Goal: Task Accomplishment & Management: Complete application form

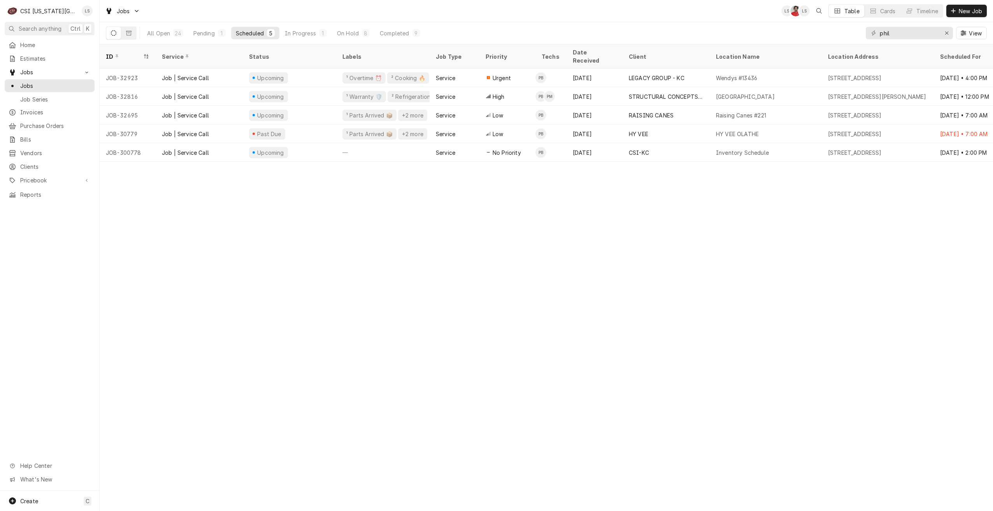
click at [717, 11] on div "Jobs LS NF LS Table Cards Timeline New Job" at bounding box center [547, 11] width 894 height 22
click at [208, 31] on div "Pending" at bounding box center [203, 33] width 21 height 8
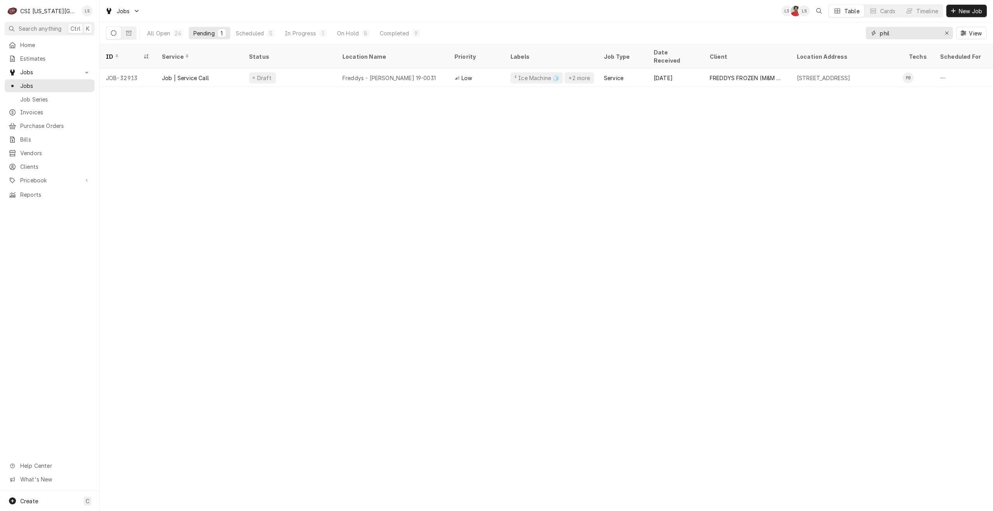
click at [894, 34] on input "phil" at bounding box center [909, 33] width 58 height 12
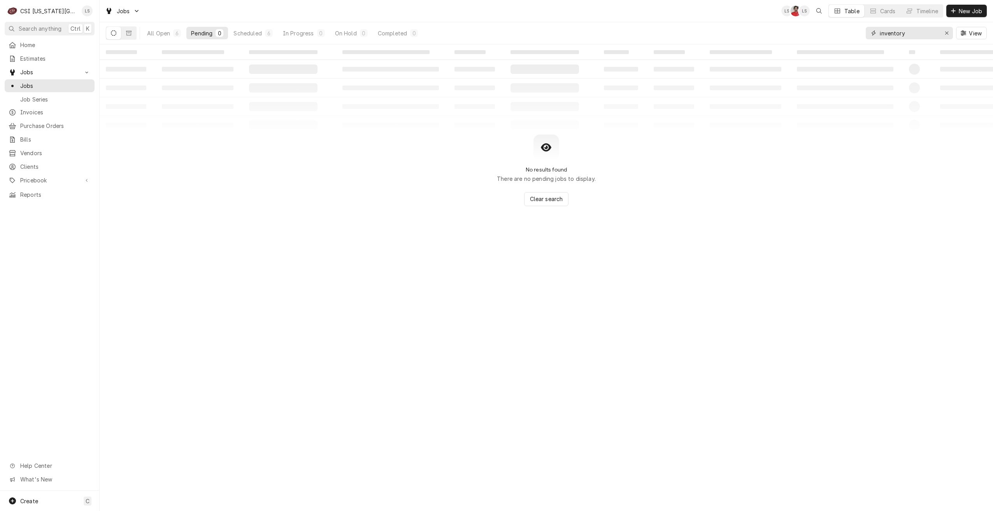
type input "inventory"
click at [262, 34] on div "Scheduled" at bounding box center [248, 33] width 28 height 8
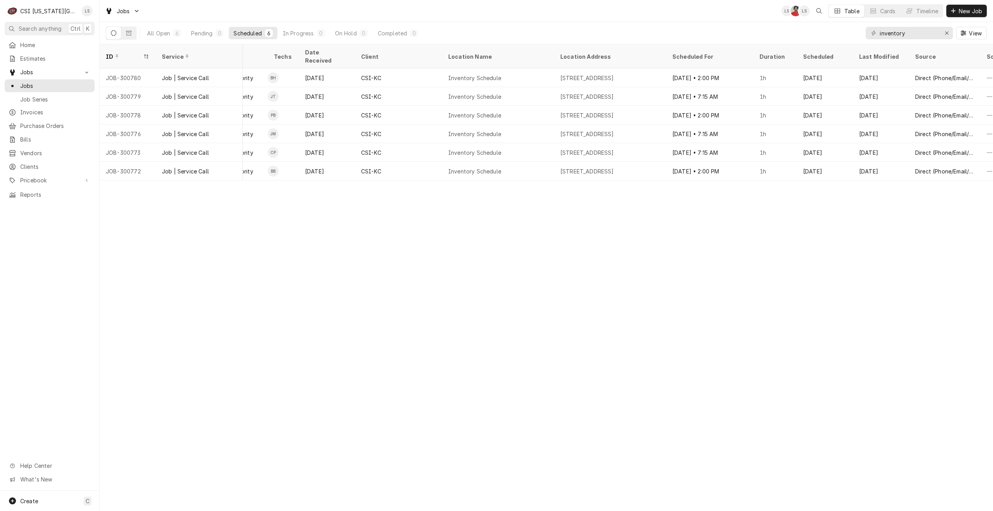
scroll to position [0, 258]
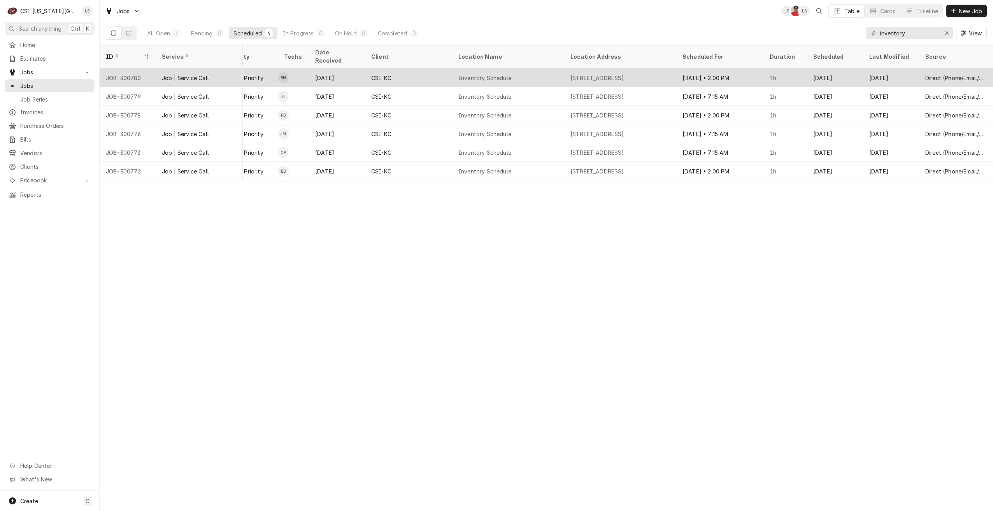
click at [624, 74] on div "1021 Ne Jib Court Unit B, Lees Summit, MO 64064" at bounding box center [598, 78] width 54 height 8
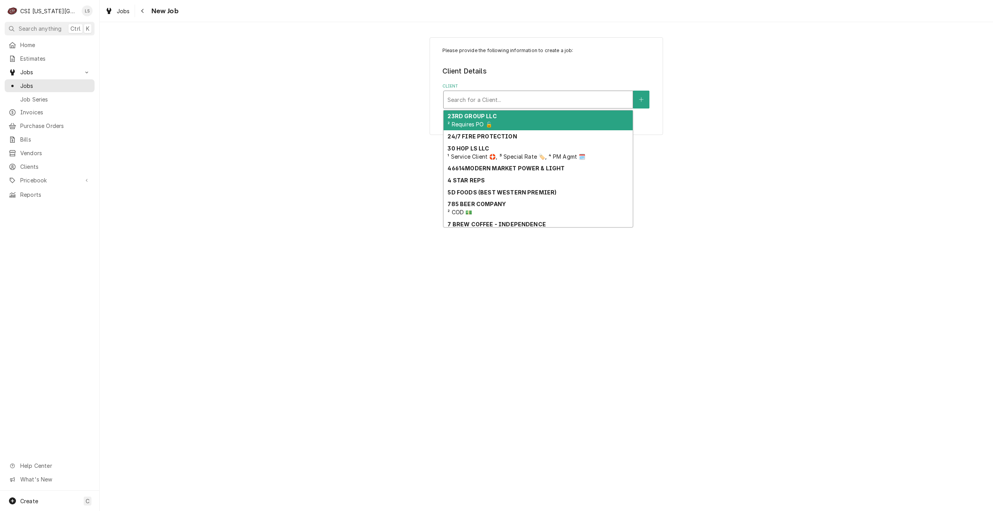
click at [570, 98] on div "Client" at bounding box center [538, 100] width 181 height 14
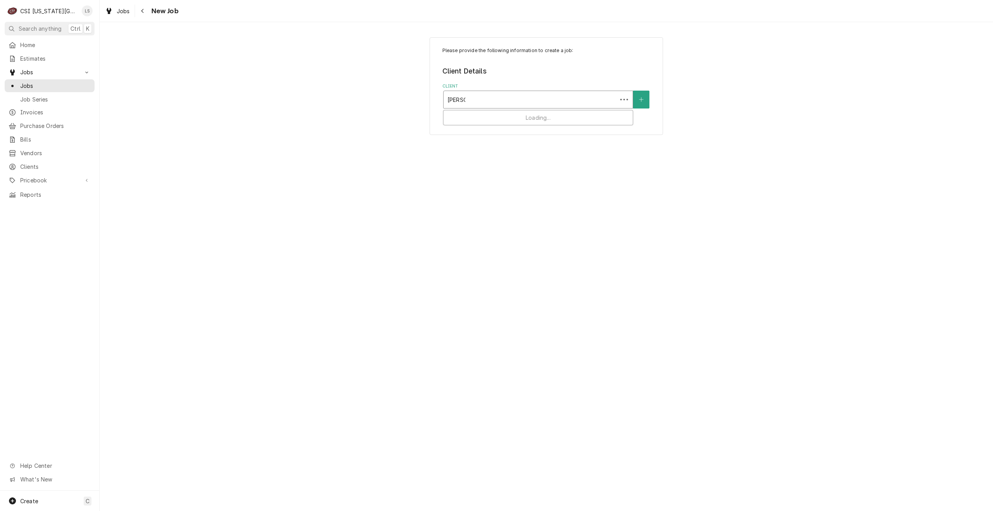
type input "culvers"
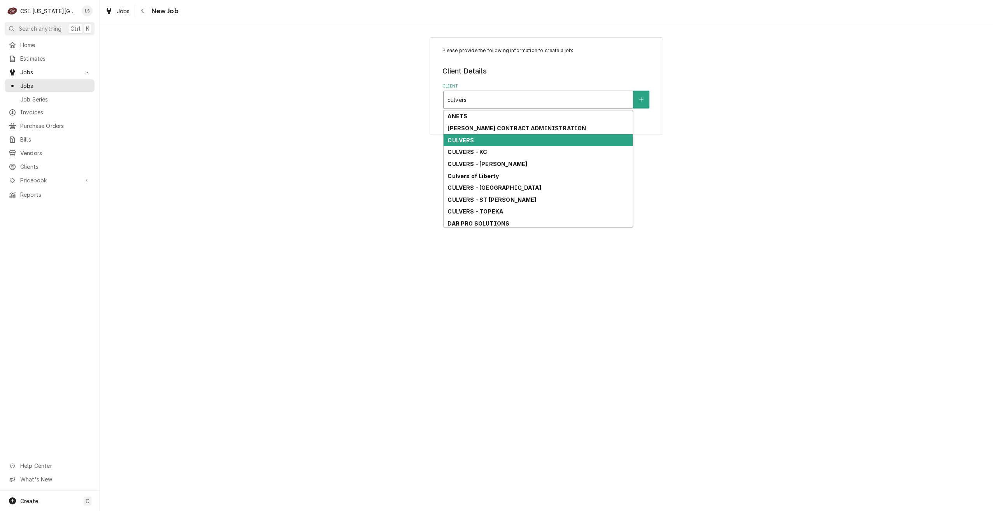
click at [519, 141] on div "CULVERS" at bounding box center [538, 140] width 189 height 12
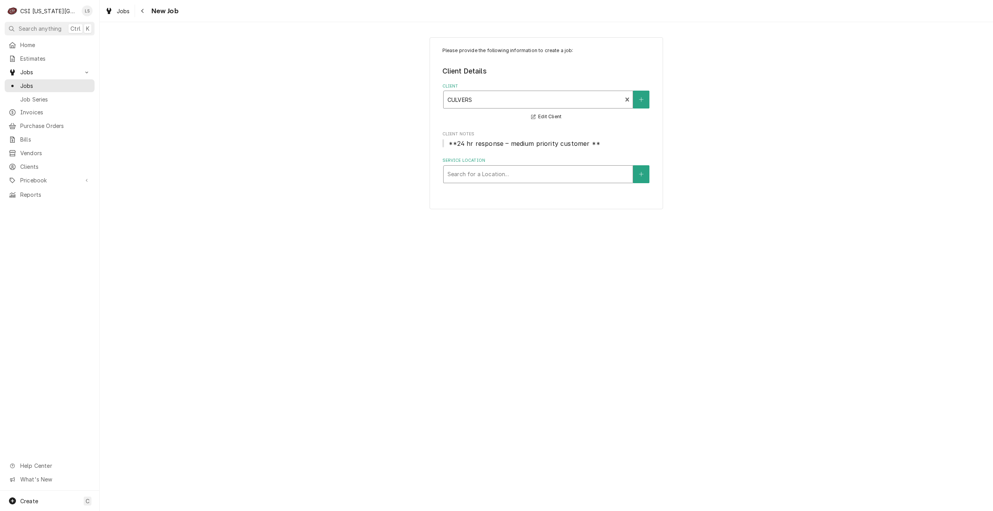
click at [536, 179] on div "Service Location" at bounding box center [538, 174] width 181 height 14
type input "ls2"
click at [528, 190] on div "Culvers Ls2 / 1275 Southeast Oldham Parkway, Lees Summit, MO 64063" at bounding box center [538, 191] width 189 height 12
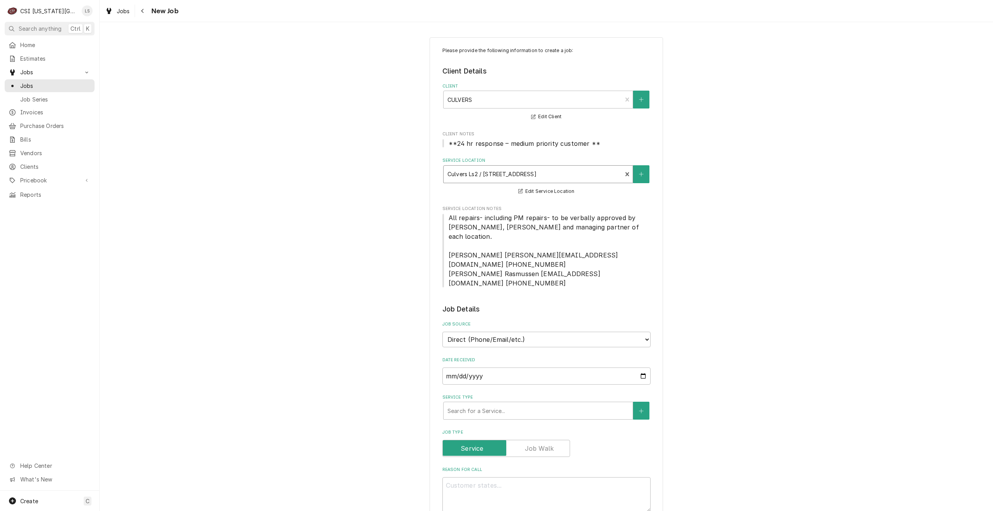
scroll to position [117, 0]
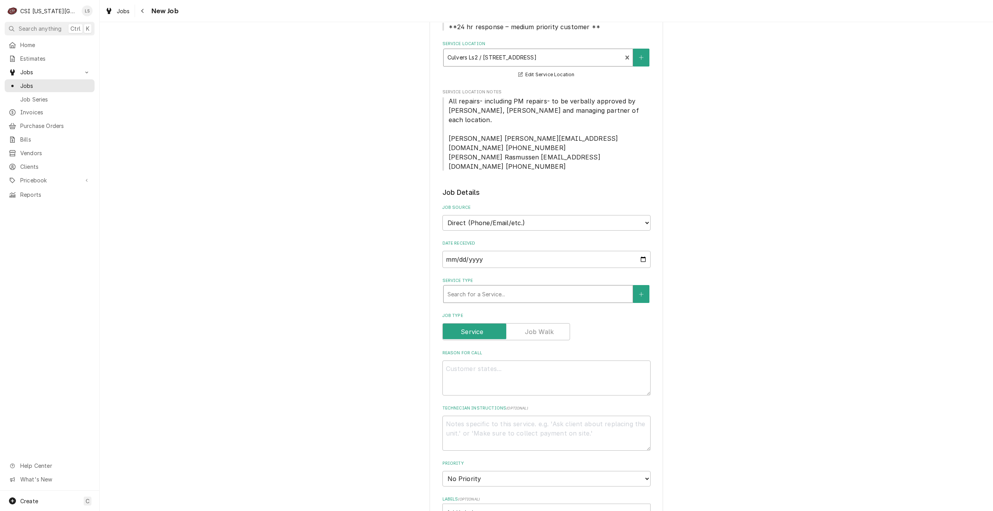
click at [514, 286] on div "Search for a Service..." at bounding box center [538, 294] width 189 height 17
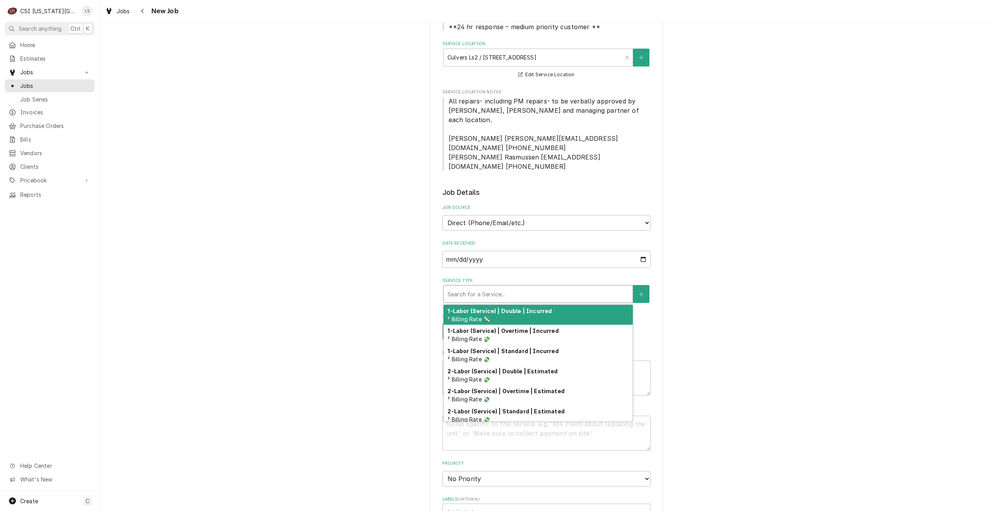
type textarea "x"
type input "s"
type textarea "x"
type input "se"
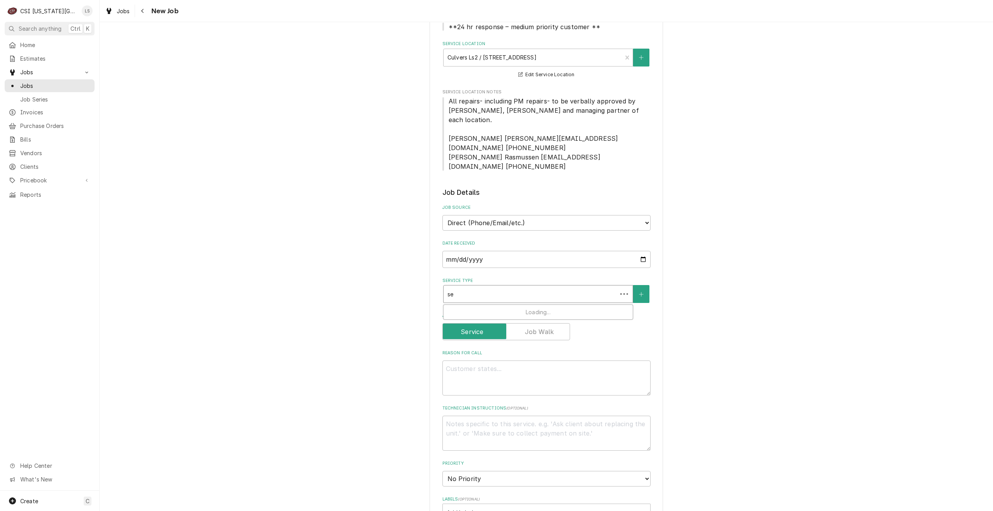
type textarea "x"
type input "ser"
type textarea "x"
type input "serv"
type textarea "x"
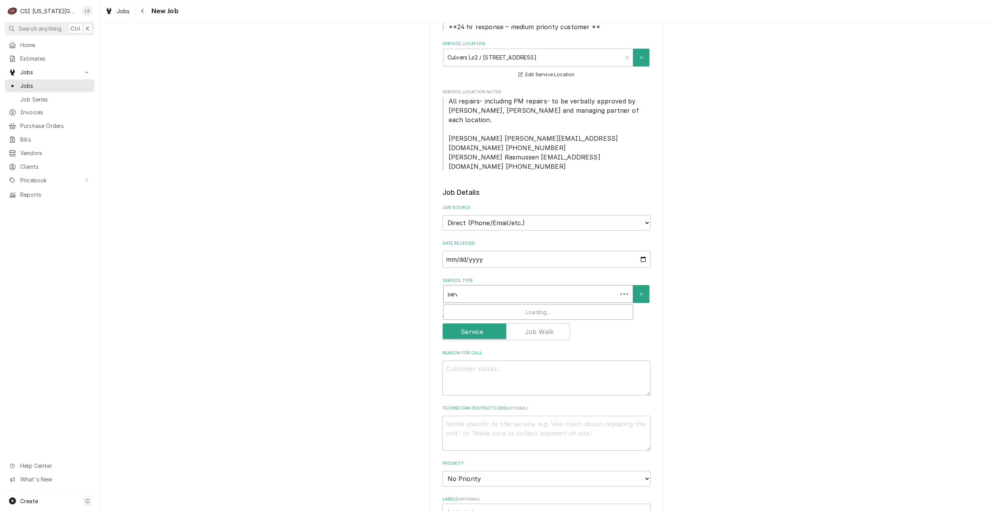
type input "servi"
type textarea "x"
type input "servic"
type textarea "x"
type input "service"
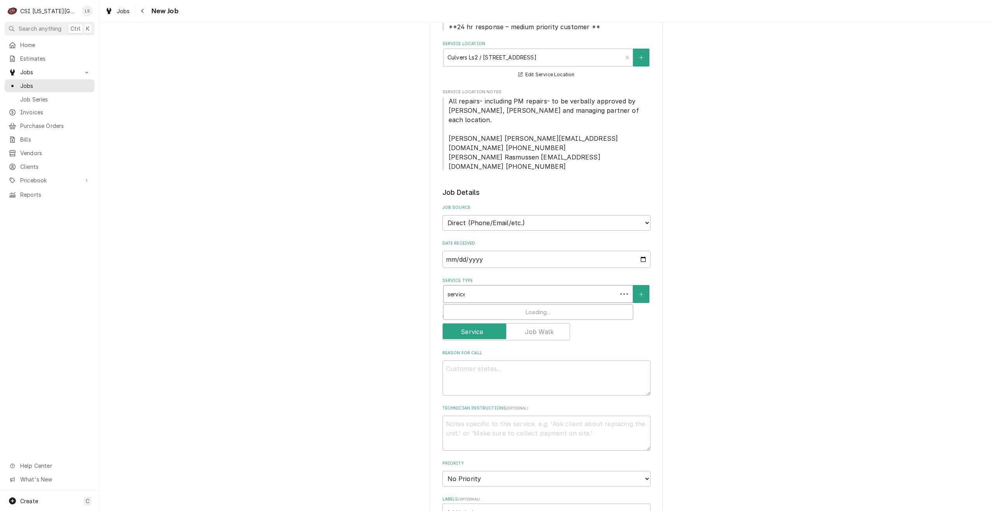
type textarea "x"
type input "service"
type textarea "x"
type input "service ca"
type textarea "x"
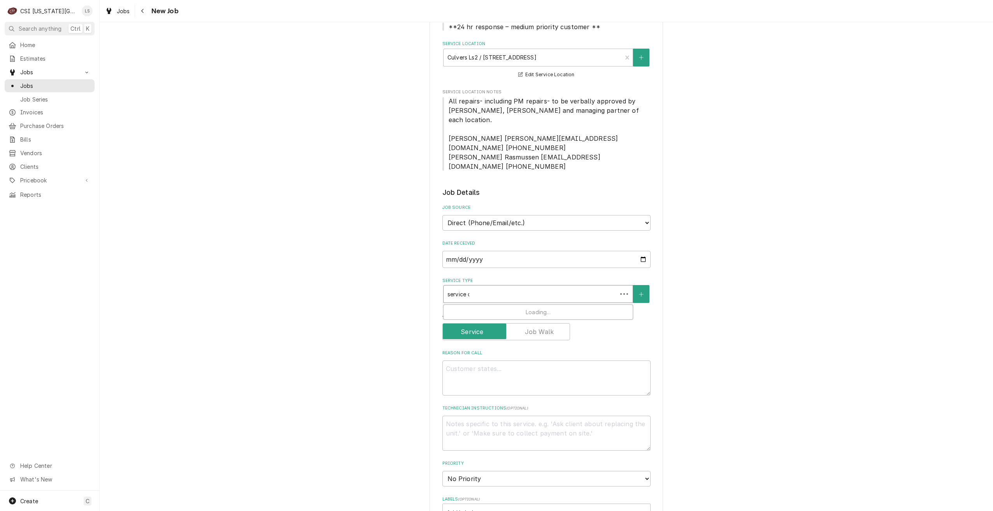
type input "service cal"
type textarea "x"
type input "service call"
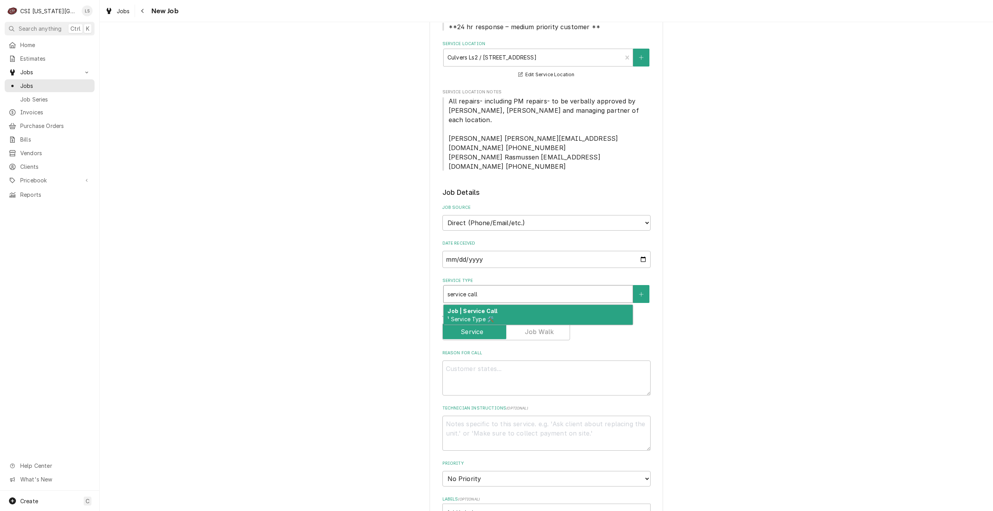
click at [524, 305] on div "Job | Service Call ¹ Service Type 🛠️" at bounding box center [538, 315] width 189 height 20
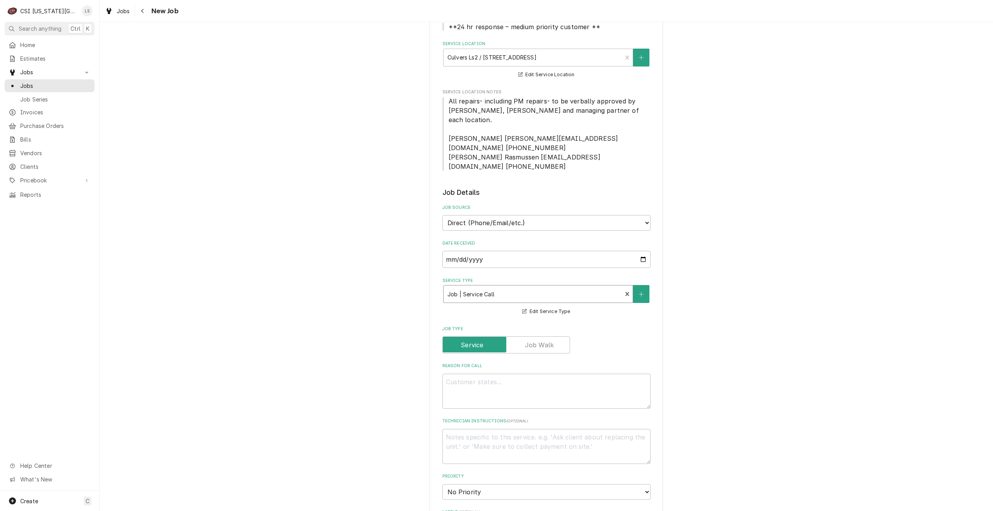
click at [531, 326] on label "Job Type" at bounding box center [547, 329] width 208 height 6
type textarea "x"
click at [536, 337] on label "Job Type" at bounding box center [507, 345] width 128 height 17
click at [536, 337] on input "Job Type" at bounding box center [506, 345] width 121 height 17
checkbox input "true"
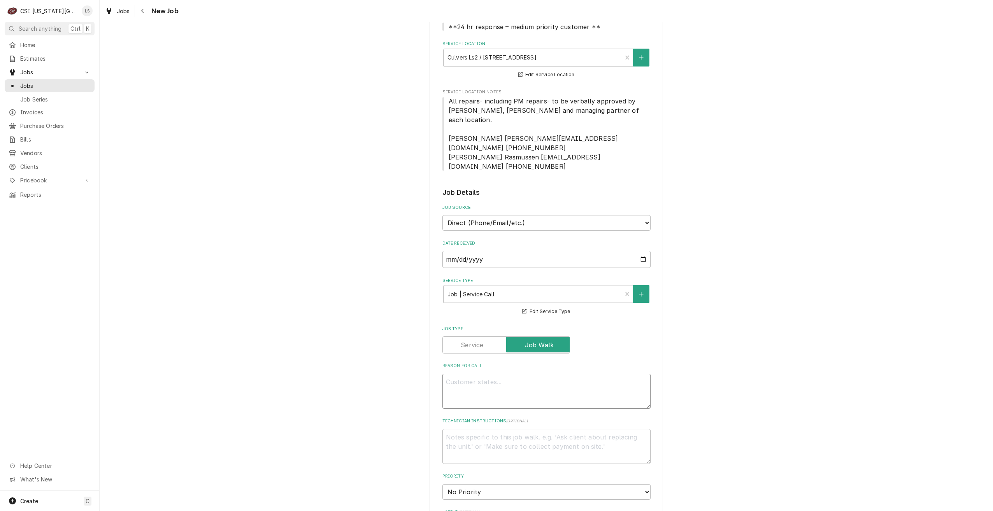
click at [525, 375] on textarea "Reason For Call" at bounding box center [547, 391] width 208 height 35
type textarea "x"
type textarea "D"
type textarea "x"
type textarea "Di"
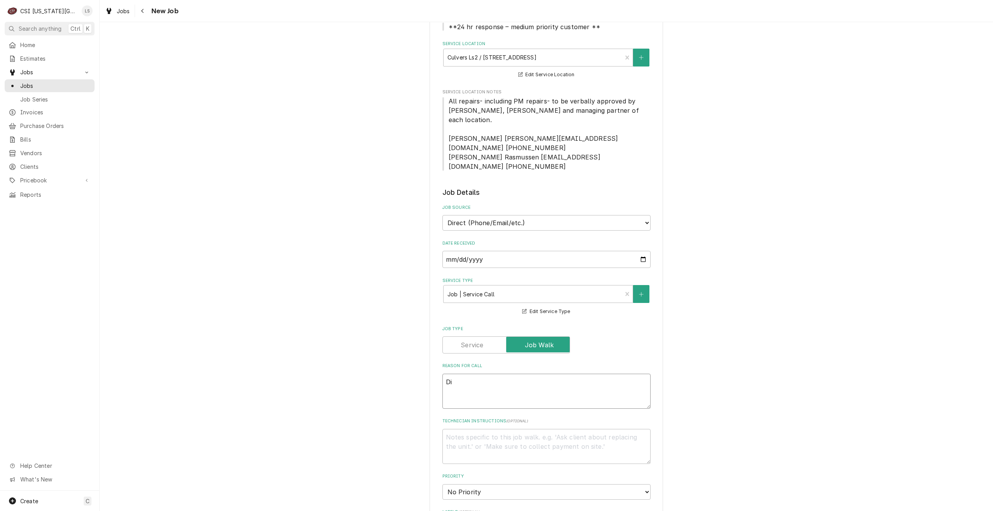
type textarea "x"
type textarea "Dis"
type textarea "x"
type textarea "Disp"
type textarea "x"
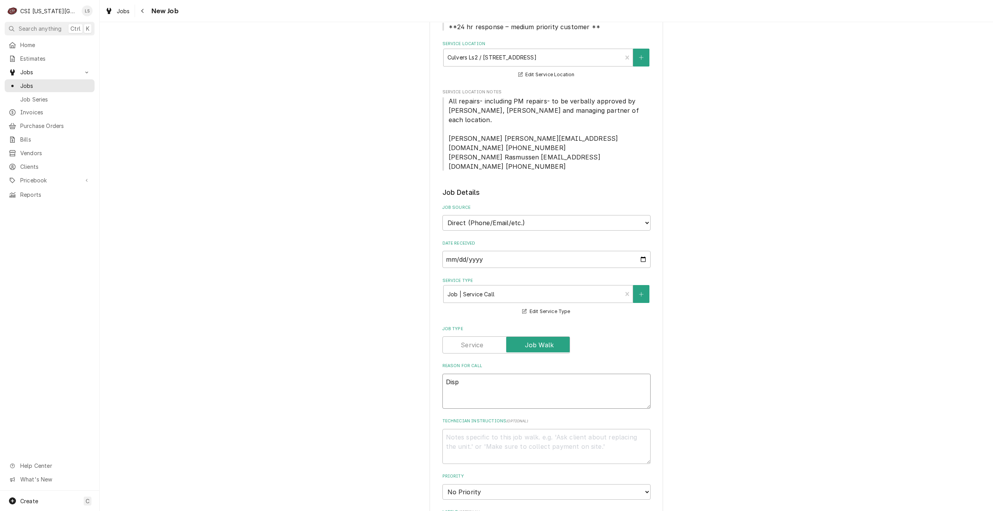
type textarea "Dispt"
type textarea "x"
type textarea "Dispta"
type textarea "x"
type textarea "Dispt"
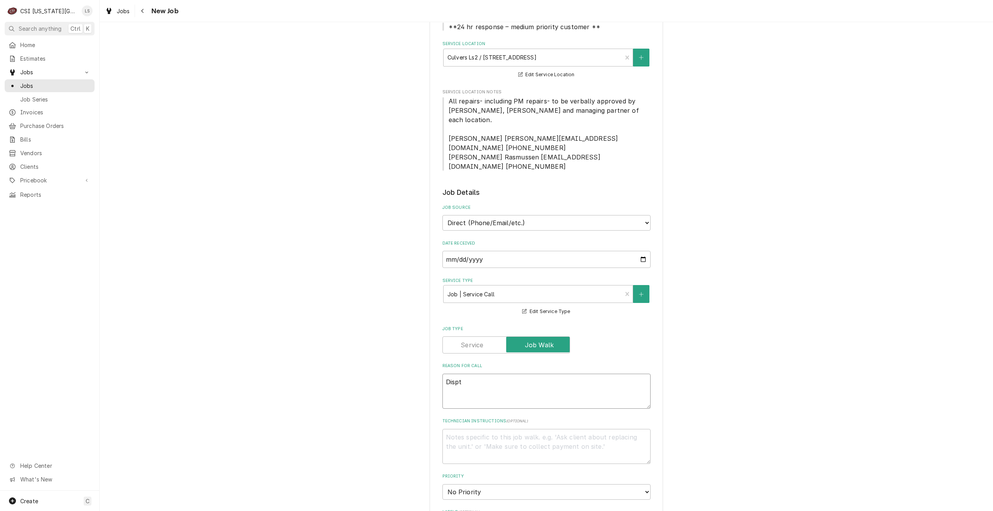
type textarea "x"
type textarea "Disp"
type textarea "x"
type textarea "Dispa"
type textarea "x"
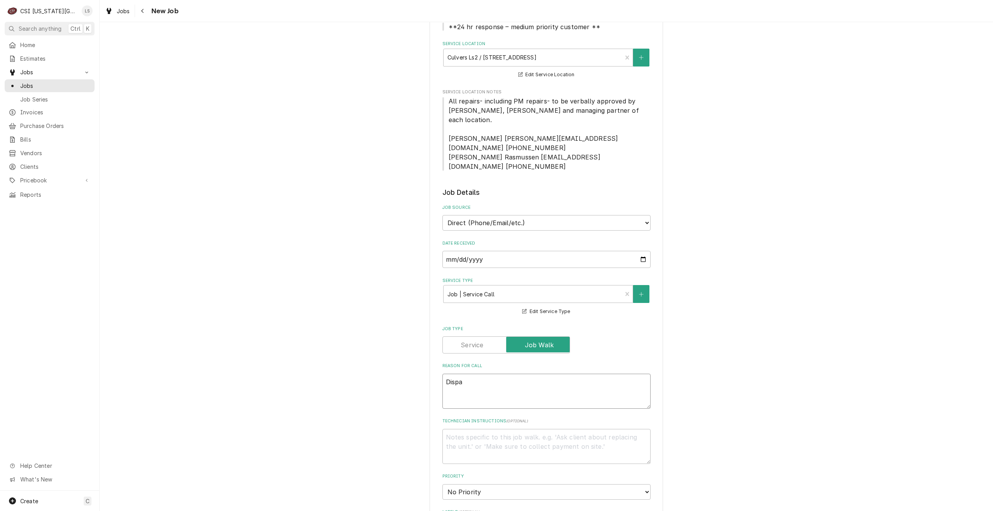
type textarea "Dispat"
type textarea "x"
type textarea "Dispatc"
type textarea "x"
type textarea "Dispatch"
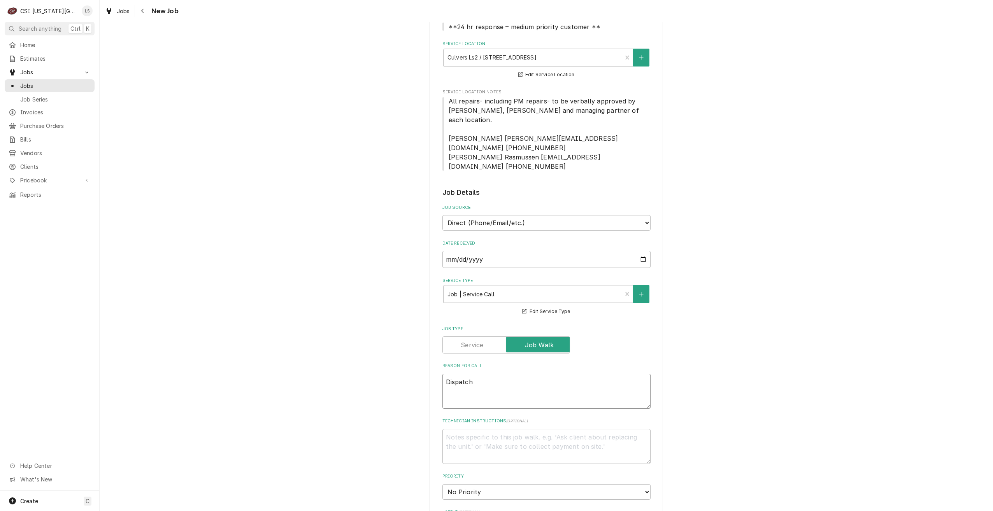
type textarea "x"
type textarea "Dispatch"
type textarea "x"
type textarea "Dispatch t"
type textarea "x"
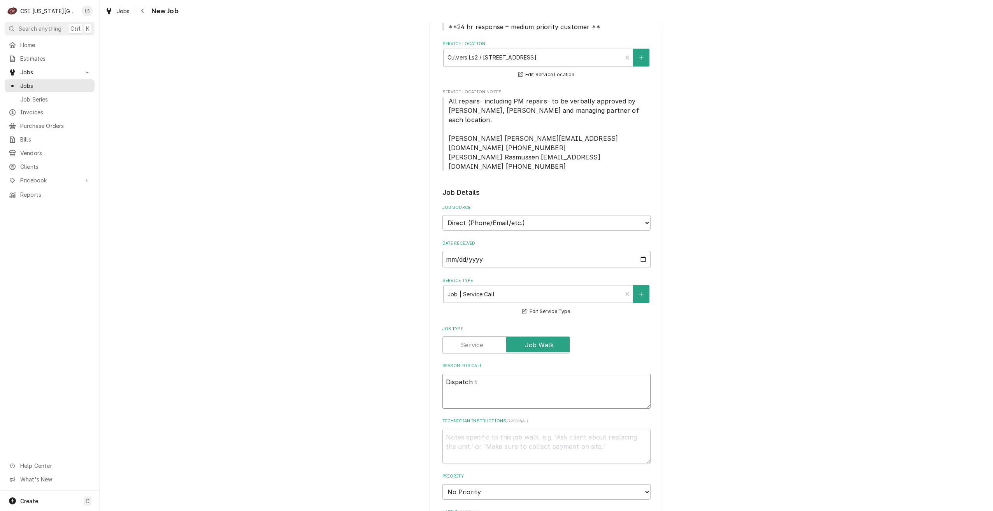
type textarea "Dispatch to"
type textarea "x"
type textarea "Dispatch to"
type textarea "x"
type textarea "Dispatch to q"
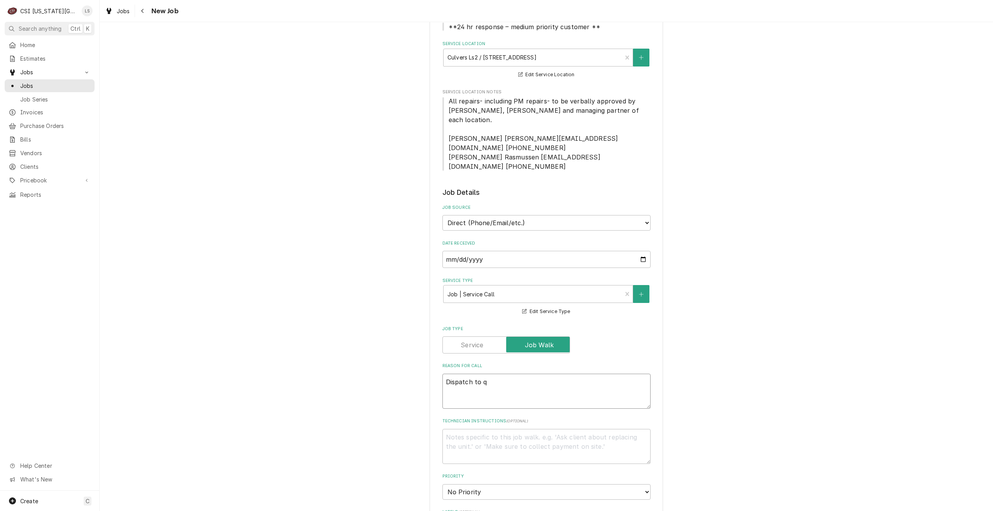
type textarea "x"
type textarea "Dispatch to qu"
type textarea "x"
type textarea "Dispatch to quo"
type textarea "x"
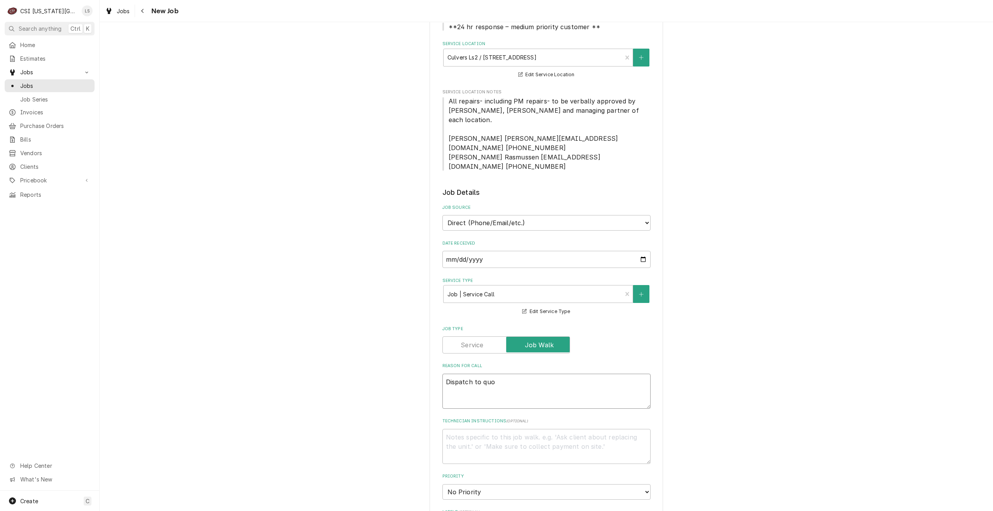
type textarea "Dispatch to quot"
type textarea "x"
type textarea "Dispatch to quote"
type textarea "x"
type textarea "Dispatch to quote"
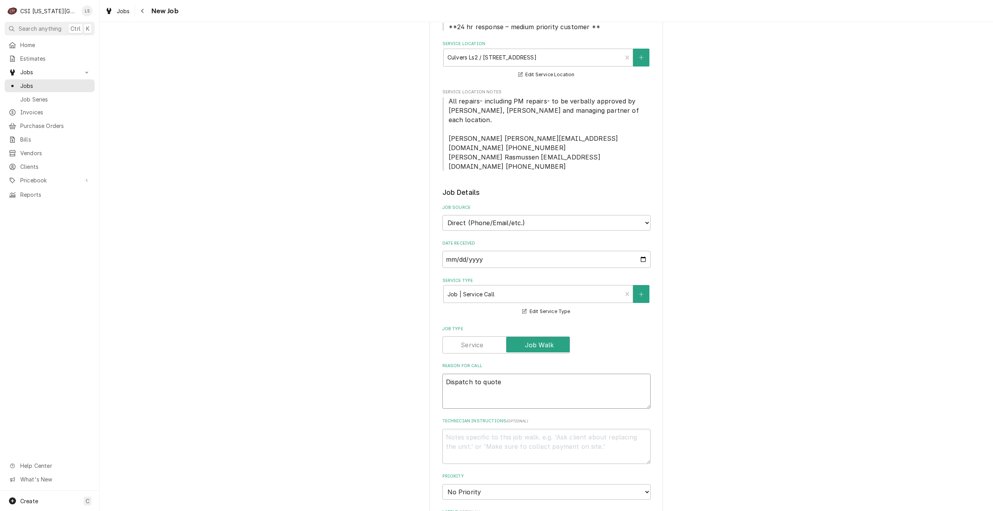
type textarea "x"
type textarea "Dispatch to quote P"
type textarea "x"
type textarea "Dispatch to quote PM"
type textarea "x"
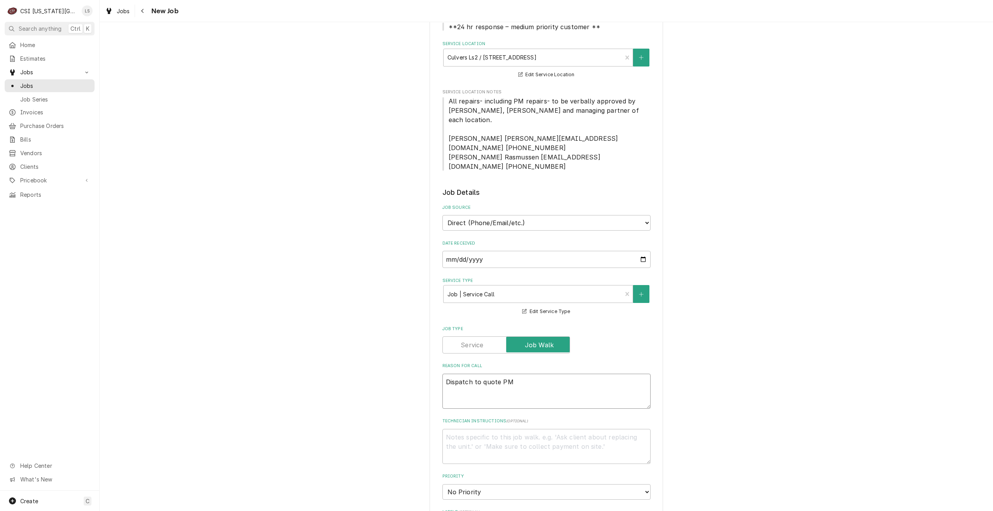
type textarea "Dispatch to quote PM"
type textarea "x"
type textarea "Dispatch to quote PM r"
type textarea "x"
type textarea "Dispatch to quote PM re"
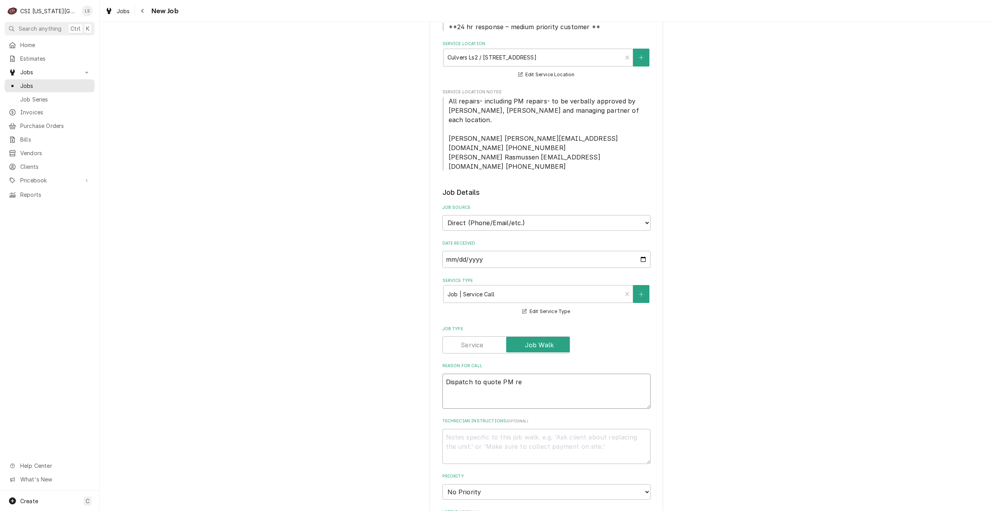
type textarea "x"
type textarea "Dispatch to quote PM rep"
type textarea "x"
type textarea "Dispatch to quote PM repa"
type textarea "x"
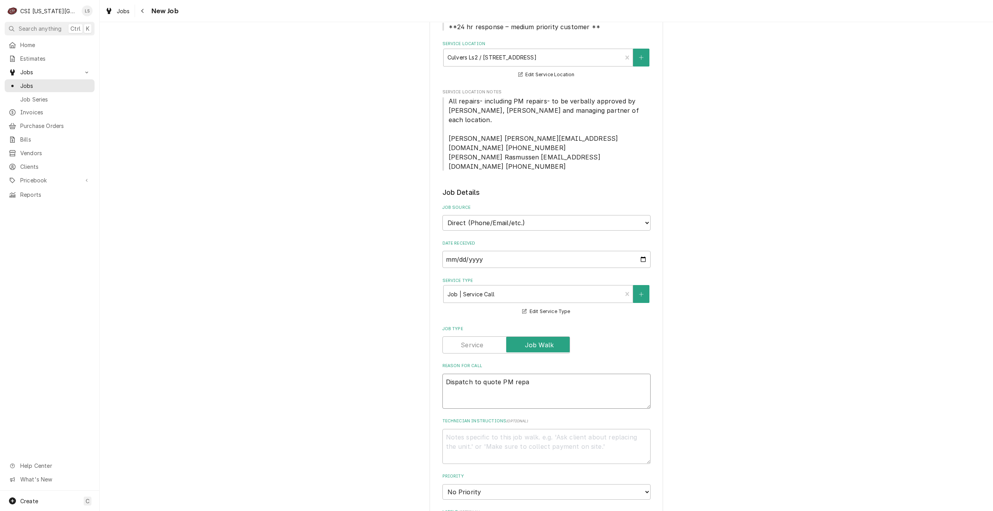
type textarea "Dispatch to quote PM repai"
type textarea "x"
type textarea "Dispatch to quote PM repair"
type textarea "x"
type textarea "Dispatch to quote PM repairs"
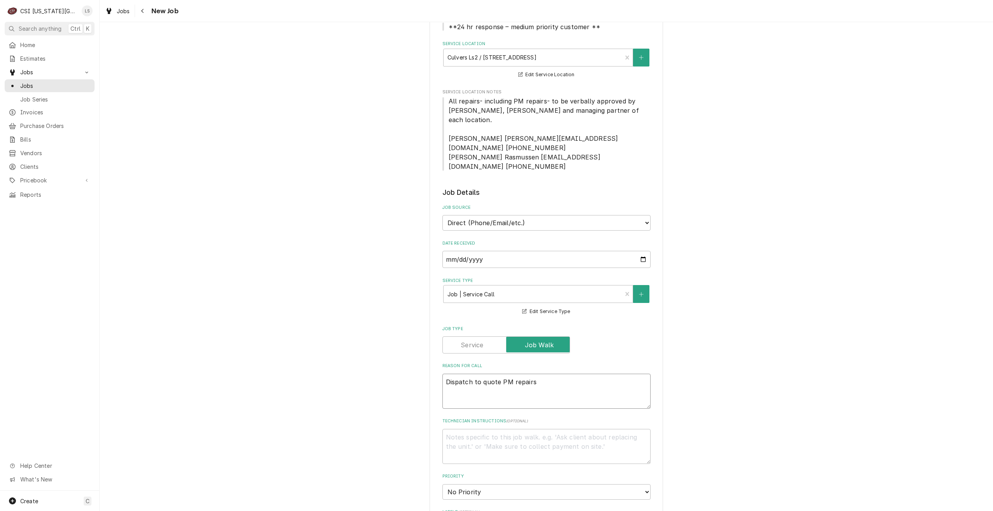
type textarea "x"
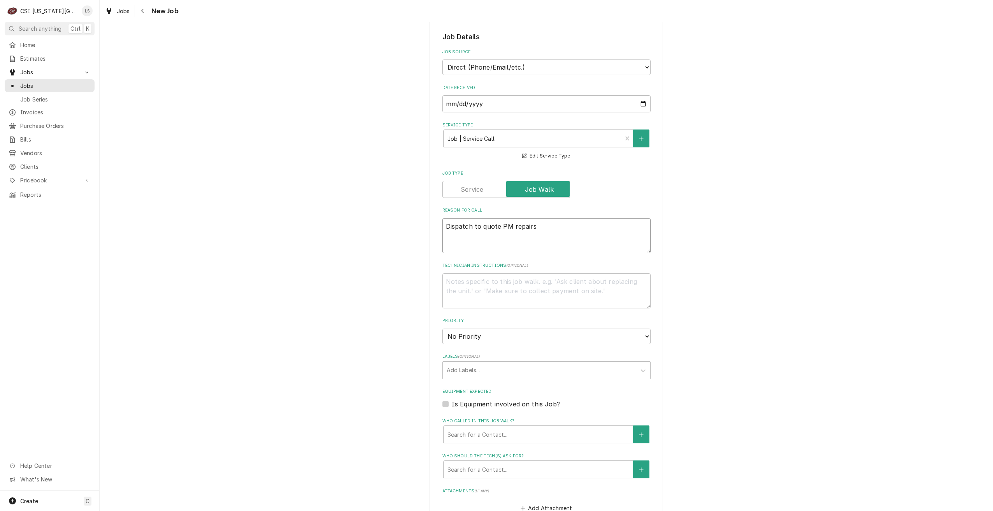
type textarea "Dispatch to quote PM repairs"
drag, startPoint x: 493, startPoint y: 322, endPoint x: 490, endPoint y: 325, distance: 4.2
click at [493, 329] on select "No Priority Urgent High Medium Low" at bounding box center [547, 337] width 208 height 16
select select "4"
click at [443, 329] on select "No Priority Urgent High Medium Low" at bounding box center [547, 337] width 208 height 16
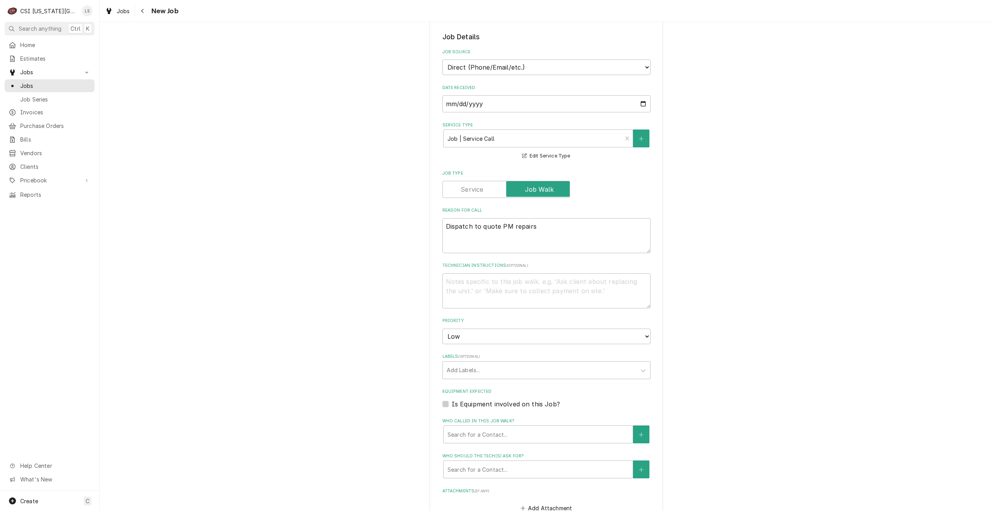
click at [757, 293] on div "Please provide the following information to create a job: Client Details Client…" at bounding box center [547, 260] width 894 height 1005
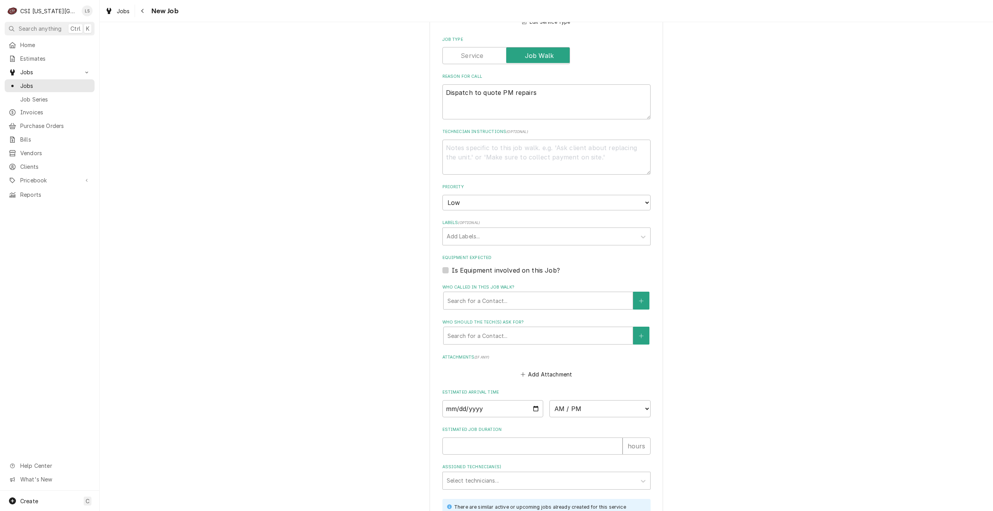
scroll to position [505, 0]
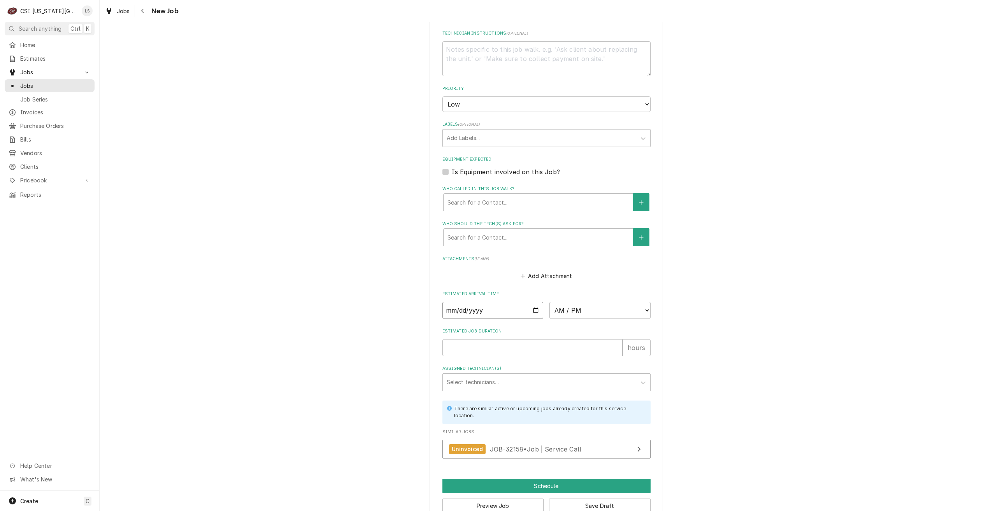
click at [534, 302] on input "Date" at bounding box center [493, 310] width 101 height 17
type textarea "x"
type input "2025-09-22"
click at [594, 302] on select "AM / PM 6:00 AM 6:15 AM 6:30 AM 6:45 AM 7:00 AM 7:15 AM 7:30 AM 7:45 AM 8:00 AM…" at bounding box center [600, 310] width 101 height 17
type textarea "x"
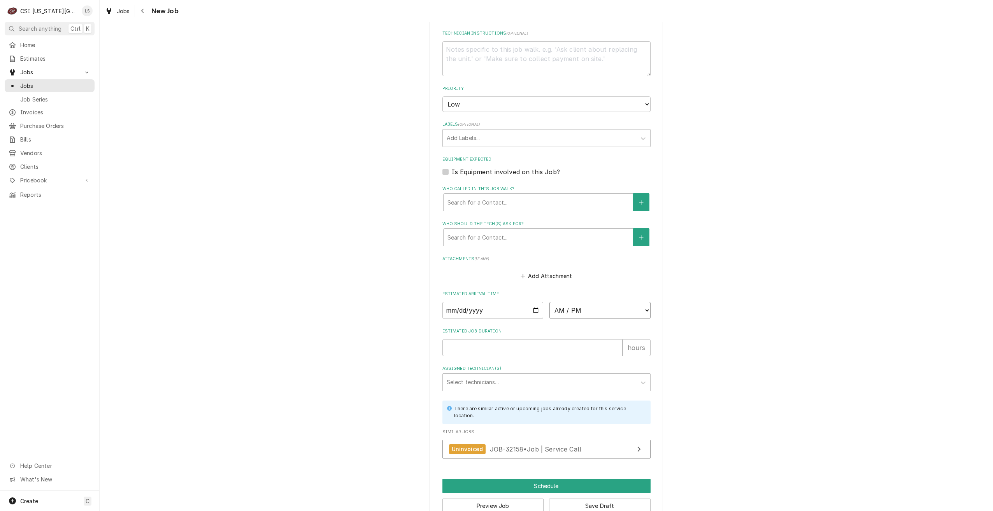
select select "14:15:00"
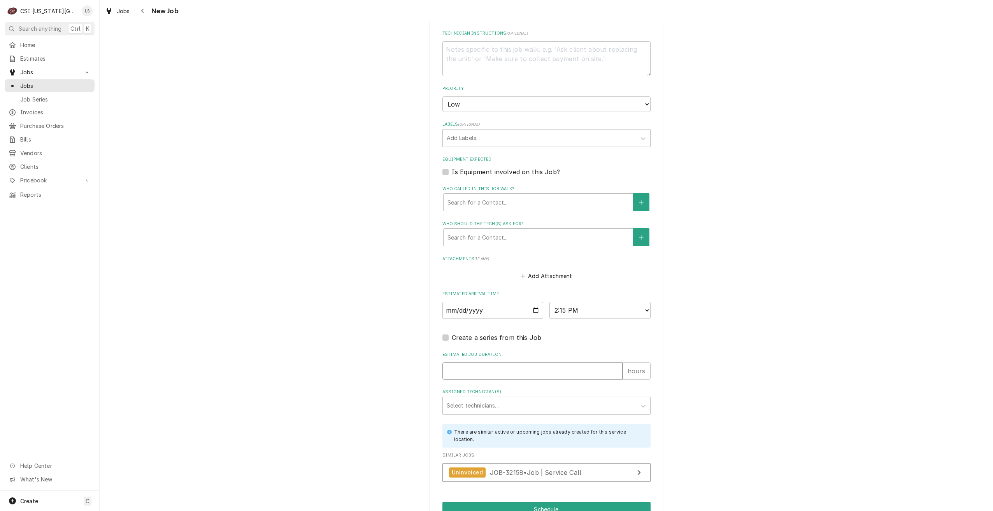
click at [559, 363] on input "Estimated Job Duration" at bounding box center [533, 371] width 180 height 17
type textarea "x"
type input "2"
type textarea "x"
type input "2"
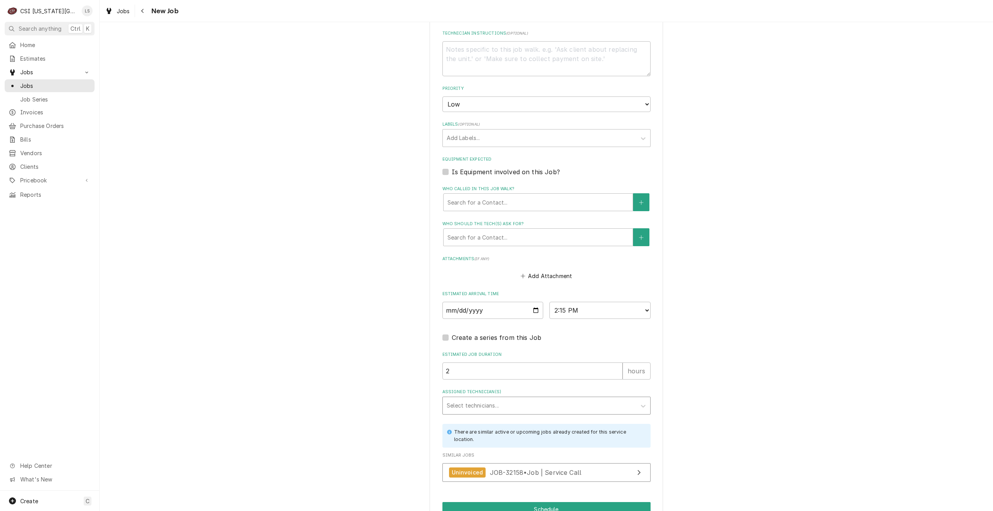
click at [569, 399] on div "Assigned Technician(s)" at bounding box center [540, 406] width 186 height 14
type input "pres"
click at [568, 416] on div "Preston Merriman" at bounding box center [546, 422] width 207 height 12
type textarea "x"
click at [576, 502] on button "Schedule" at bounding box center [547, 509] width 208 height 14
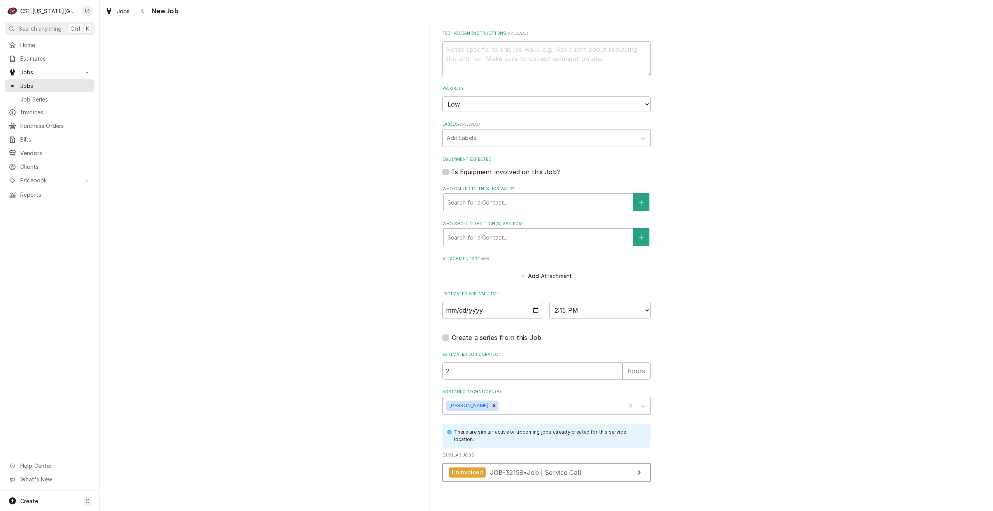
type textarea "x"
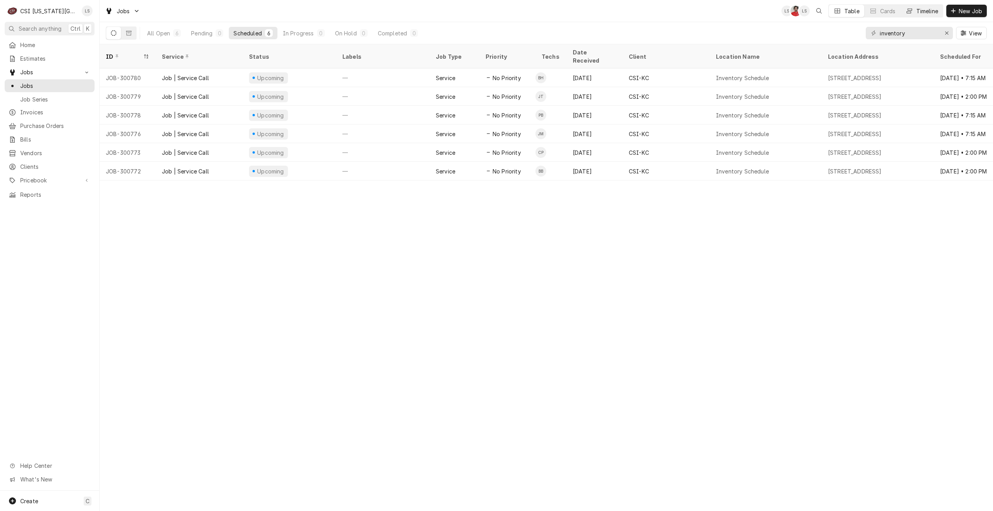
click at [917, 14] on div "Timeline" at bounding box center [928, 11] width 22 height 8
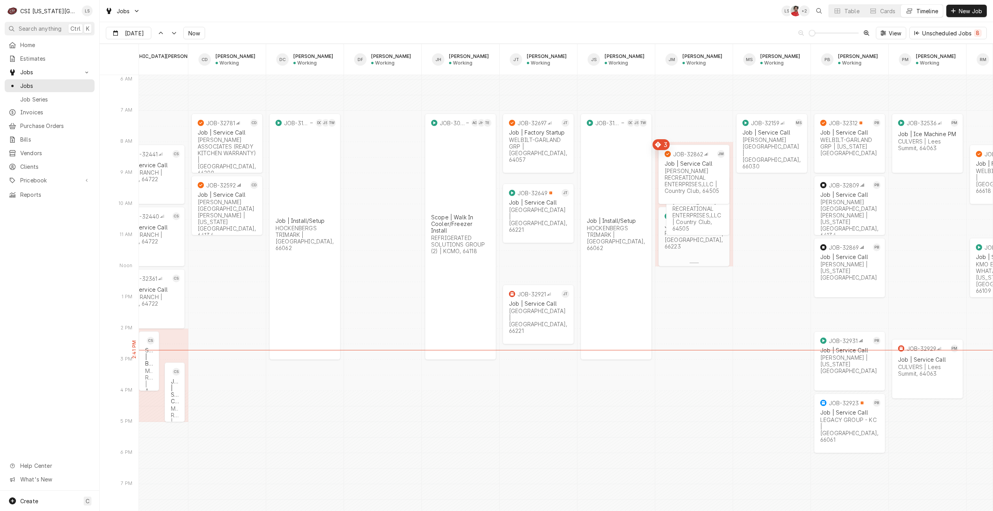
click at [698, 247] on div "JOB-32897 JM Job | Service Call RATIONAL SPROUTS | Overland Park, 66223" at bounding box center [694, 231] width 71 height 49
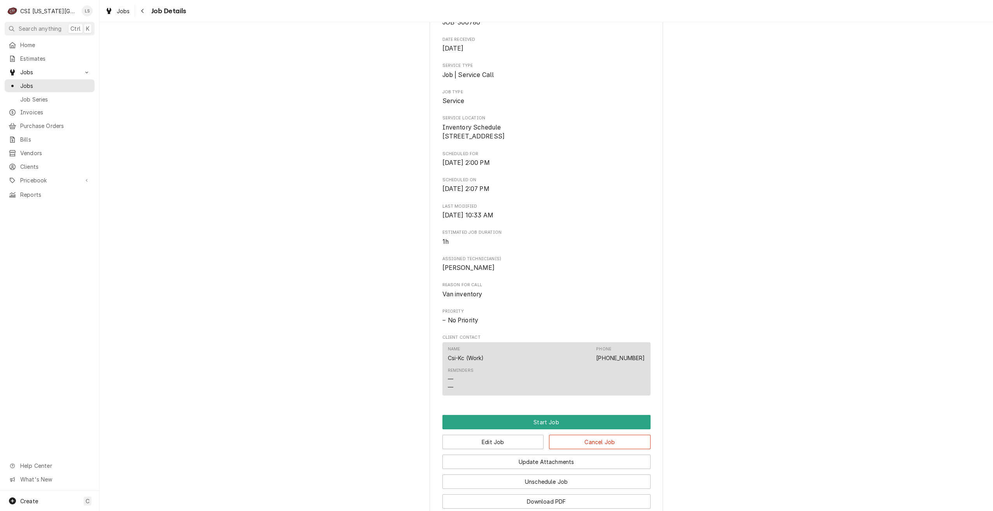
scroll to position [192, 0]
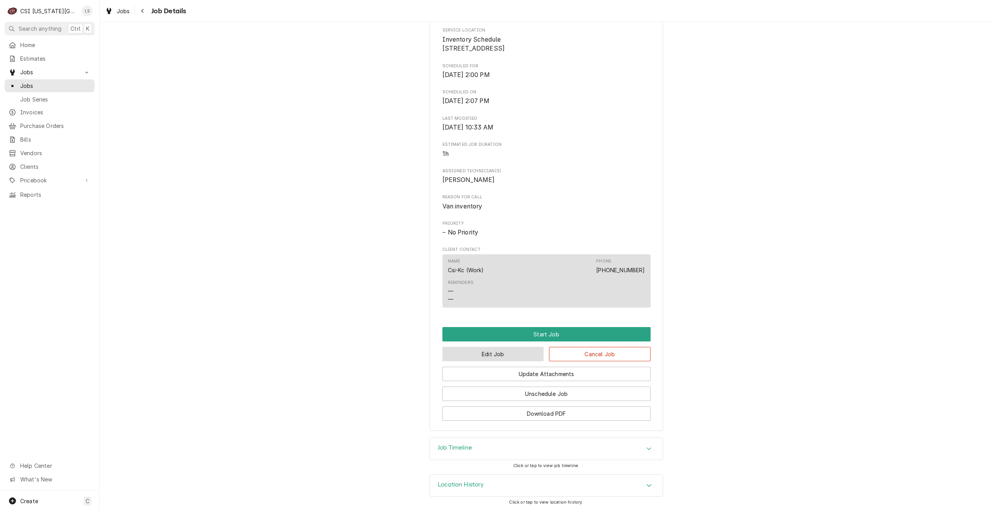
click at [503, 357] on button "Edit Job" at bounding box center [494, 354] width 102 height 14
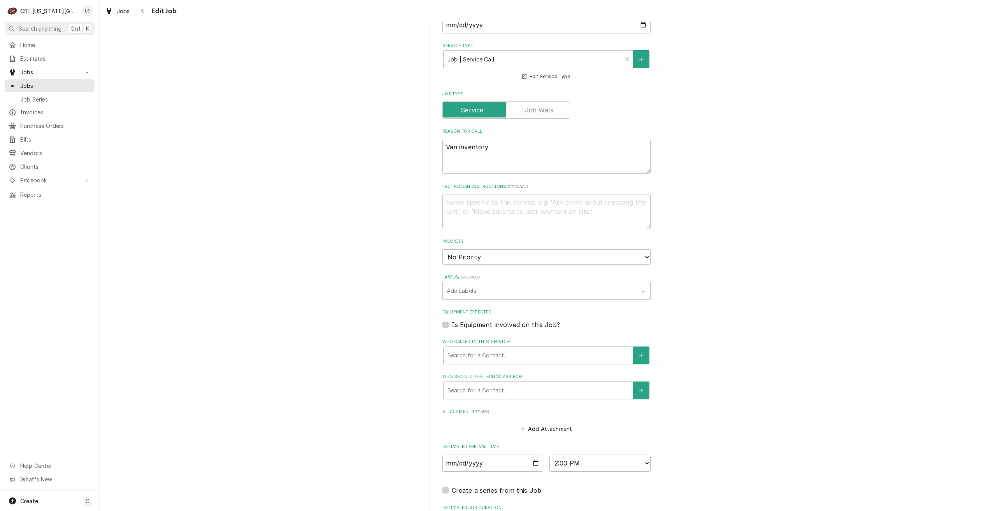
scroll to position [337, 0]
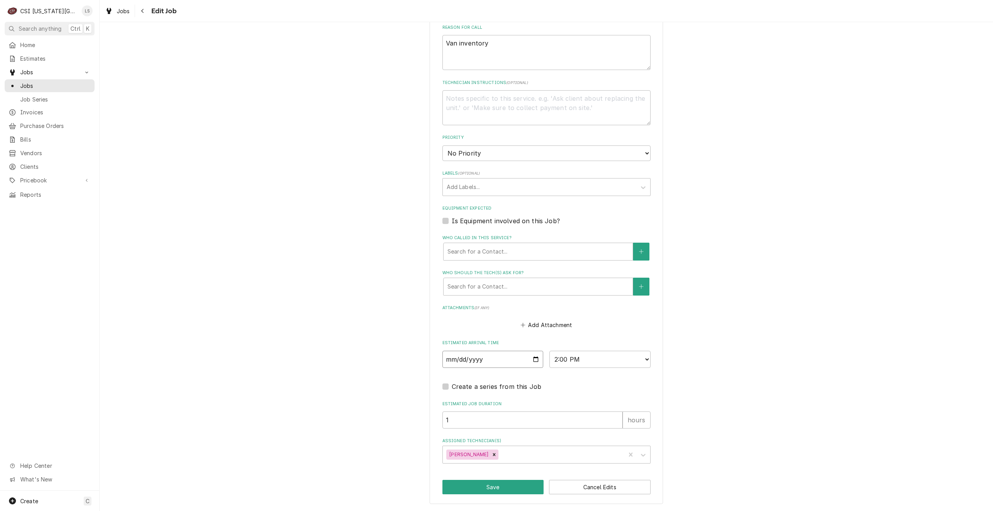
click at [532, 361] on input "2025-09-25" at bounding box center [493, 359] width 101 height 17
type textarea "x"
type input "2025-10-01"
click at [503, 485] on button "Save" at bounding box center [494, 487] width 102 height 14
type textarea "x"
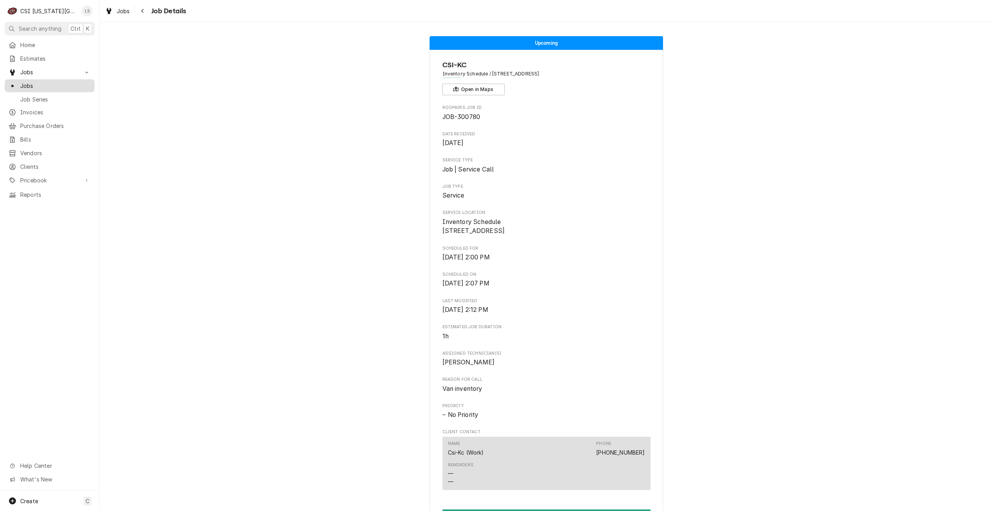
click at [54, 86] on span "Jobs" at bounding box center [55, 86] width 70 height 8
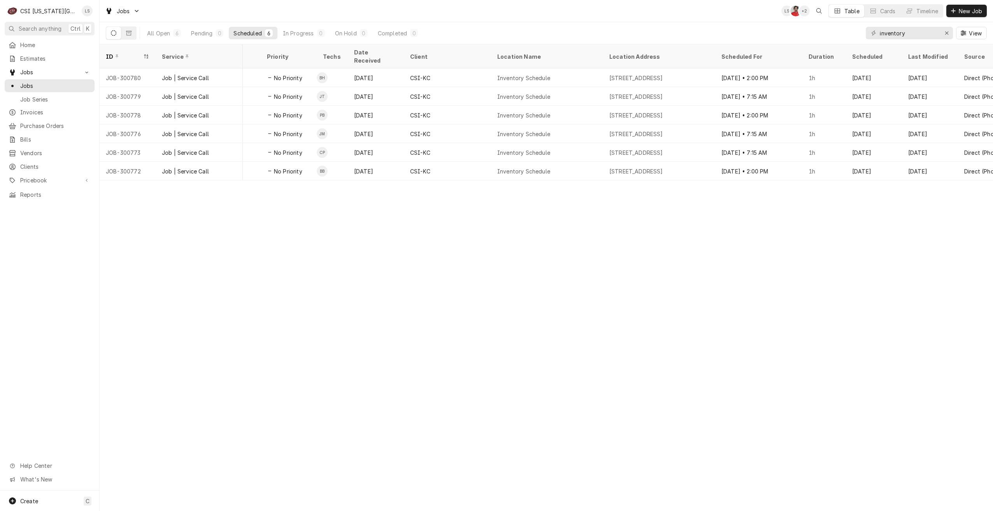
scroll to position [0, 211]
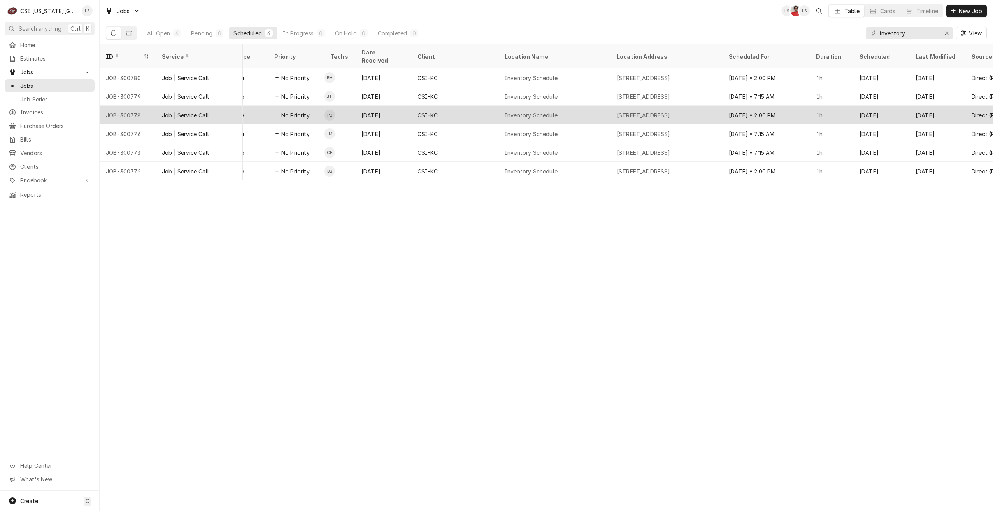
click at [727, 109] on div "[DATE] • 2:00 PM" at bounding box center [766, 115] width 87 height 19
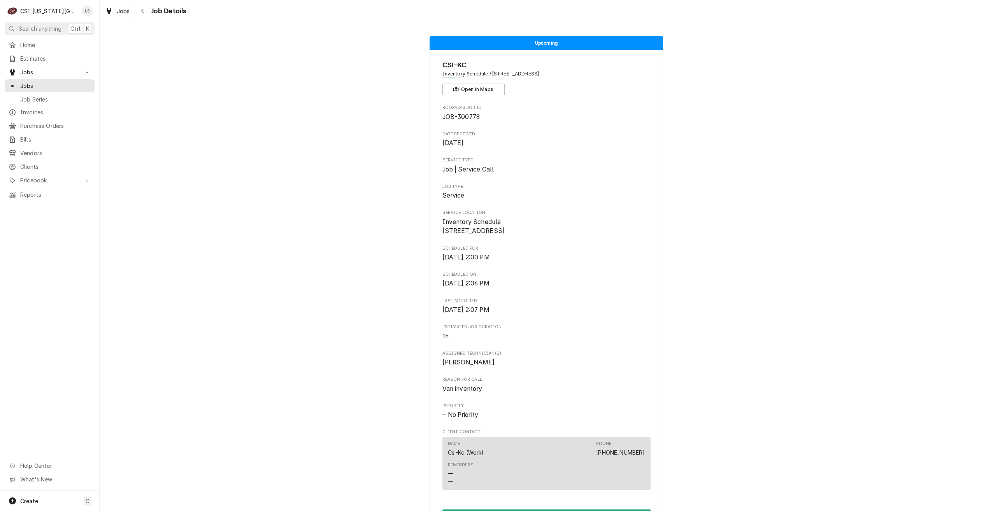
scroll to position [192, 0]
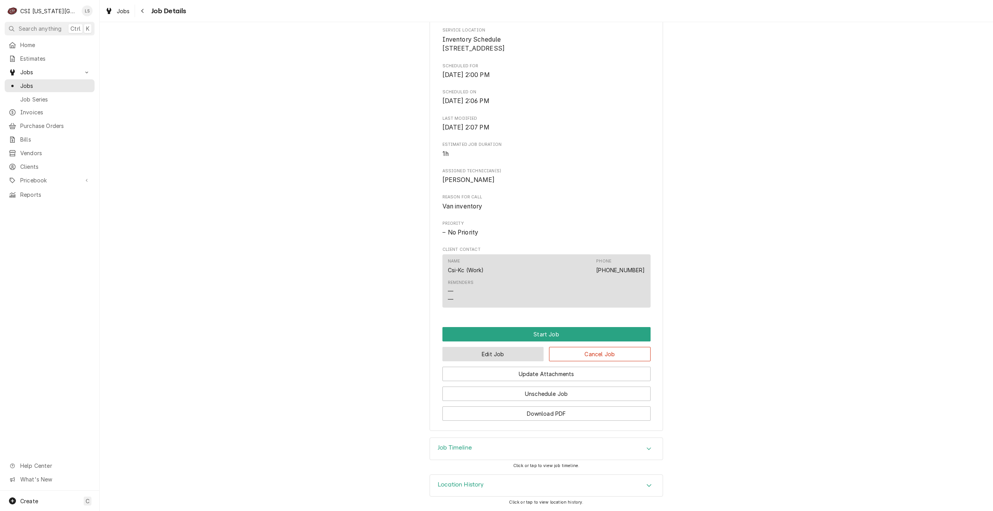
click at [468, 357] on button "Edit Job" at bounding box center [494, 354] width 102 height 14
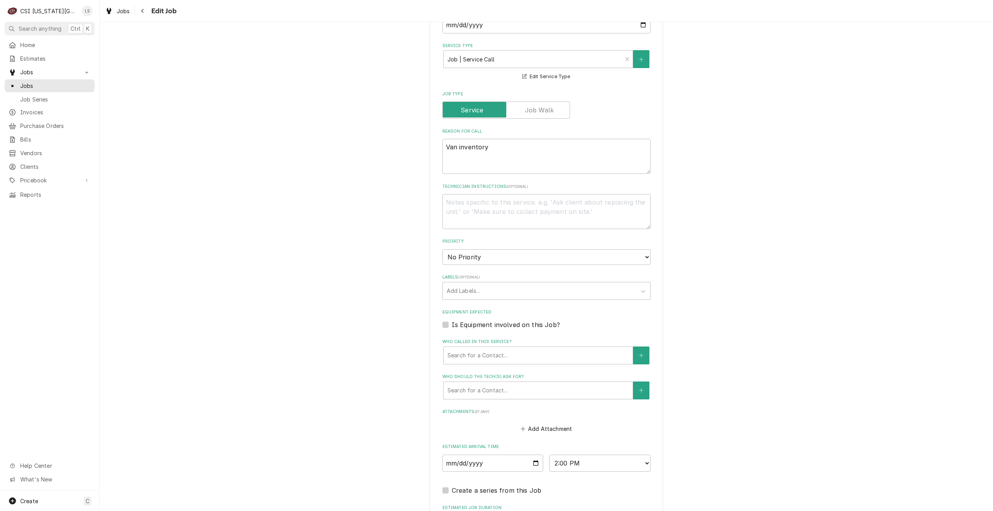
scroll to position [337, 0]
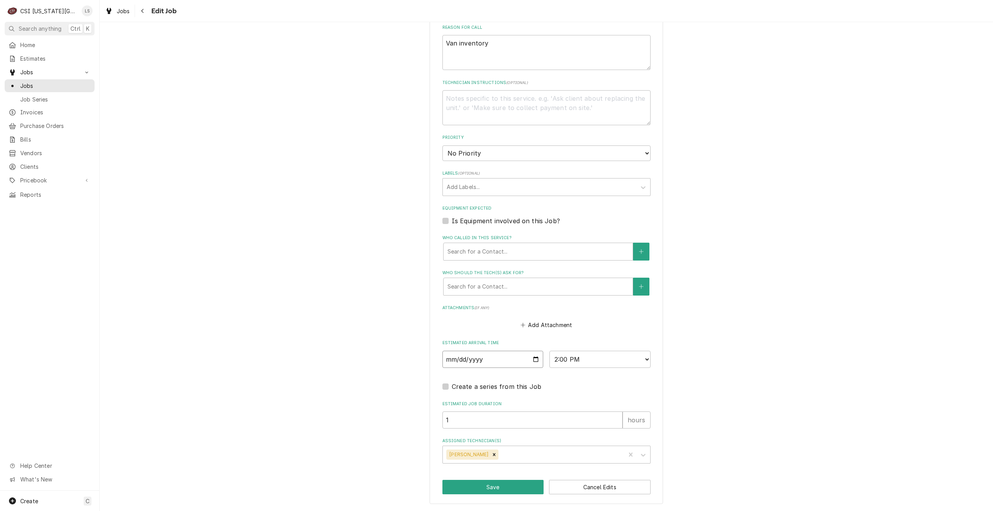
click at [535, 361] on input "[DATE]" at bounding box center [493, 359] width 101 height 17
type textarea "x"
type input "[DATE]"
click at [564, 368] on select "AM / PM 6:00 AM 6:15 AM 6:30 AM 6:45 AM 7:00 AM 7:15 AM 7:30 AM 7:45 AM 8:00 AM…" at bounding box center [600, 359] width 101 height 17
type textarea "x"
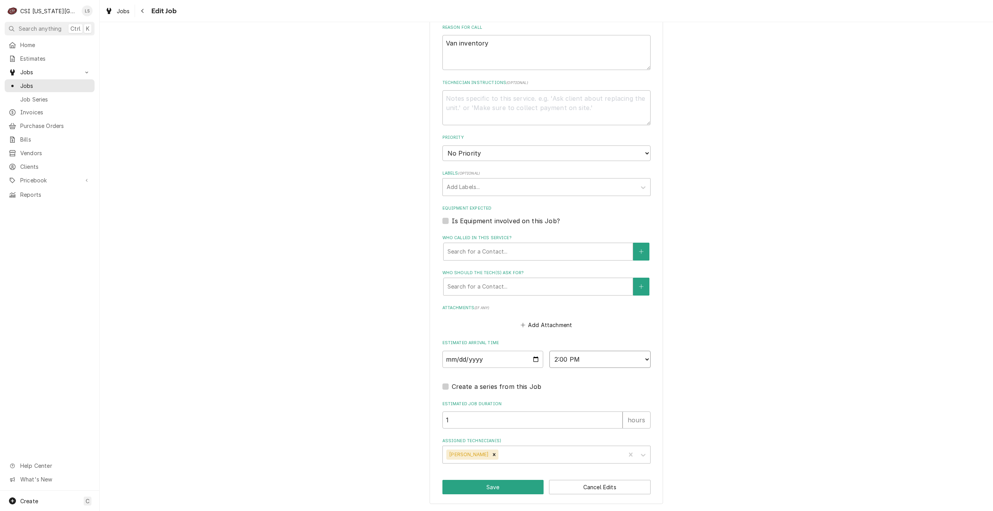
select select "07:15:00"
click at [550, 351] on select "AM / PM 6:00 AM 6:15 AM 6:30 AM 6:45 AM 7:00 AM 7:15 AM 7:30 AM 7:45 AM 8:00 AM…" at bounding box center [600, 359] width 101 height 17
click at [832, 212] on div "Use the fields below to edit this job: Client Details Client CSI-KC Edit Client…" at bounding box center [547, 102] width 894 height 818
click at [480, 481] on button "Save" at bounding box center [494, 487] width 102 height 14
type textarea "x"
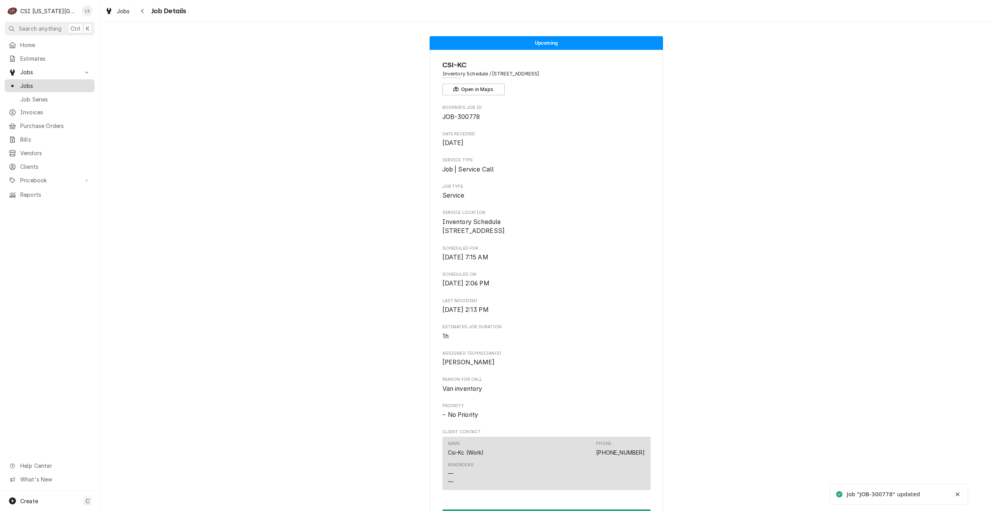
click at [55, 87] on div "Jobs" at bounding box center [49, 86] width 87 height 10
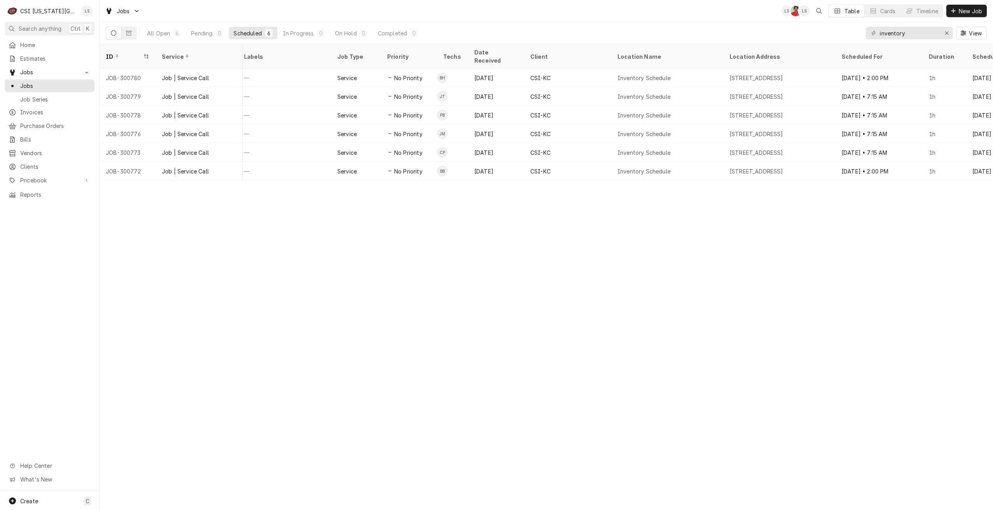
scroll to position [0, 112]
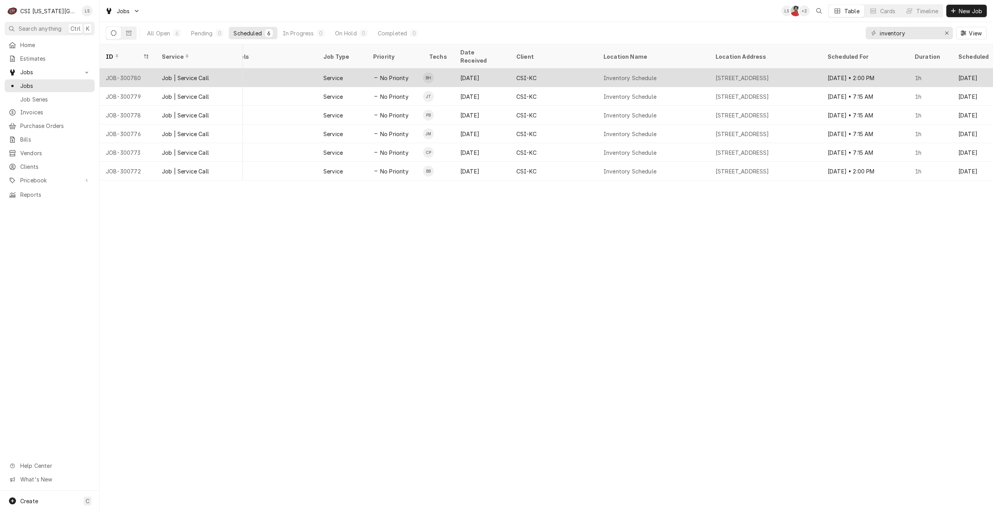
click at [592, 72] on div "CSI-KC" at bounding box center [553, 78] width 87 height 19
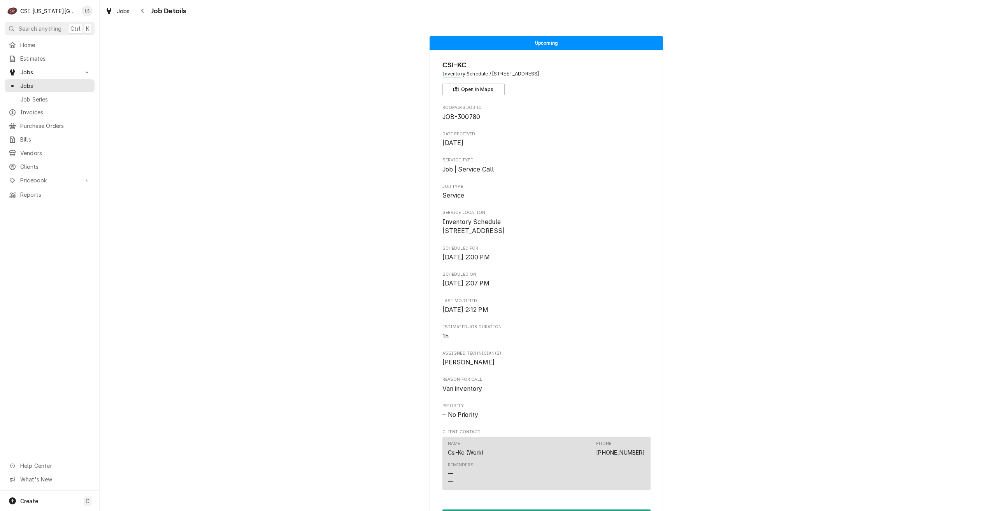
scroll to position [192, 0]
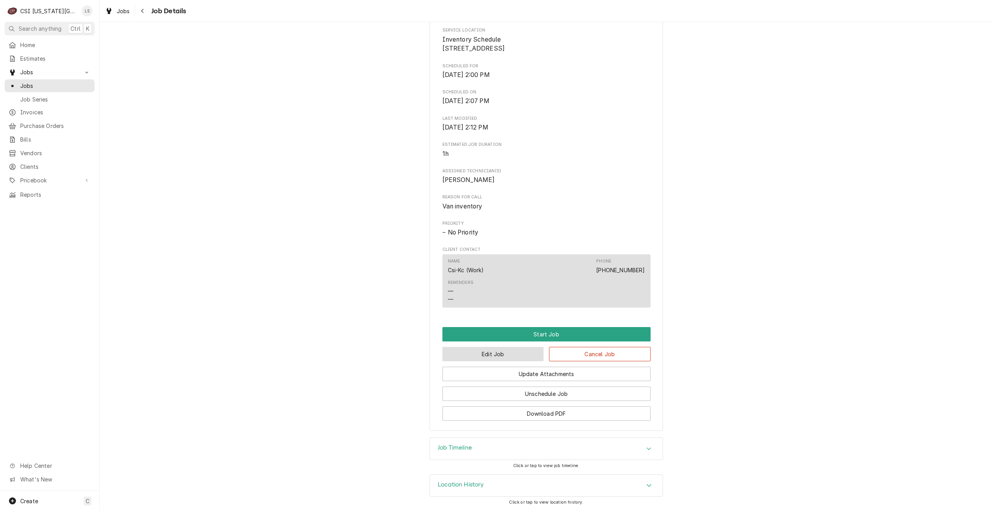
click at [506, 356] on button "Edit Job" at bounding box center [494, 354] width 102 height 14
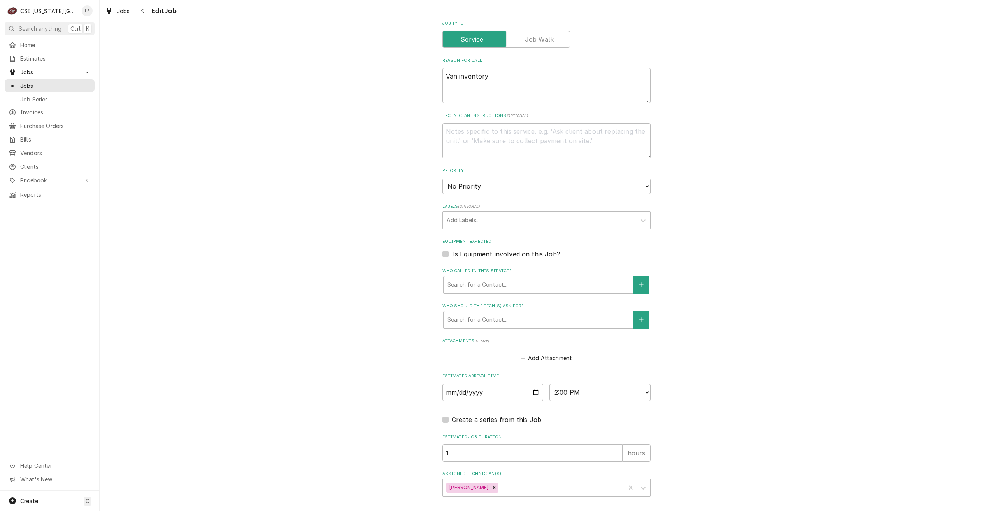
scroll to position [337, 0]
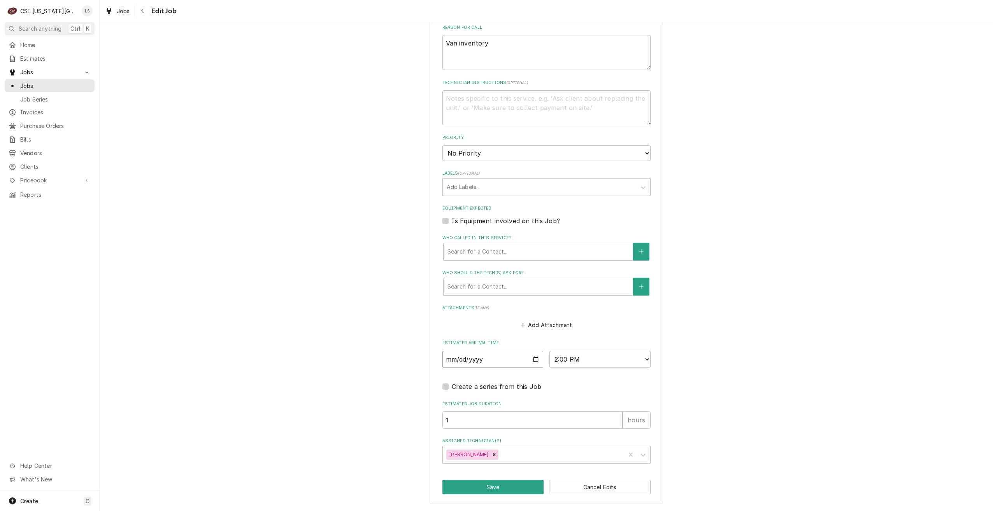
click at [535, 359] on input "[DATE]" at bounding box center [493, 359] width 101 height 17
type textarea "x"
type input "[DATE]"
click at [579, 359] on select "AM / PM 6:00 AM 6:15 AM 6:30 AM 6:45 AM 7:00 AM 7:15 AM 7:30 AM 7:45 AM 8:00 AM…" at bounding box center [600, 359] width 101 height 17
type textarea "x"
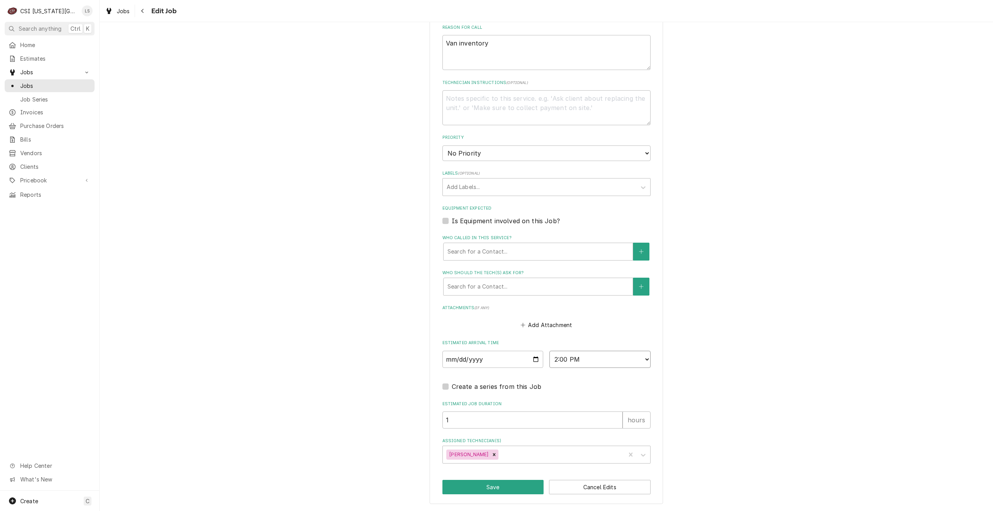
select select "07:15:00"
click at [550, 351] on select "AM / PM 6:00 AM 6:15 AM 6:30 AM 6:45 AM 7:00 AM 7:15 AM 7:30 AM 7:45 AM 8:00 AM…" at bounding box center [600, 359] width 101 height 17
click at [473, 485] on button "Save" at bounding box center [494, 487] width 102 height 14
type textarea "x"
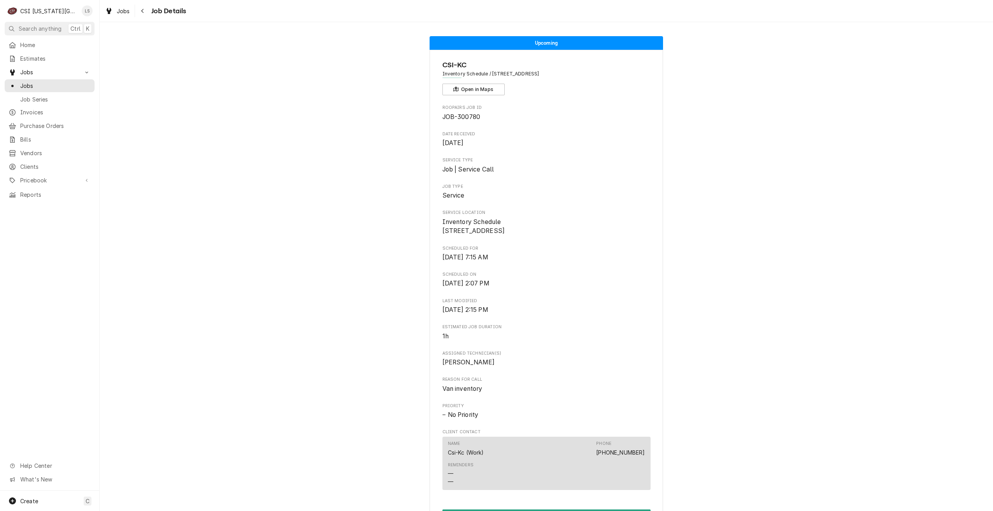
click at [910, 187] on div "Upcoming CSI-KC Inventory Schedule / [STREET_ADDRESS] Open in Maps Roopairs Job…" at bounding box center [547, 325] width 894 height 590
drag, startPoint x: 80, startPoint y: 84, endPoint x: 156, endPoint y: 97, distance: 76.9
click at [80, 84] on span "Jobs" at bounding box center [55, 86] width 70 height 8
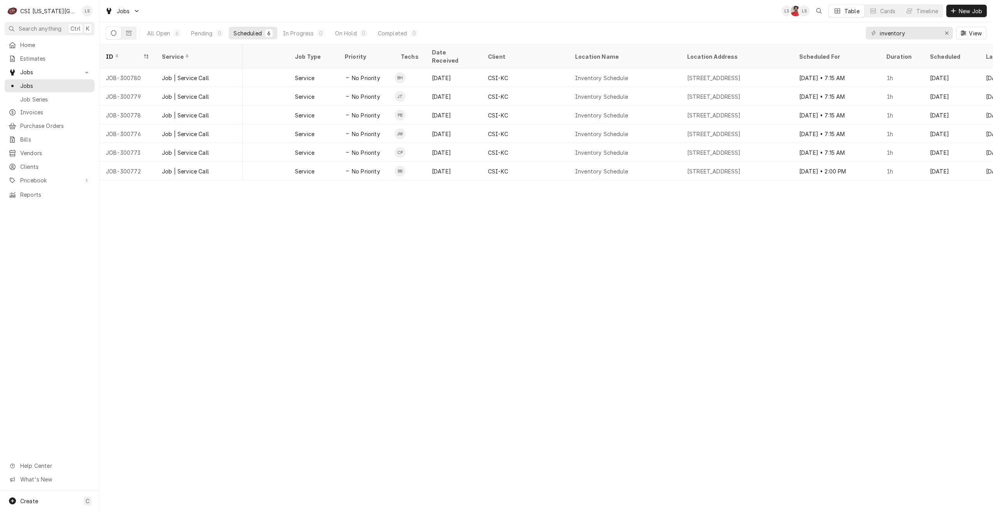
scroll to position [0, 143]
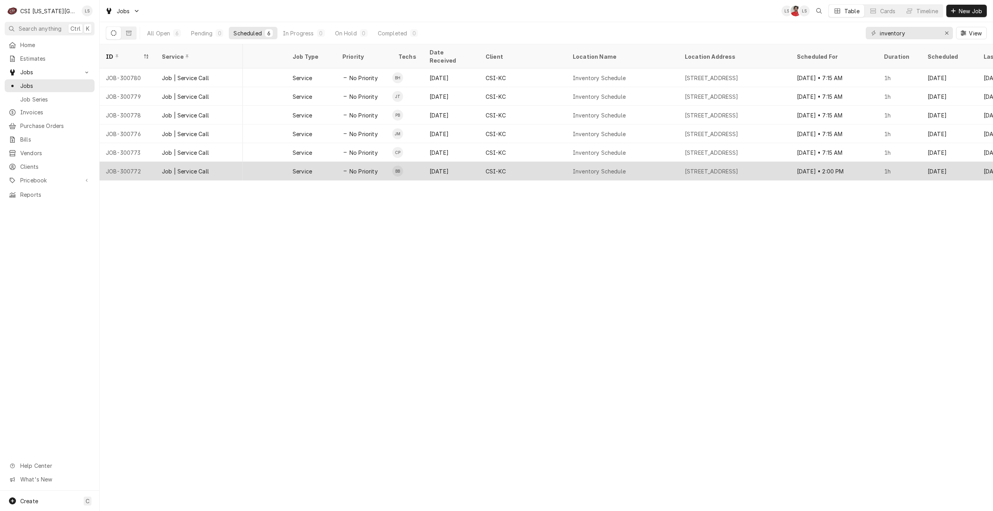
click at [675, 167] on div "Inventory Schedule" at bounding box center [623, 171] width 112 height 19
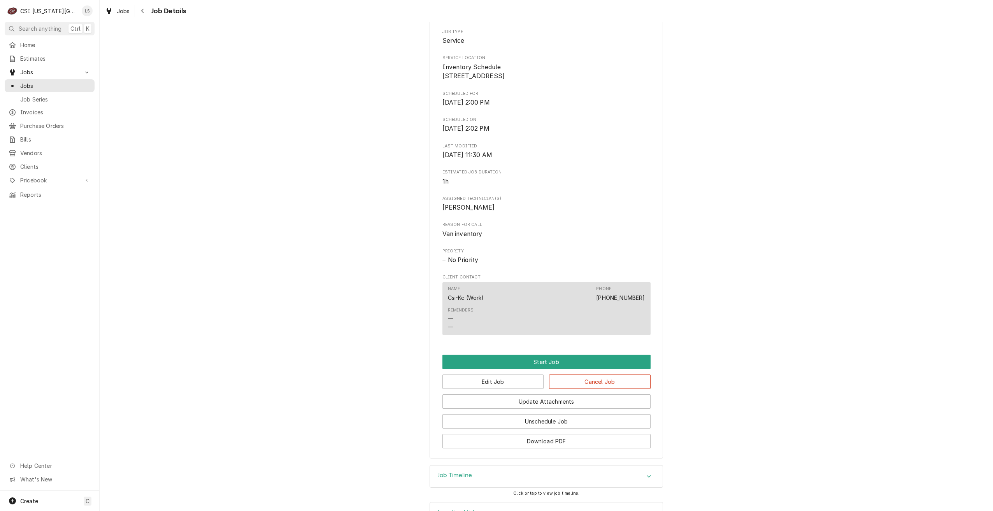
scroll to position [192, 0]
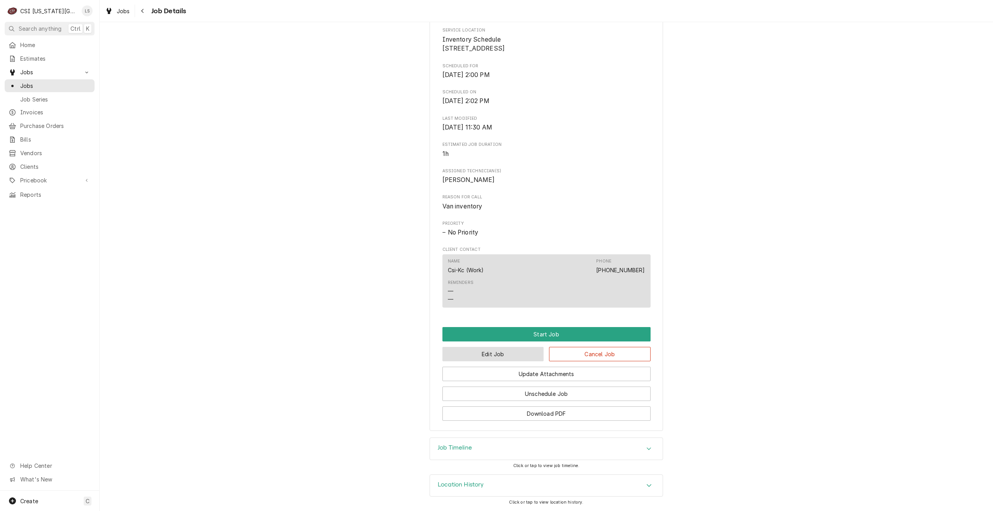
click at [507, 353] on button "Edit Job" at bounding box center [494, 354] width 102 height 14
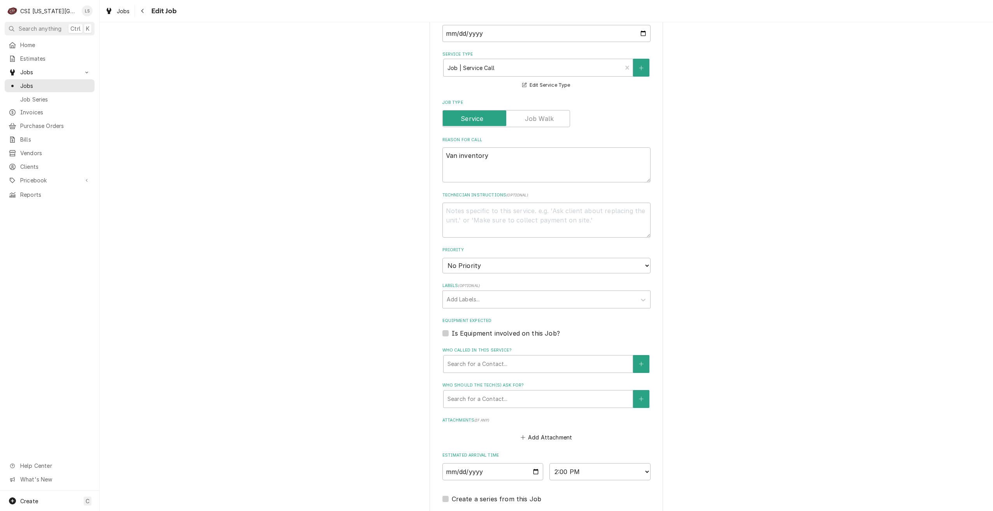
scroll to position [337, 0]
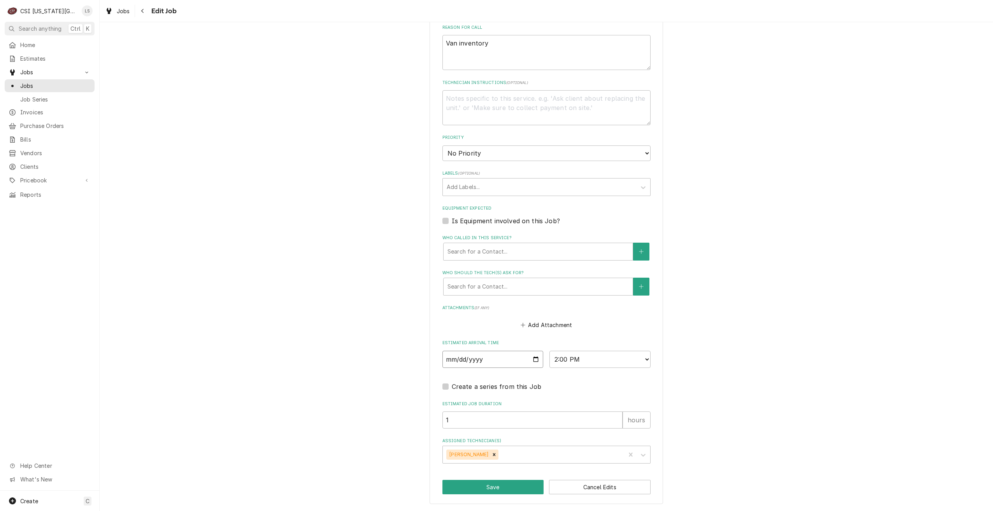
click at [530, 360] on input "[DATE]" at bounding box center [493, 359] width 101 height 17
type textarea "x"
type input "[DATE]"
click at [485, 494] on button "Save" at bounding box center [494, 487] width 102 height 14
type textarea "x"
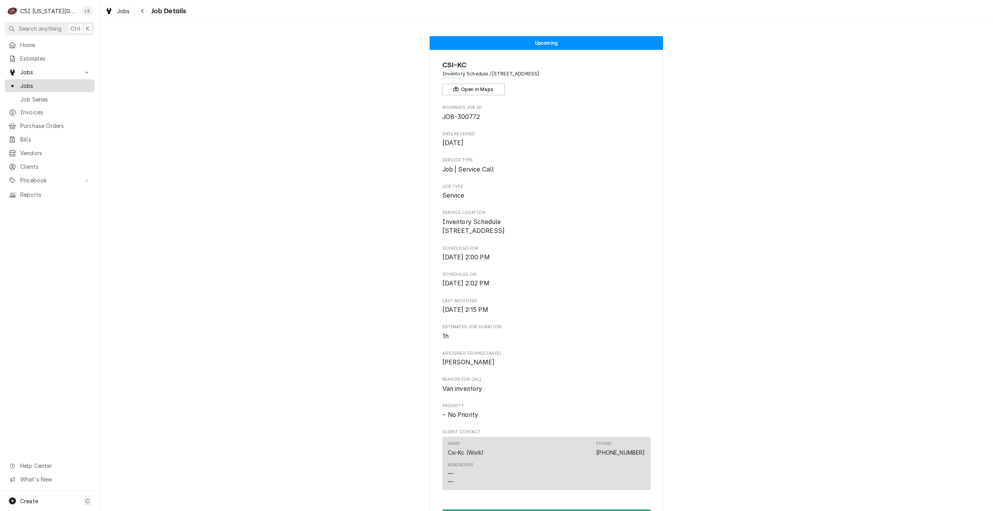
click at [66, 85] on span "Jobs" at bounding box center [55, 86] width 70 height 8
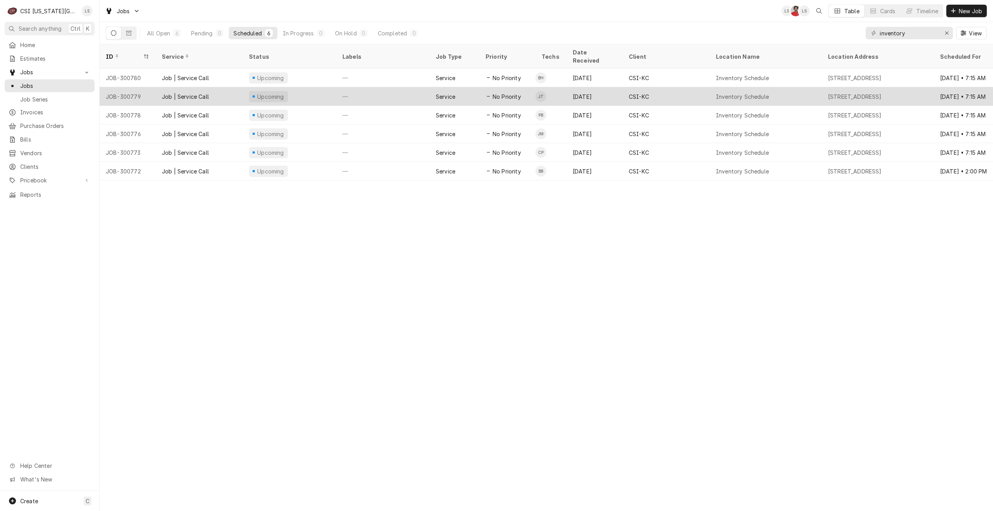
click at [554, 87] on td "JT" at bounding box center [551, 96] width 31 height 19
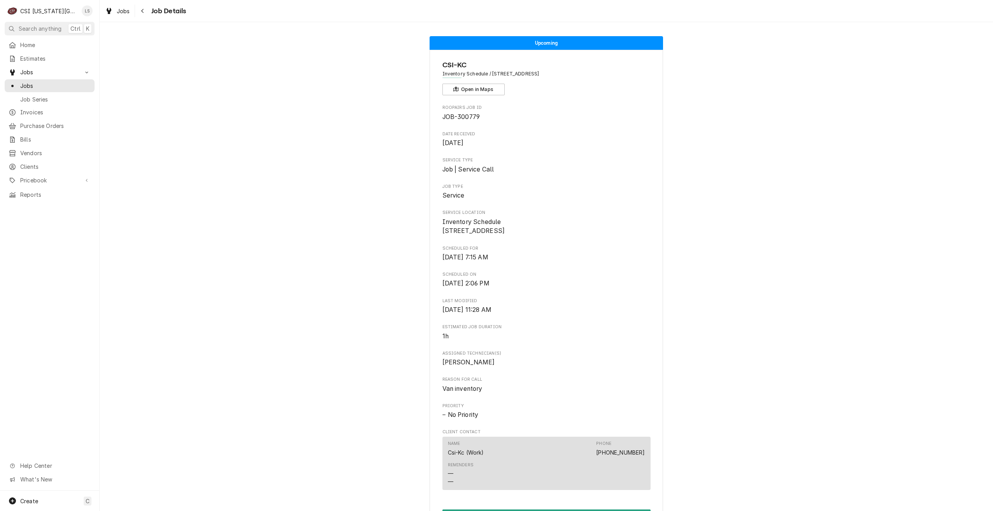
scroll to position [192, 0]
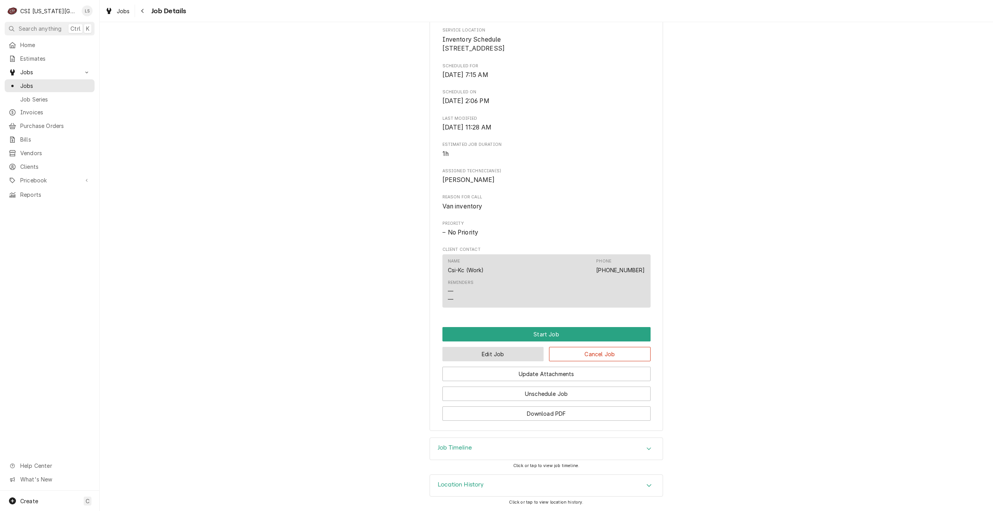
click at [501, 359] on button "Edit Job" at bounding box center [494, 354] width 102 height 14
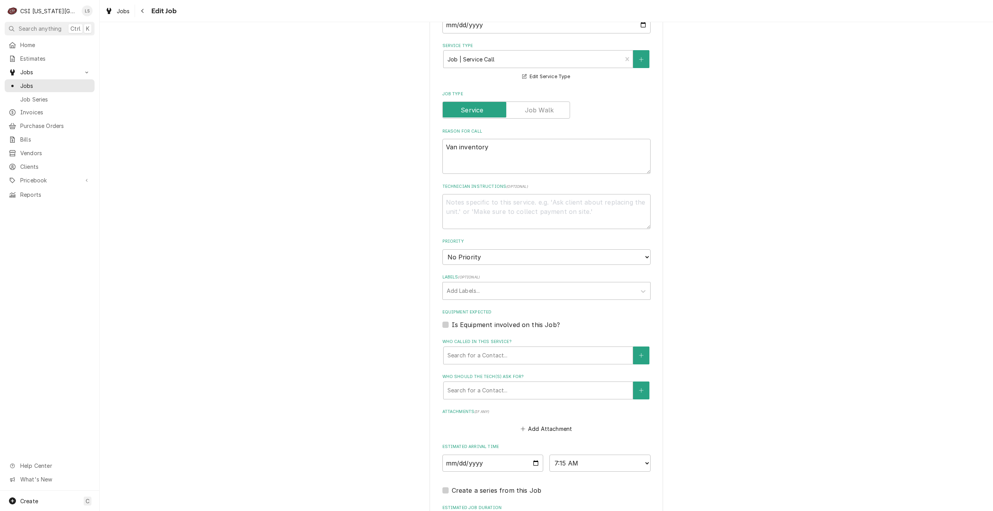
scroll to position [337, 0]
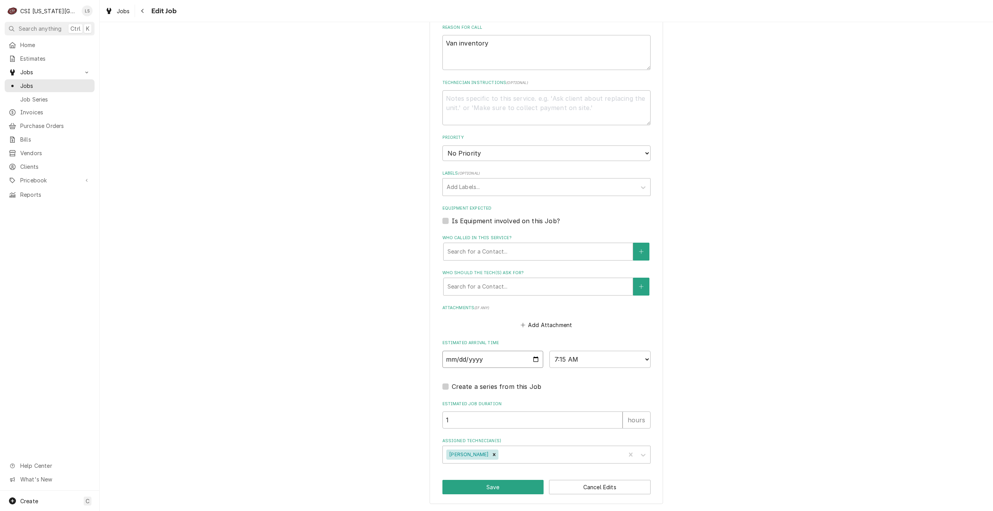
click at [534, 360] on input "[DATE]" at bounding box center [493, 359] width 101 height 17
type textarea "x"
type input "[DATE]"
type textarea "x"
click at [587, 364] on select "AM / PM 6:00 AM 6:15 AM 6:30 AM 6:45 AM 7:00 AM 7:15 AM 7:30 AM 7:45 AM 8:00 AM…" at bounding box center [600, 359] width 101 height 17
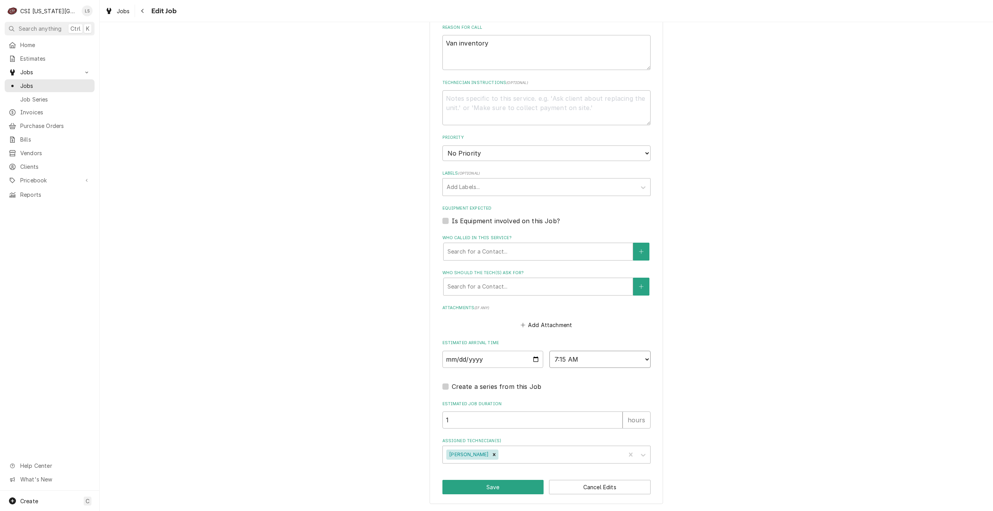
select select "14:00:00"
click at [550, 351] on select "AM / PM 6:00 AM 6:15 AM 6:30 AM 6:45 AM 7:00 AM 7:15 AM 7:30 AM 7:45 AM 8:00 AM…" at bounding box center [600, 359] width 101 height 17
click at [481, 484] on button "Save" at bounding box center [494, 487] width 102 height 14
type textarea "x"
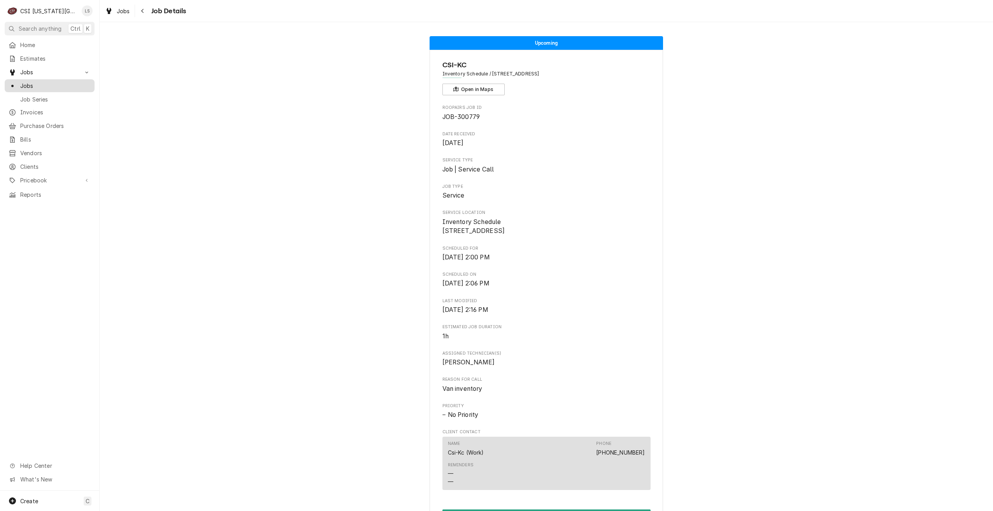
click at [62, 87] on div "Jobs" at bounding box center [49, 86] width 87 height 10
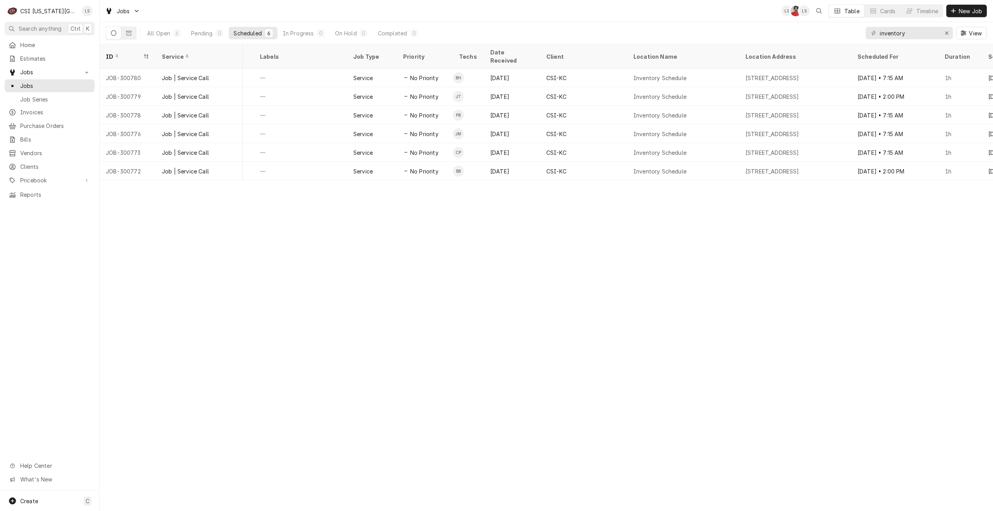
scroll to position [0, 95]
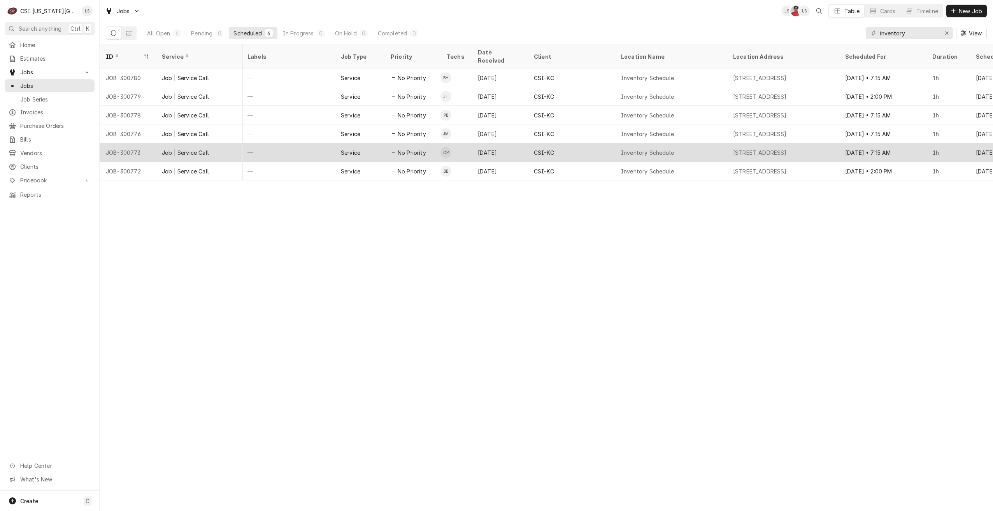
click at [466, 143] on td "CP" at bounding box center [456, 152] width 31 height 19
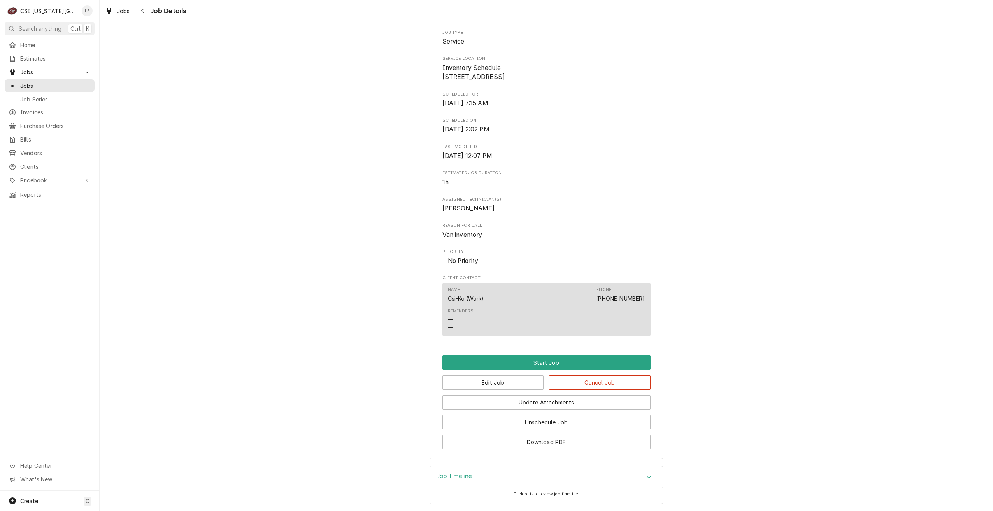
scroll to position [192, 0]
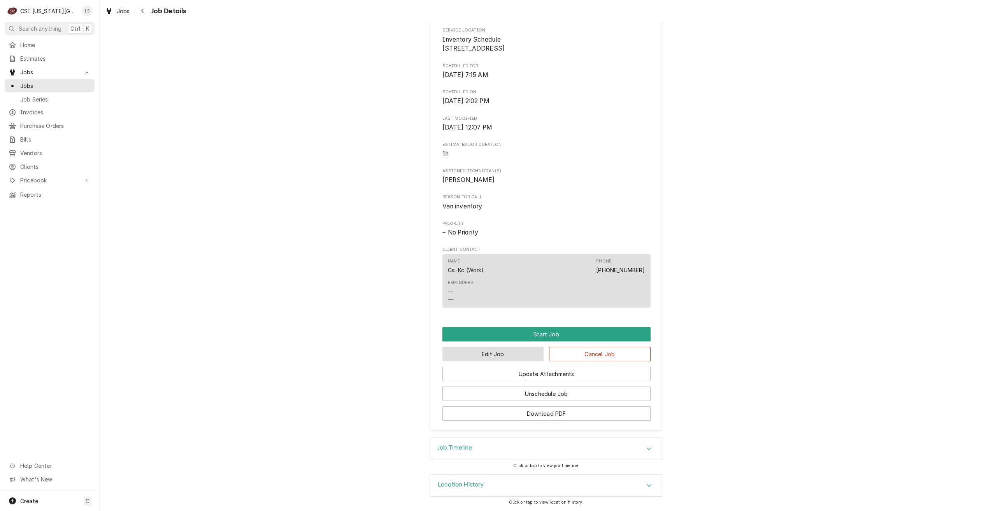
click at [468, 351] on button "Edit Job" at bounding box center [494, 354] width 102 height 14
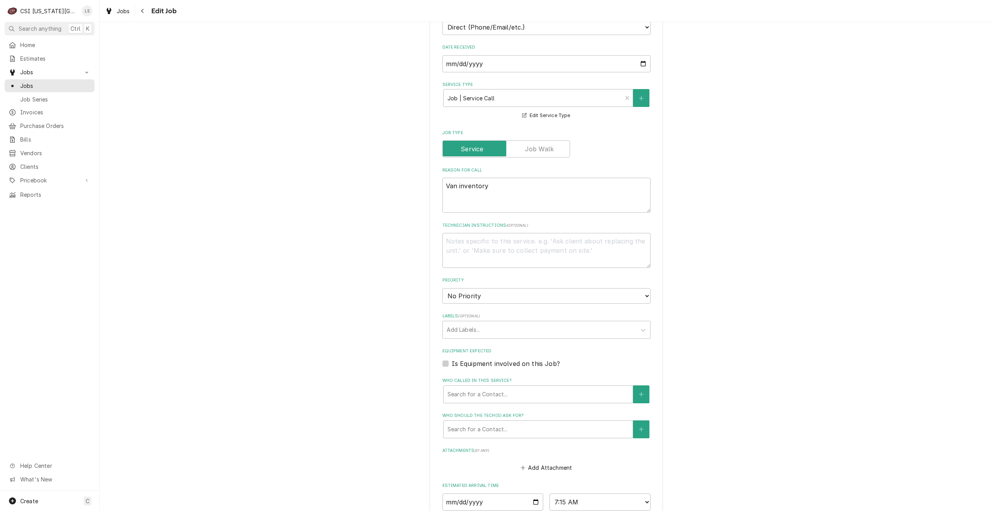
scroll to position [337, 0]
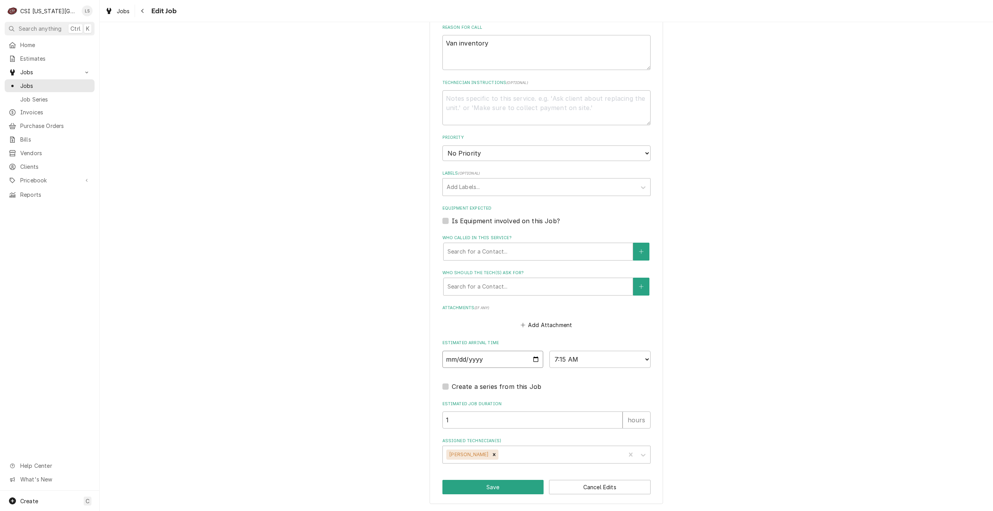
click at [531, 359] on input "[DATE]" at bounding box center [493, 359] width 101 height 17
type textarea "x"
type input "[DATE]"
click at [582, 360] on select "AM / PM 6:00 AM 6:15 AM 6:30 AM 6:45 AM 7:00 AM 7:15 AM 7:30 AM 7:45 AM 8:00 AM…" at bounding box center [600, 359] width 101 height 17
type textarea "x"
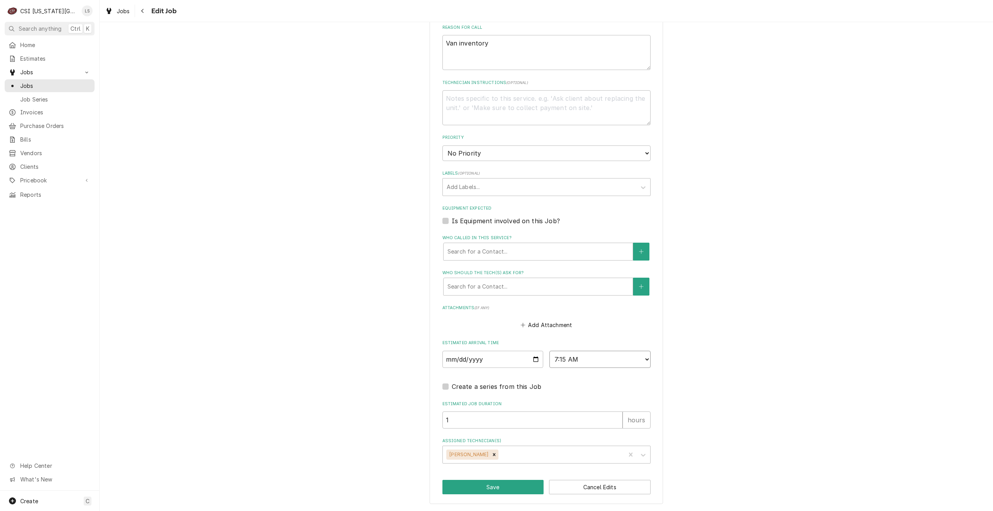
select select "14:00:00"
click at [550, 351] on select "AM / PM 6:00 AM 6:15 AM 6:30 AM 6:45 AM 7:00 AM 7:15 AM 7:30 AM 7:45 AM 8:00 AM…" at bounding box center [600, 359] width 101 height 17
click at [491, 485] on button "Save" at bounding box center [494, 487] width 102 height 14
type textarea "x"
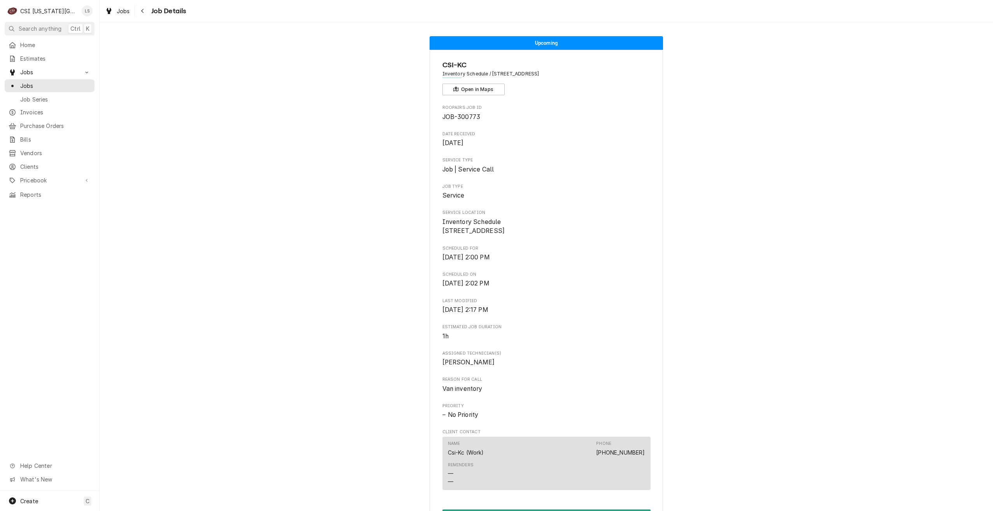
drag, startPoint x: 58, startPoint y: 82, endPoint x: 171, endPoint y: 87, distance: 113.0
click at [58, 82] on span "Jobs" at bounding box center [55, 86] width 70 height 8
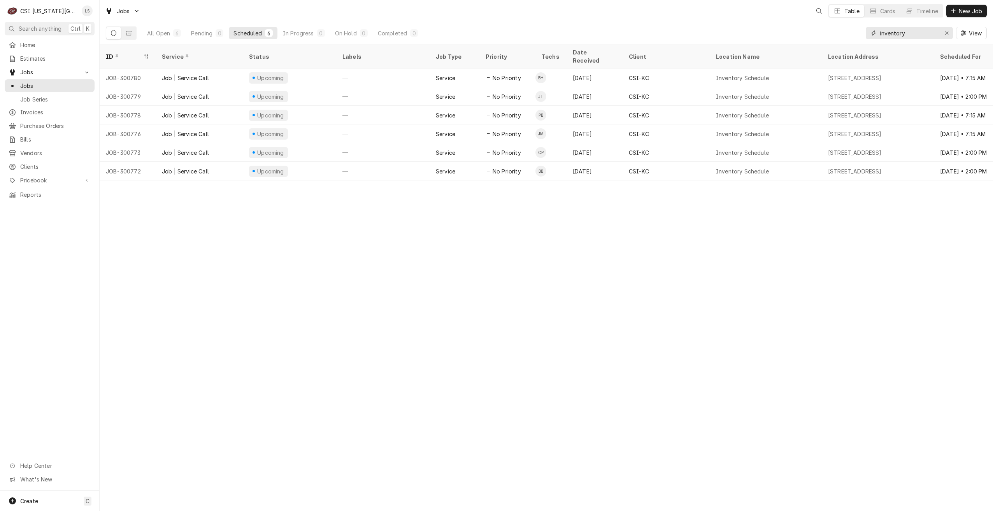
click at [908, 34] on input "inventory" at bounding box center [909, 33] width 58 height 12
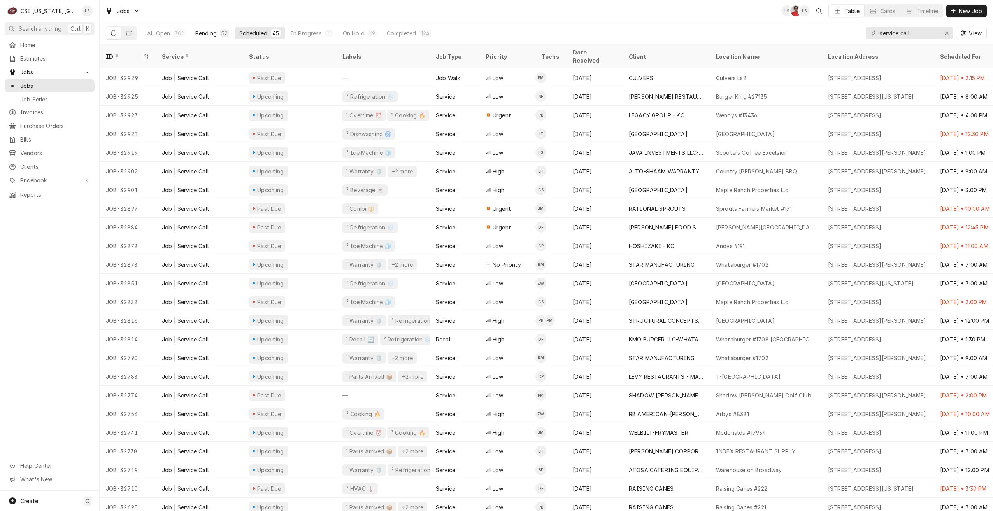
click at [218, 37] on button "Pending 52" at bounding box center [212, 33] width 43 height 12
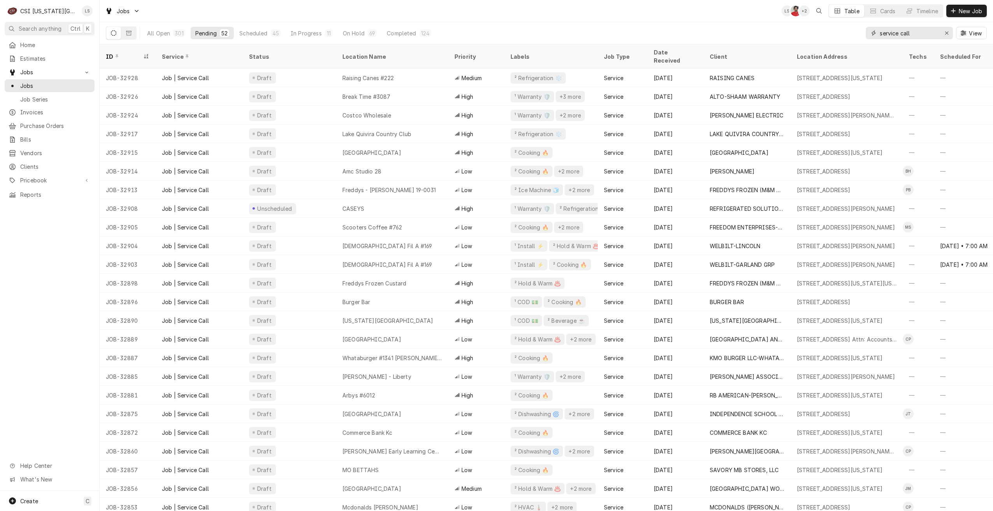
drag, startPoint x: 927, startPoint y: 33, endPoint x: 845, endPoint y: 33, distance: 81.3
click at [845, 33] on div "All Open 301 Pending 52 Scheduled 45 In Progress 11 On Hold 69 Completed 124 se…" at bounding box center [546, 33] width 881 height 22
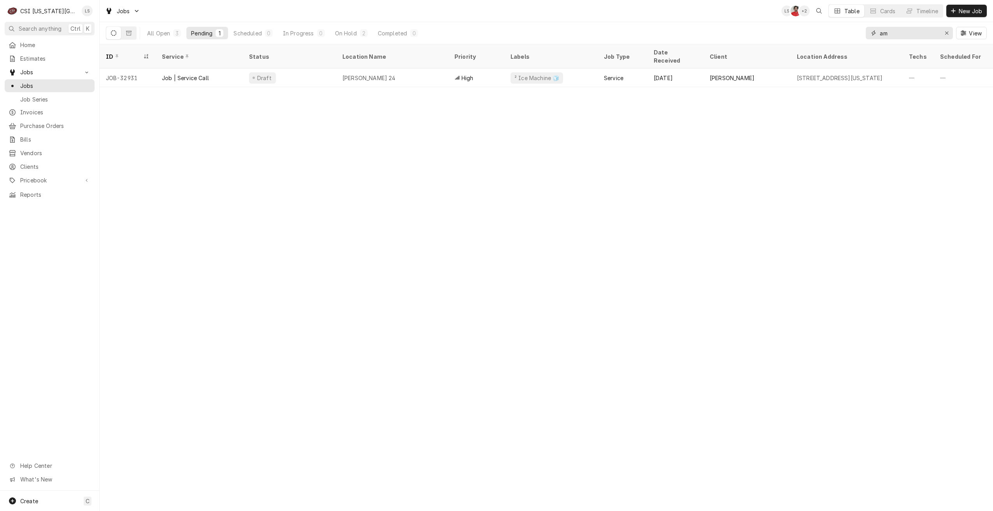
type input "a"
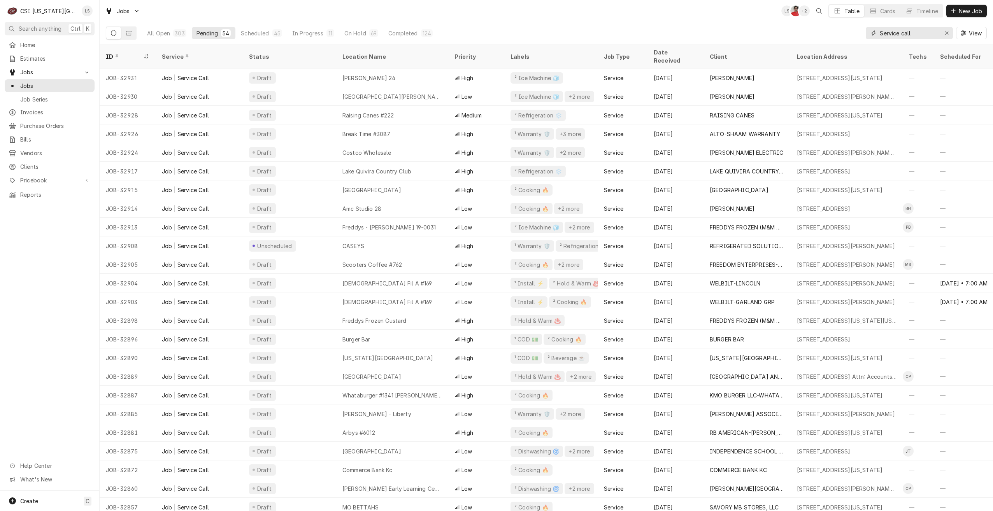
type input "Service call"
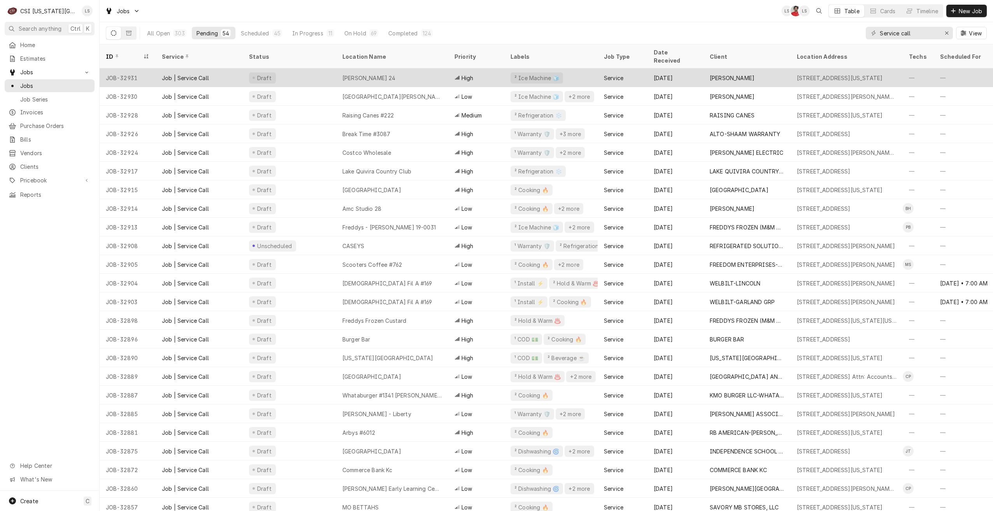
click at [432, 76] on div "Amc Barrywoods 24" at bounding box center [392, 78] width 112 height 19
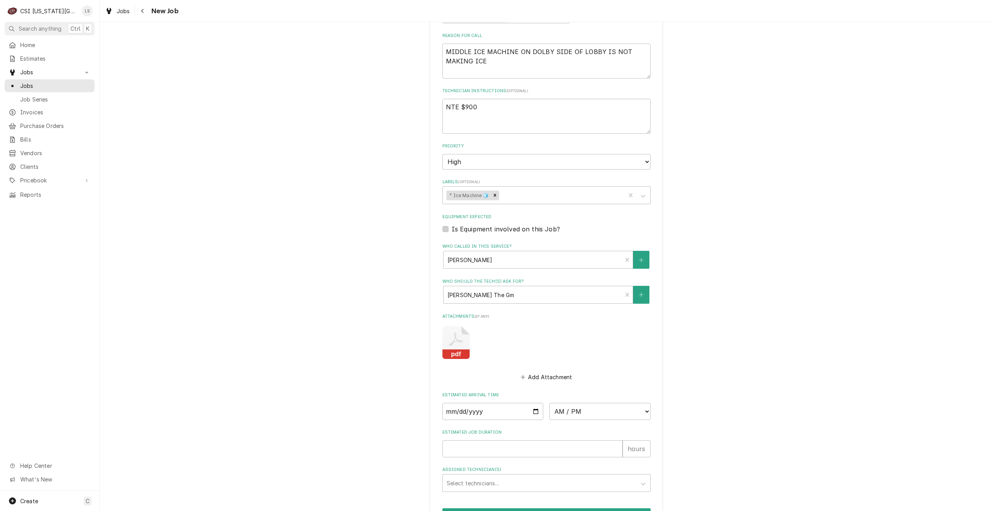
scroll to position [553, 0]
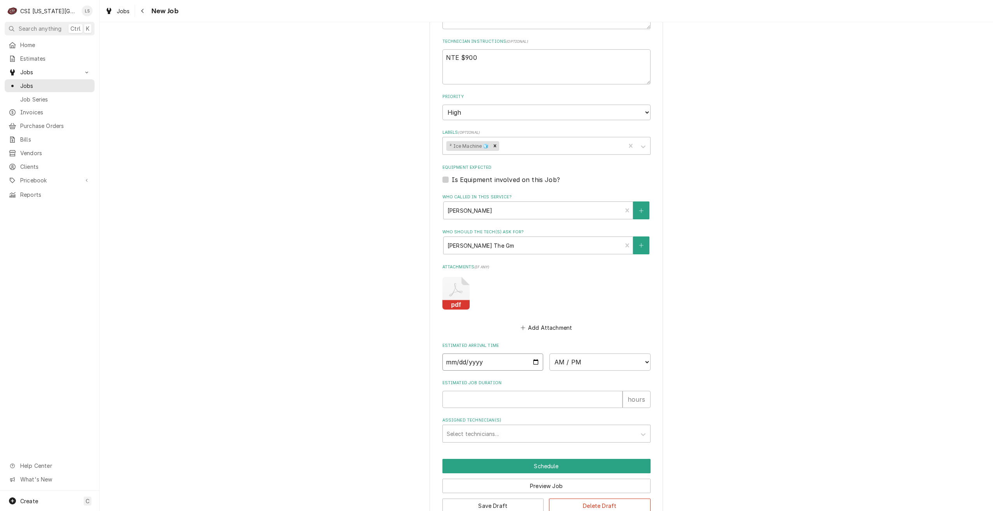
click at [533, 354] on input "Date" at bounding box center [493, 362] width 101 height 17
type textarea "x"
type input "[DATE]"
type textarea "x"
click at [573, 354] on select "AM / PM 6:00 AM 6:15 AM 6:30 AM 6:45 AM 7:00 AM 7:15 AM 7:30 AM 7:45 AM 8:00 AM…" at bounding box center [600, 362] width 101 height 17
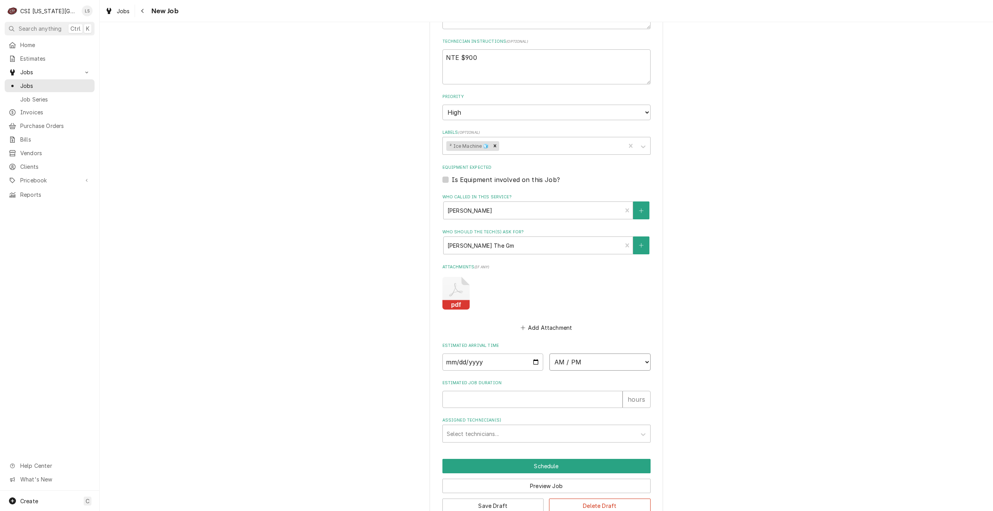
select select "14:00:00"
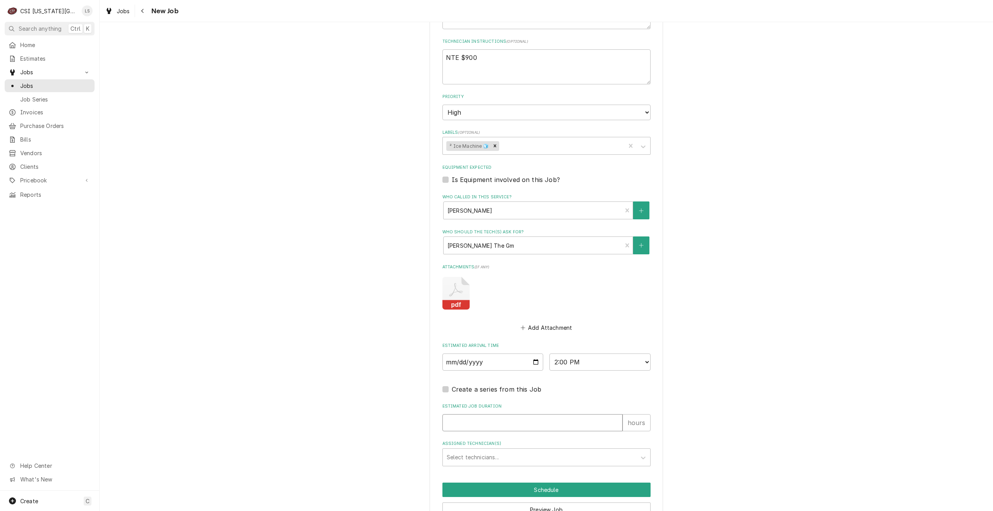
click at [569, 415] on input "Estimated Job Duration" at bounding box center [533, 423] width 180 height 17
type textarea "x"
type input "2"
type textarea "x"
type input "2"
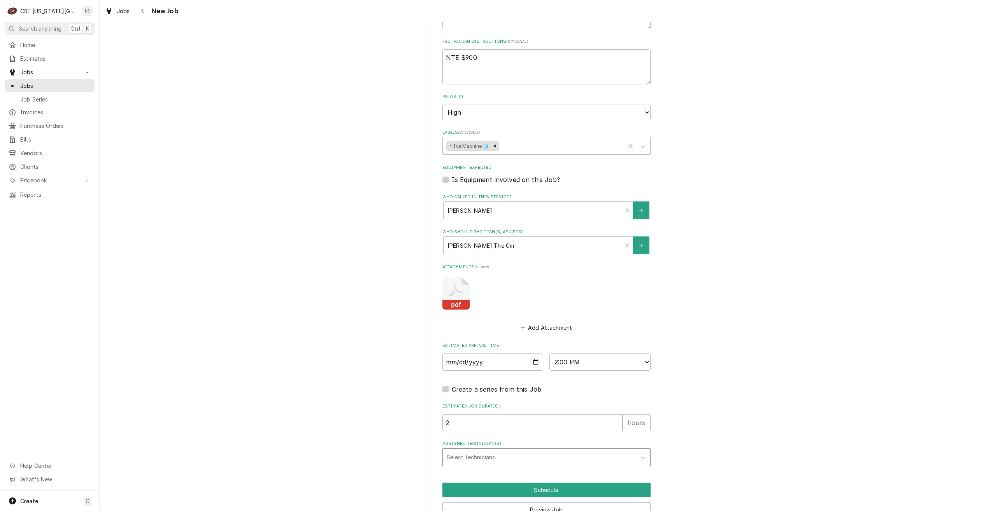
click at [565, 451] on div "Assigned Technician(s)" at bounding box center [540, 458] width 186 height 14
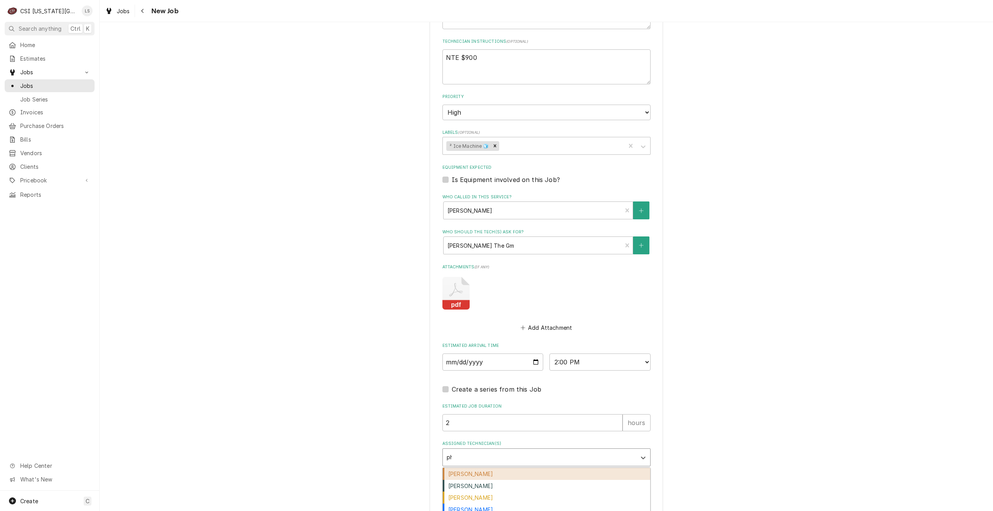
type input "phil"
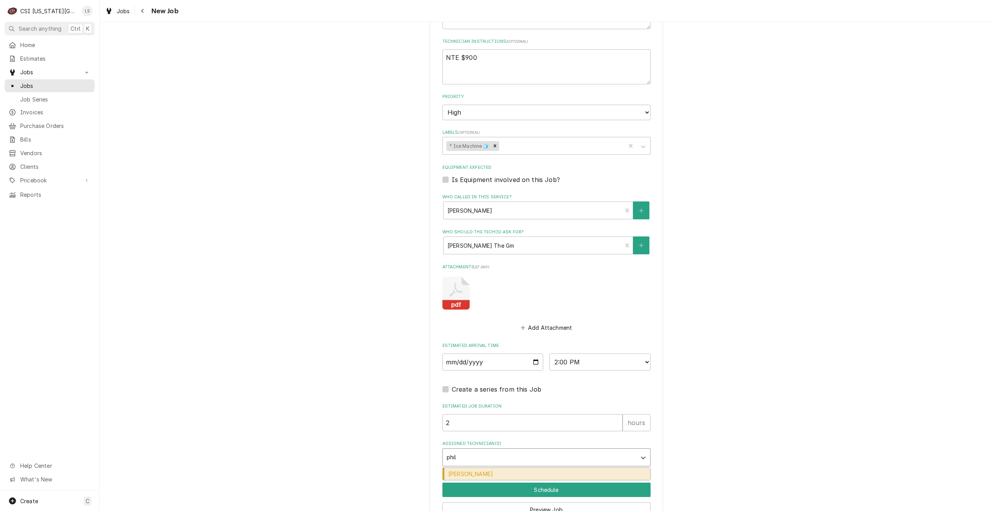
click at [561, 468] on div "[PERSON_NAME]" at bounding box center [546, 474] width 207 height 12
type textarea "x"
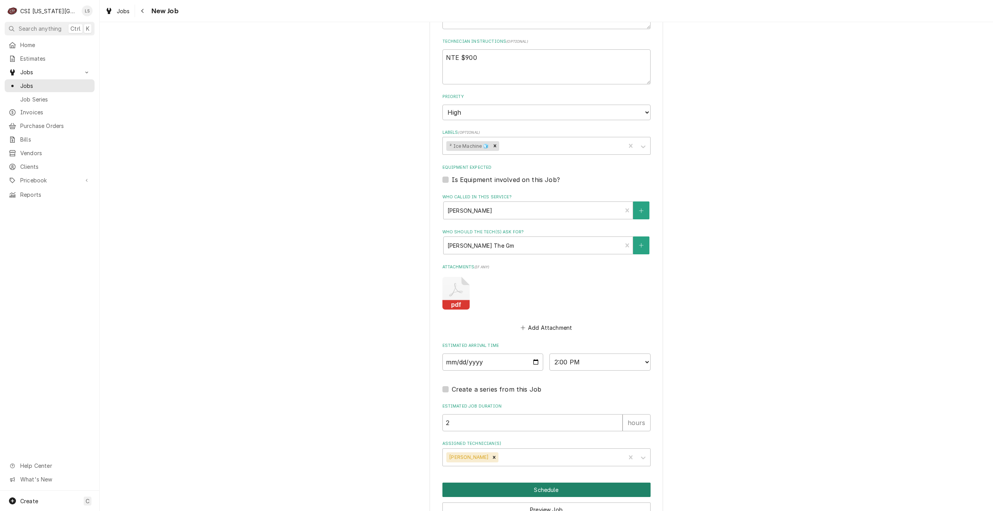
click at [560, 483] on button "Schedule" at bounding box center [547, 490] width 208 height 14
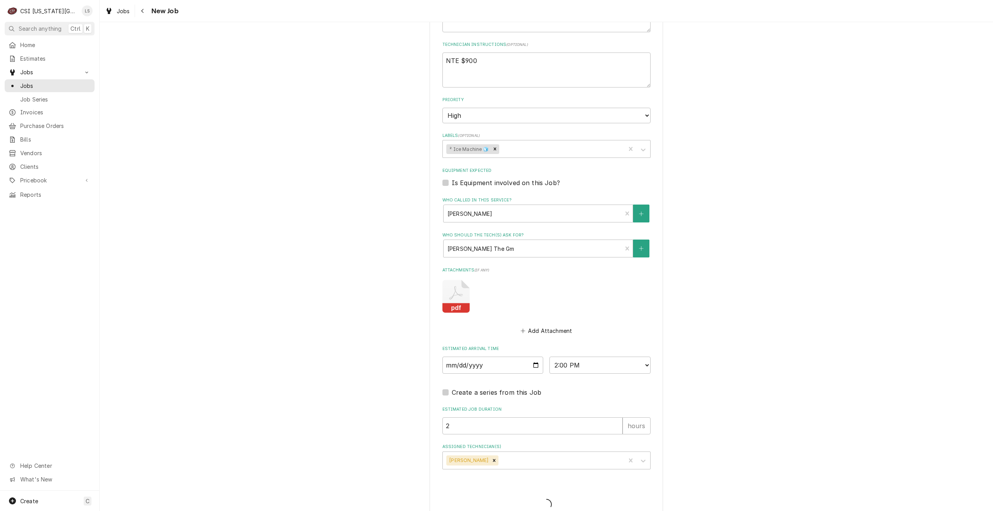
type textarea "x"
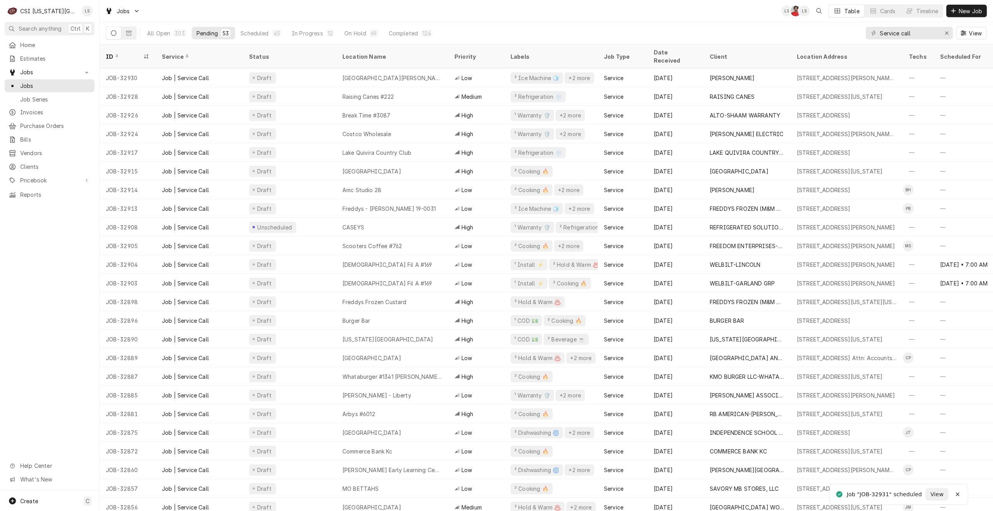
click at [690, 6] on div "Jobs LS NF LS Table Cards Timeline New Job" at bounding box center [547, 11] width 894 height 22
click at [688, 9] on div "Jobs LS NF LS Table Cards Timeline New Job" at bounding box center [547, 11] width 894 height 22
drag, startPoint x: 931, startPoint y: 37, endPoint x: 875, endPoint y: 32, distance: 56.3
click at [877, 32] on div "Service call" at bounding box center [909, 33] width 87 height 12
click at [641, 12] on div "Jobs LS NF LS Table Cards Timeline New Job" at bounding box center [547, 11] width 894 height 22
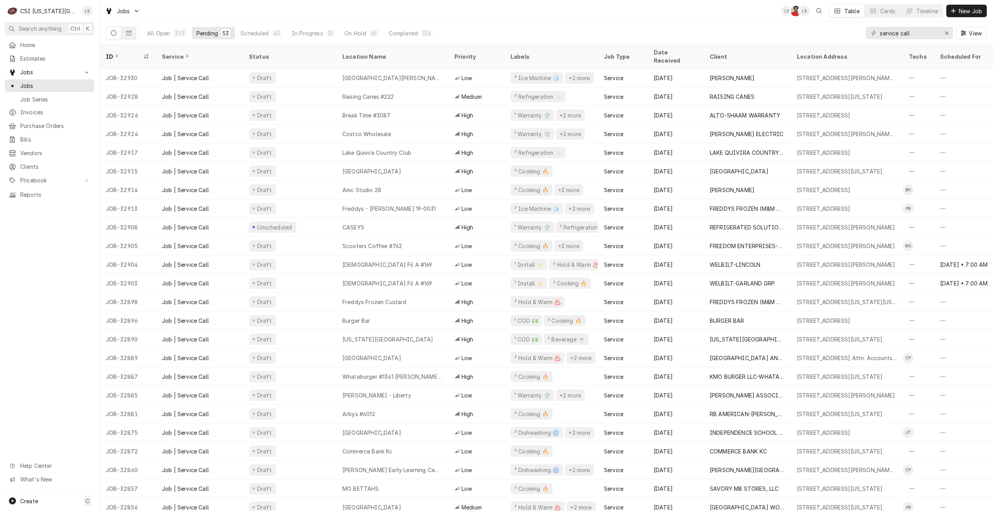
click at [638, 14] on div "Jobs LS NF LS Table Cards Timeline New Job" at bounding box center [547, 11] width 894 height 22
drag, startPoint x: 936, startPoint y: 30, endPoint x: 824, endPoint y: 31, distance: 112.5
click at [824, 31] on div "All Open 303 Pending 53 Scheduled 45 In Progress 12 On Hold 69 Completed 124 se…" at bounding box center [546, 33] width 881 height 22
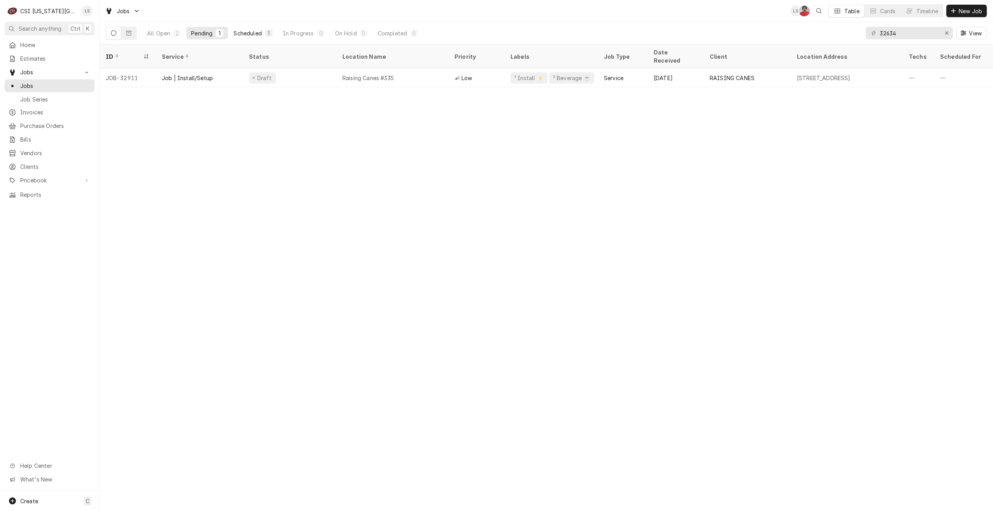
click at [262, 37] on div "Scheduled" at bounding box center [248, 33] width 28 height 8
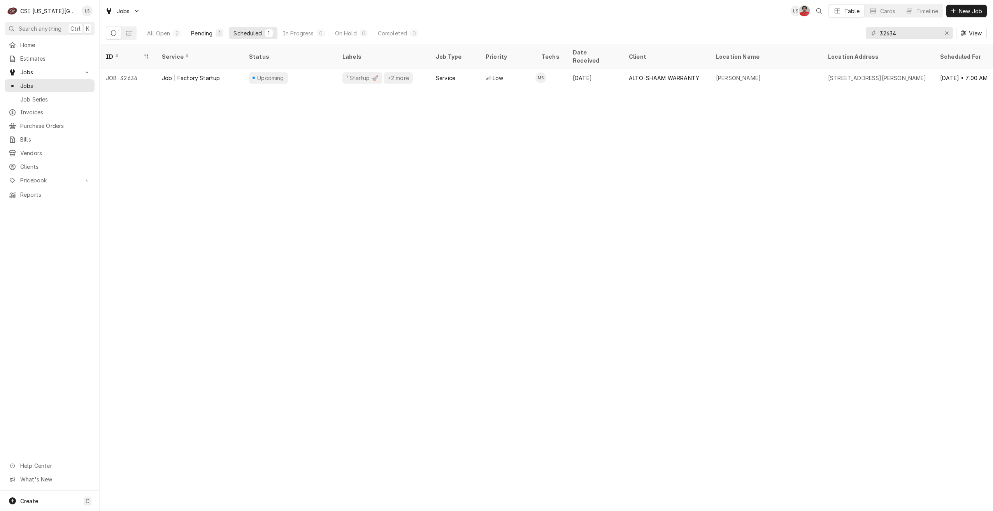
click at [226, 35] on button "Pending 1" at bounding box center [207, 33] width 42 height 12
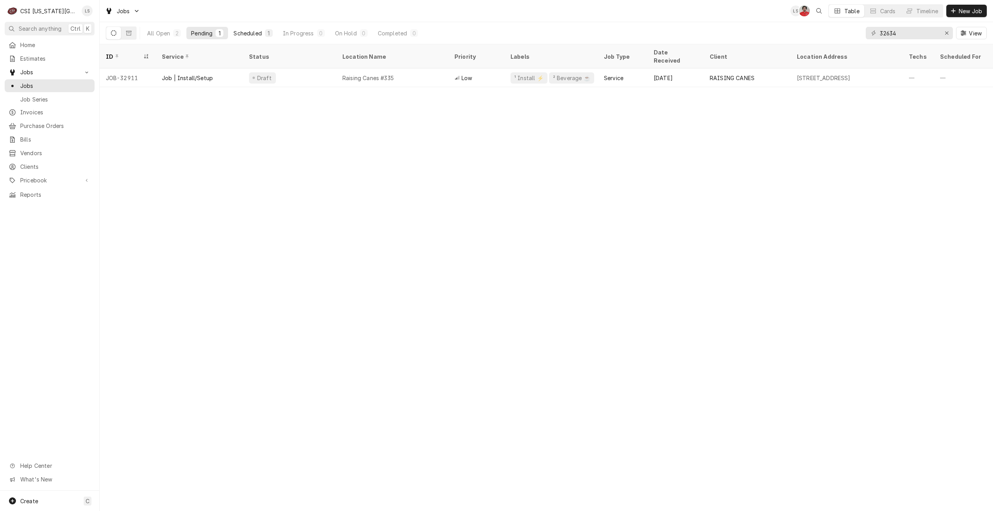
click at [251, 31] on div "Scheduled" at bounding box center [248, 33] width 28 height 8
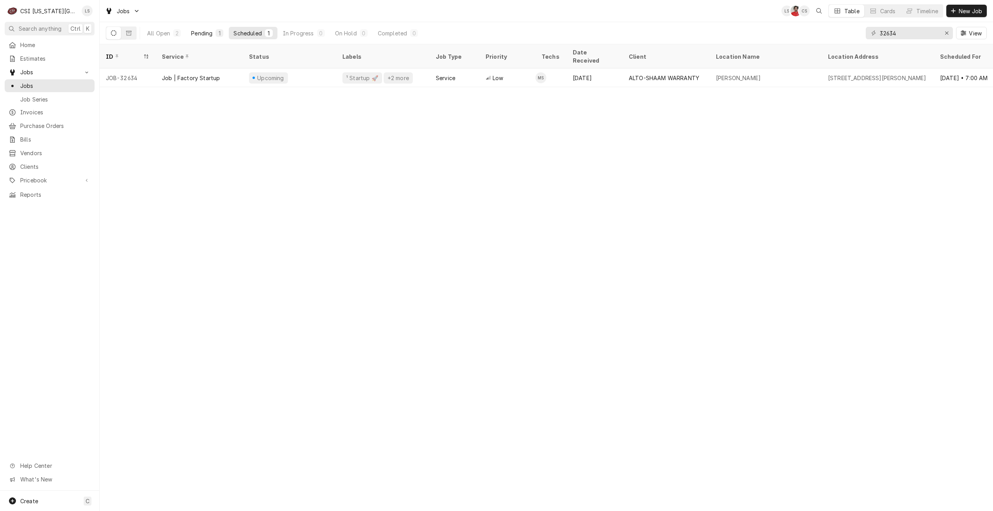
click at [214, 34] on button "Pending 1" at bounding box center [207, 33] width 42 height 12
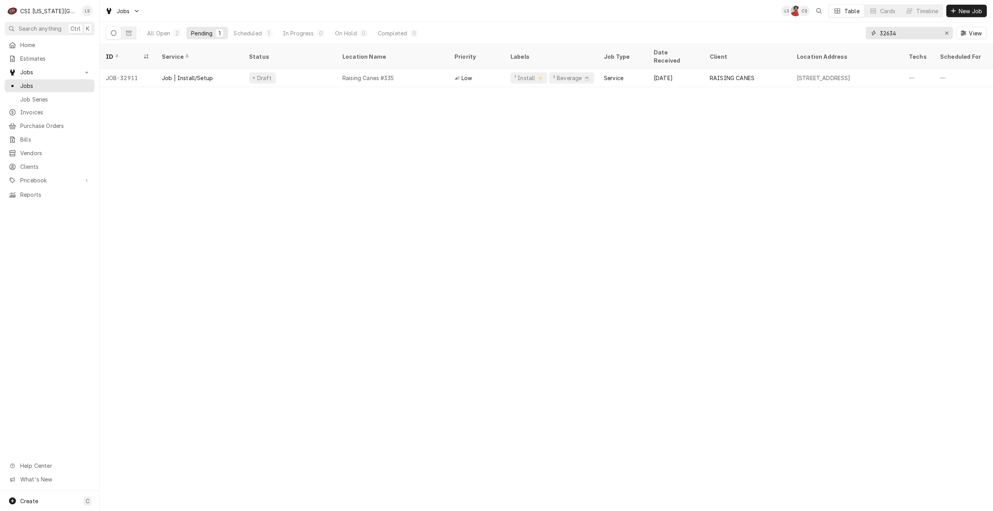
click at [887, 32] on input "32634" at bounding box center [909, 33] width 58 height 12
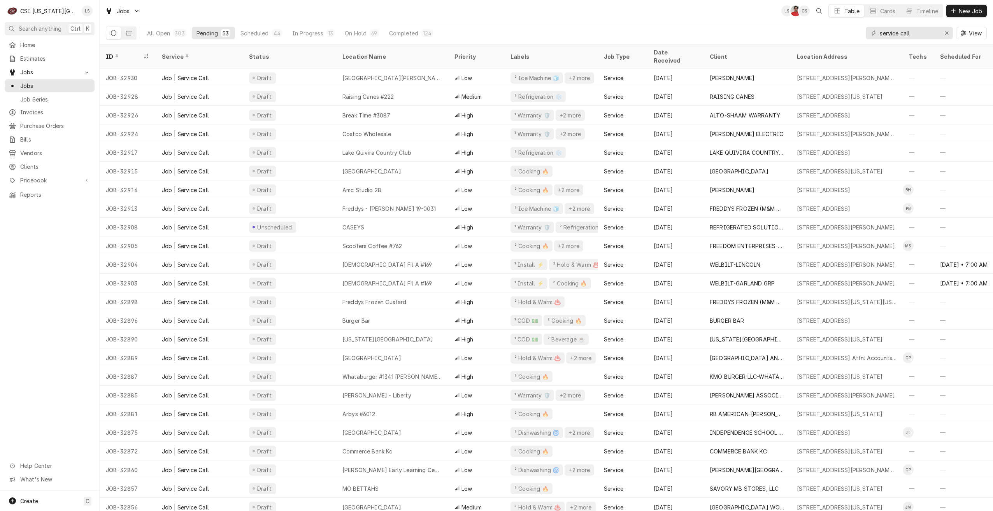
click at [739, 19] on div "Jobs LS NF CS Table Cards Timeline New Job" at bounding box center [547, 11] width 894 height 22
drag, startPoint x: 926, startPoint y: 35, endPoint x: 869, endPoint y: 30, distance: 56.2
click at [869, 30] on div "service call" at bounding box center [909, 33] width 87 height 12
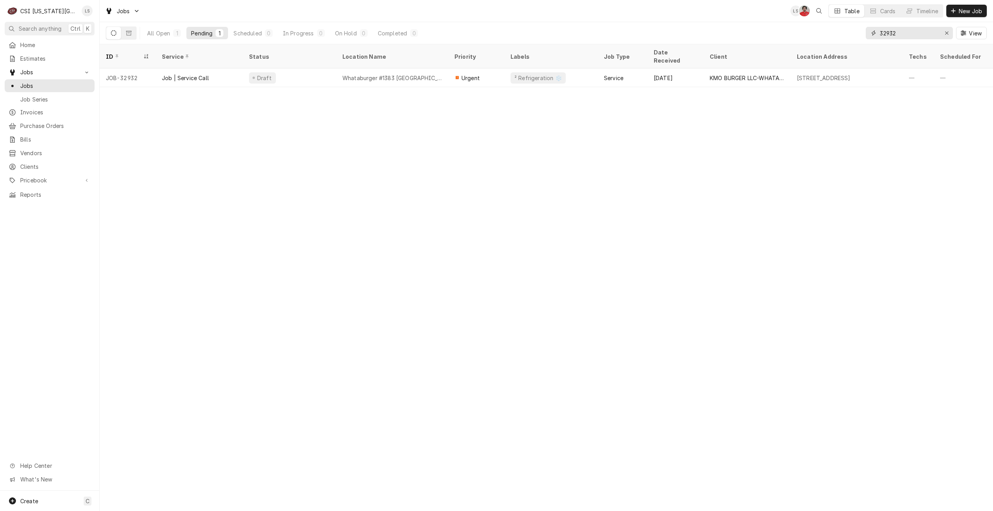
click at [887, 35] on input "32932" at bounding box center [909, 33] width 58 height 12
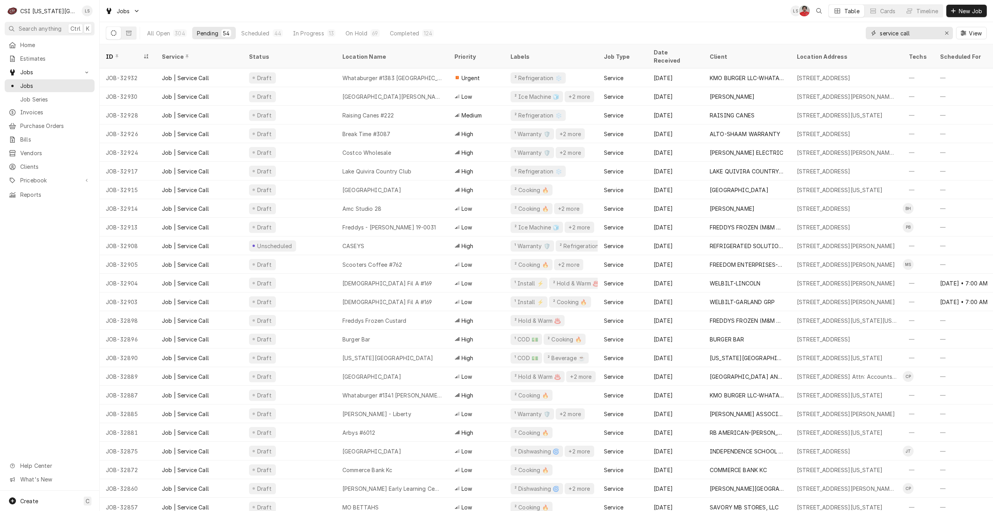
drag, startPoint x: 926, startPoint y: 36, endPoint x: 870, endPoint y: 32, distance: 56.6
click at [870, 32] on div "service call" at bounding box center [909, 33] width 87 height 12
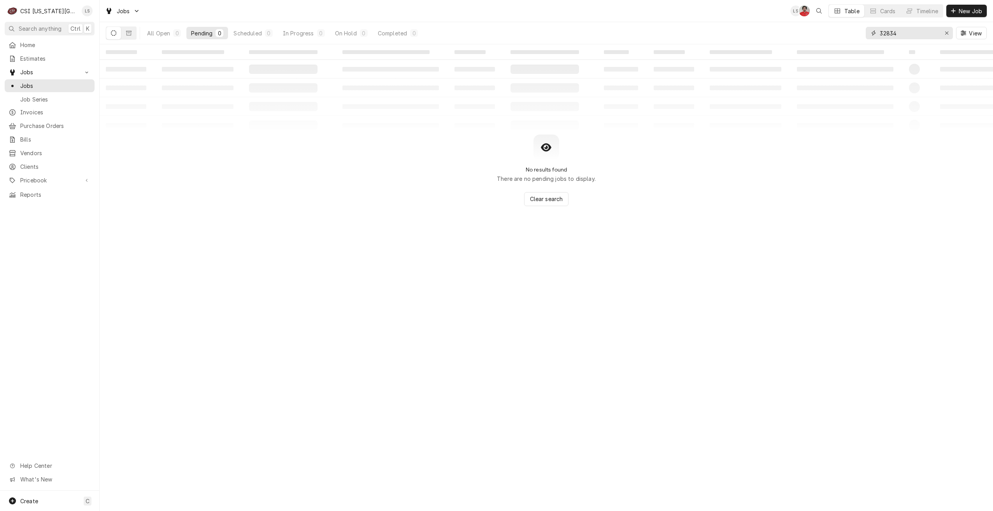
type input "32834"
click at [668, 23] on div "All Open 0 Pending 0 Scheduled 0 In Progress 0 On Hold 0 Completed 0 32834 View" at bounding box center [546, 33] width 881 height 22
click at [129, 34] on icon "Dynamic Content Wrapper" at bounding box center [128, 32] width 5 height 5
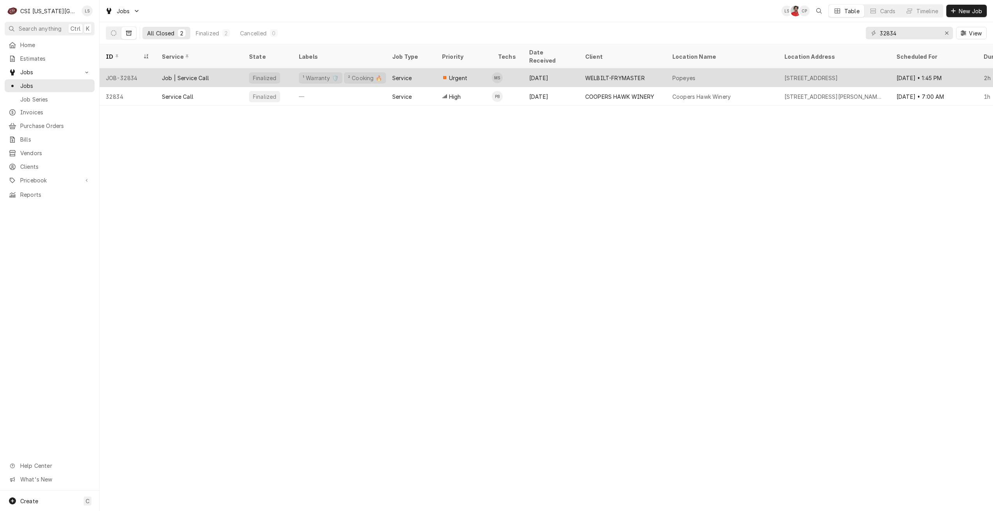
click at [464, 74] on span "Urgent" at bounding box center [458, 78] width 18 height 8
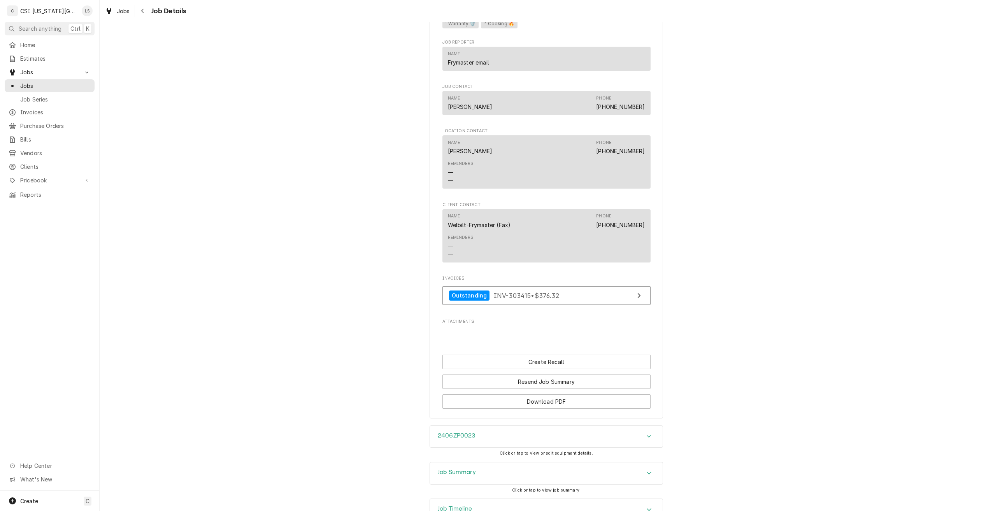
scroll to position [1305, 0]
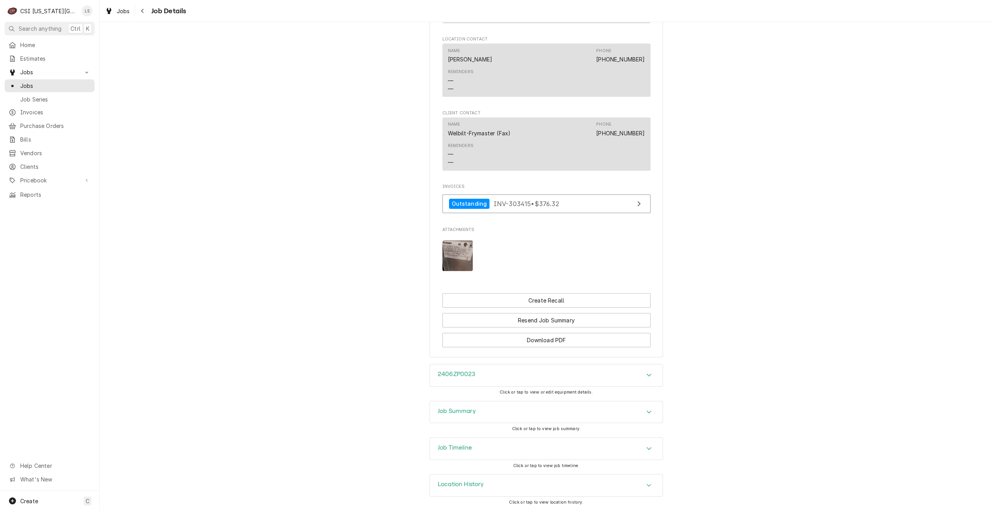
click div "Job Summary"
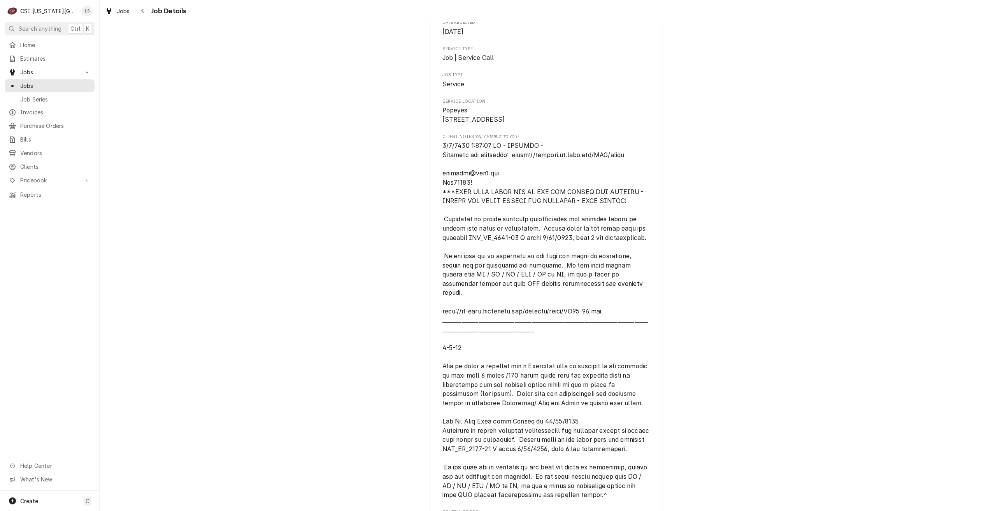
scroll to position [0, 0]
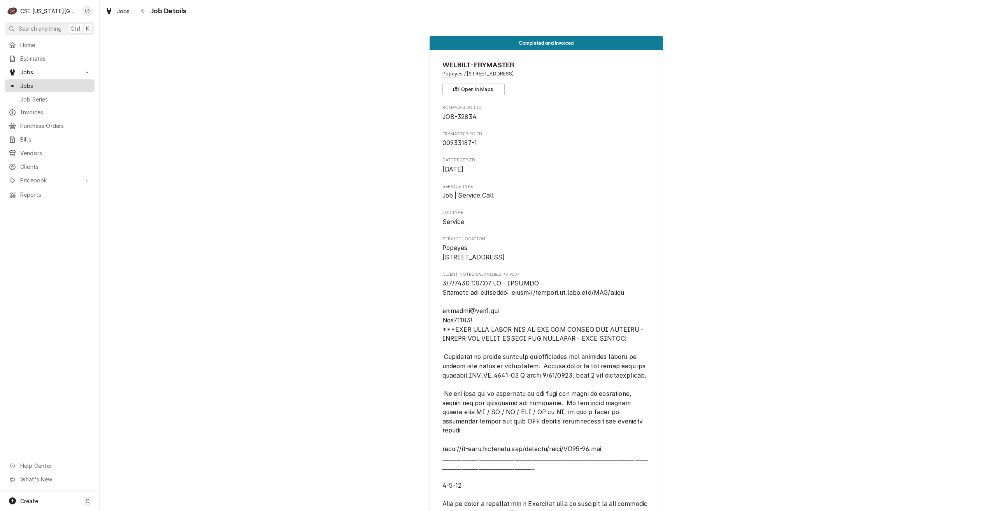
click span "Jobs"
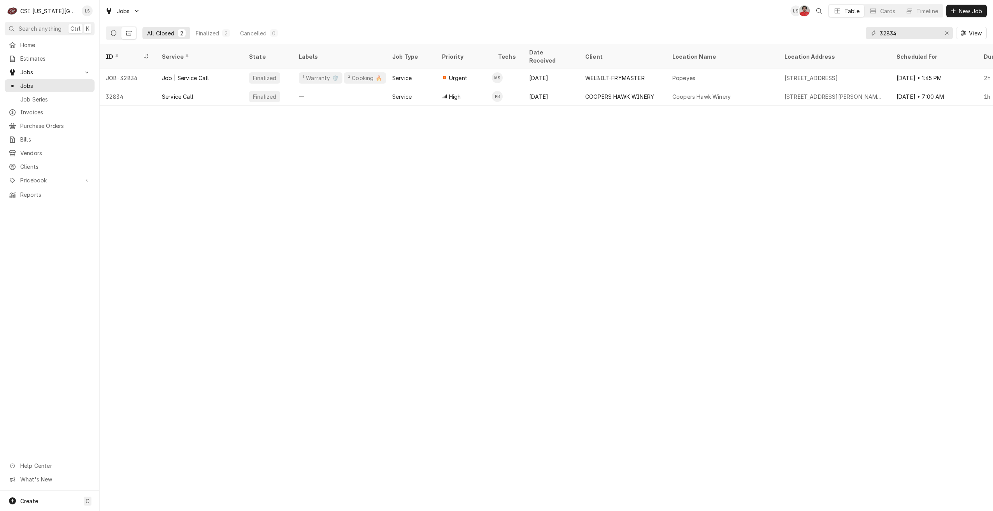
click at [116, 35] on button "Dynamic Content Wrapper" at bounding box center [113, 33] width 15 height 12
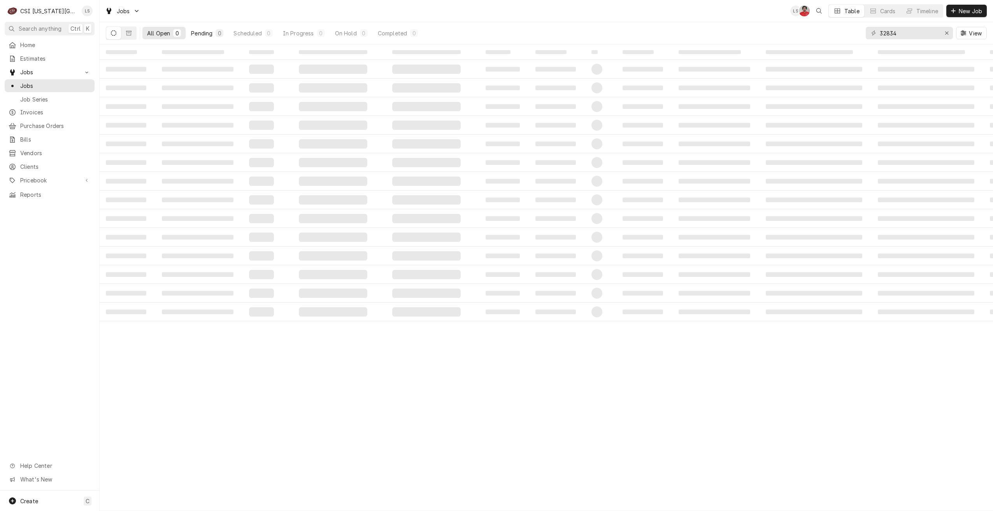
click at [200, 32] on div "Pending" at bounding box center [201, 33] width 21 height 8
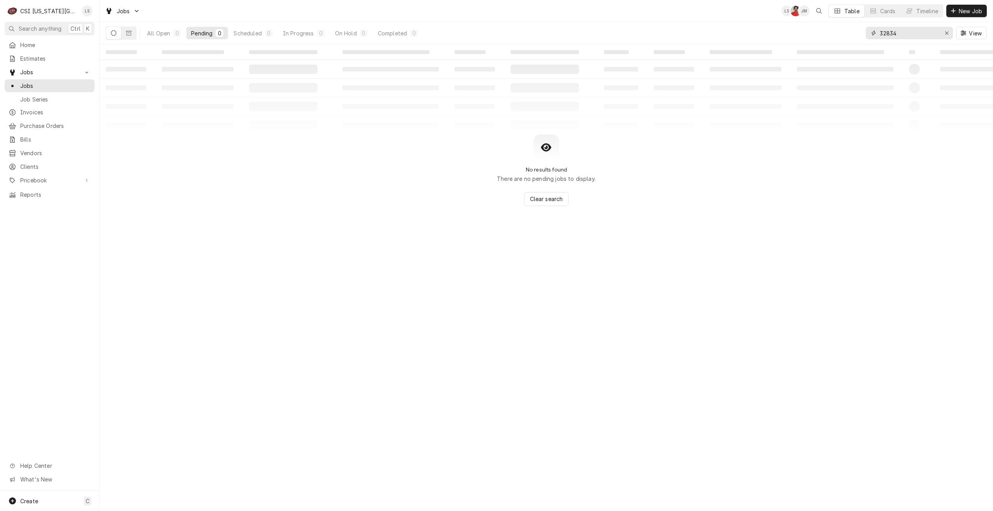
click at [903, 33] on input "32834" at bounding box center [909, 33] width 58 height 12
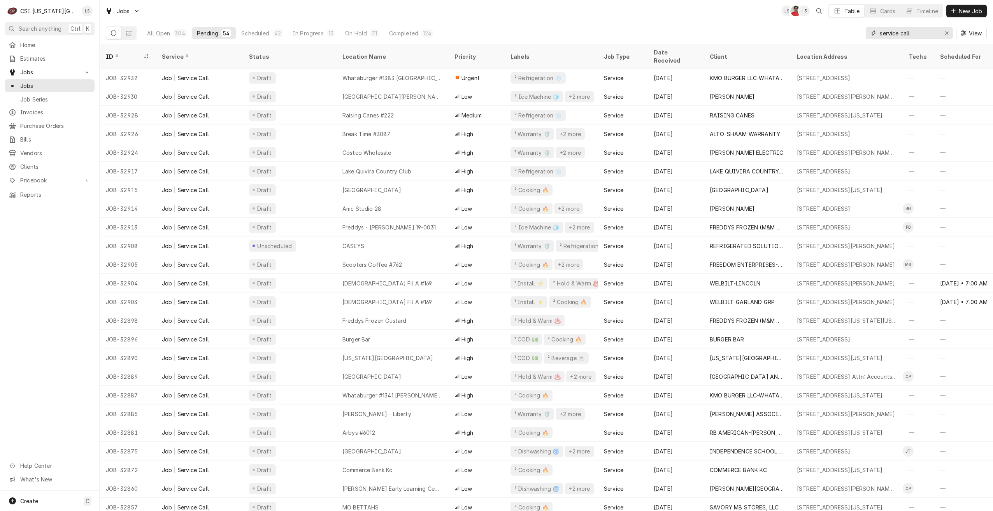
drag, startPoint x: 917, startPoint y: 37, endPoint x: 841, endPoint y: 25, distance: 76.9
click at [841, 25] on div "All Open 304 Pending 54 Scheduled 42 In Progress 13 On Hold 71 Completed 124 se…" at bounding box center [546, 33] width 881 height 22
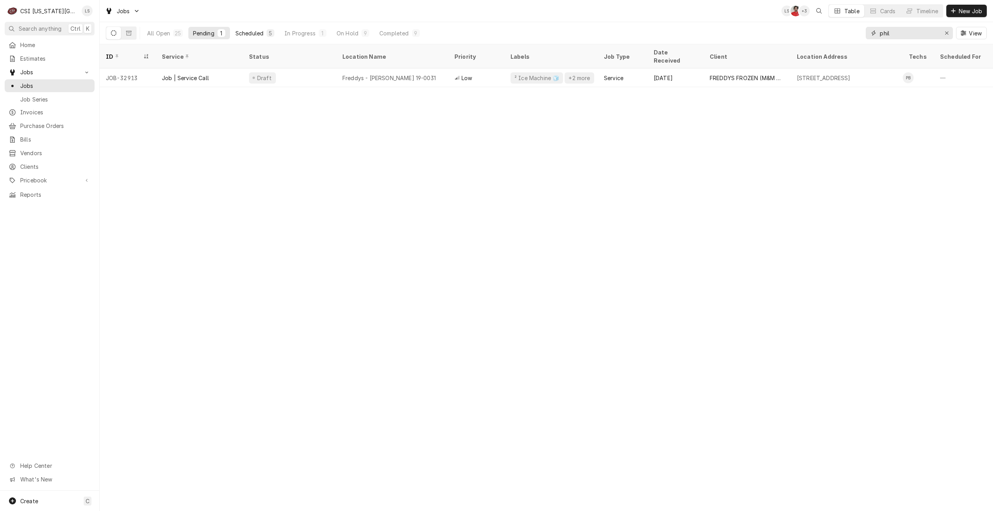
type input "phil"
click at [260, 33] on div "Scheduled" at bounding box center [249, 33] width 28 height 8
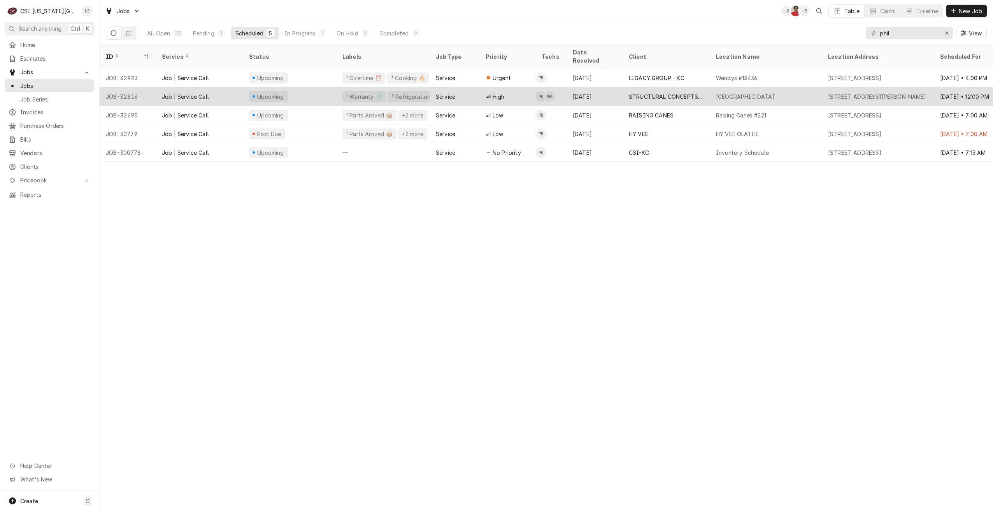
click at [602, 93] on div "[DATE]" at bounding box center [595, 96] width 56 height 19
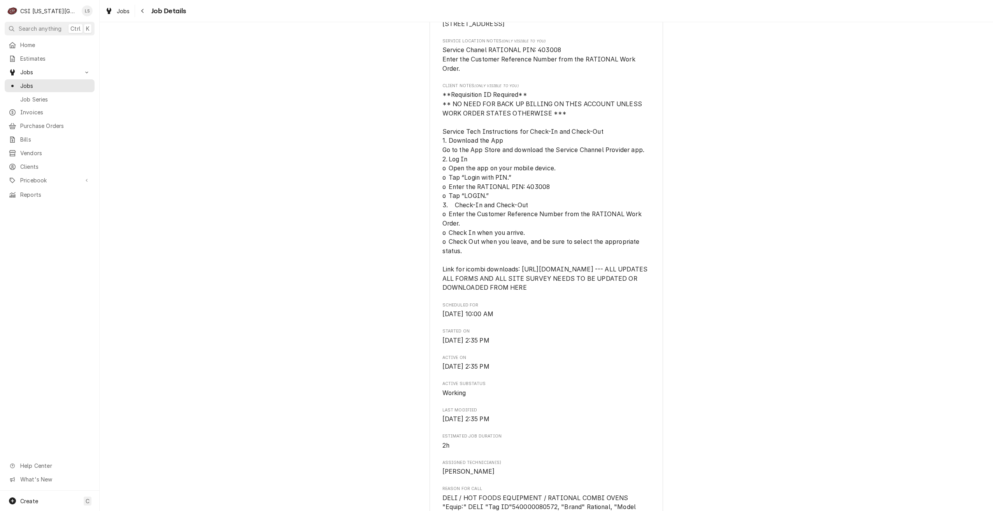
scroll to position [39, 0]
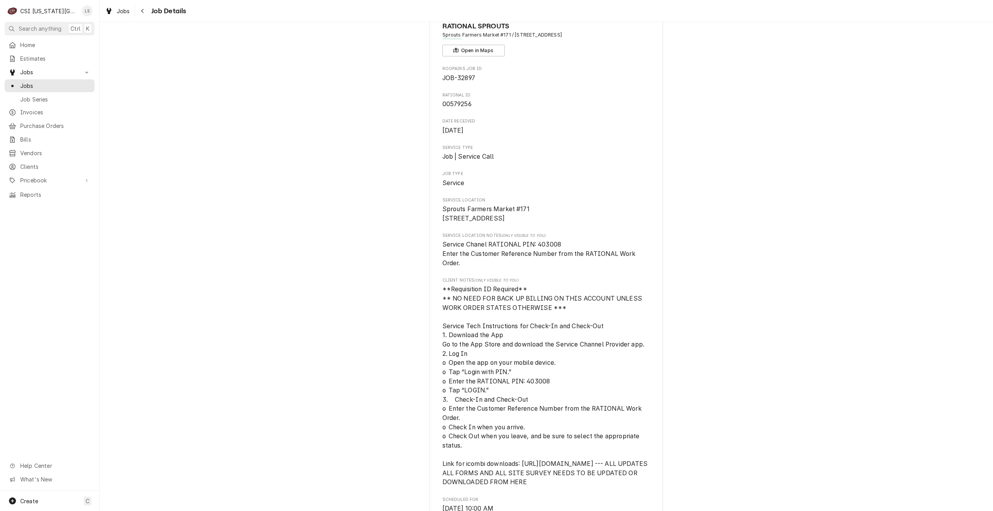
click at [461, 107] on span "00579256" at bounding box center [457, 103] width 29 height 7
copy span "00579256"
click at [50, 82] on span "Jobs" at bounding box center [55, 86] width 70 height 8
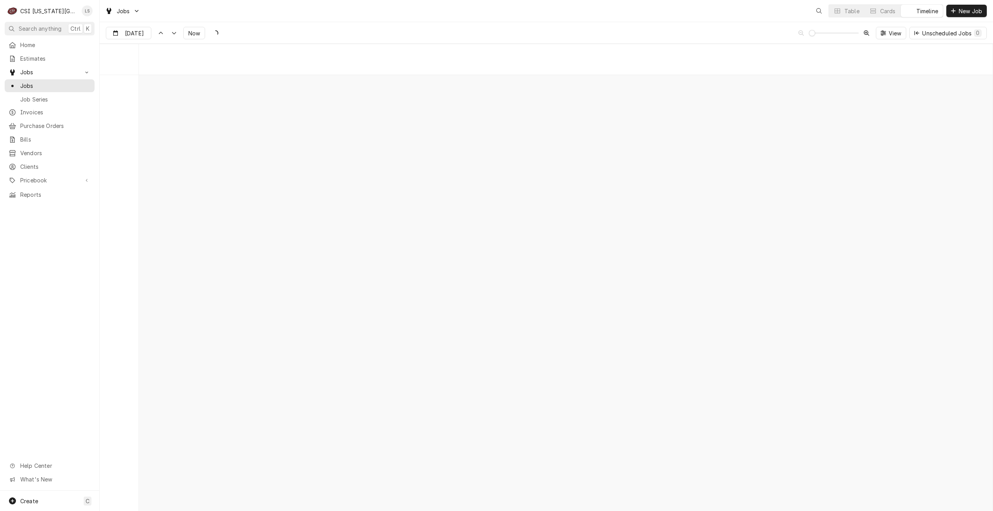
scroll to position [8939, 0]
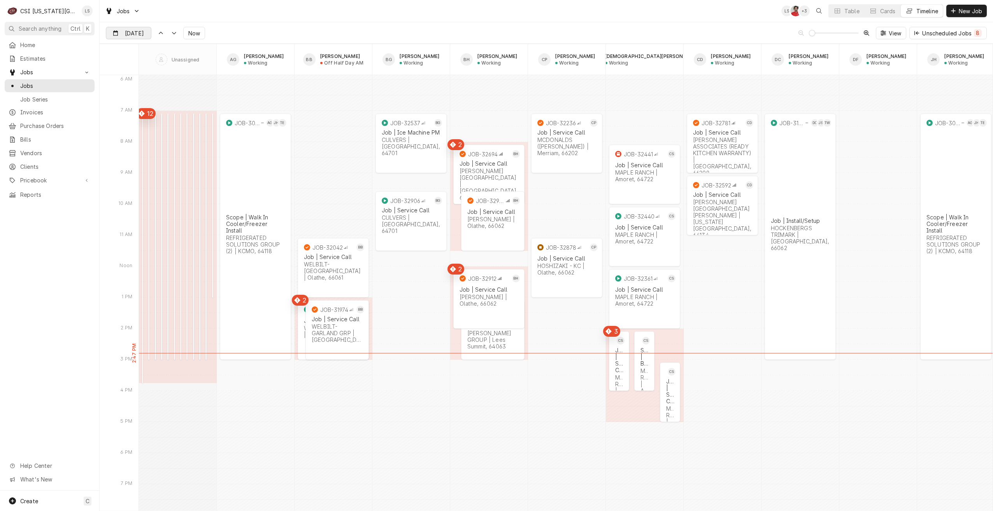
drag, startPoint x: 137, startPoint y: 34, endPoint x: 131, endPoint y: 38, distance: 7.9
click at [137, 34] on input "Sep 22" at bounding box center [123, 34] width 34 height 15
click at [138, 126] on div "23" at bounding box center [141, 125] width 11 height 11
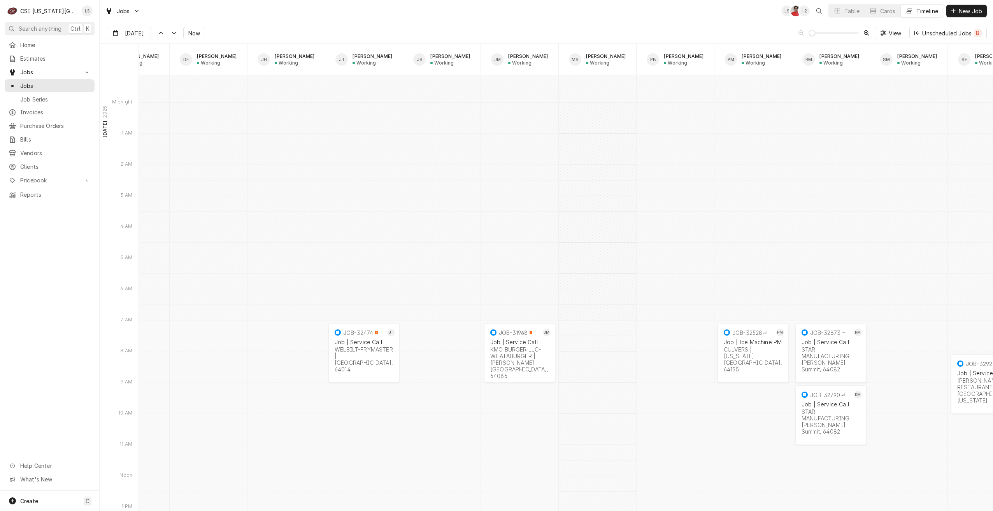
scroll to position [9512, 0]
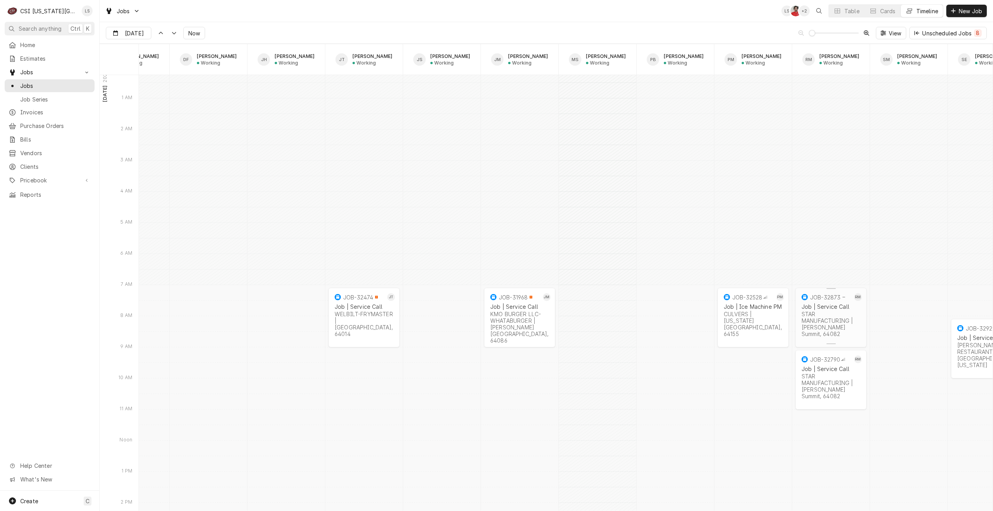
type input "[DATE]"
click at [836, 313] on div "STAR MANUFACTURING | Lee's Summit, 64082" at bounding box center [831, 324] width 59 height 26
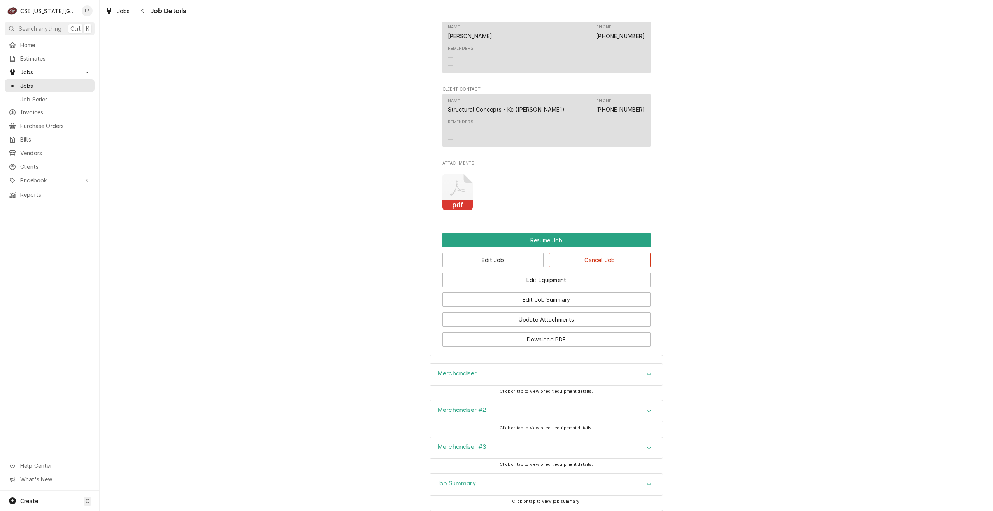
scroll to position [961, 0]
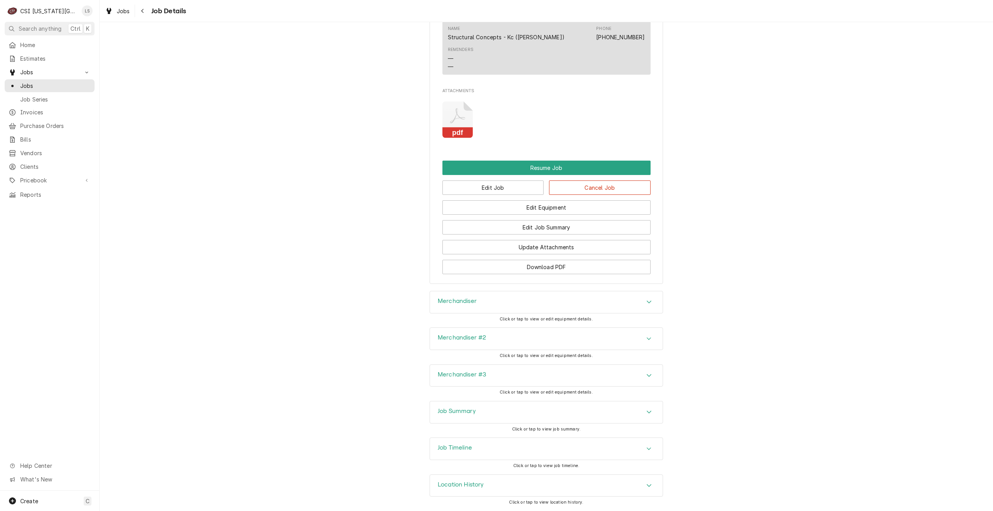
click at [603, 450] on div "Job Timeline" at bounding box center [546, 449] width 233 height 22
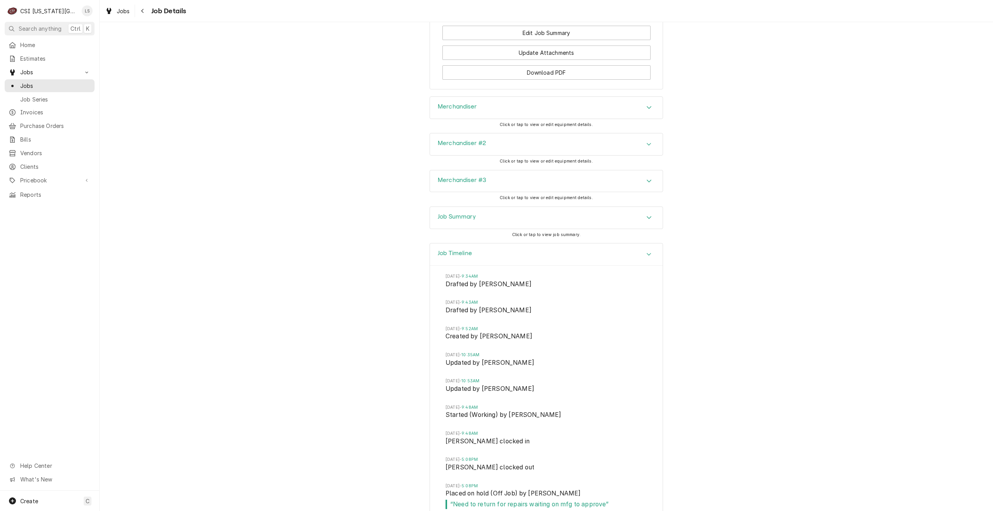
scroll to position [1287, 0]
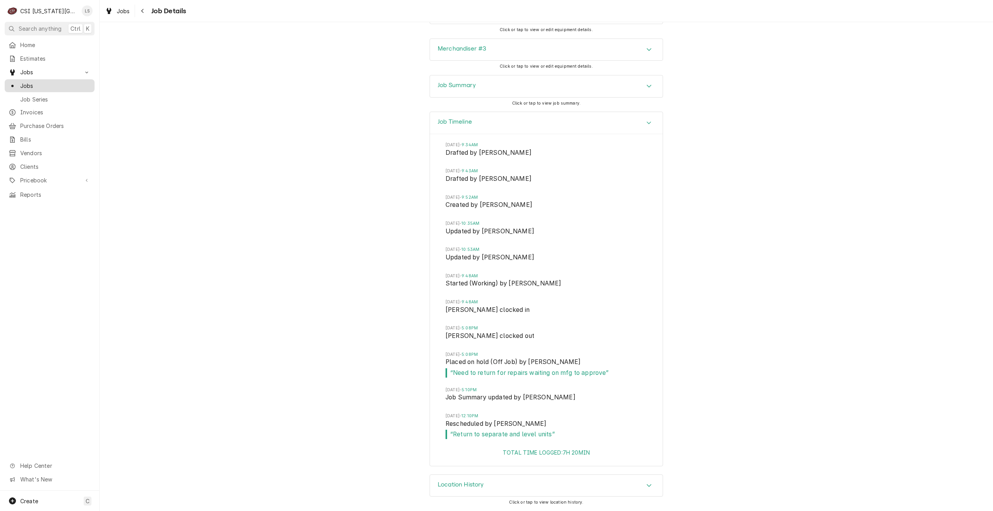
click at [78, 86] on span "Jobs" at bounding box center [55, 86] width 70 height 8
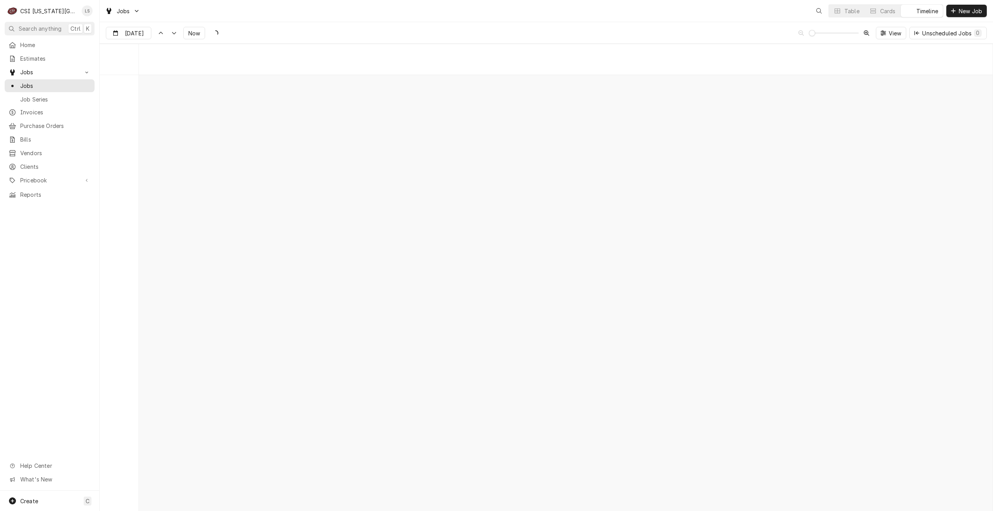
scroll to position [8939, 0]
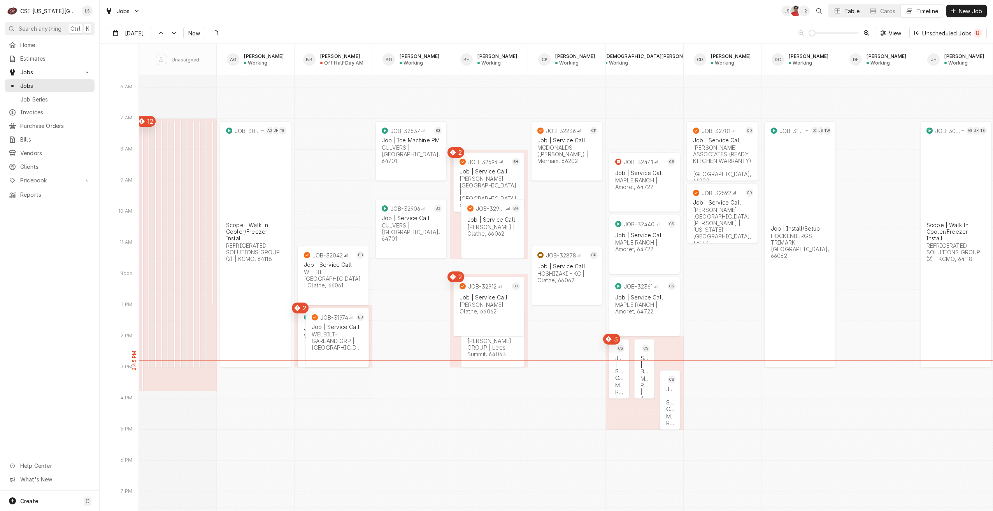
click at [845, 16] on button "Table" at bounding box center [846, 11] width 35 height 12
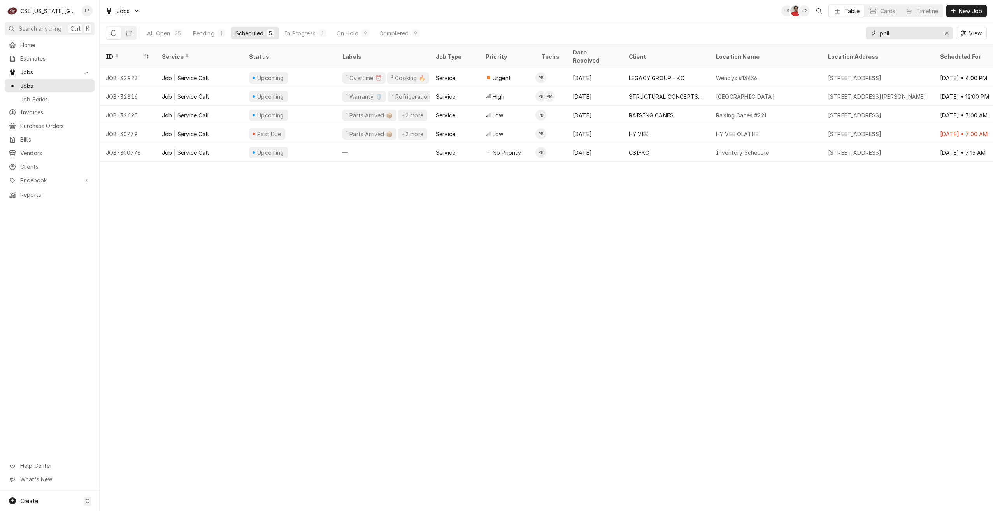
click at [896, 37] on input "phil" at bounding box center [909, 33] width 58 height 12
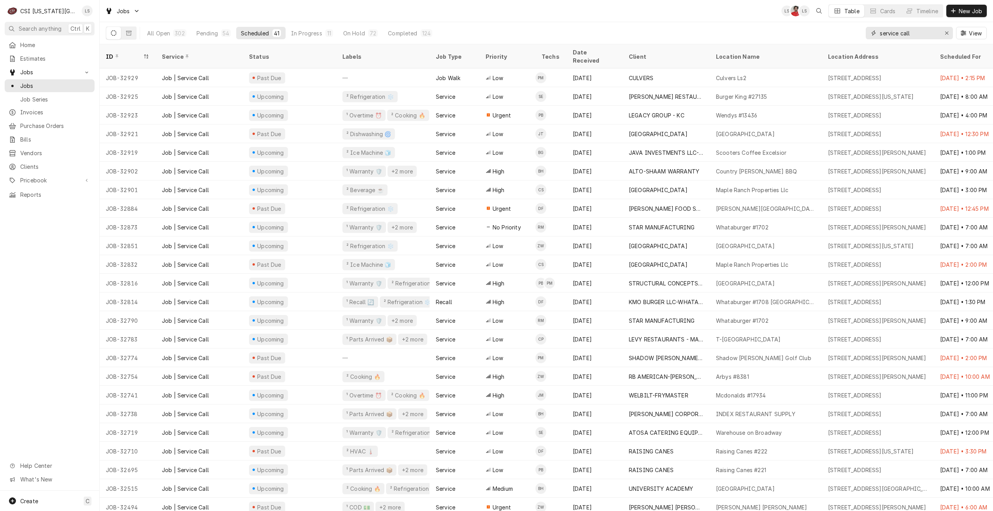
drag, startPoint x: 901, startPoint y: 32, endPoint x: 850, endPoint y: 33, distance: 51.0
click at [850, 33] on div "All Open 302 Pending 54 Scheduled 41 In Progress 11 On Hold 72 Completed 124 se…" at bounding box center [546, 33] width 881 height 22
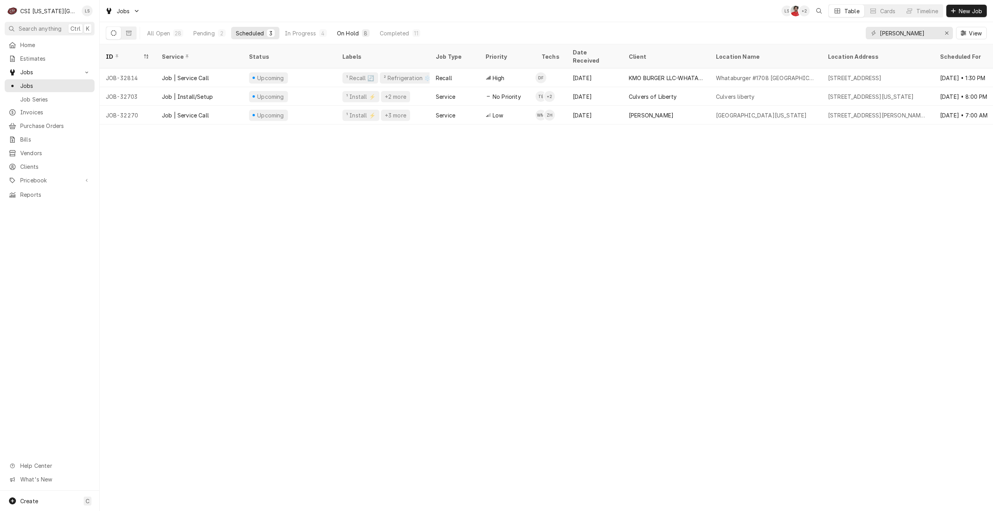
click at [341, 35] on div "On Hold" at bounding box center [348, 33] width 22 height 8
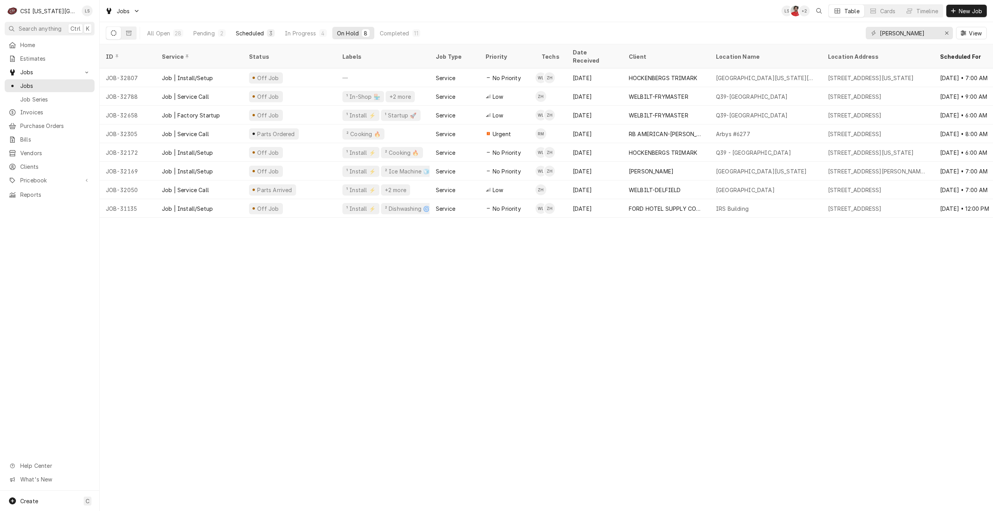
click at [265, 35] on button "Scheduled 3" at bounding box center [255, 33] width 48 height 12
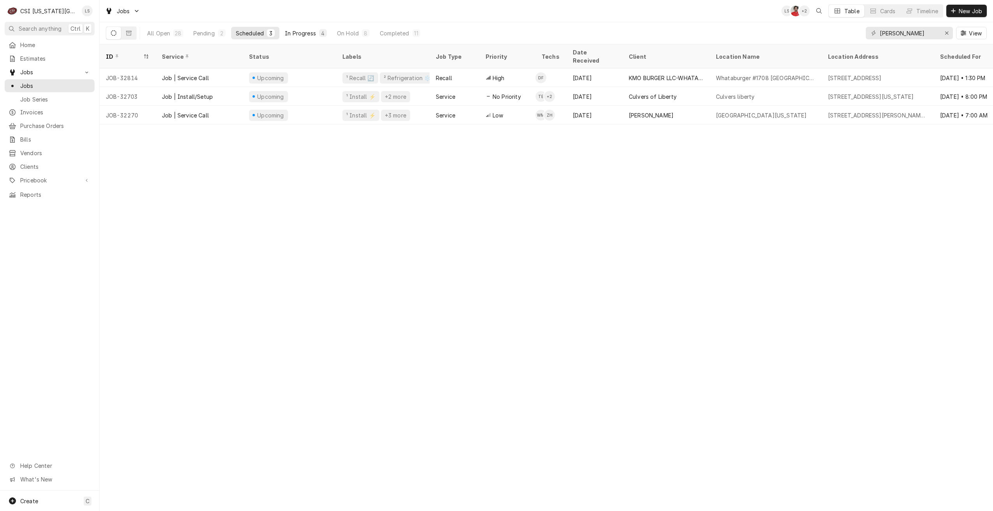
click at [300, 33] on div "In Progress" at bounding box center [300, 33] width 31 height 8
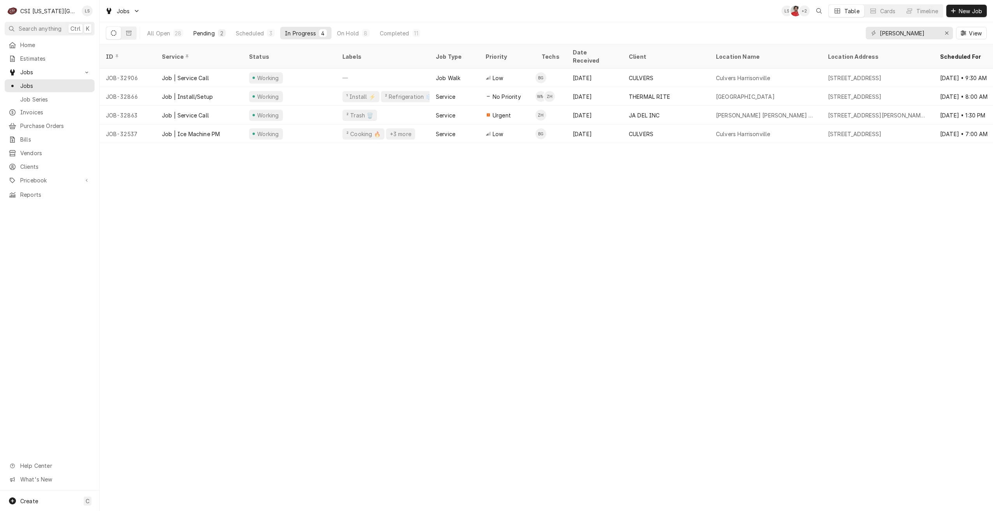
drag, startPoint x: 215, startPoint y: 37, endPoint x: 464, endPoint y: 31, distance: 248.8
click at [215, 37] on button "Pending 2" at bounding box center [210, 33] width 42 height 12
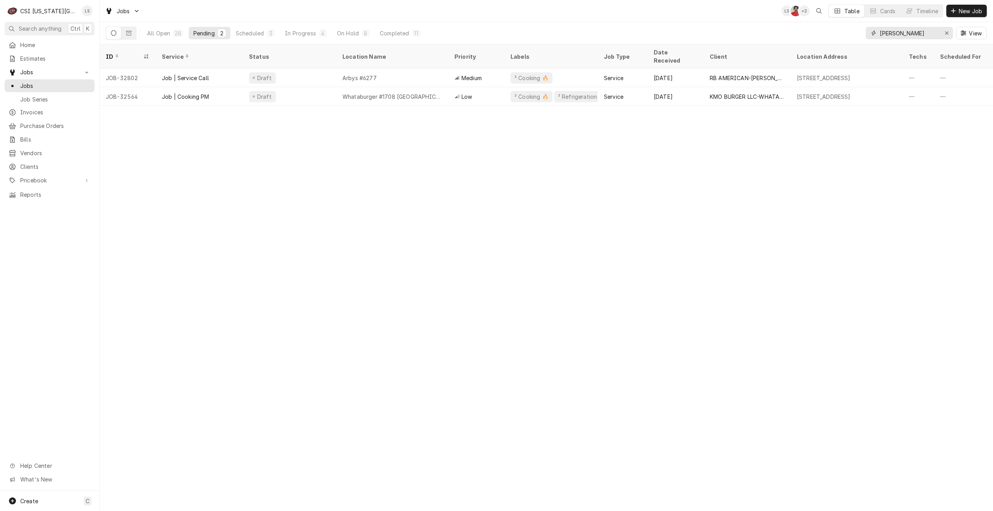
click at [927, 35] on input "harris" at bounding box center [909, 33] width 58 height 12
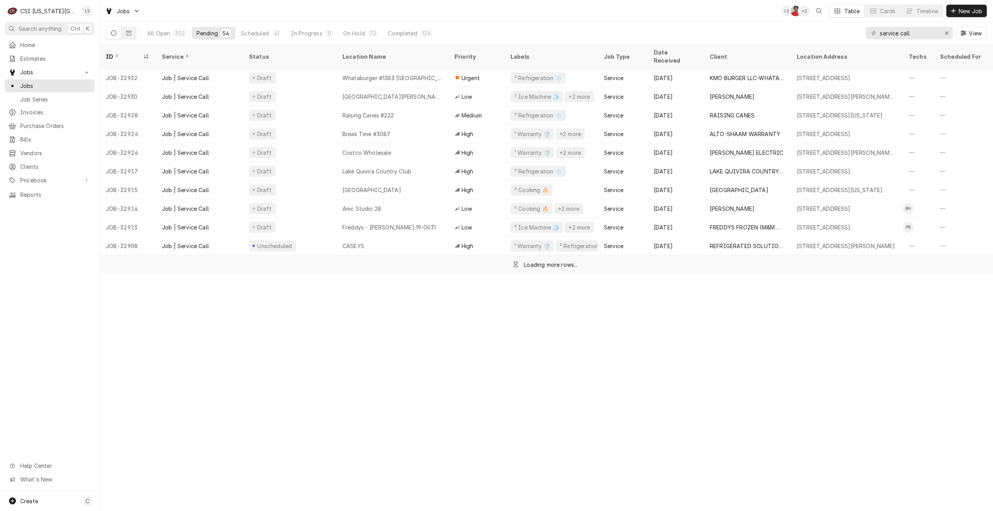
click at [636, 18] on div "Jobs LS NF + 2 Table Cards Timeline New Job" at bounding box center [547, 11] width 894 height 22
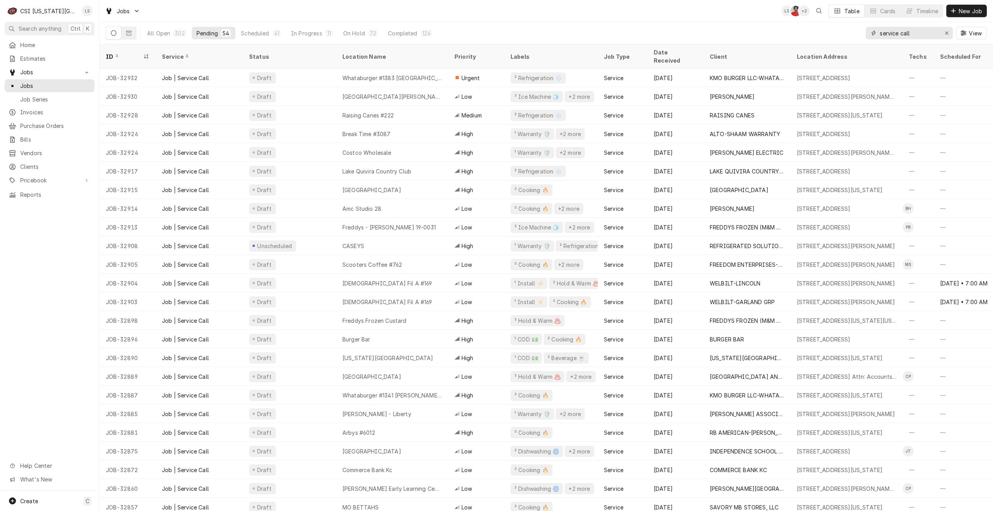
drag, startPoint x: 923, startPoint y: 35, endPoint x: 863, endPoint y: 34, distance: 59.9
click at [863, 34] on div "All Open 302 Pending 54 Scheduled 41 In Progress 11 On Hold 72 Completed 124 se…" at bounding box center [546, 33] width 881 height 22
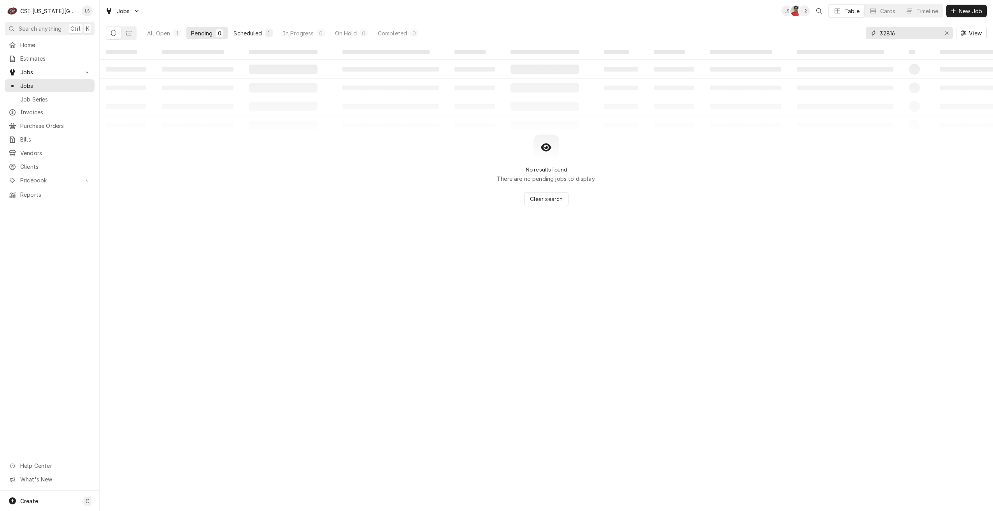
type input "32816"
click at [266, 31] on div "1" at bounding box center [269, 33] width 8 height 8
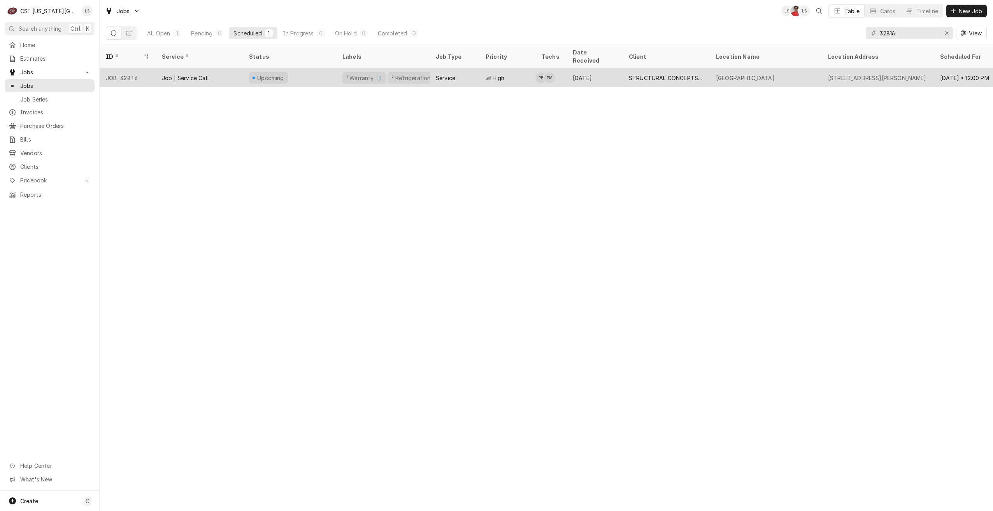
click at [509, 77] on div "High" at bounding box center [508, 78] width 56 height 19
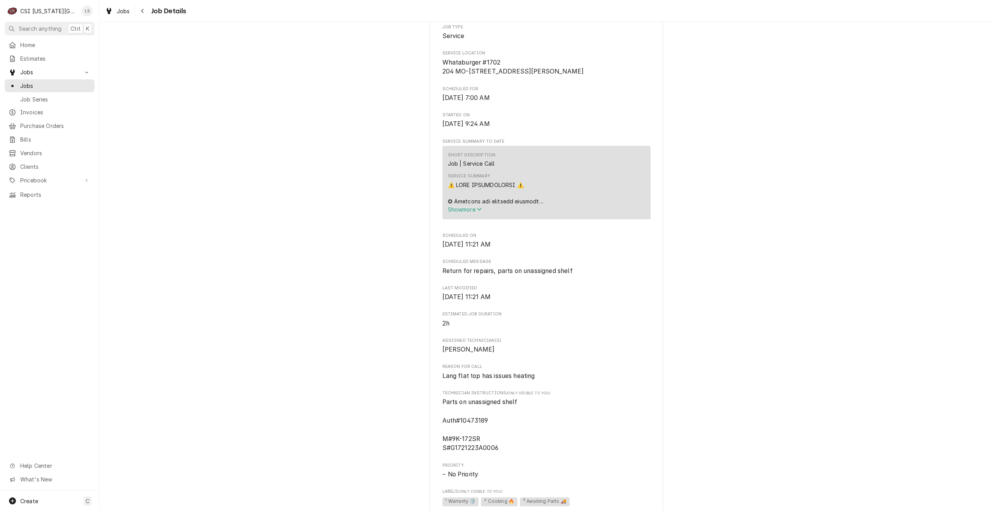
scroll to position [234, 0]
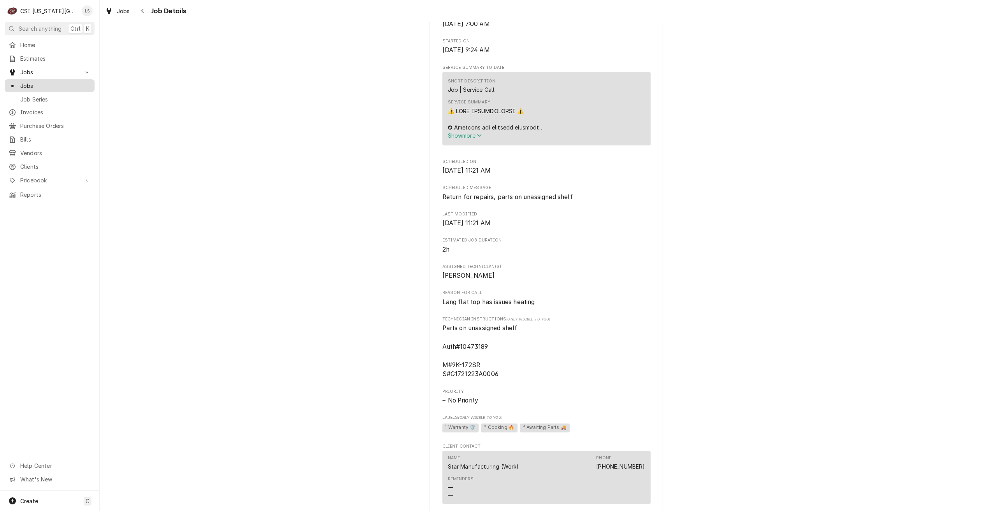
click at [91, 85] on div "Jobs" at bounding box center [49, 86] width 87 height 10
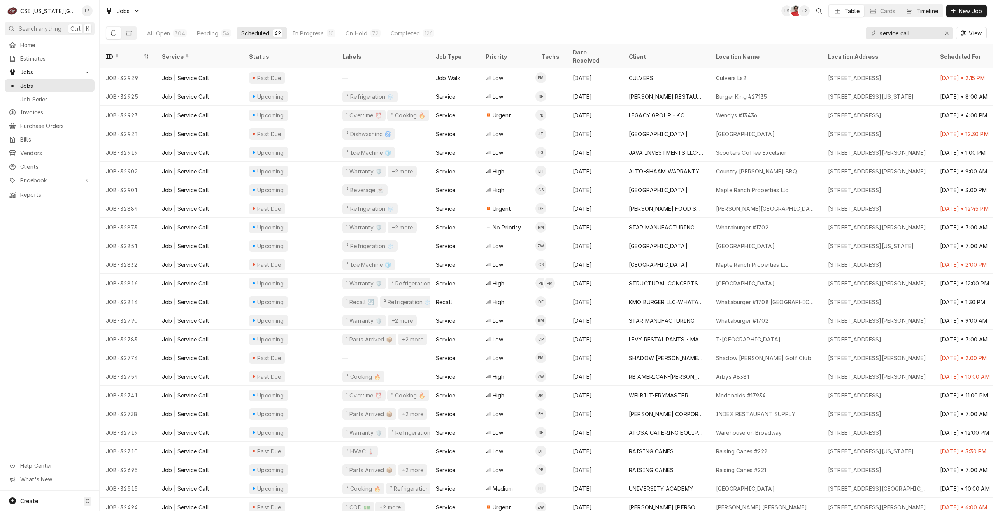
click at [923, 14] on div "Timeline" at bounding box center [928, 11] width 22 height 8
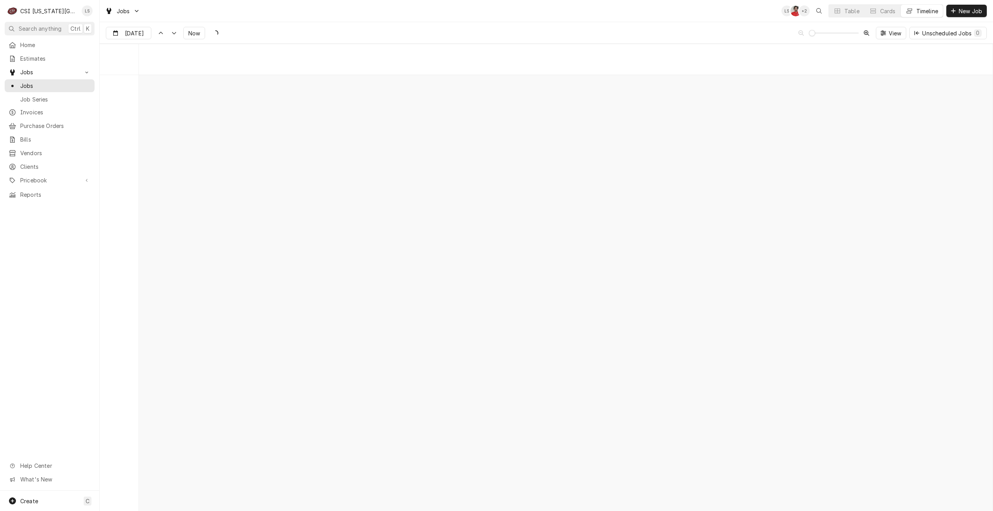
scroll to position [8944, 0]
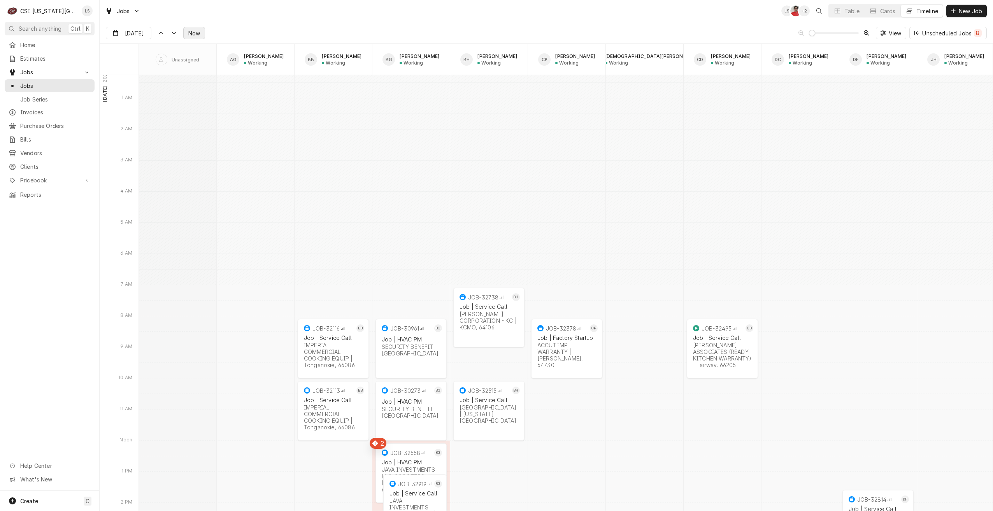
click at [195, 30] on span "Now" at bounding box center [194, 33] width 15 height 8
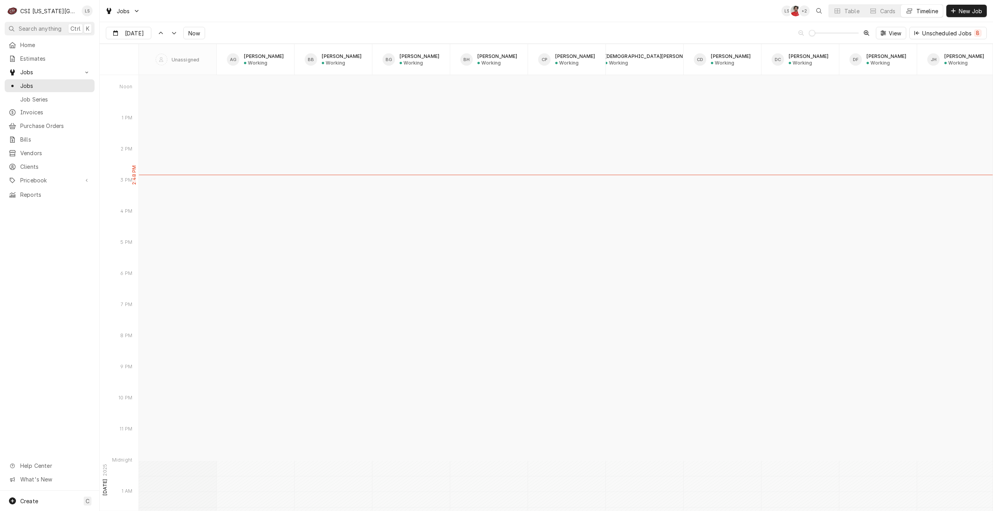
scroll to position [8440, 0]
type input "[DATE]"
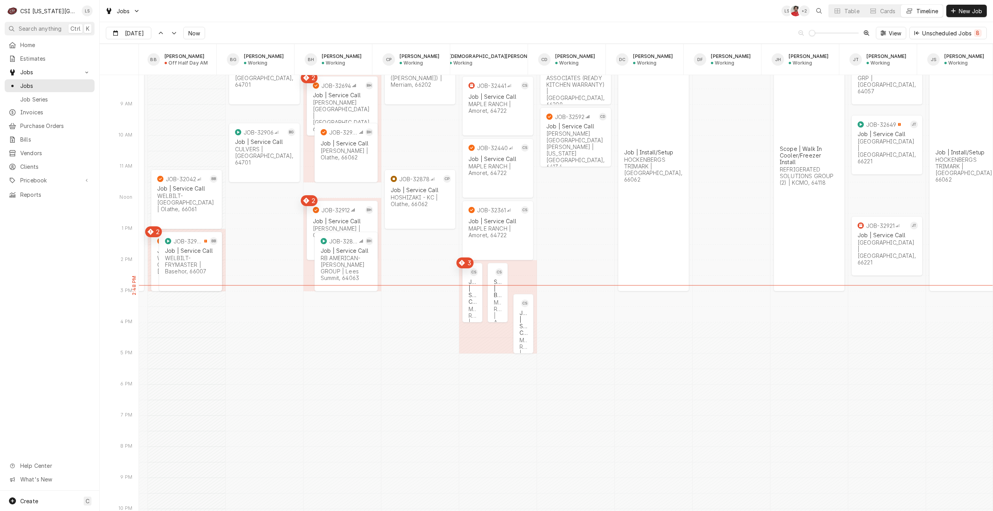
scroll to position [0, 0]
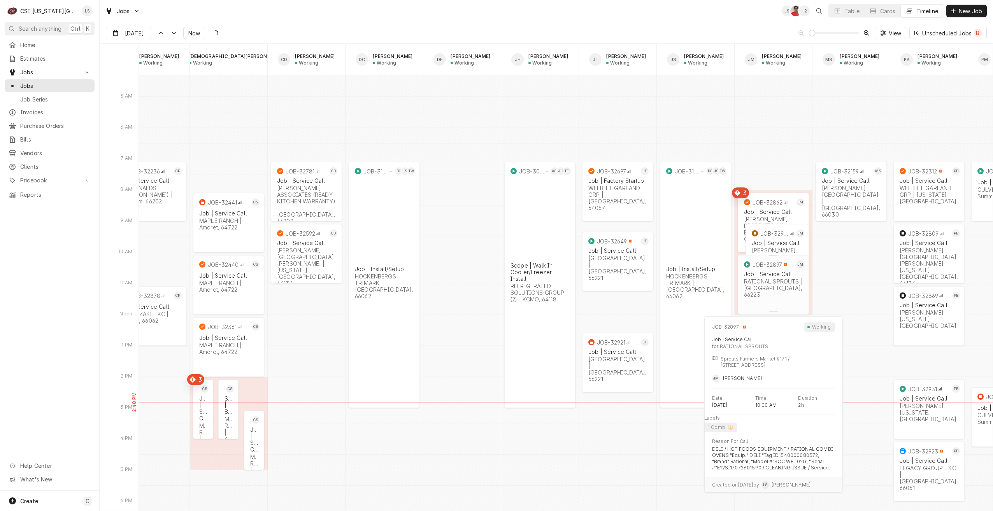
click at [771, 279] on div "RATIONAL SPROUTS | Overland Park, 66223" at bounding box center [773, 288] width 59 height 20
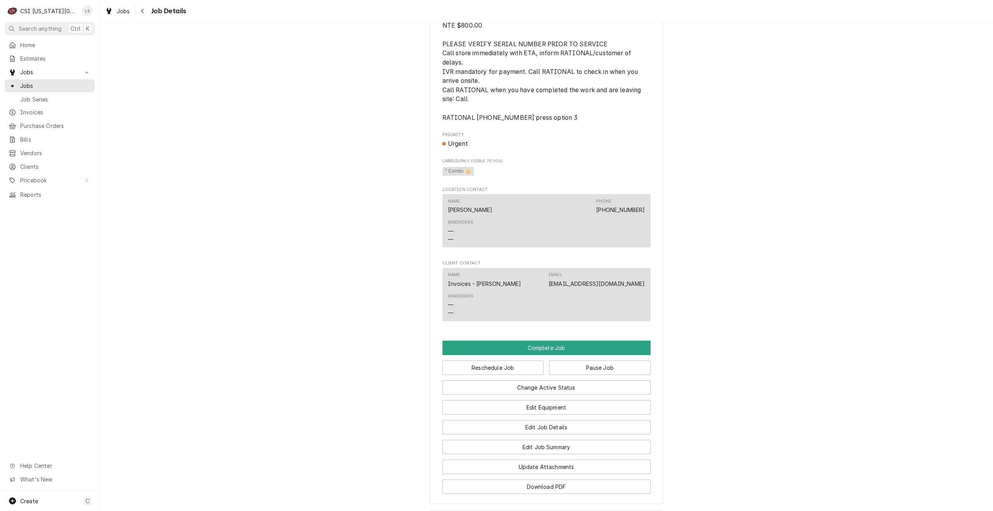
scroll to position [943, 0]
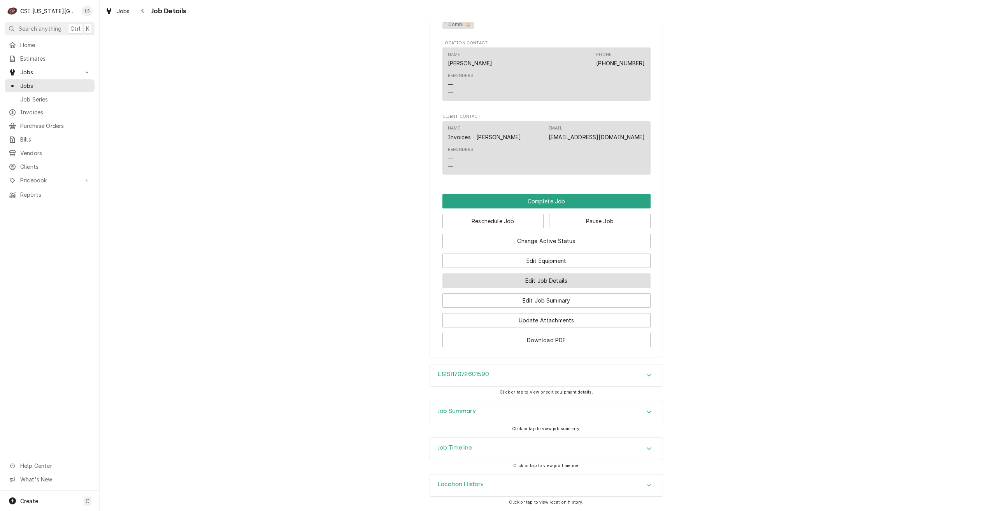
click at [550, 286] on button "Edit Job Details" at bounding box center [547, 281] width 208 height 14
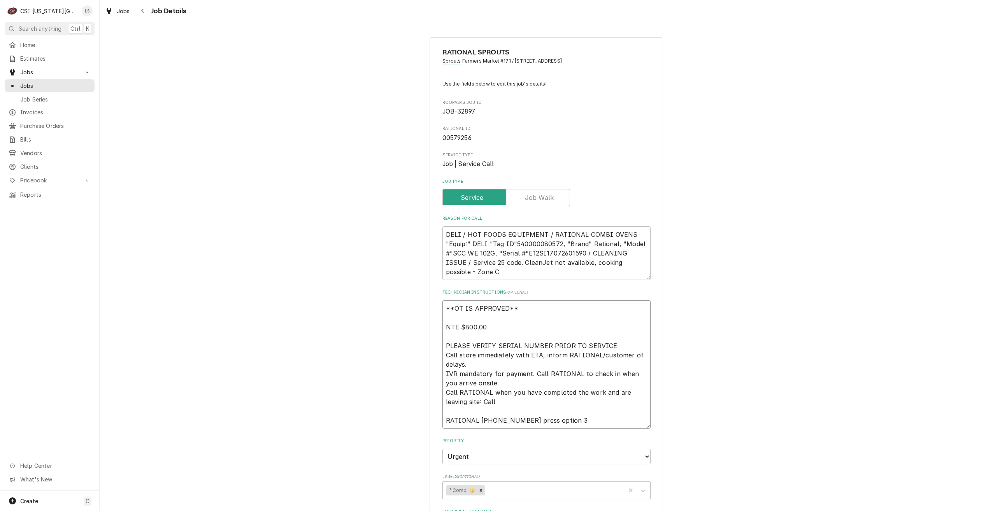
click at [443, 308] on textarea "**OT IS APPROVED** NTE $800.00 PLEASE VERIFY SERIAL NUMBER PRIOR TO SERVICE Cal…" at bounding box center [547, 364] width 208 height 128
type textarea "x"
type textarea "**OT IS APPROVED** NTE $800.00 PLEASE VERIFY SERIAL NUMBER PRIOR TO SERVICE Cal…"
type textarea "x"
type textarea "**OT IS APPROVED** NTE $800.00 PLEASE VERIFY SERIAL NUMBER PRIOR TO SERVICE Cal…"
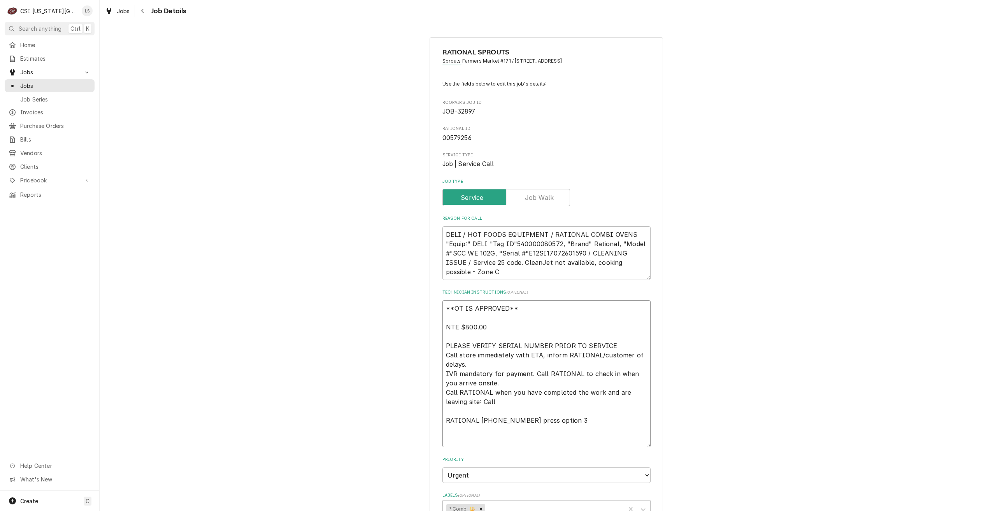
type textarea "x"
type textarea "S **OT IS APPROVED** NTE $800.00 PLEASE VERIFY SERIAL NUMBER PRIOR TO SERVICE C…"
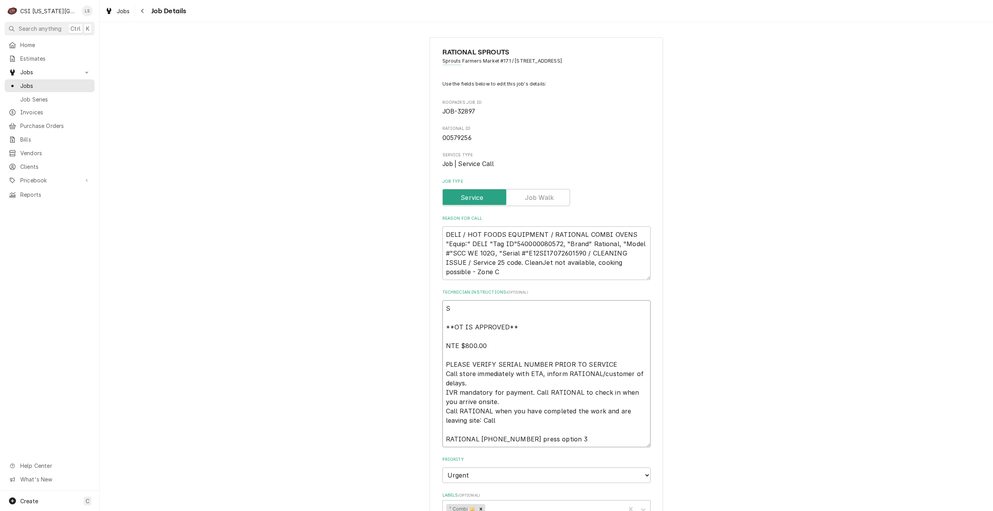
type textarea "x"
type textarea "Se **OT IS APPROVED** NTE $800.00 PLEASE VERIFY SERIAL NUMBER PRIOR TO SERVICE …"
type textarea "x"
type textarea "Ser **OT IS APPROVED** NTE $800.00 PLEASE VERIFY SERIAL NUMBER PRIOR TO SERVICE…"
type textarea "x"
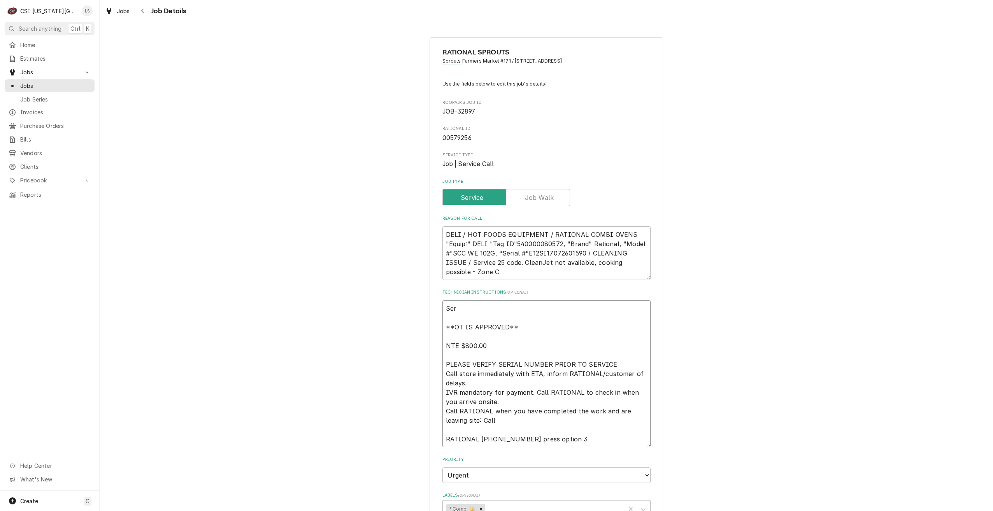
type textarea "Seri **OT IS APPROVED** NTE $800.00 PLEASE VERIFY SERIAL NUMBER PRIOR TO SERVIC…"
type textarea "x"
type textarea "Seriv **OT IS APPROVED** NTE $800.00 PLEASE VERIFY SERIAL NUMBER PRIOR TO SERVI…"
type textarea "x"
type textarea "Seri **OT IS APPROVED** NTE $800.00 PLEASE VERIFY SERIAL NUMBER PRIOR TO SERVIC…"
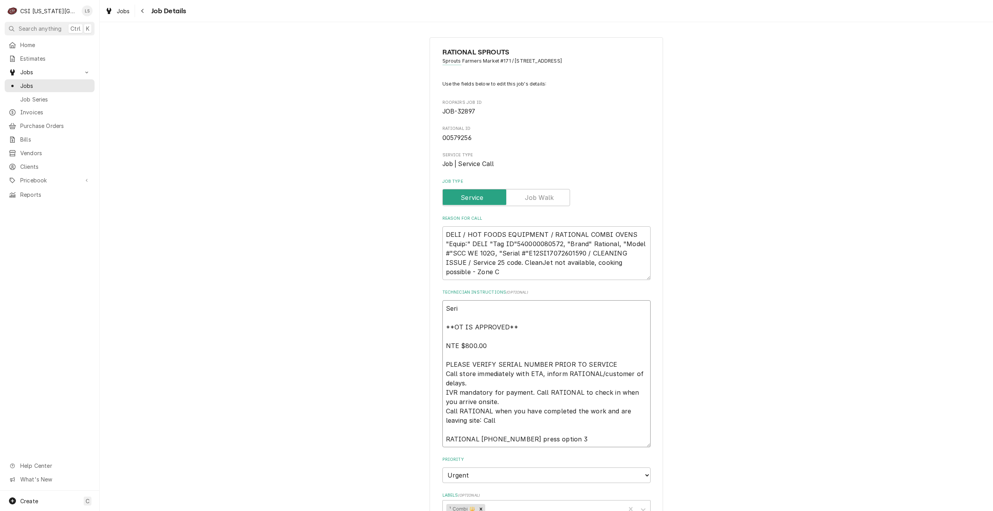
type textarea "x"
type textarea "Ser **OT IS APPROVED** NTE $800.00 PLEASE VERIFY SERIAL NUMBER PRIOR TO SERVICE…"
type textarea "x"
type textarea "Serv **OT IS APPROVED** NTE $800.00 PLEASE VERIFY SERIAL NUMBER PRIOR TO SERVIC…"
type textarea "x"
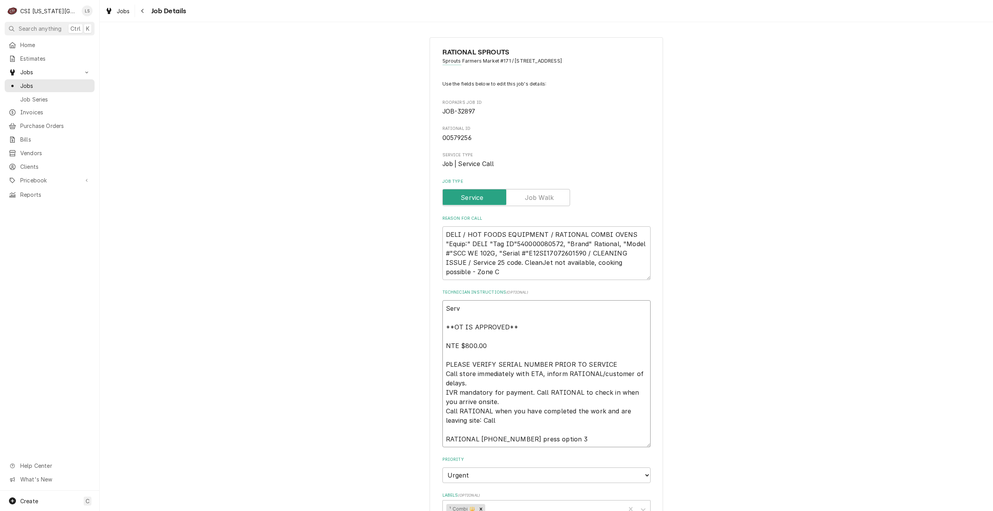
type textarea "Servi **OT IS APPROVED** NTE $800.00 PLEASE VERIFY SERIAL NUMBER PRIOR TO SERVI…"
type textarea "x"
type textarea "Service **OT IS APPROVED** NTE $800.00 PLEASE VERIFY SERIAL NUMBER PRIOR TO SER…"
type textarea "x"
type textarea "Service **OT IS APPROVED** NTE $800.00 PLEASE VERIFY SERIAL NUMBER PRIOR TO SER…"
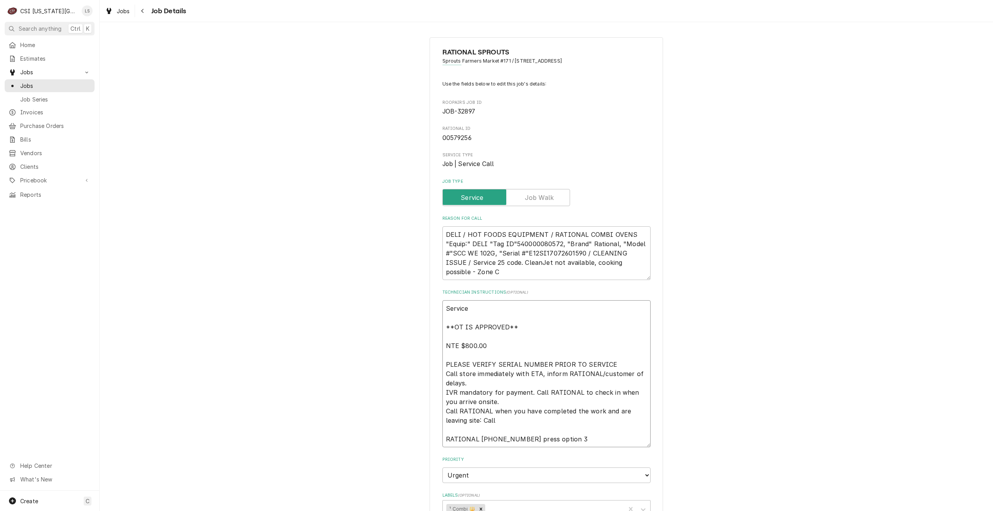
type textarea "x"
type textarea "Service c **OT IS APPROVED** NTE $800.00 PLEASE VERIFY SERIAL NUMBER PRIOR TO S…"
type textarea "x"
type textarea "Service ch **OT IS APPROVED** NTE $800.00 PLEASE VERIFY SERIAL NUMBER PRIOR TO …"
type textarea "x"
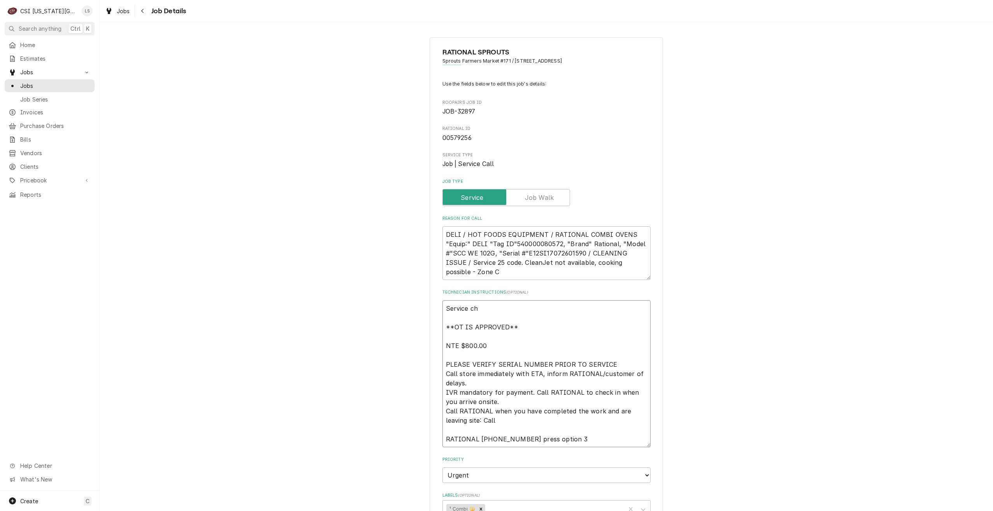
type textarea "Service cha **OT IS APPROVED** NTE $800.00 PLEASE VERIFY SERIAL NUMBER PRIOR TO…"
type textarea "x"
type textarea "Service chan **OT IS APPROVED** NTE $800.00 PLEASE VERIFY SERIAL NUMBER PRIOR T…"
type textarea "x"
type textarea "Service chann **OT IS APPROVED** NTE $800.00 PLEASE VERIFY SERIAL NUMBER PRIOR …"
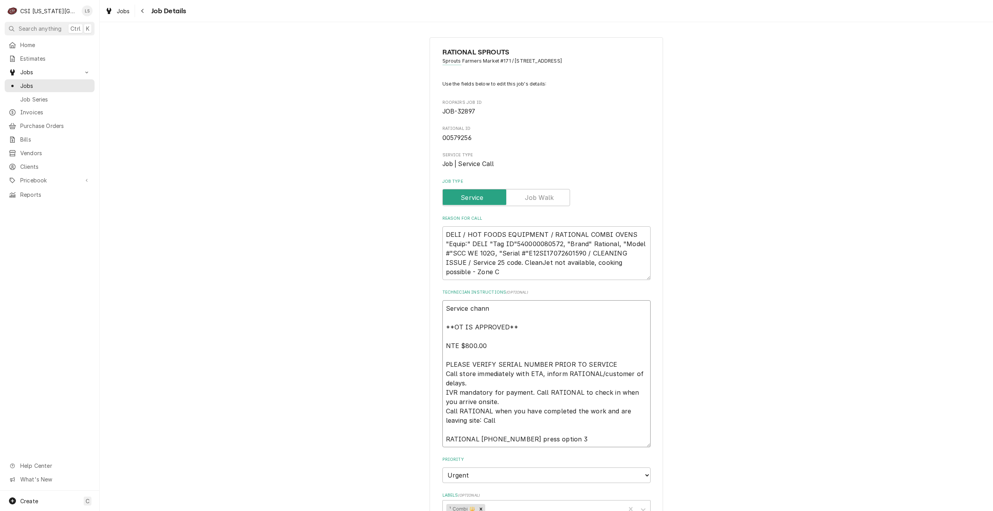
type textarea "x"
type textarea "Service channe **OT IS APPROVED** NTE $800.00 PLEASE VERIFY SERIAL NUMBER PRIOR…"
type textarea "x"
type textarea "Service channel **OT IS APPROVED** NTE $800.00 PLEASE VERIFY SERIAL NUMBER PRIO…"
type textarea "x"
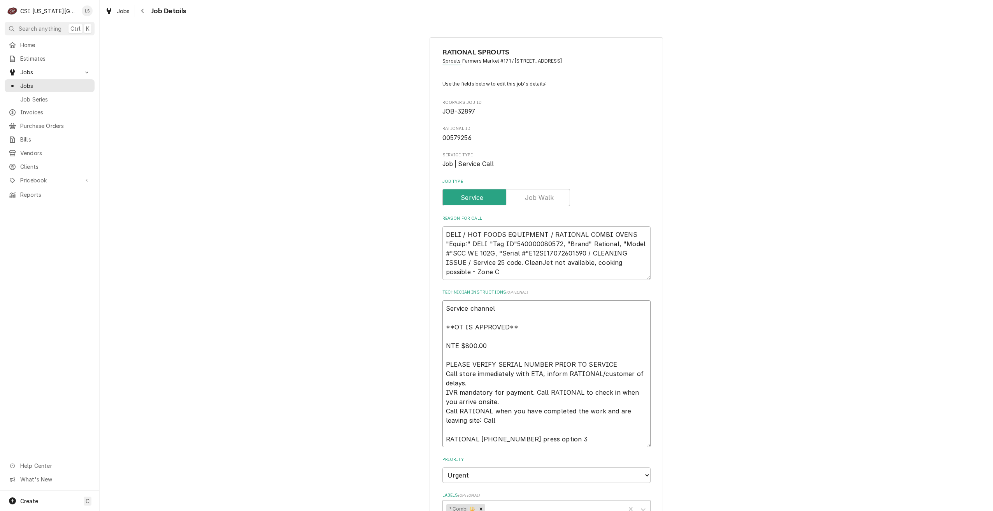
type textarea "Service channel **OT IS APPROVED** NTE $800.00 PLEASE VERIFY SERIAL NUMBER PRIO…"
type textarea "x"
type textarea "Service channel WO **OT IS APPROVED** NTE $800.00 PLEASE VERIFY SERIAL NUMBER P…"
type textarea "x"
type textarea "Service channel WO **OT IS APPROVED** NTE $800.00 PLEASE VERIFY SERIAL NUMBER P…"
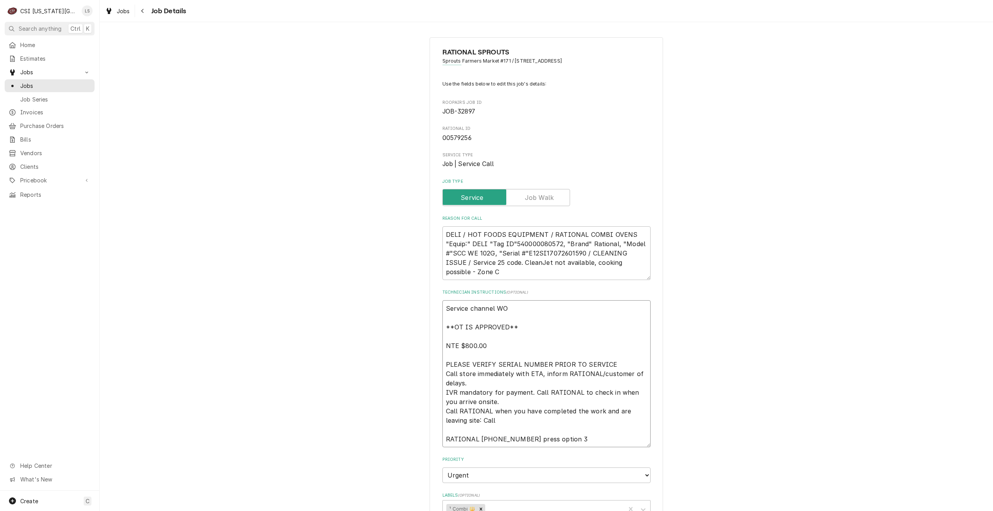
paste textarea "326403401"
type textarea "x"
type textarea "Service channel WO 326403401 **OT IS APPROVED** NTE $800.00 PLEASE VERIFY SERIA…"
type textarea "x"
type textarea "Service channel WO 326403401 **OT IS APPROVED** NTE $800.00 PLEASE VERIFY SERIA…"
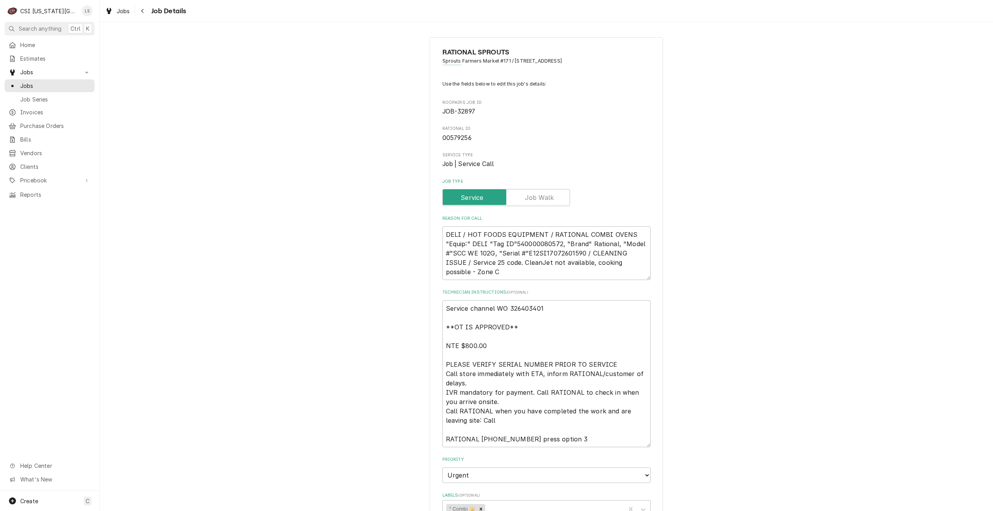
click at [789, 321] on div "RATIONAL SPROUTS Sprouts Farmers Market #171 / 6821 W 135Th St, Overland Park, …" at bounding box center [547, 449] width 894 height 838
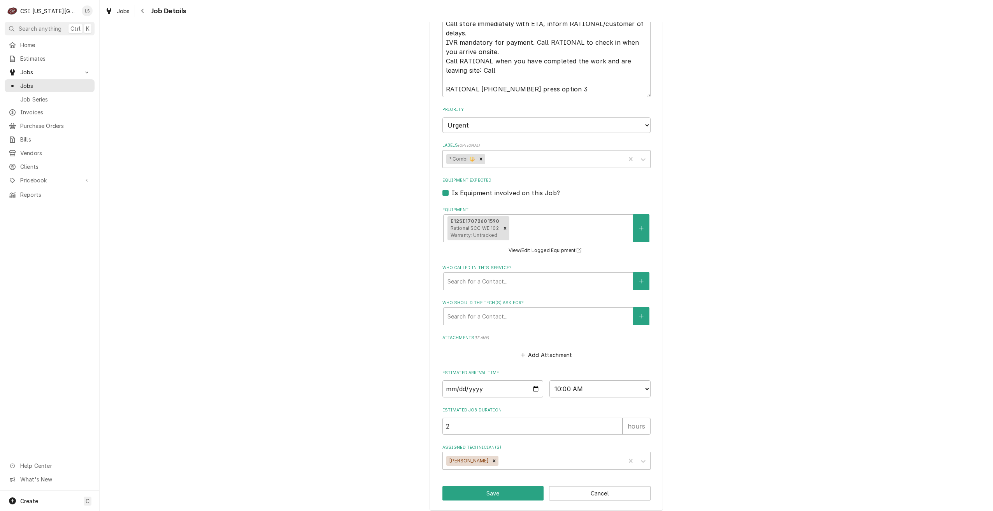
scroll to position [357, 0]
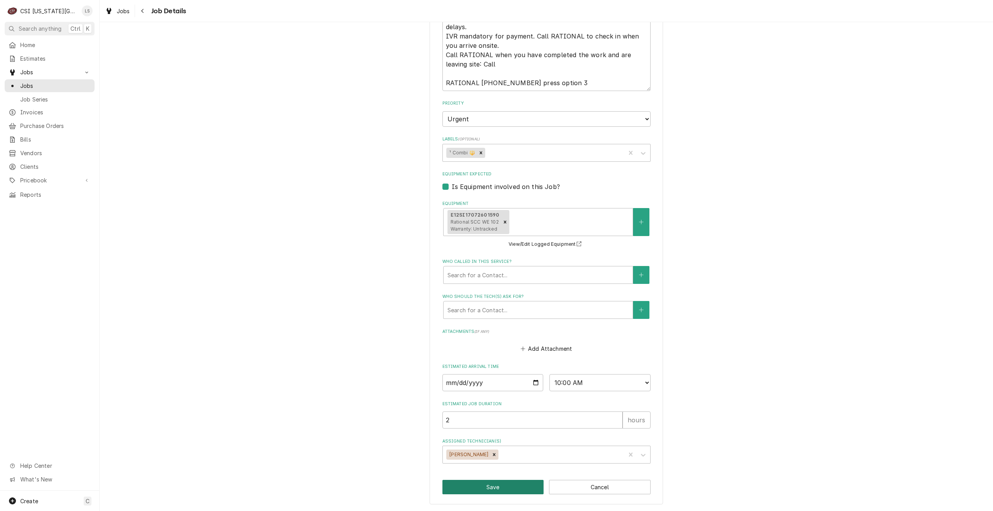
click at [471, 492] on button "Save" at bounding box center [494, 487] width 102 height 14
type textarea "x"
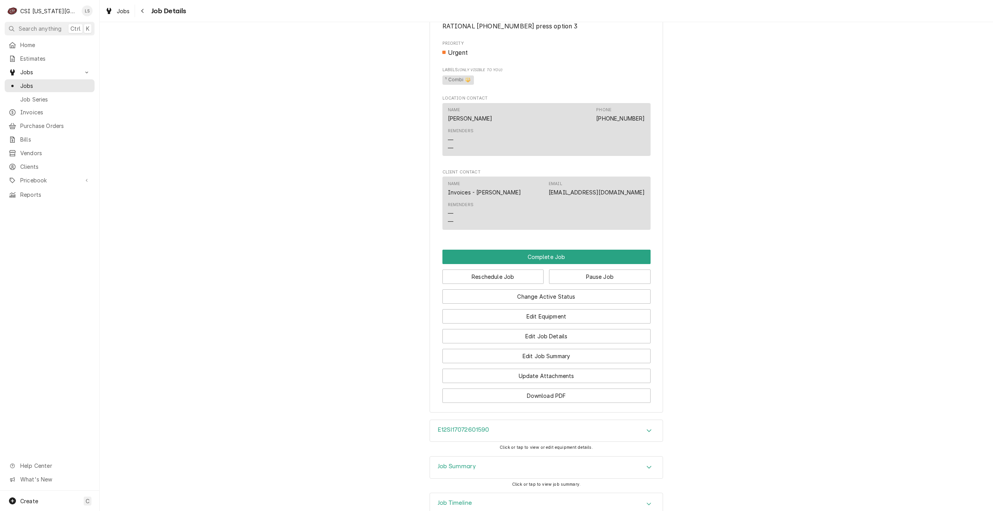
scroll to position [962, 0]
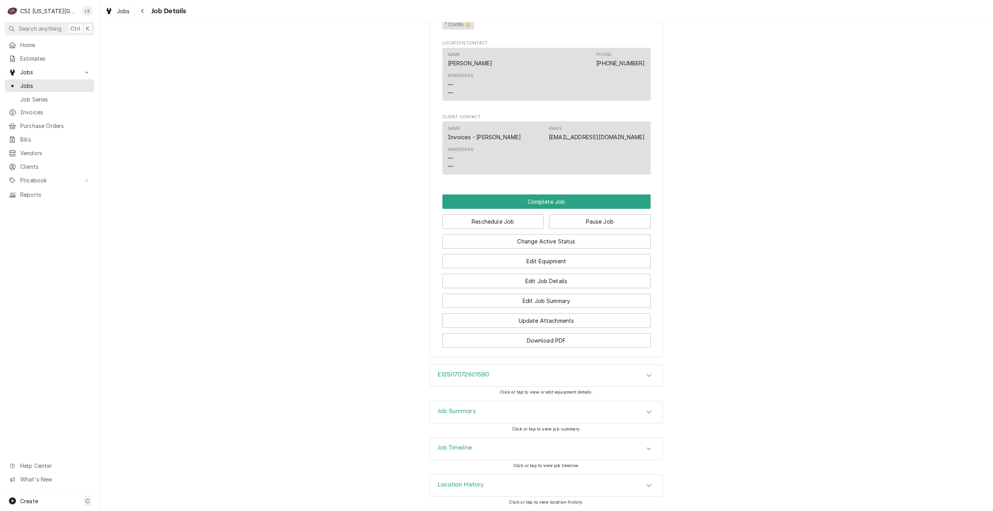
click at [539, 443] on div "Job Timeline" at bounding box center [546, 449] width 233 height 22
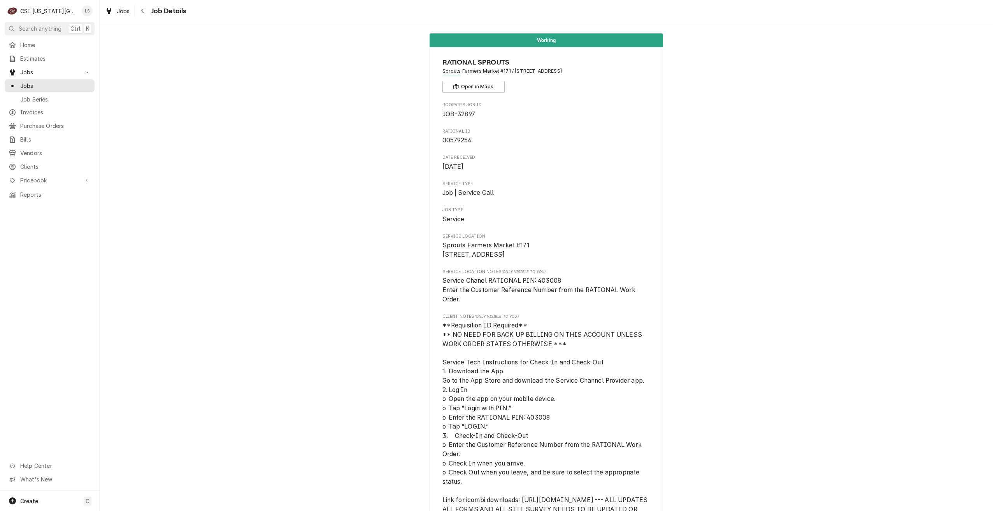
scroll to position [0, 0]
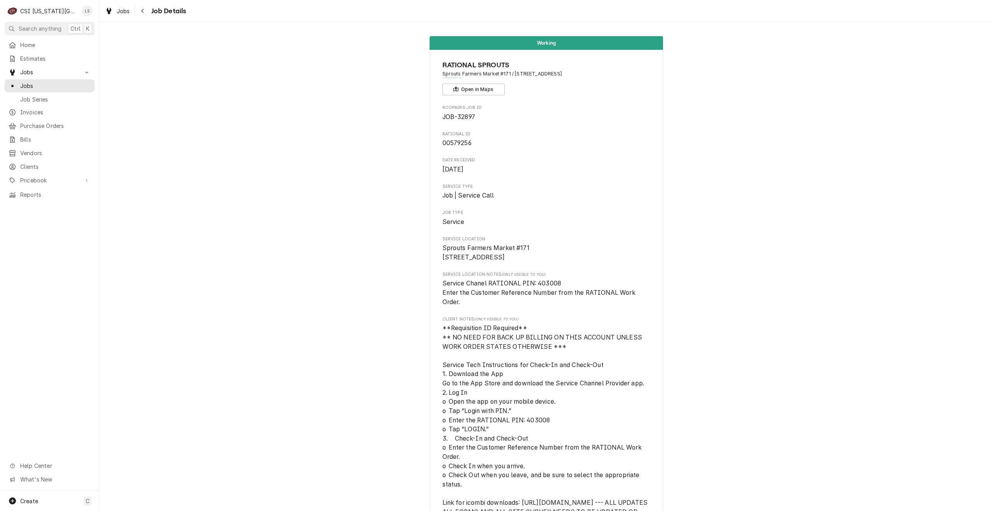
click at [467, 116] on span "JOB-32897" at bounding box center [459, 116] width 33 height 7
copy span "32897"
click at [461, 145] on span "00579256" at bounding box center [457, 142] width 29 height 7
click at [460, 144] on span "00579256" at bounding box center [457, 142] width 29 height 7
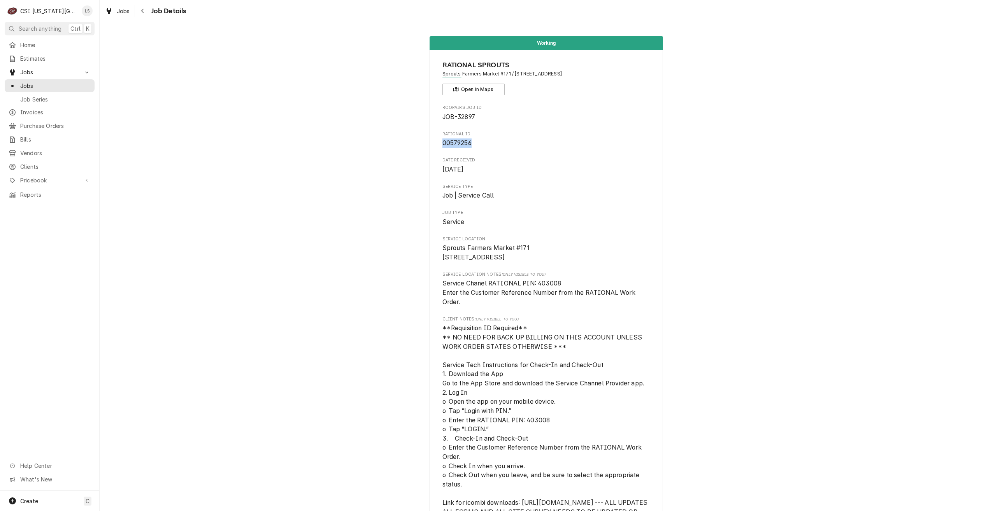
copy span "00579256"
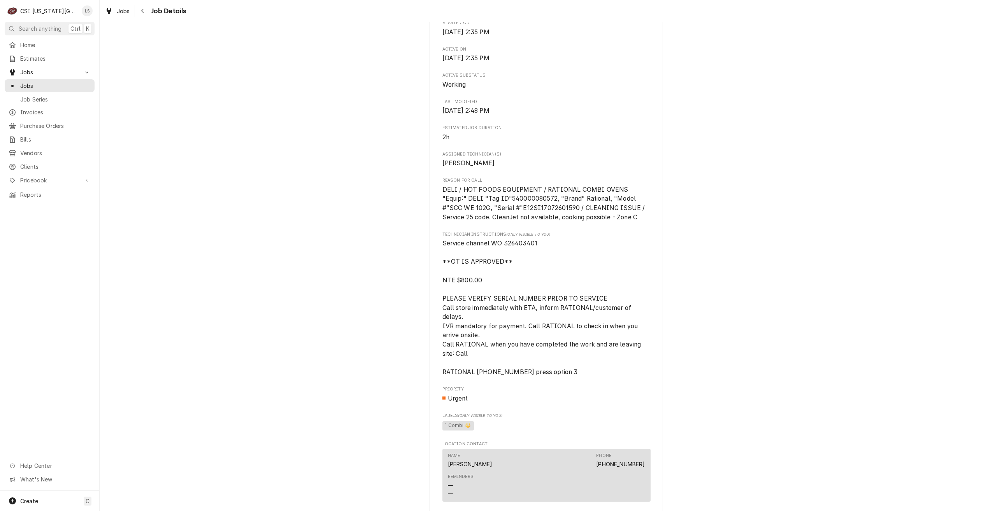
scroll to position [584, 0]
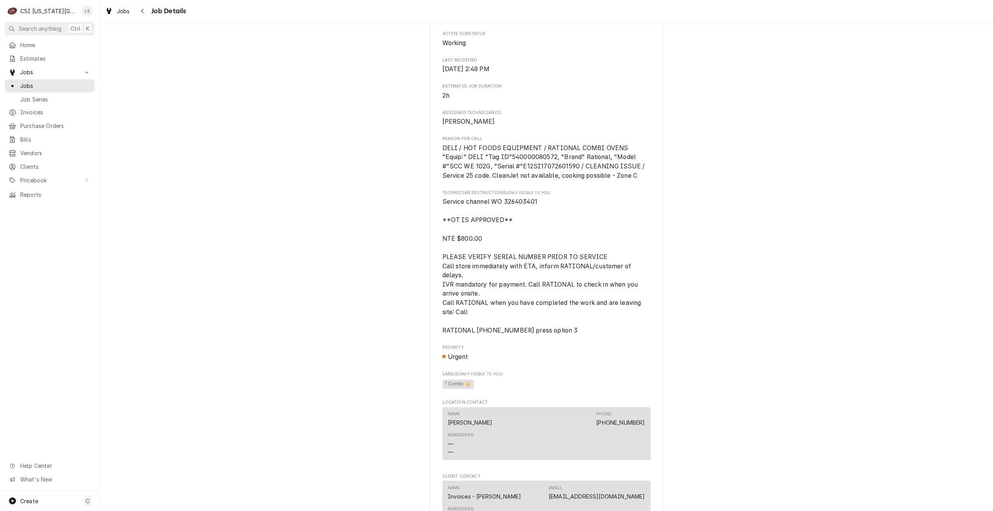
click at [521, 218] on span "Service channel WO 326403401 **OT IS APPROVED** NTE $800.00 PLEASE VERIFY SERIA…" at bounding box center [543, 266] width 200 height 136
copy span "326403401"
click at [18, 84] on div "Jobs" at bounding box center [50, 86] width 82 height 8
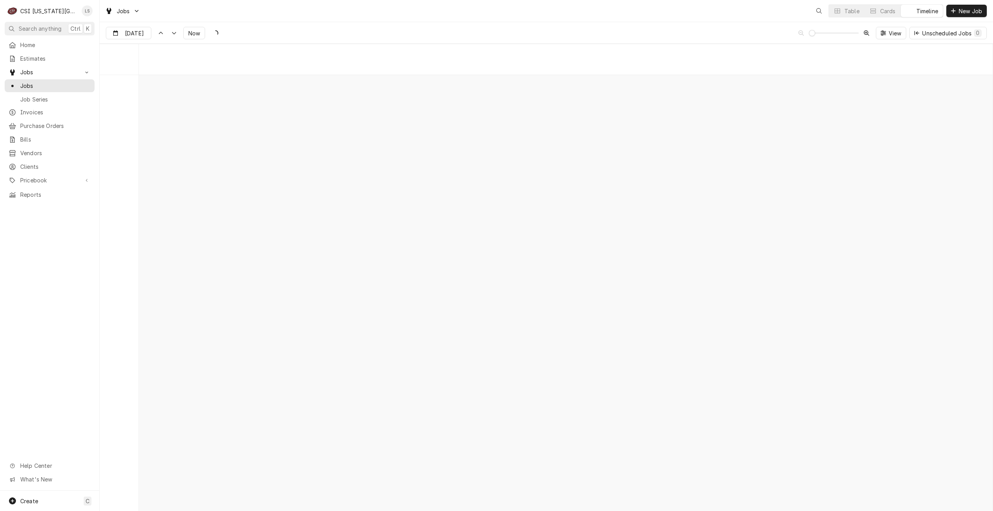
scroll to position [8938, 0]
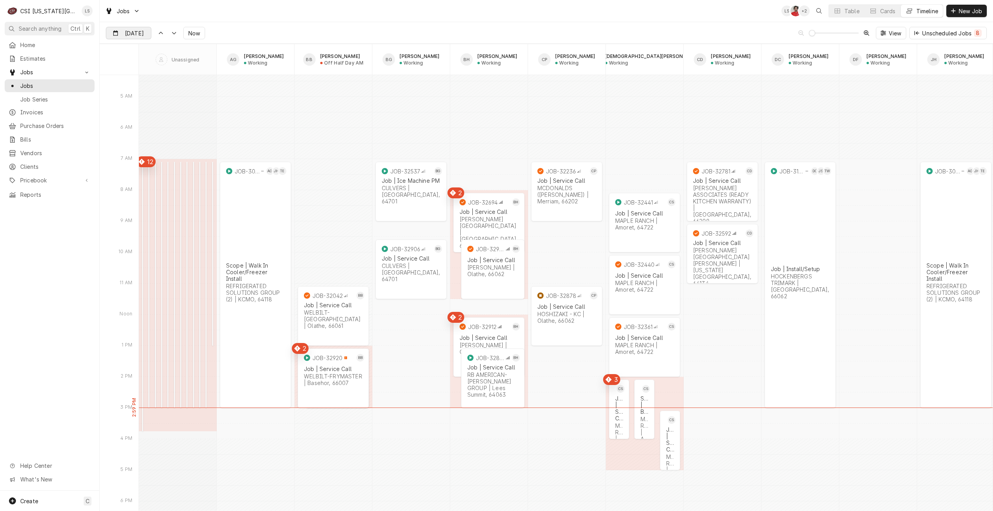
click at [138, 36] on input "Sep 22" at bounding box center [123, 34] width 34 height 15
click at [142, 128] on div "23" at bounding box center [141, 125] width 11 height 11
type input "Sep 23"
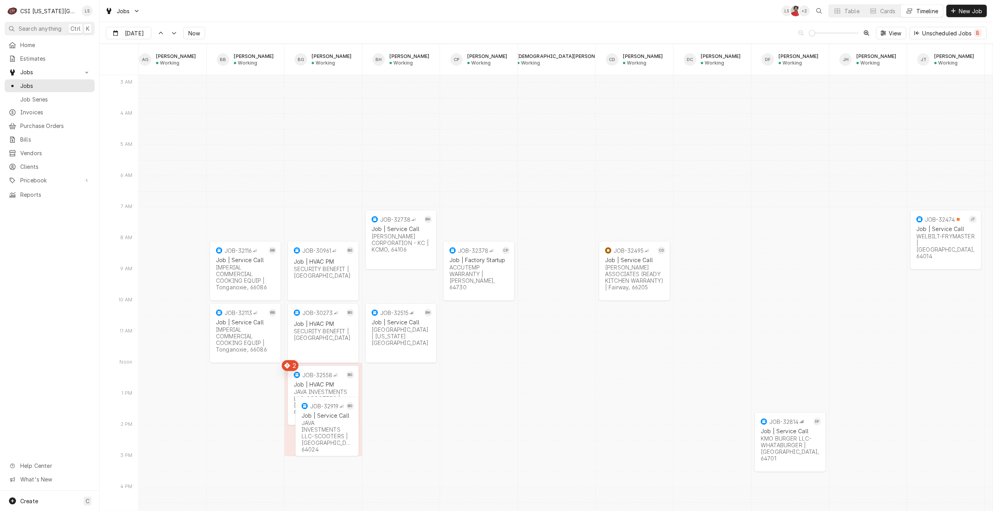
scroll to position [0, 104]
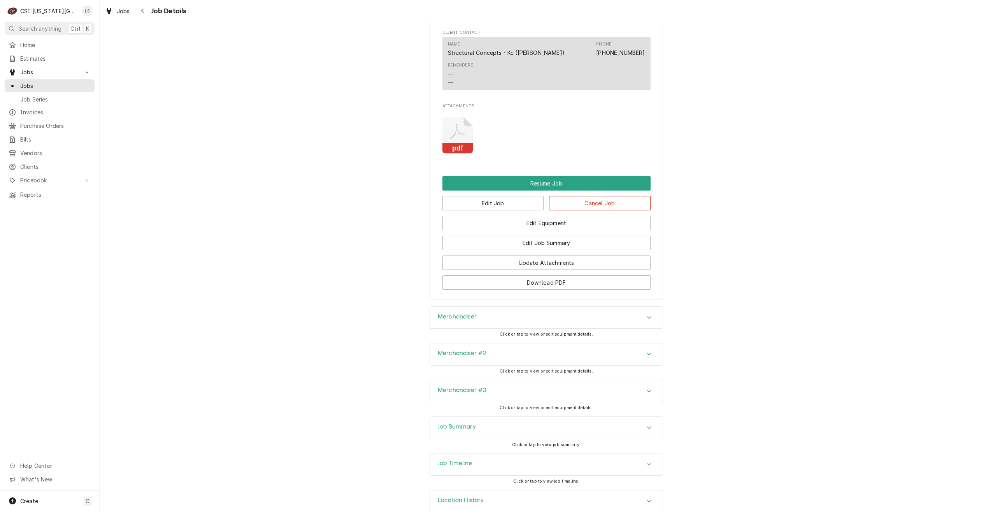
scroll to position [989, 0]
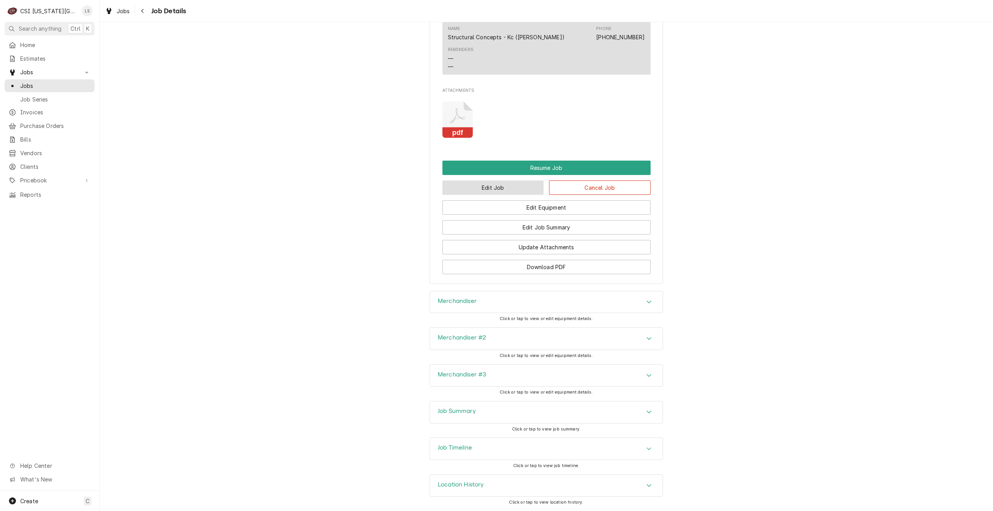
click at [491, 190] on button "Edit Job" at bounding box center [494, 188] width 102 height 14
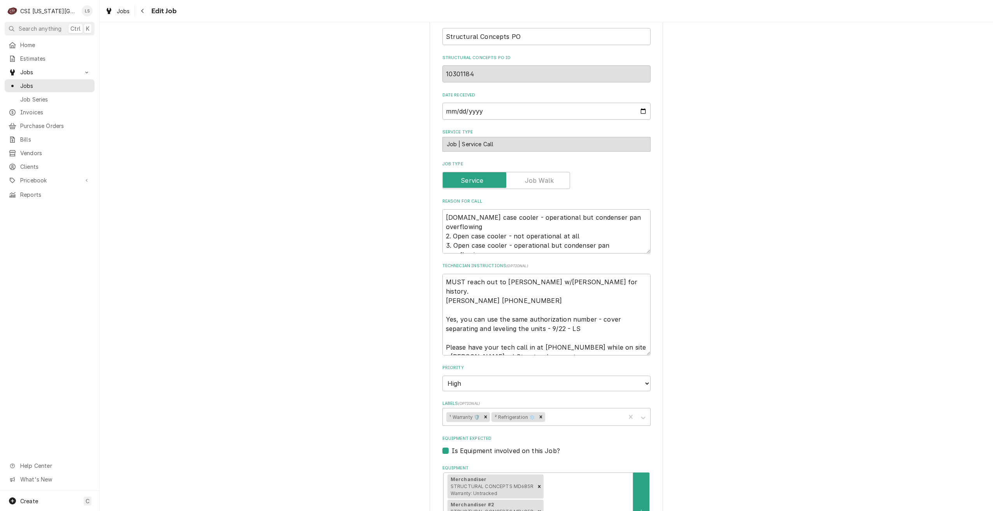
scroll to position [272, 0]
drag, startPoint x: 487, startPoint y: 309, endPoint x: 440, endPoint y: 310, distance: 46.7
click at [443, 310] on textarea "MUST reach out to Tanya Sieber w/Burlis Lawson for history. Tanya 785-218-1931 …" at bounding box center [547, 314] width 208 height 82
type textarea "x"
type textarea "MUST reach out to Tanya Sieber w/Burlis Lawson for history. Tanya 785-218-1931 …"
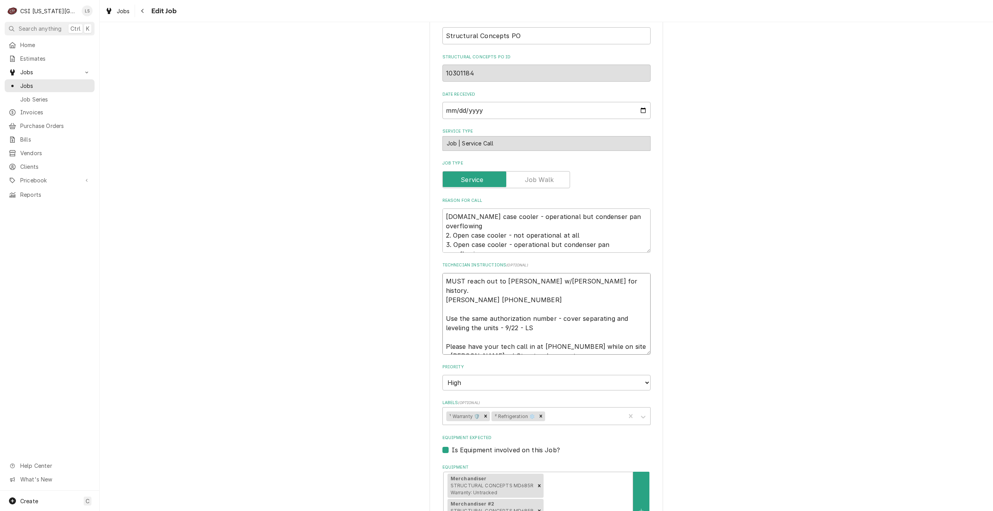
click at [539, 319] on textarea "MUST reach out to Tanya Sieber w/Burlis Lawson for history. Tanya 785-218-1931 …" at bounding box center [547, 314] width 208 height 82
type textarea "x"
type textarea "MUST reach out to Tanya Sieber w/Burlis Lawson for history. Tanya 785-218-1931 …"
type textarea "x"
type textarea "MUST reach out to Tanya Sieber w/Burlis Lawson for history. Tanya 785-218-1931 …"
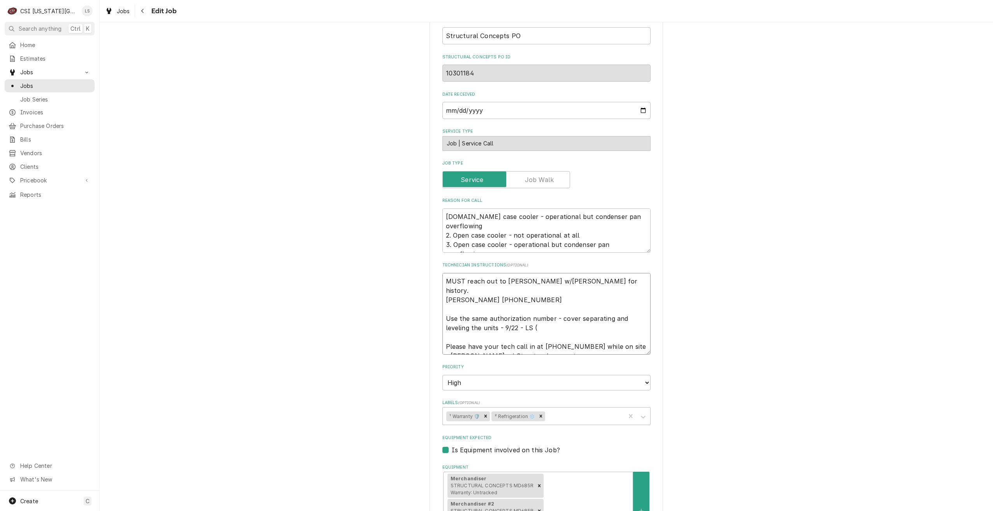
type textarea "x"
type textarea "MUST reach out to Tanya Sieber w/Burlis Lawson for history. Tanya 785-218-1931 …"
type textarea "x"
type textarea "MUST reach out to Tanya Sieber w/Burlis Lawson for history. Tanya 785-218-1931 …"
type textarea "x"
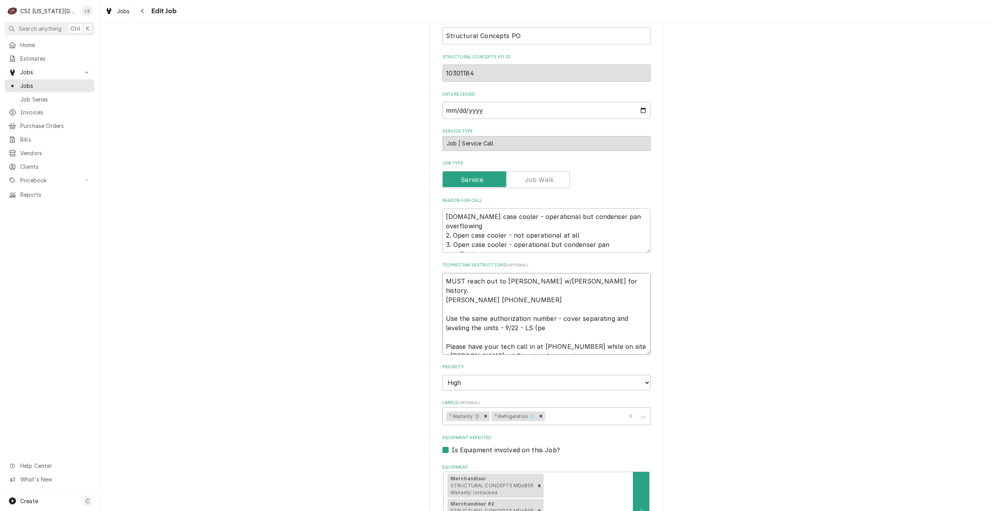
type textarea "MUST reach out to Tanya Sieber w/Burlis Lawson for history. Tanya 785-218-1931 …"
type textarea "x"
type textarea "MUST reach out to Tanya Sieber w/Burlis Lawson for history. Tanya 785-218-1931 …"
type textarea "x"
type textarea "MUST reach out to Tanya Sieber w/Burlis Lawson for history. Tanya 785-218-1931 …"
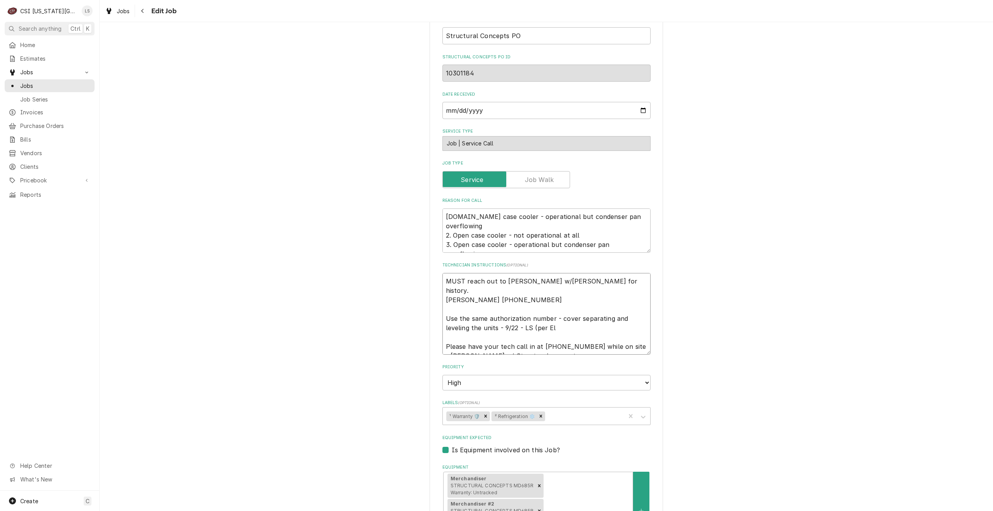
type textarea "x"
type textarea "MUST reach out to Tanya Sieber w/Burlis Lawson for history. Tanya 785-218-1931 …"
type textarea "x"
type textarea "MUST reach out to Tanya Sieber w/Burlis Lawson for history. Tanya 785-218-1931 …"
type textarea "x"
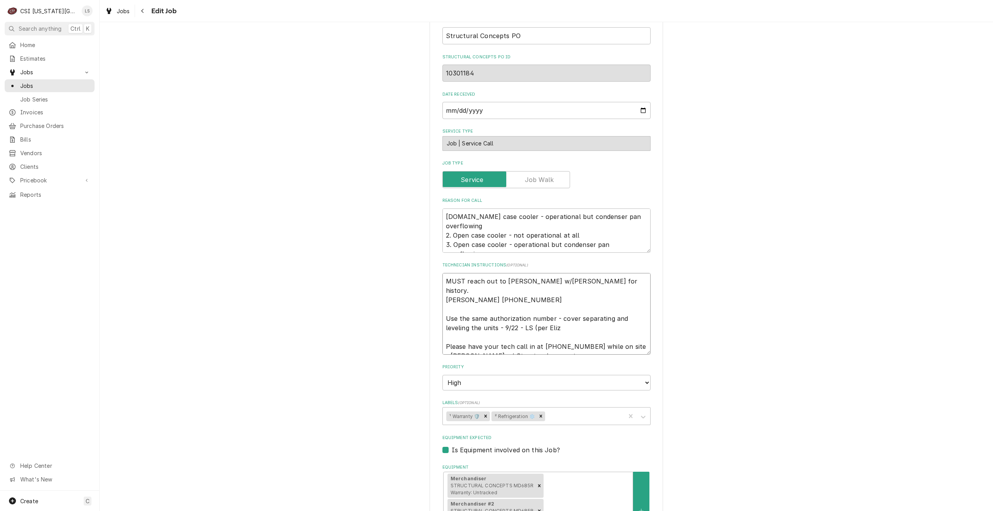
type textarea "MUST reach out to Tanya Sieber w/Burlis Lawson for history. Tanya 785-218-1931 …"
type textarea "x"
type textarea "MUST reach out to Tanya Sieber w/Burlis Lawson for history. Tanya 785-218-1931 …"
type textarea "x"
type textarea "MUST reach out to Tanya Sieber w/Burlis Lawson for history. Tanya 785-218-1931 …"
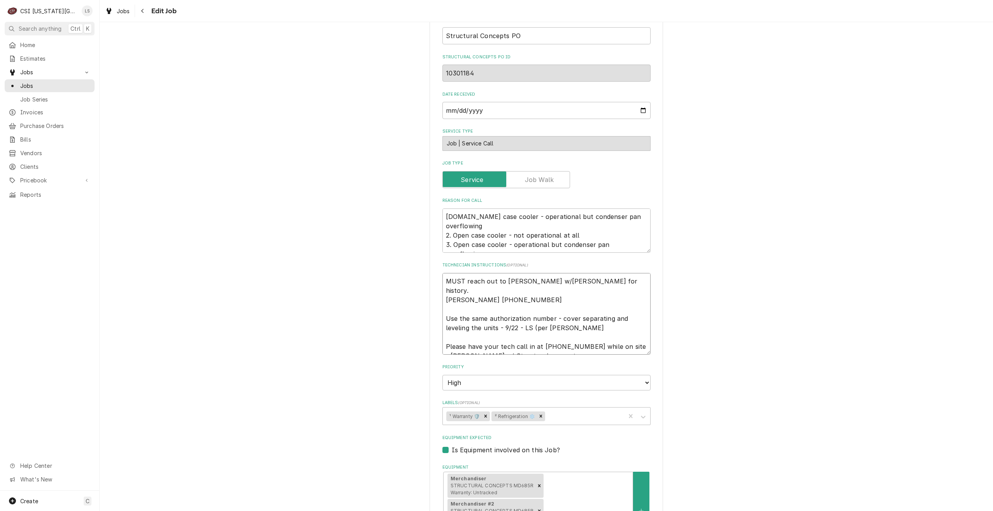
type textarea "x"
type textarea "MUST reach out to Tanya Sieber w/Burlis Lawson for history. Tanya 785-218-1931 …"
type textarea "x"
type textarea "MUST reach out to Tanya Sieber w/Burlis Lawson for history. Tanya 785-218-1931 …"
type textarea "x"
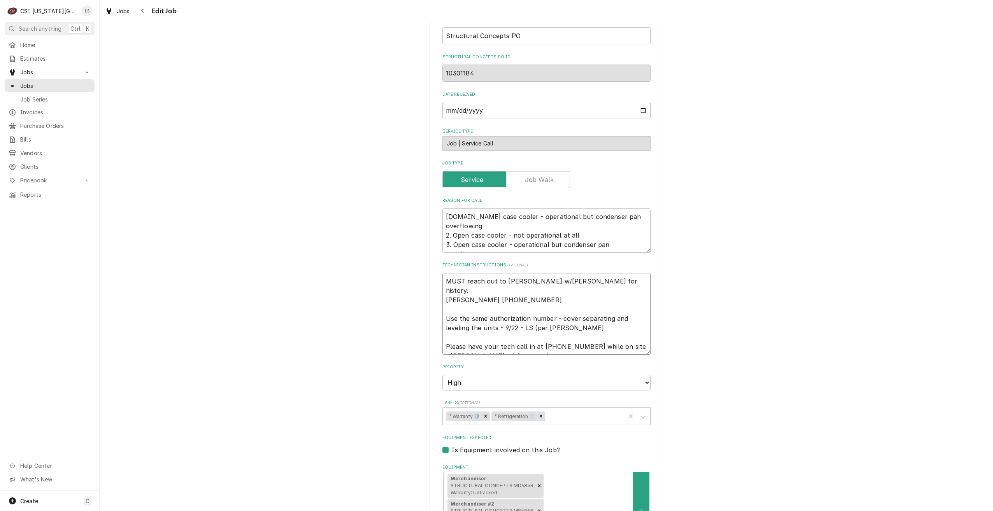
type textarea "MUST reach out to Tanya Sieber w/Burlis Lawson for history. Tanya 785-218-1931 …"
type textarea "x"
type textarea "MUST reach out to Tanya Sieber w/Burlis Lawson for history. Tanya 785-218-1931 …"
type textarea "x"
type textarea "MUST reach out to Tanya Sieber w/Burlis Lawson for history. Tanya 785-218-1931 …"
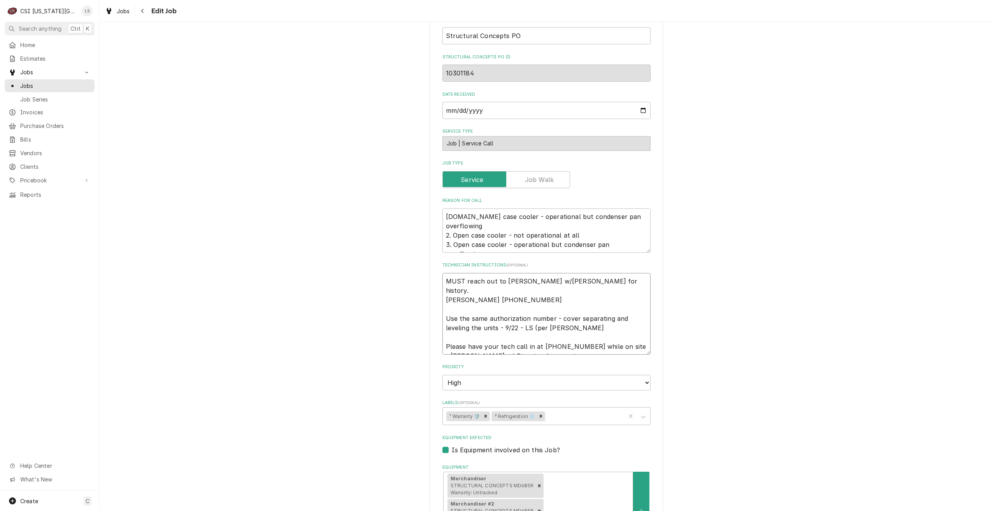
type textarea "x"
type textarea "MUST reach out to Tanya Sieber w/Burlis Lawson for history. Tanya 785-218-1931 …"
type textarea "x"
type textarea "MUST reach out to Tanya Sieber w/Burlis Lawson for history. Tanya 785-218-1931 …"
type textarea "x"
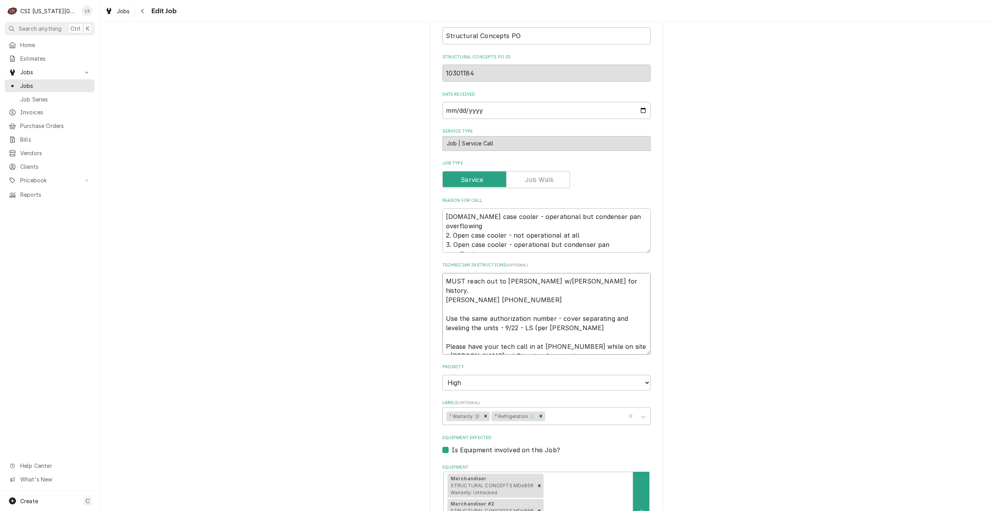
type textarea "MUST reach out to Tanya Sieber w/Burlis Lawson for history. Tanya 785-218-1931 …"
type textarea "x"
type textarea "MUST reach out to Tanya Sieber w/Burlis Lawson for history. Tanya 785-218-1931 …"
type textarea "x"
type textarea "MUST reach out to Tanya Sieber w/Burlis Lawson for history. Tanya 785-218-1931 …"
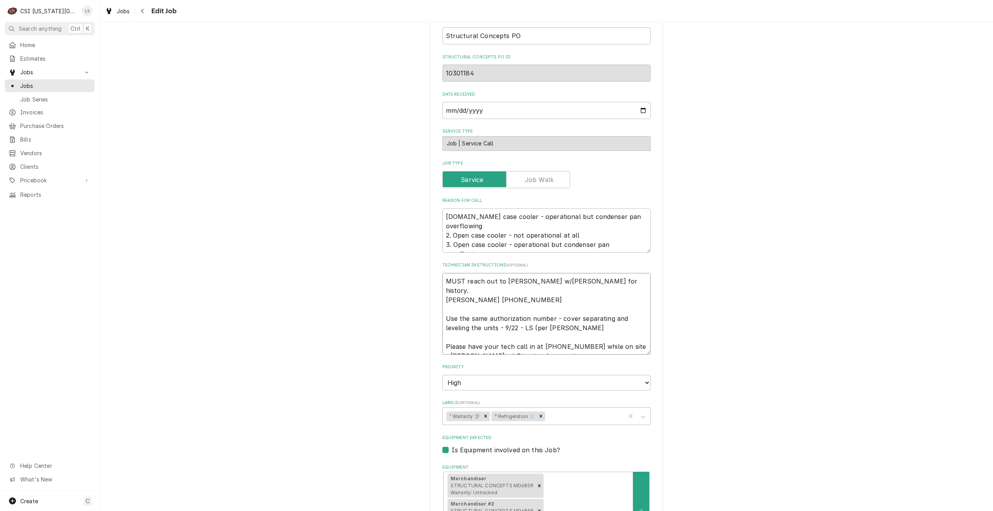
type textarea "x"
type textarea "MUST reach out to Tanya Sieber w/Burlis Lawson for history. Tanya 785-218-1931 …"
type textarea "x"
type textarea "MUST reach out to Tanya Sieber w/Burlis Lawson for history. Tanya 785-218-1931 …"
type textarea "x"
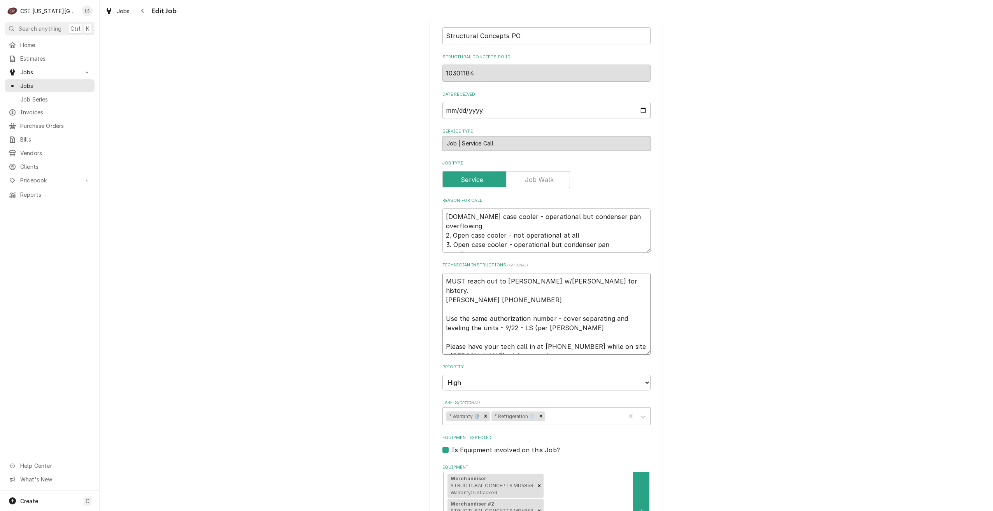
type textarea "MUST reach out to Tanya Sieber w/Burlis Lawson for history. Tanya 785-218-1931 …"
type textarea "x"
type textarea "MUST reach out to Tanya Sieber w/Burlis Lawson for history. Tanya 785-218-1931 …"
type textarea "x"
type textarea "MUST reach out to Tanya Sieber w/Burlis Lawson for history. Tanya 785-218-1931 …"
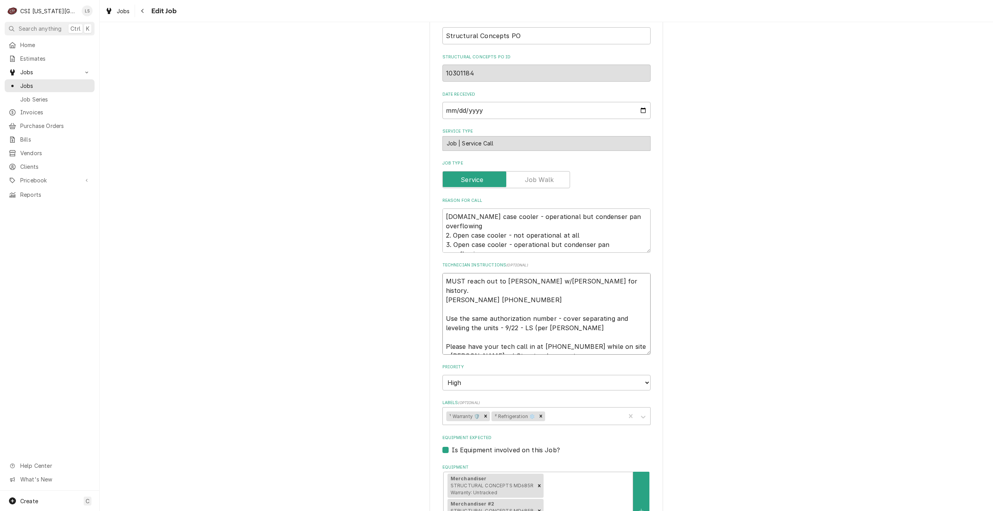
type textarea "x"
type textarea "MUST reach out to Tanya Sieber w/Burlis Lawson for history. Tanya 785-218-1931 …"
type textarea "x"
type textarea "MUST reach out to Tanya Sieber w/Burlis Lawson for history. Tanya 785-218-1931 …"
type textarea "x"
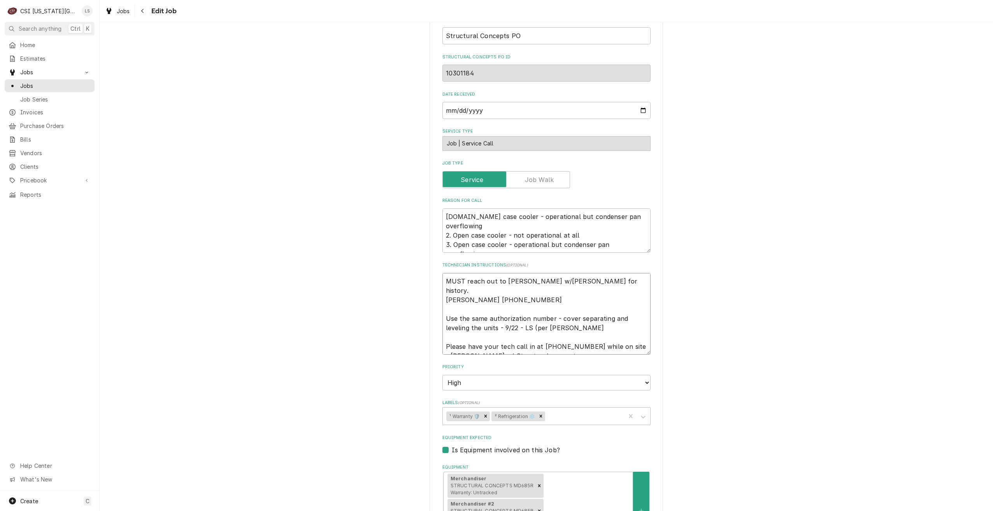
type textarea "MUST reach out to Tanya Sieber w/Burlis Lawson for history. Tanya 785-218-1931 …"
type textarea "x"
type textarea "MUST reach out to Tanya Sieber w/Burlis Lawson for history. Tanya 785-218-1931 …"
click at [755, 299] on div "Use the fields below to edit this job: Client Details Client STRUCTURAL CONCEPT…" at bounding box center [547, 325] width 894 height 1135
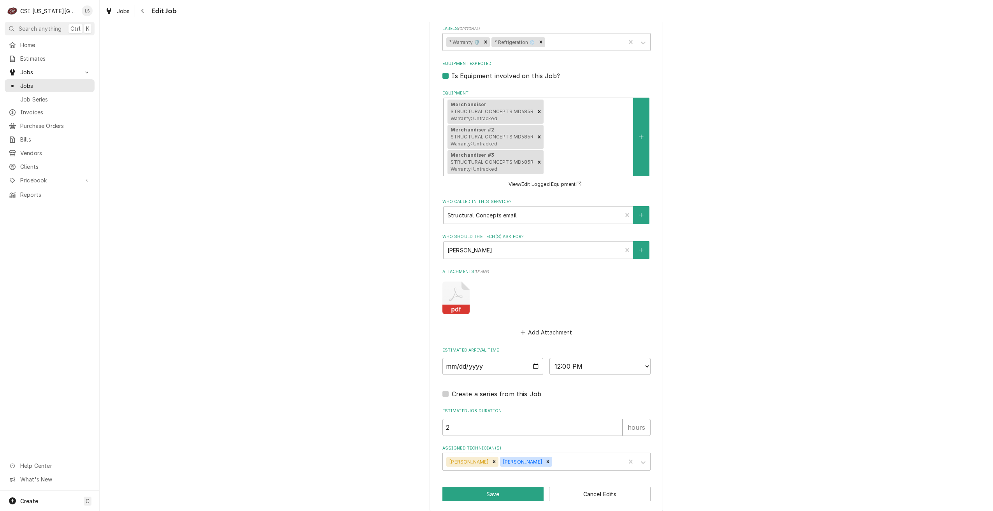
scroll to position [654, 0]
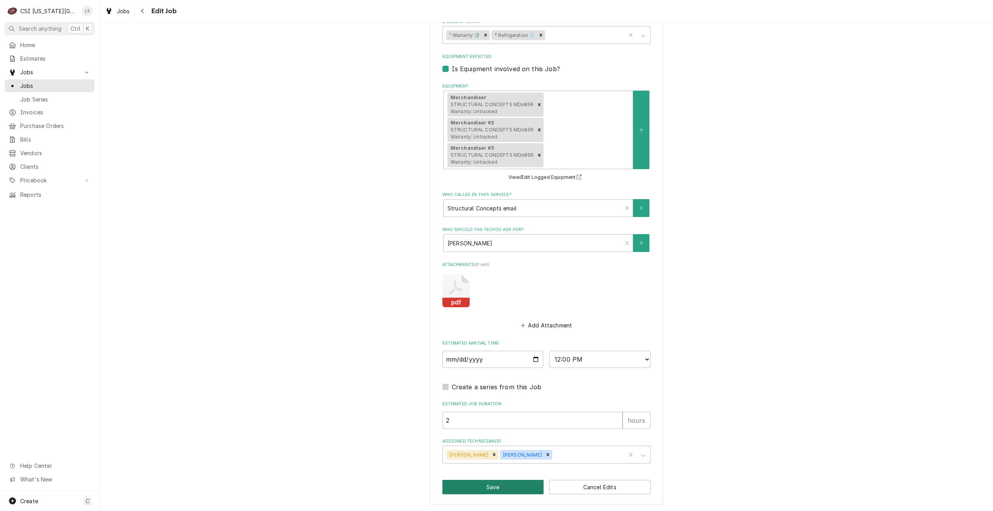
click at [484, 486] on button "Save" at bounding box center [494, 487] width 102 height 14
type textarea "x"
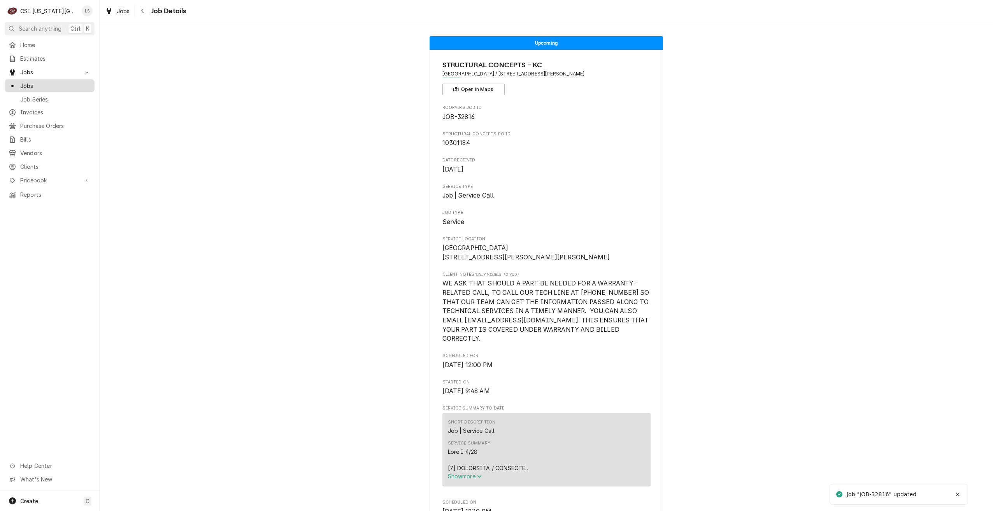
click at [54, 84] on span "Jobs" at bounding box center [55, 86] width 70 height 8
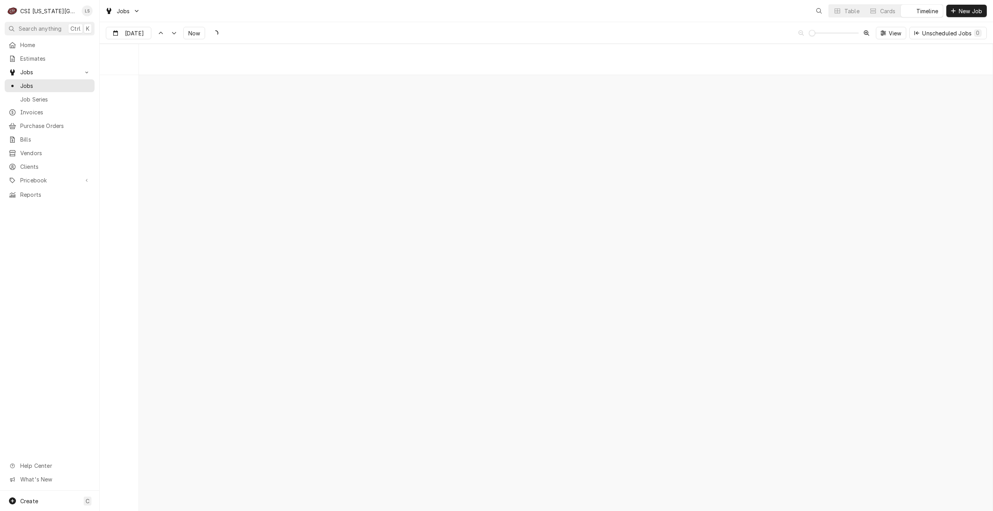
scroll to position [8938, 0]
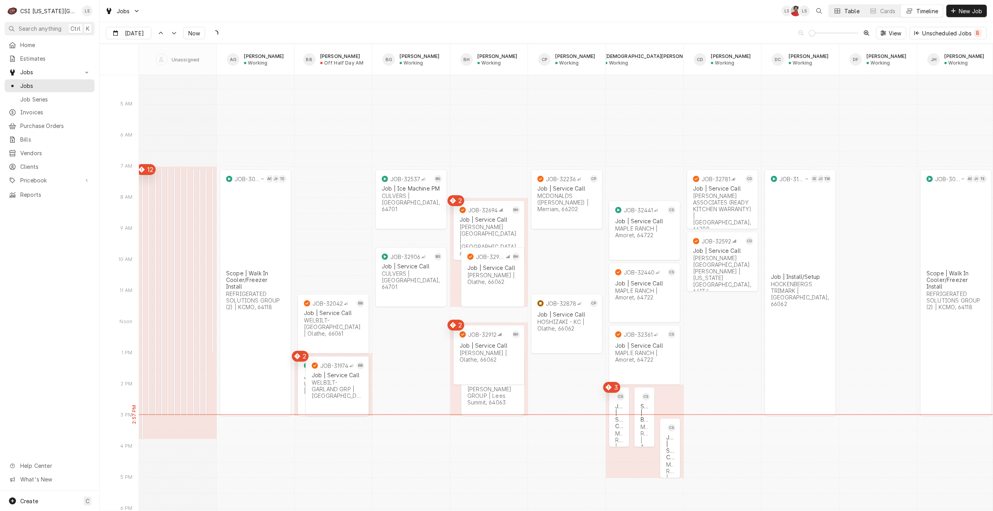
click at [847, 14] on div "Table" at bounding box center [852, 11] width 15 height 8
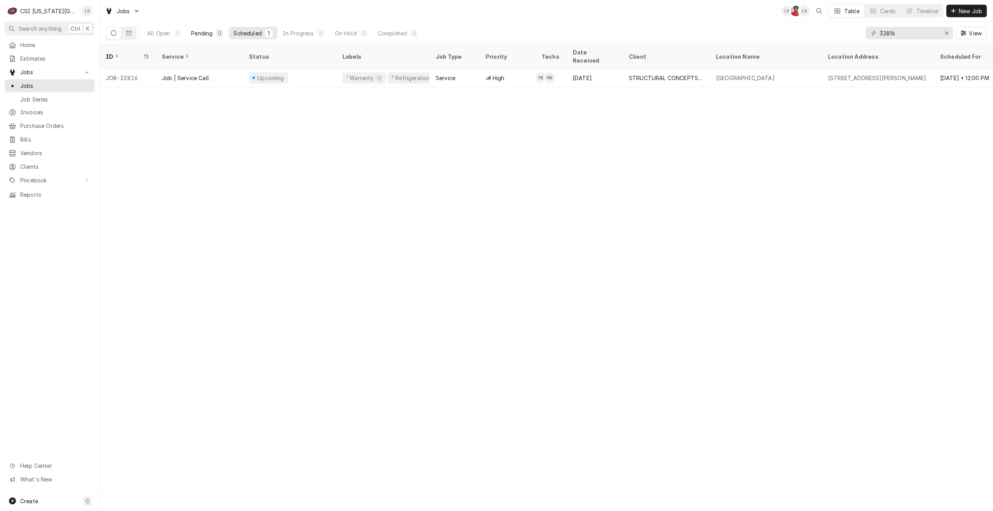
click at [206, 37] on button "Pending 0" at bounding box center [207, 33] width 42 height 12
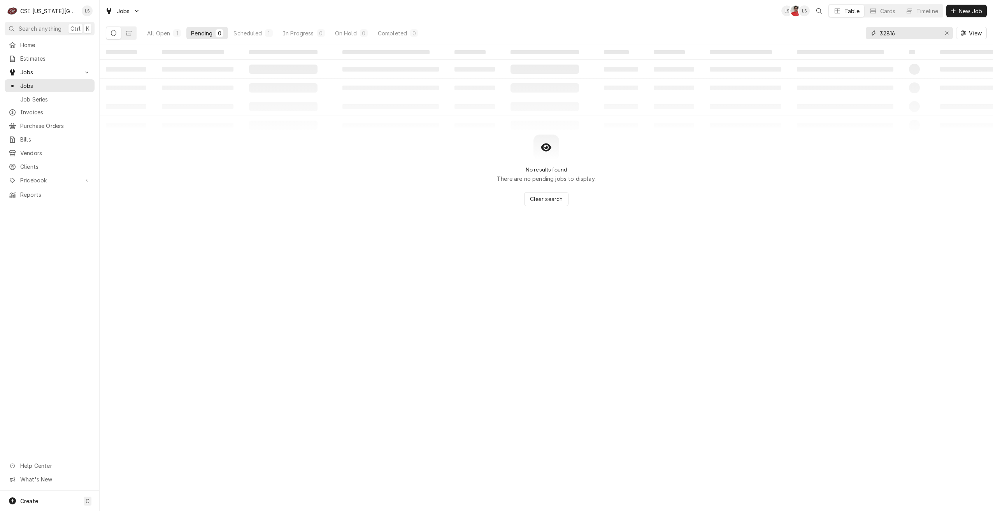
click at [887, 32] on input "32816" at bounding box center [909, 33] width 58 height 12
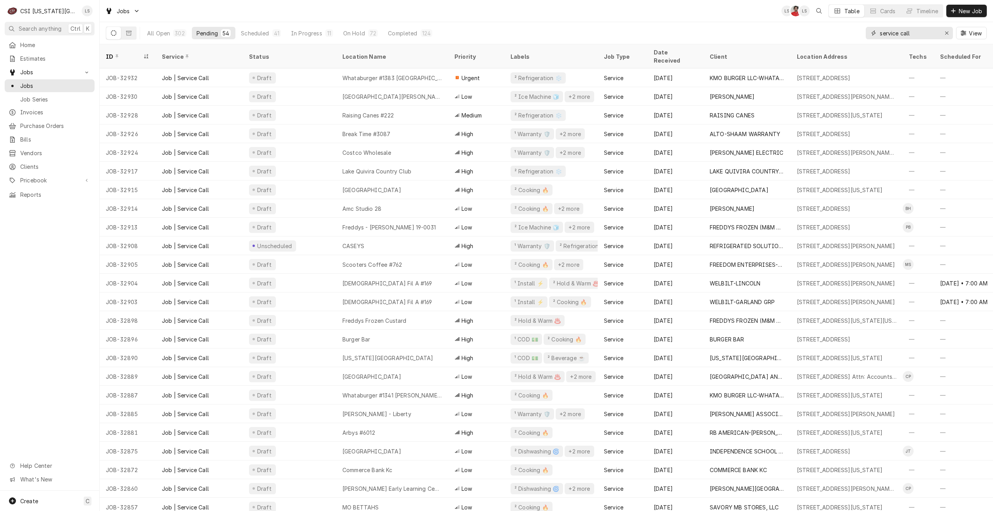
drag, startPoint x: 932, startPoint y: 35, endPoint x: 853, endPoint y: 33, distance: 79.4
click at [853, 33] on div "All Open 302 Pending 54 Scheduled 41 In Progress 11 On Hold 72 Completed 124 se…" at bounding box center [546, 33] width 881 height 22
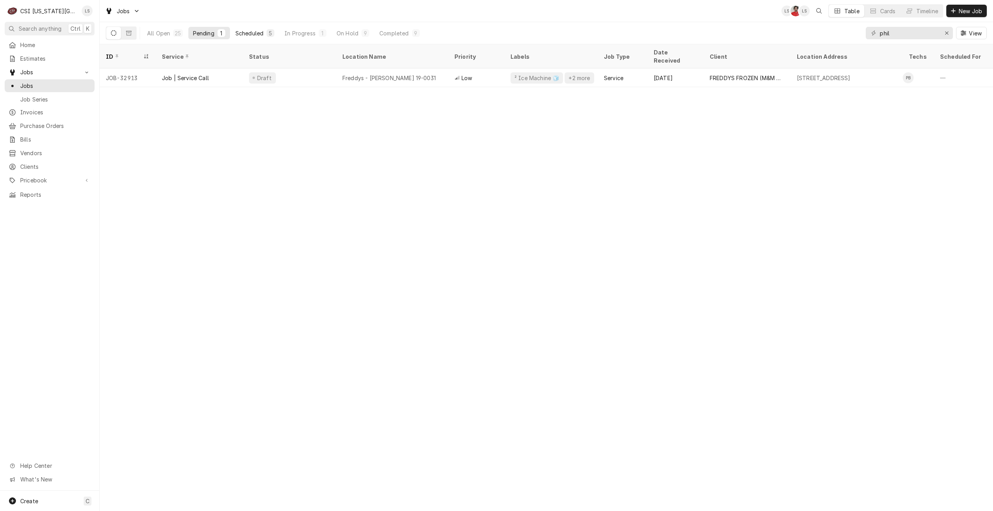
click at [272, 35] on div "5" at bounding box center [270, 33] width 5 height 8
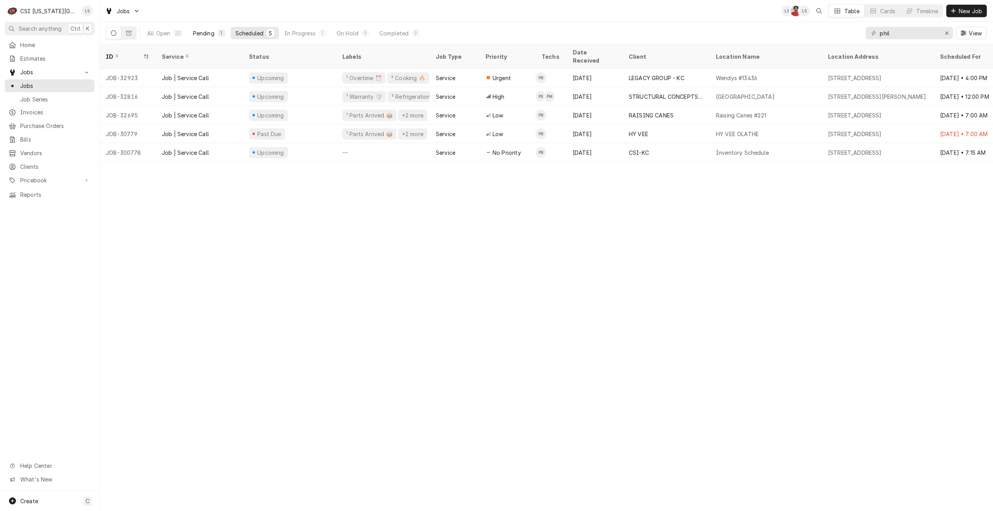
click at [213, 31] on div "Pending" at bounding box center [203, 33] width 21 height 8
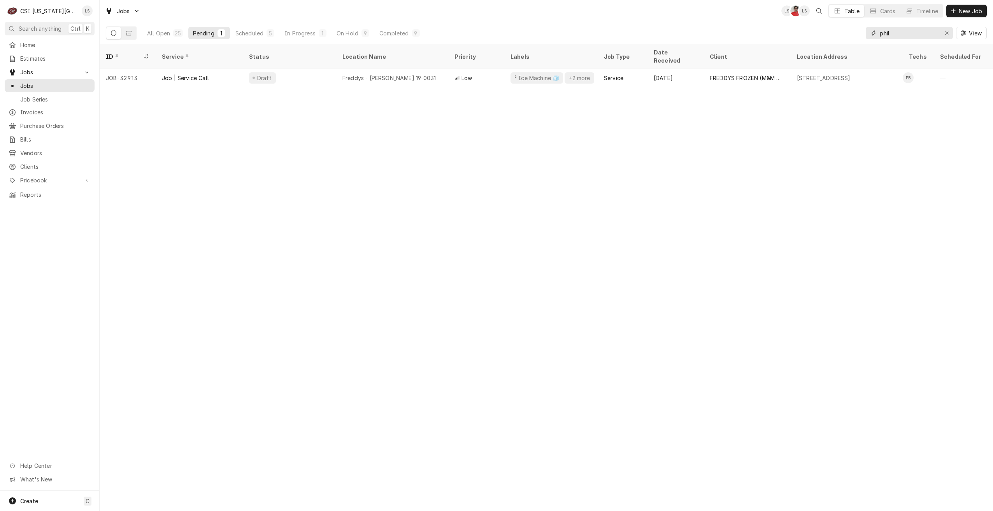
click at [898, 37] on input "phil" at bounding box center [909, 33] width 58 height 12
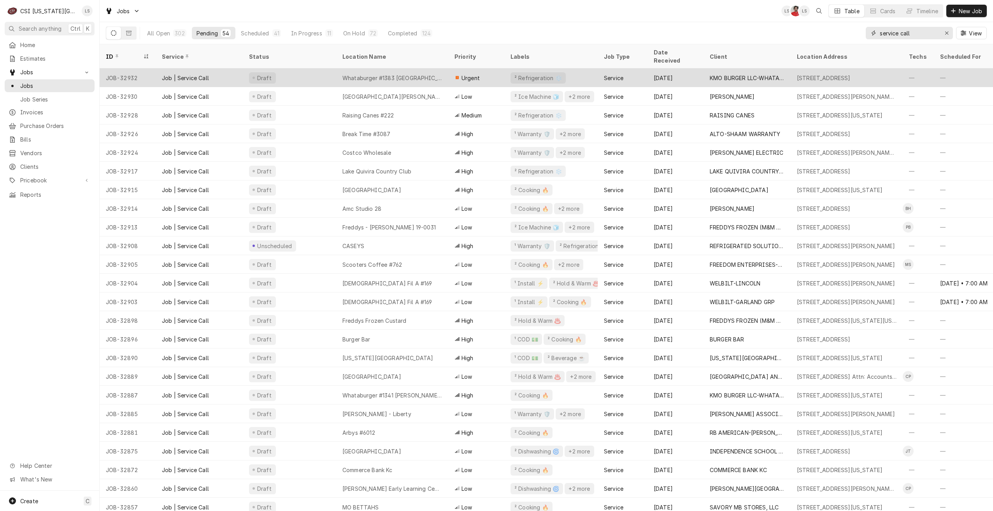
type input "service call"
click at [414, 69] on div "Whataburger #1383 Parkville" at bounding box center [392, 78] width 112 height 19
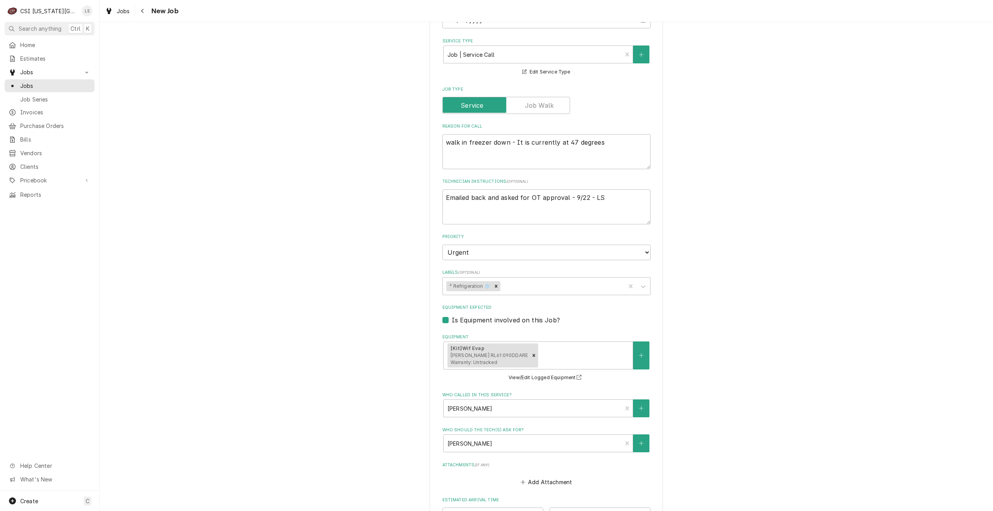
scroll to position [642, 0]
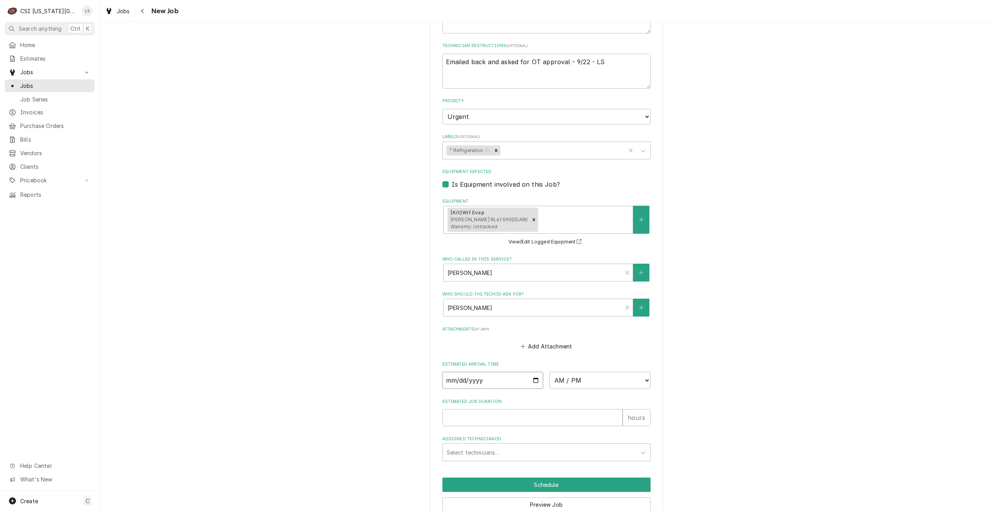
click at [535, 372] on input "Date" at bounding box center [493, 380] width 101 height 17
type textarea "x"
type input "[DATE]"
type textarea "x"
drag, startPoint x: 569, startPoint y: 345, endPoint x: 572, endPoint y: 338, distance: 7.9
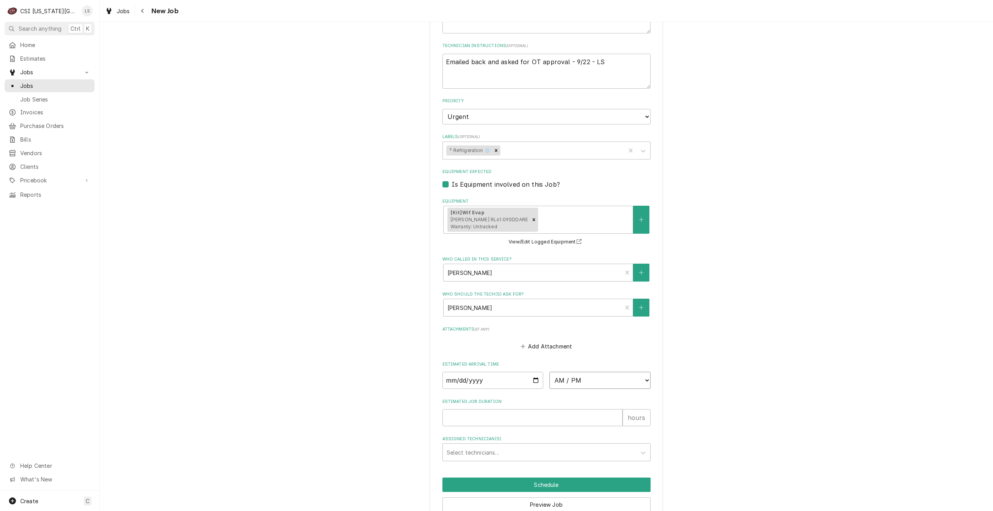
click at [569, 372] on select "AM / PM 6:00 AM 6:15 AM 6:30 AM 6:45 AM 7:00 AM 7:15 AM 7:30 AM 7:45 AM 8:00 AM…" at bounding box center [600, 380] width 101 height 17
select select "07:00:00"
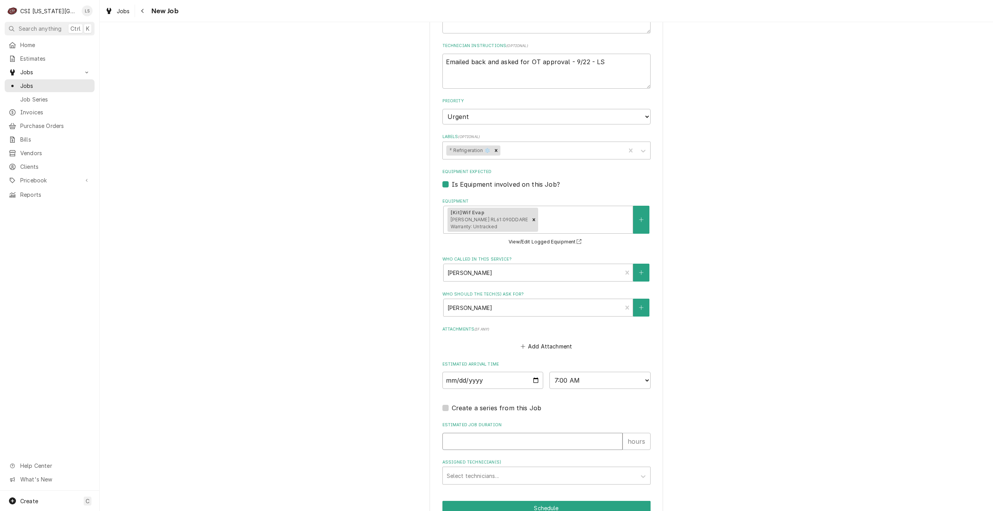
click at [548, 433] on input "Estimated Job Duration" at bounding box center [533, 441] width 180 height 17
type textarea "x"
type input "2"
type textarea "x"
click at [551, 469] on div "Assigned Technician(s)" at bounding box center [540, 476] width 186 height 14
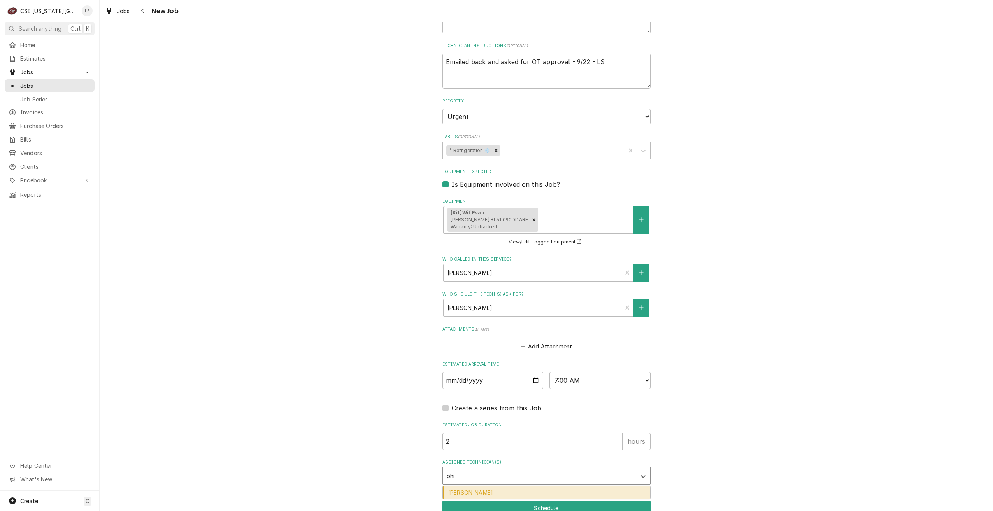
type input "phil"
click at [547, 487] on div "Phil Bustamante" at bounding box center [546, 493] width 207 height 12
type textarea "x"
click at [546, 501] on button "Schedule" at bounding box center [547, 508] width 208 height 14
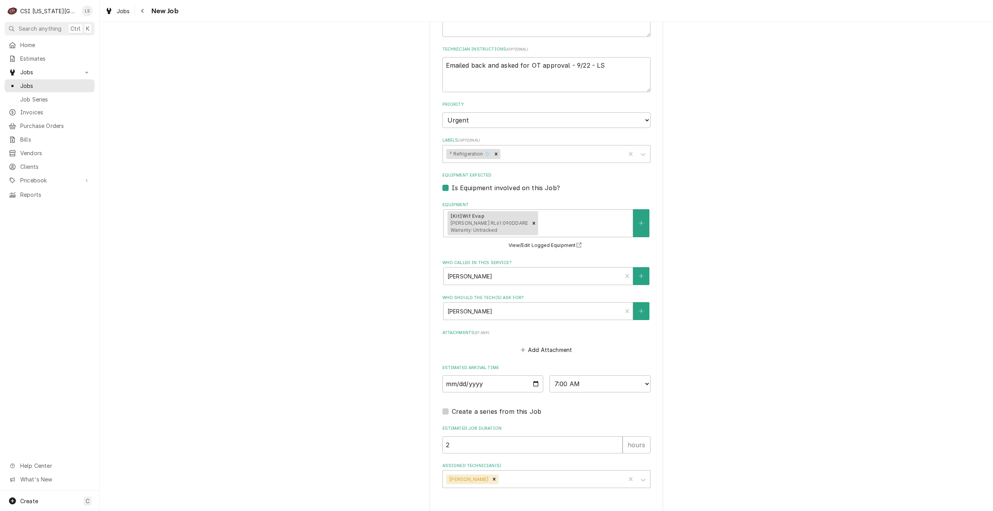
type textarea "x"
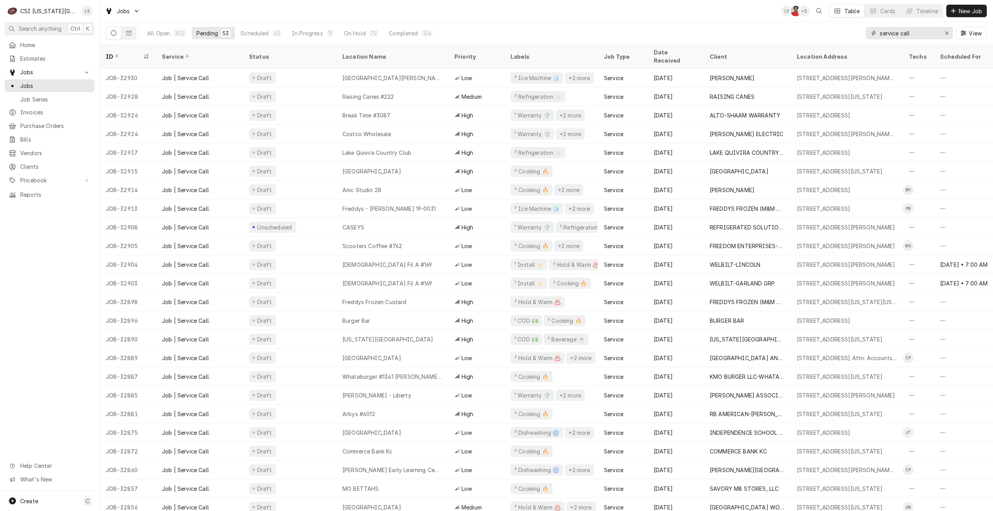
drag, startPoint x: 919, startPoint y: 33, endPoint x: 825, endPoint y: 23, distance: 93.9
click at [825, 23] on div "All Open 302 Pending 53 Scheduled 42 In Progress 11 On Hold 72 Completed 124 se…" at bounding box center [546, 33] width 881 height 22
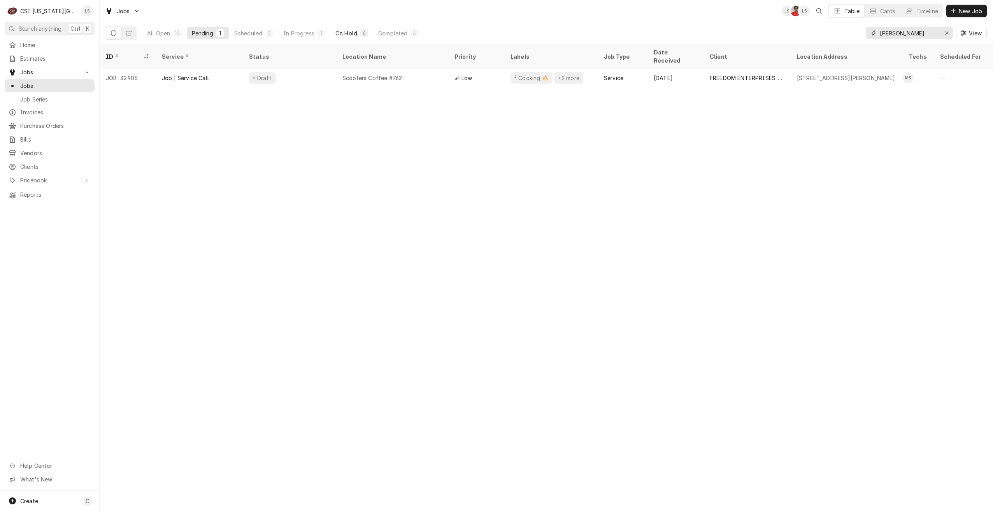
type input "[PERSON_NAME]"
click at [358, 34] on button "On Hold 6" at bounding box center [352, 33] width 42 height 12
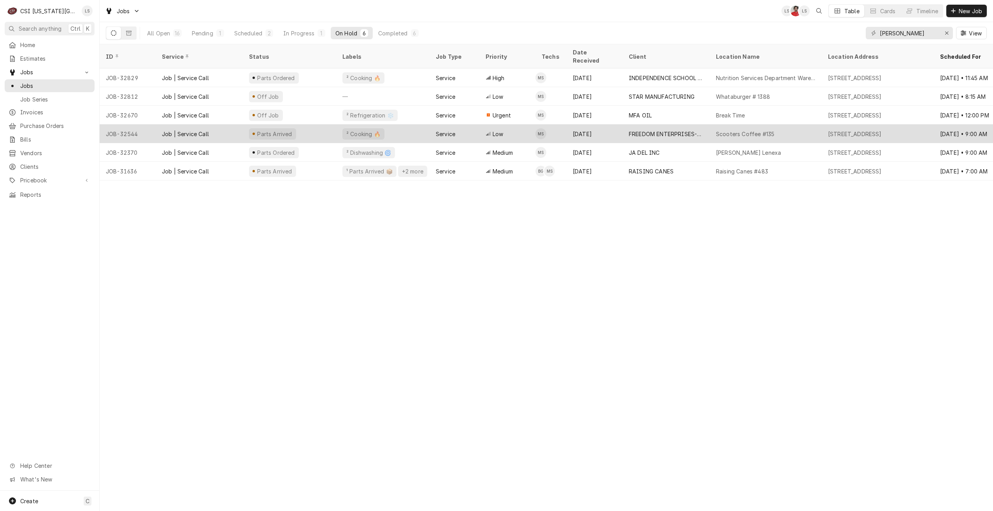
click at [490, 132] on icon "Dynamic Content Wrapper" at bounding box center [488, 134] width 5 height 4
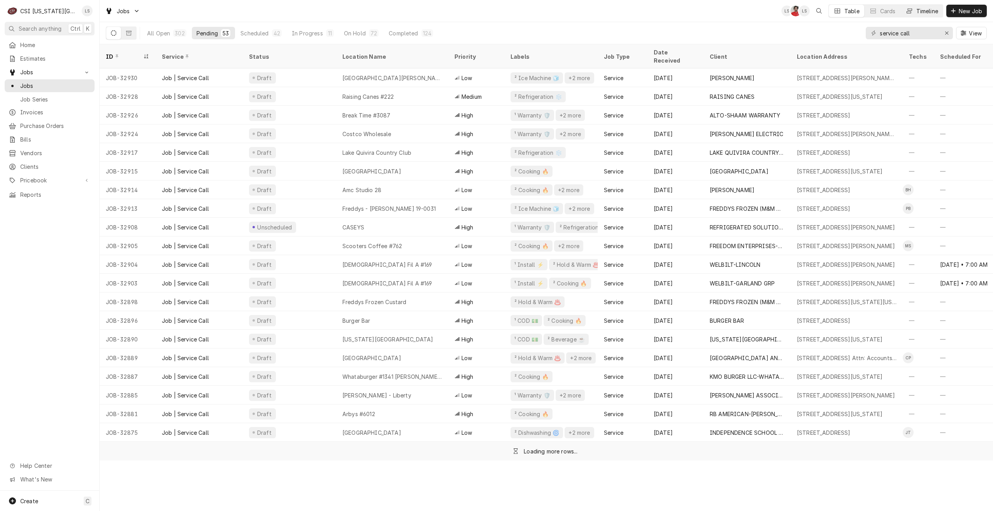
click at [927, 11] on div "Timeline" at bounding box center [928, 11] width 22 height 8
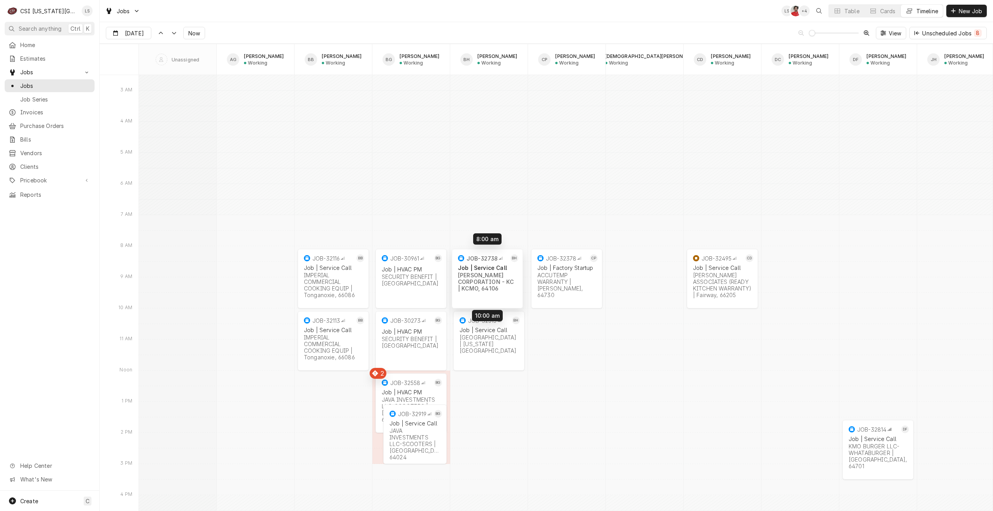
drag, startPoint x: 485, startPoint y: 250, endPoint x: 484, endPoint y: 279, distance: 29.2
click at [484, 279] on div "10:00 AM 12:00 PM JOB-32113 BB Job | Service Call IMPERIAL COMMERCIAL COOKING E…" at bounding box center [566, 390] width 854 height 18503
click at [40, 123] on span "Purchase Orders" at bounding box center [55, 126] width 70 height 8
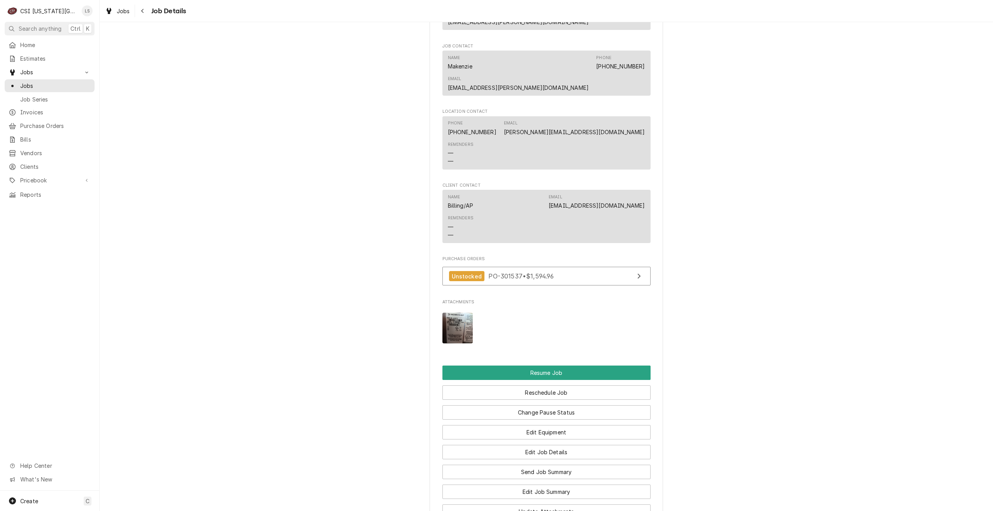
scroll to position [955, 0]
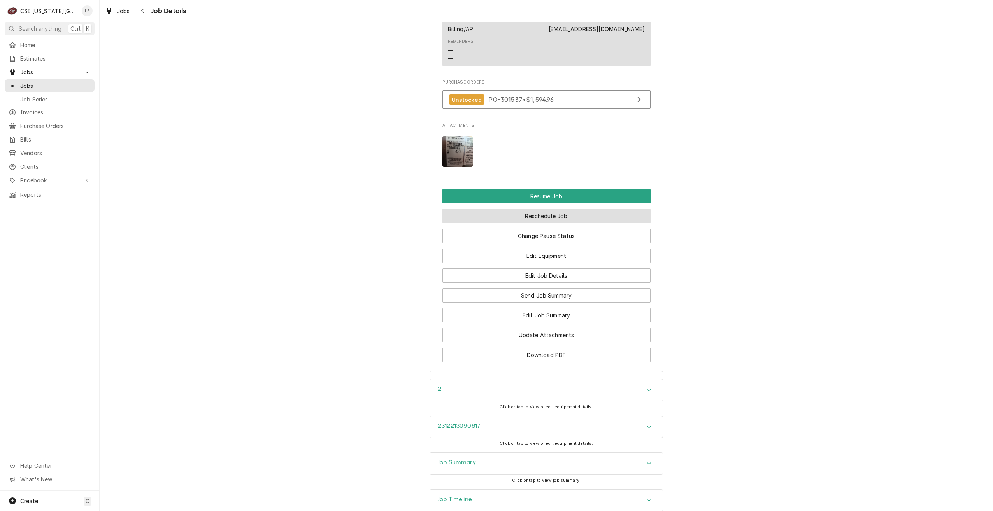
click at [499, 209] on button "Reschedule Job" at bounding box center [547, 216] width 208 height 14
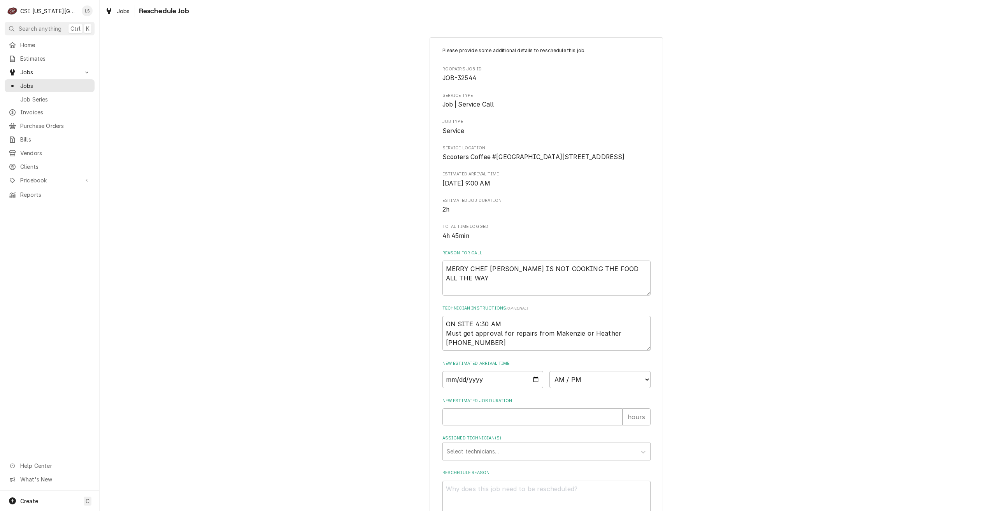
scroll to position [70, 0]
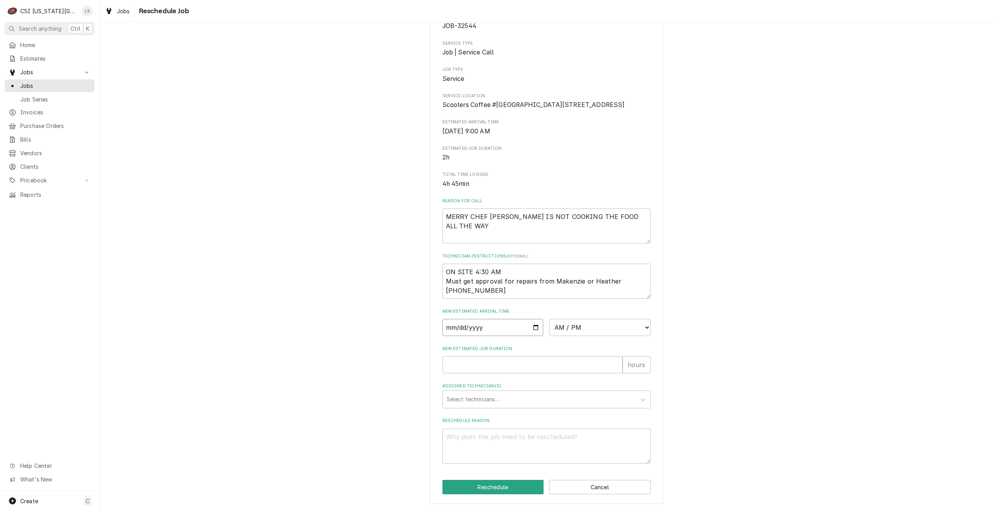
click at [535, 328] on input "Date" at bounding box center [493, 327] width 101 height 17
type input "2025-09-23"
type textarea "x"
drag, startPoint x: 578, startPoint y: 332, endPoint x: 579, endPoint y: 319, distance: 12.9
click at [578, 332] on select "AM / PM 6:00 AM 6:15 AM 6:30 AM 6:45 AM 7:00 AM 7:15 AM 7:30 AM 7:45 AM 8:00 AM…" at bounding box center [600, 327] width 101 height 17
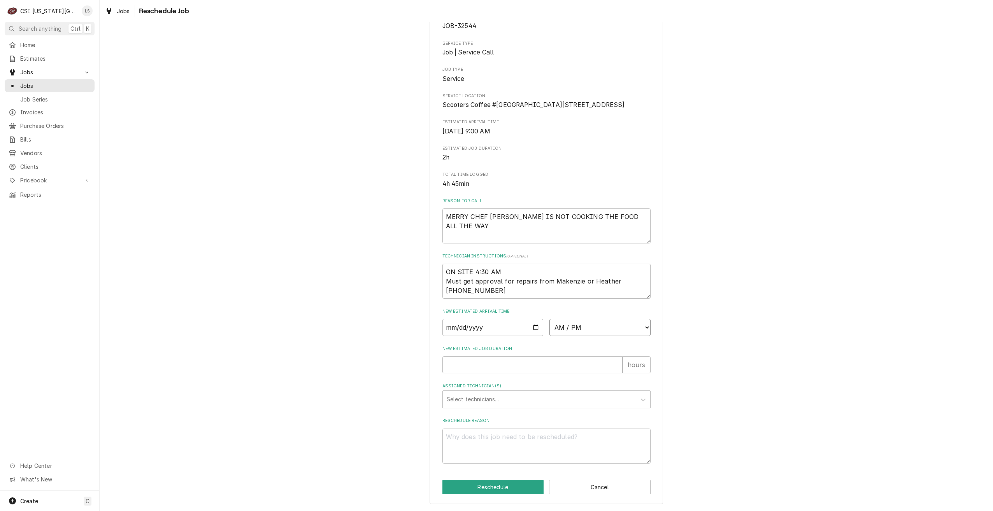
select select "12:00:00"
click at [550, 319] on select "AM / PM 6:00 AM 6:15 AM 6:30 AM 6:45 AM 7:00 AM 7:15 AM 7:30 AM 7:45 AM 8:00 AM…" at bounding box center [600, 327] width 101 height 17
click at [556, 369] on input "New Estimated Job Duration" at bounding box center [533, 365] width 180 height 17
type textarea "x"
type input "2"
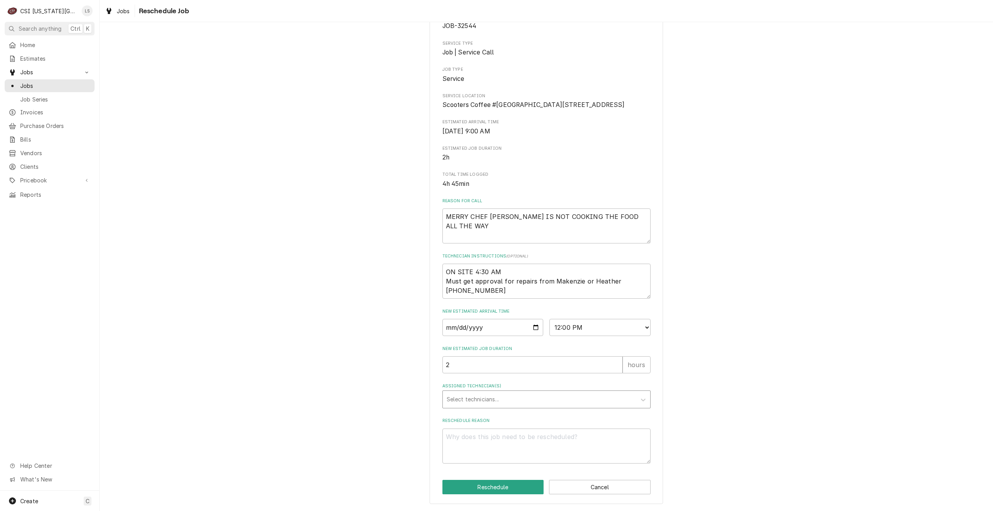
click at [585, 403] on div "Assigned Technician(s)" at bounding box center [540, 400] width 186 height 14
type input "[PERSON_NAME]"
click at [586, 412] on div "Mike Schupp" at bounding box center [546, 416] width 207 height 12
type textarea "x"
click at [606, 443] on textarea "Reschedule Reason" at bounding box center [547, 446] width 208 height 35
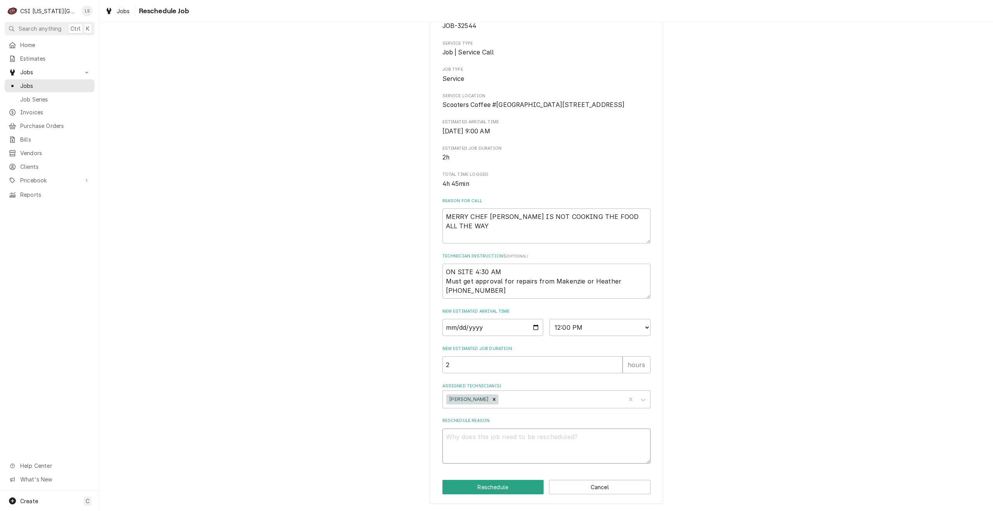
type textarea "x"
type textarea "R"
type textarea "x"
type textarea "Re"
type textarea "x"
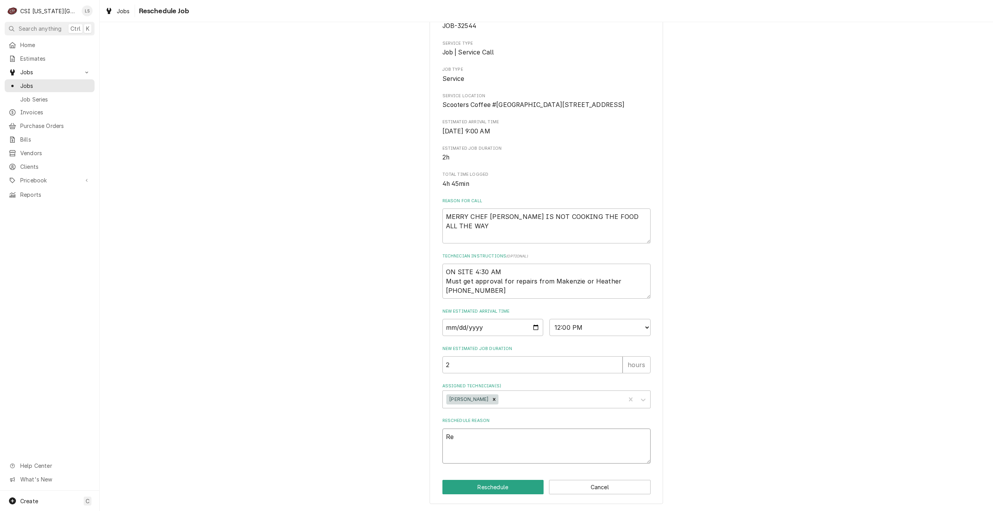
type textarea "Ret"
type textarea "x"
type textarea "Retu"
type textarea "x"
type textarea "Retur"
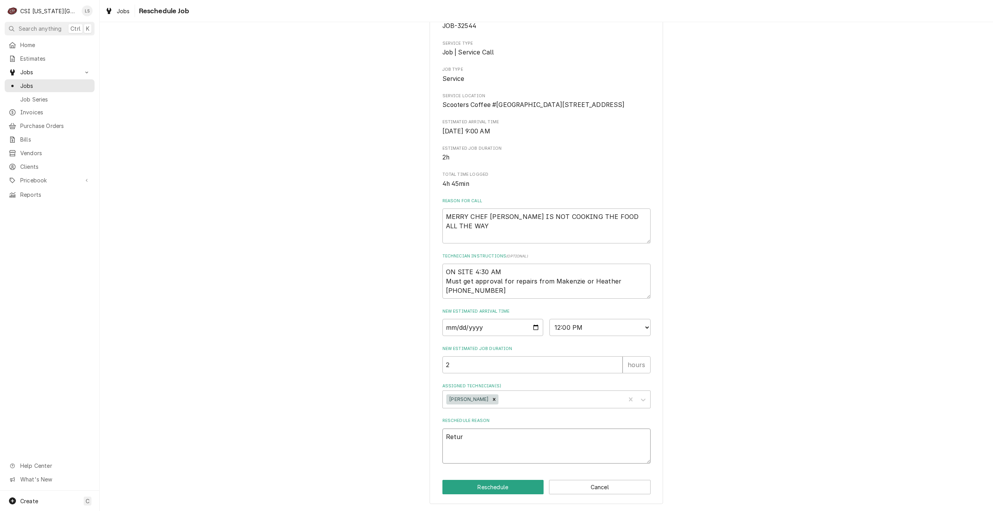
type textarea "x"
type textarea "Return"
type textarea "x"
type textarea "Return"
type textarea "x"
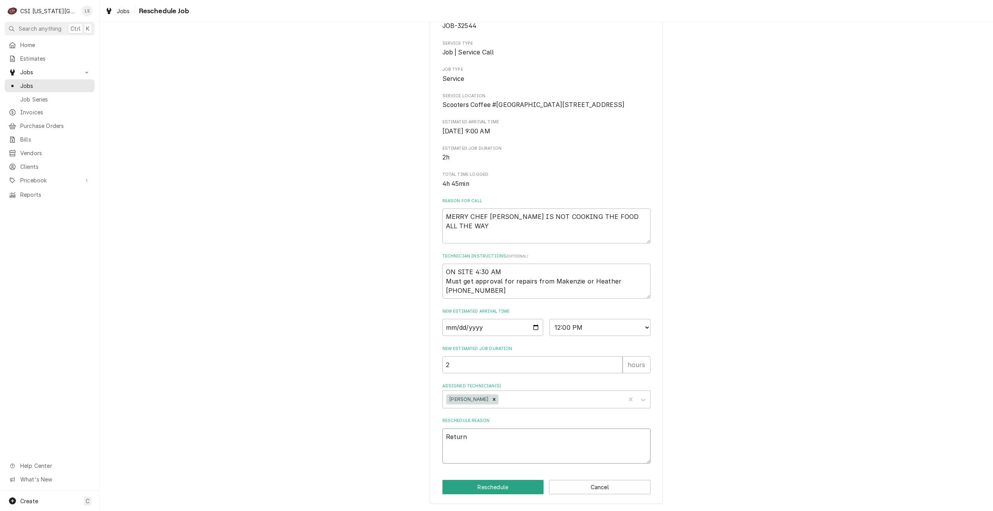
type textarea "Return f"
type textarea "x"
type textarea "Return fo"
type textarea "x"
type textarea "Return for"
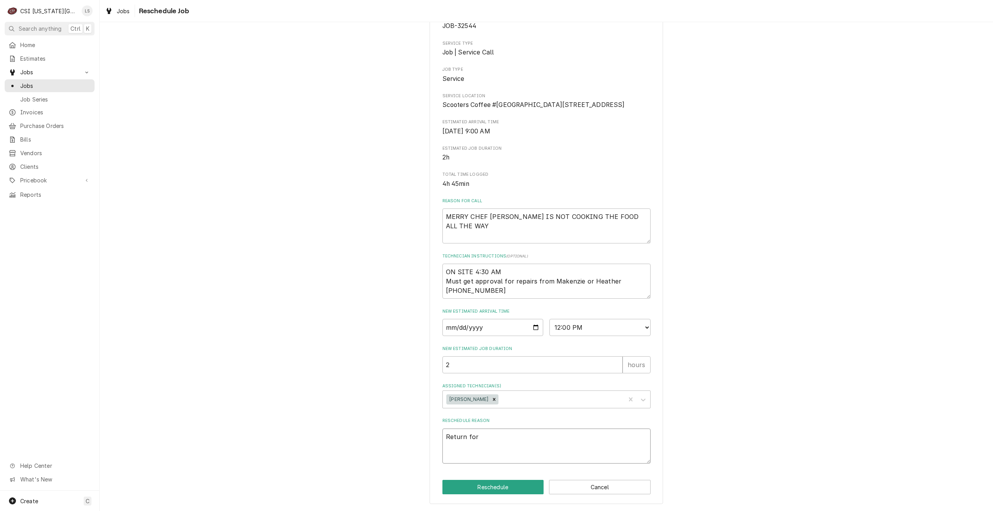
type textarea "x"
type textarea "Return for"
type textarea "x"
type textarea "Return for r"
type textarea "x"
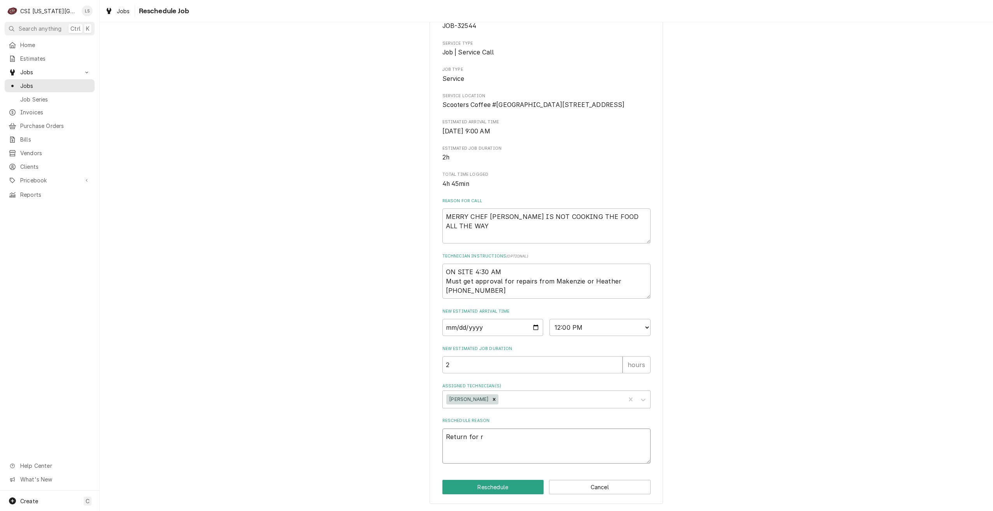
type textarea "Return for re"
type textarea "x"
type textarea "Return for rep"
type textarea "x"
type textarea "Return for repa"
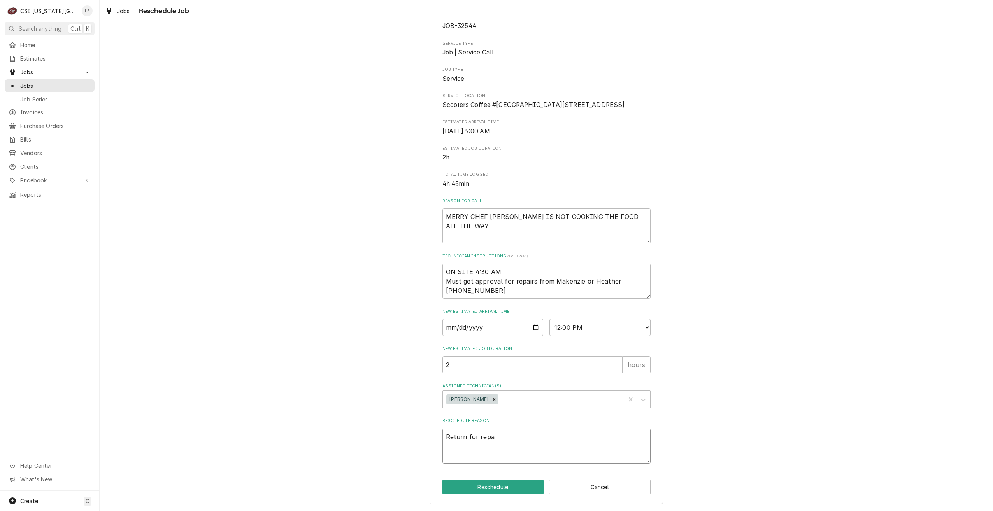
type textarea "x"
type textarea "Return for repai"
type textarea "x"
type textarea "Return for repair"
type textarea "x"
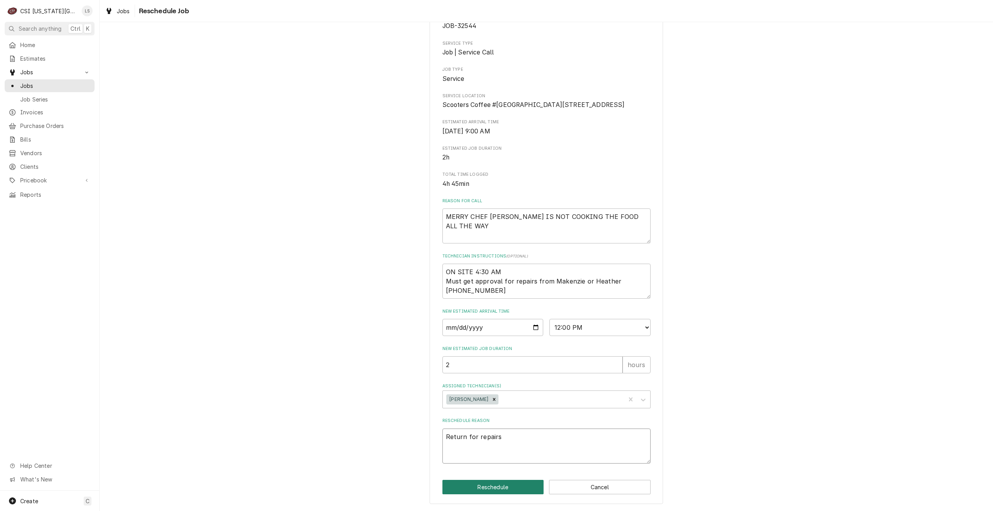
type textarea "Return for repairs"
click at [484, 492] on button "Reschedule" at bounding box center [494, 487] width 102 height 14
type textarea "x"
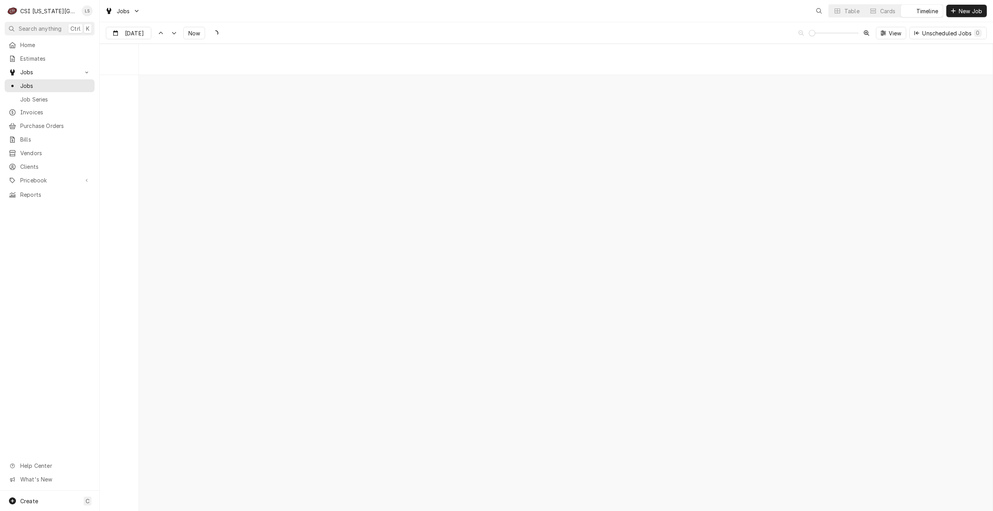
scroll to position [8936, 0]
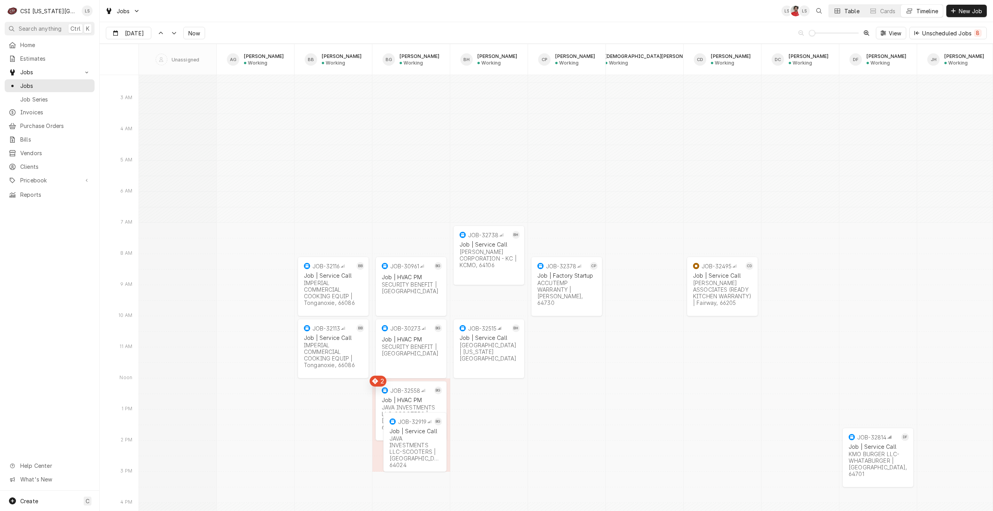
click at [852, 12] on div "Table" at bounding box center [852, 11] width 15 height 8
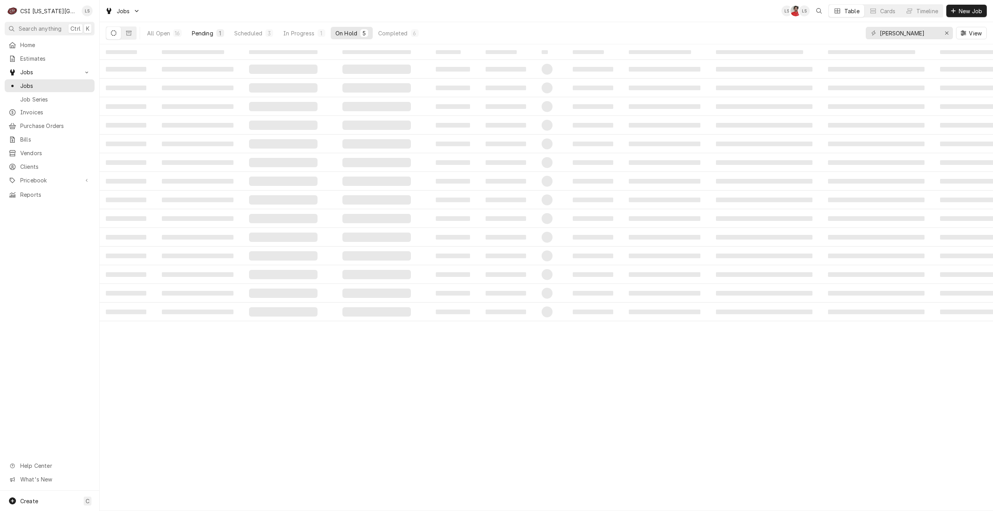
click at [215, 30] on button "Pending 1" at bounding box center [208, 33] width 42 height 12
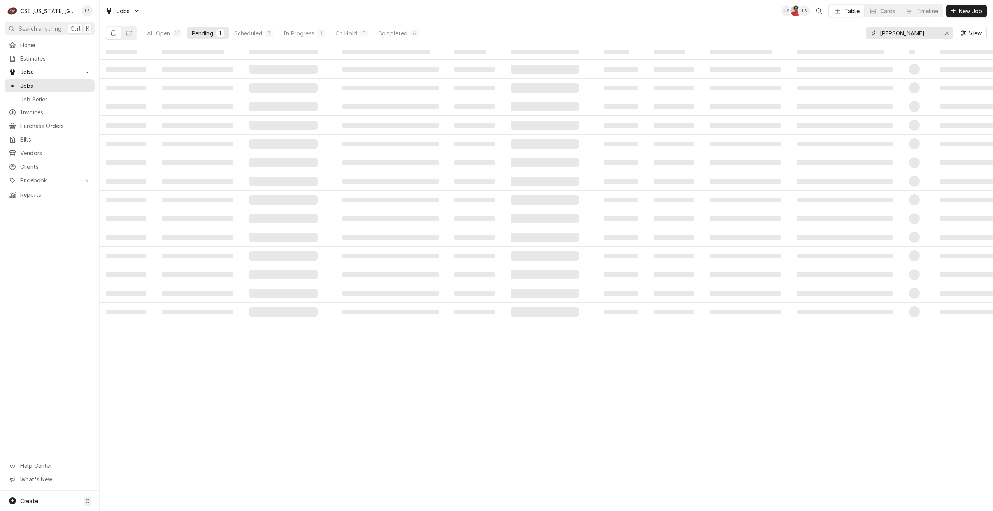
click at [898, 33] on input "[PERSON_NAME]" at bounding box center [909, 33] width 58 height 12
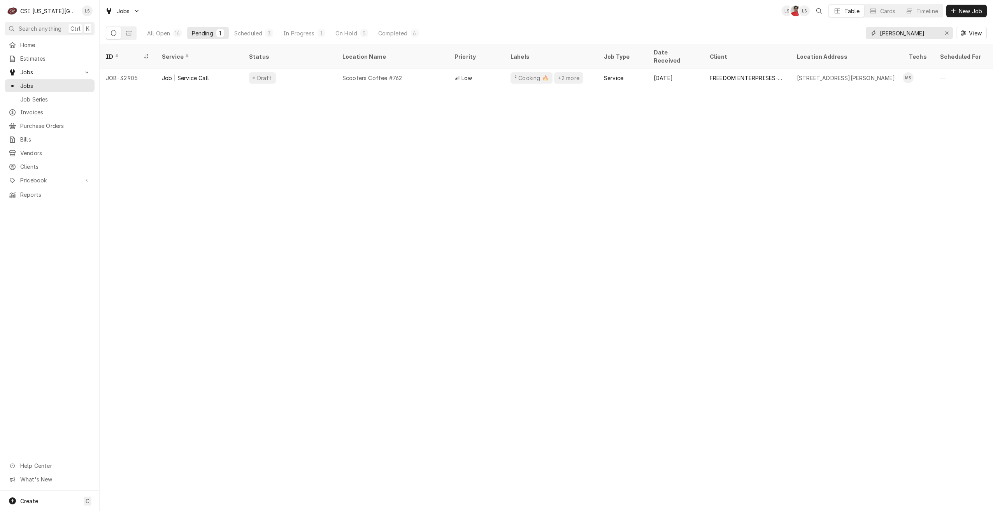
click at [898, 33] on input "[PERSON_NAME]" at bounding box center [909, 33] width 58 height 12
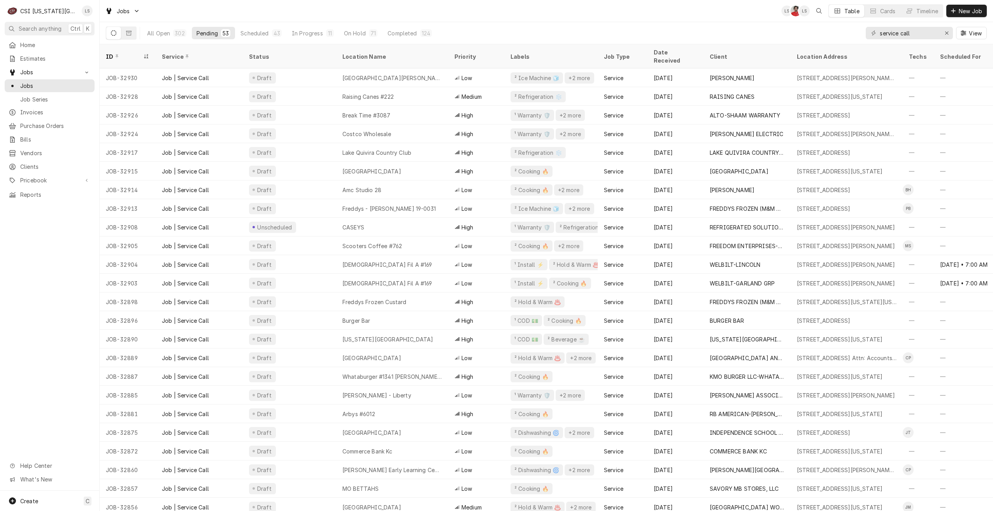
click at [689, 21] on div "Jobs LS NF LS Table Cards Timeline New Job" at bounding box center [547, 11] width 894 height 22
drag, startPoint x: 929, startPoint y: 31, endPoint x: 861, endPoint y: 31, distance: 67.7
click at [861, 31] on div "All Open 302 Pending 53 Scheduled 42 In Progress 8 On Hold 73 Completed 126 ser…" at bounding box center [546, 33] width 881 height 22
type input "3"
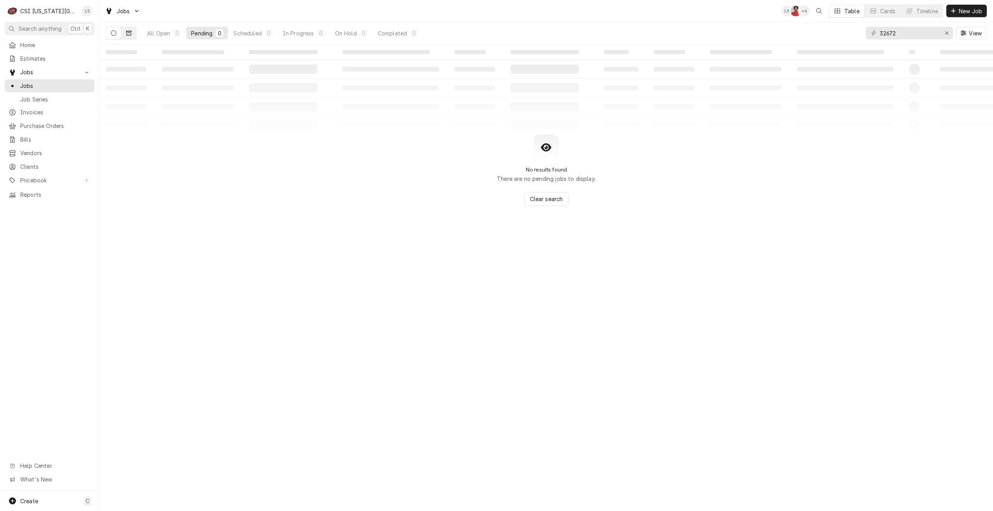
click at [131, 32] on icon "Dynamic Content Wrapper" at bounding box center [128, 33] width 5 height 5
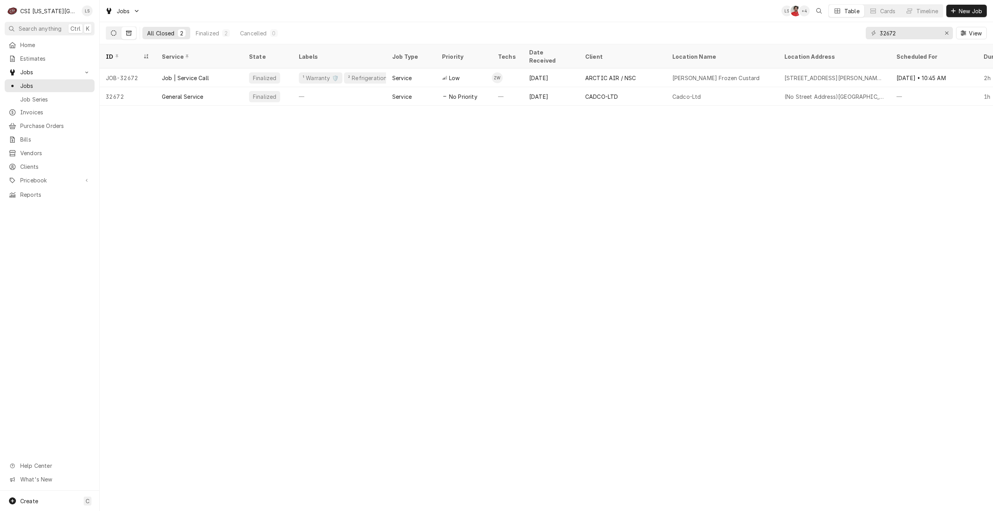
click at [112, 32] on icon "Dynamic Content Wrapper" at bounding box center [113, 32] width 5 height 5
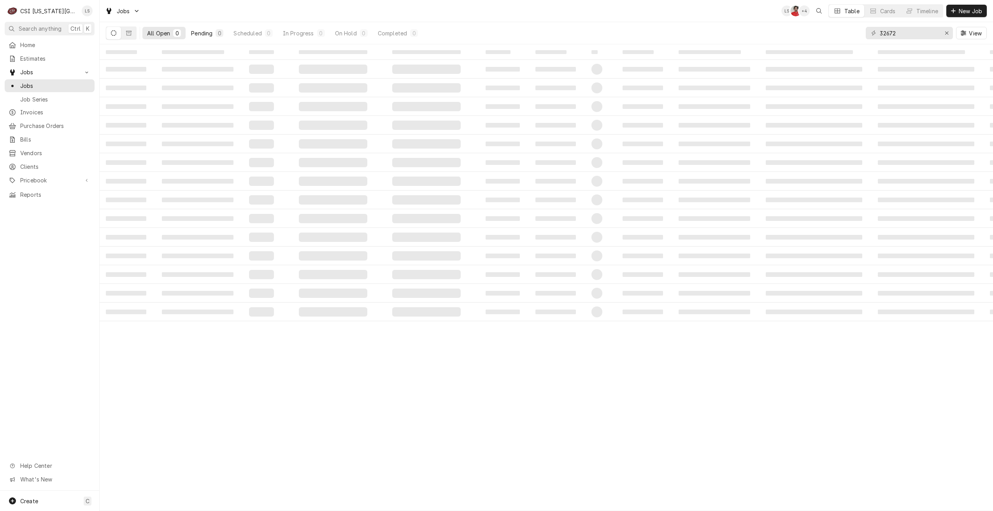
click at [205, 33] on div "Pending" at bounding box center [201, 33] width 21 height 8
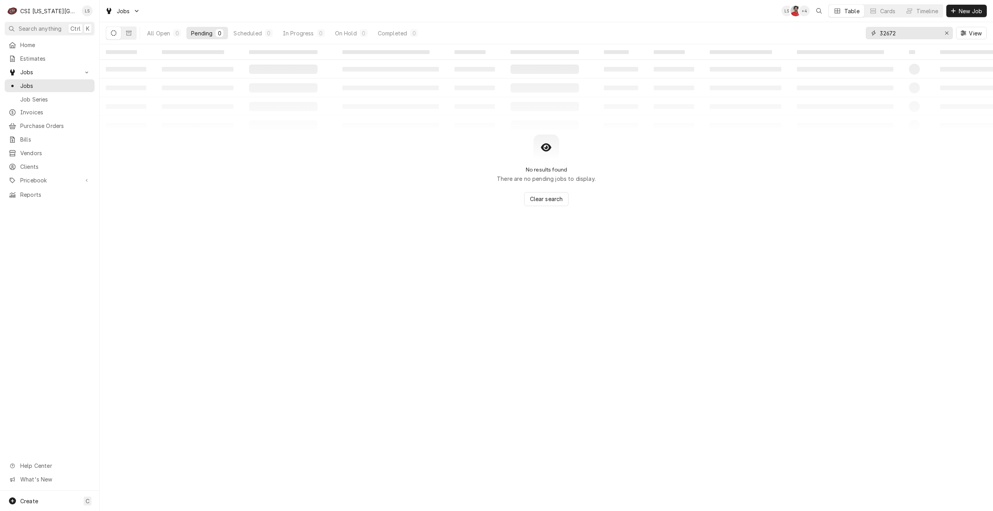
click at [896, 32] on input "32672" at bounding box center [909, 33] width 58 height 12
type input "32673"
click at [355, 29] on button "On Hold 1" at bounding box center [351, 33] width 42 height 12
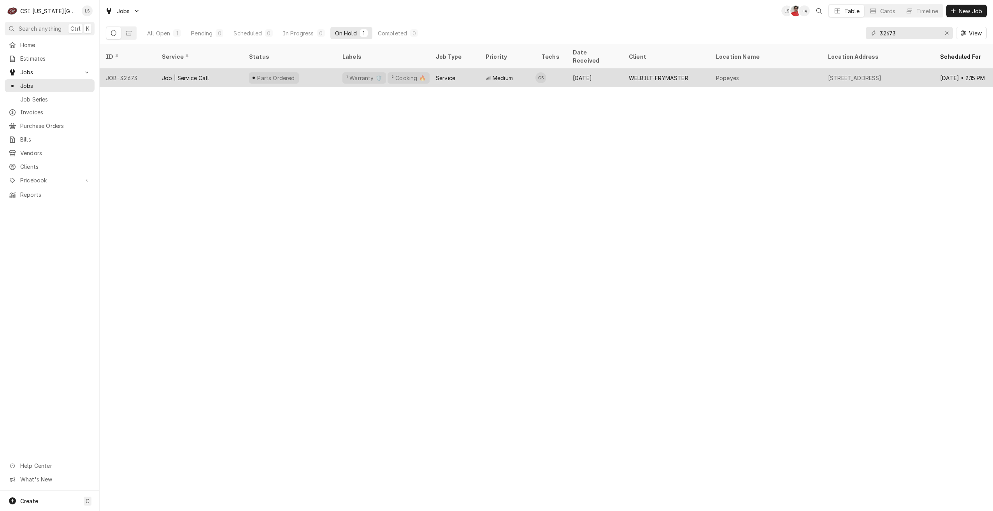
click at [561, 71] on td "CS" at bounding box center [551, 78] width 31 height 19
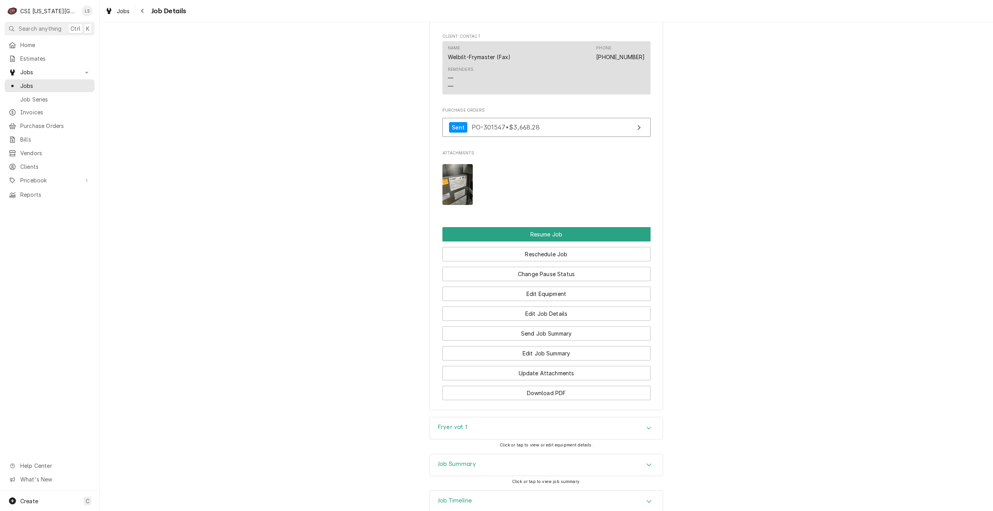
scroll to position [1232, 0]
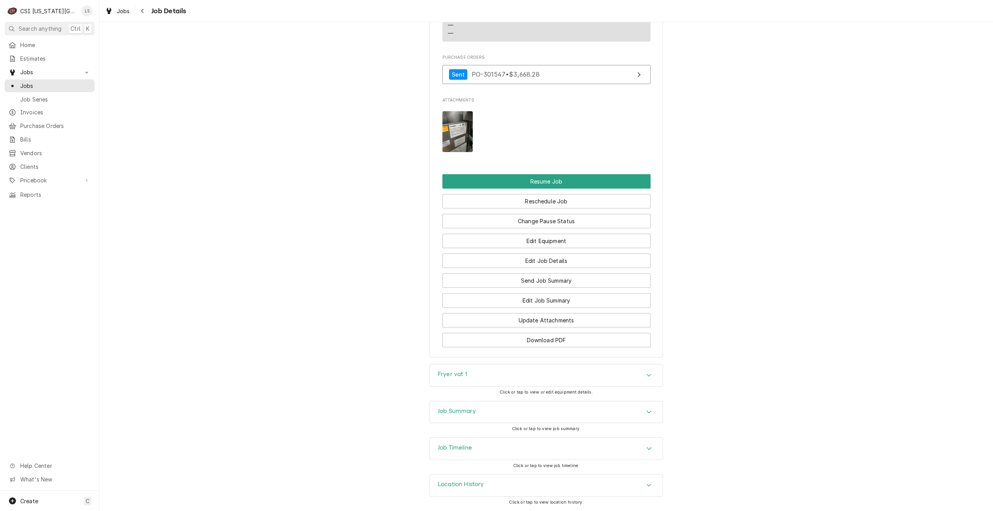
click at [621, 441] on div "Job Timeline" at bounding box center [546, 449] width 233 height 22
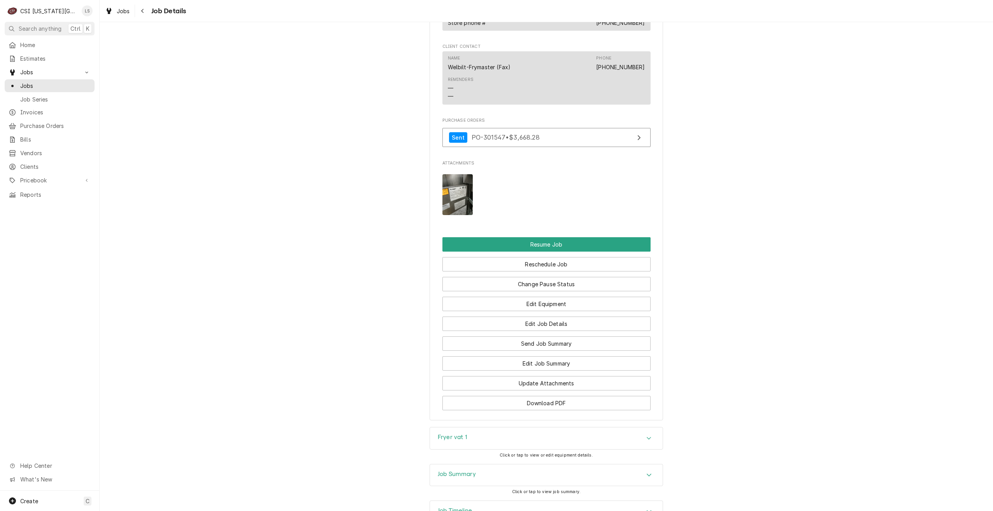
scroll to position [1324, 0]
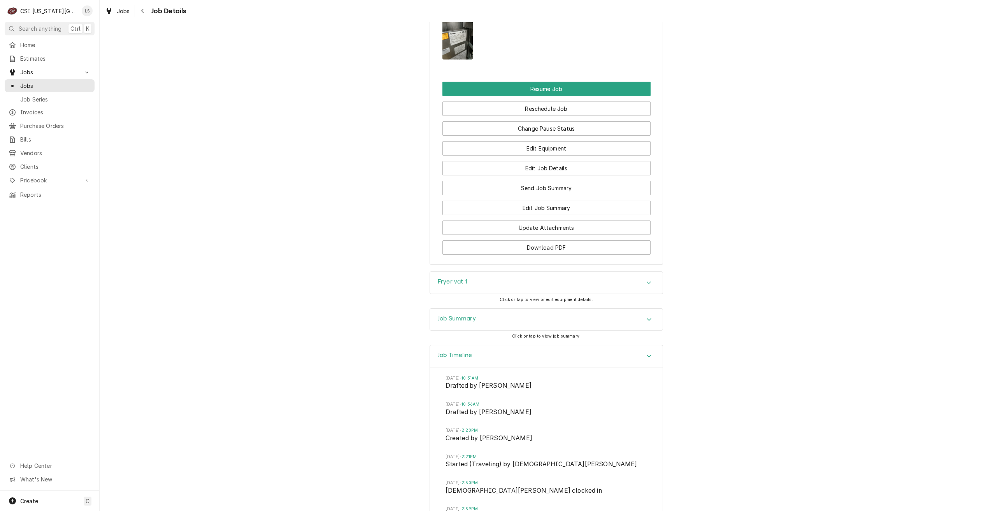
click at [472, 314] on div "Job Summary" at bounding box center [546, 320] width 233 height 22
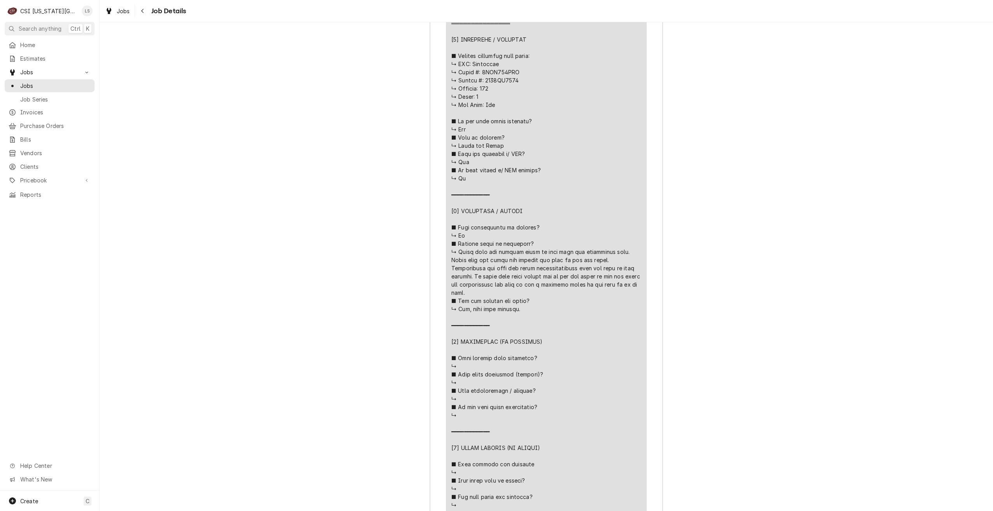
scroll to position [2064, 0]
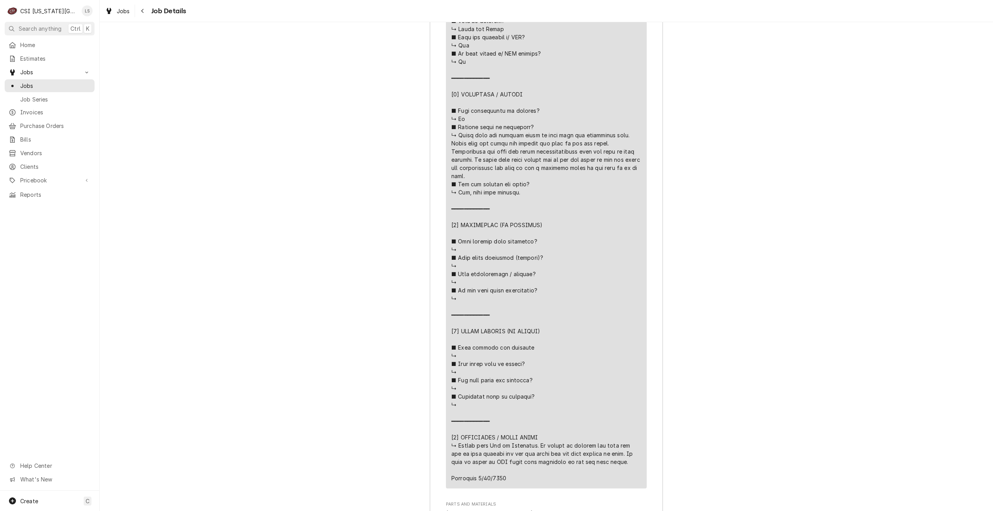
click at [796, 112] on div "Job Summary Roopairs Job ID JOB-32673 Frymaster PO ID 00930147-1 Service Type J…" at bounding box center [547, 107] width 894 height 1077
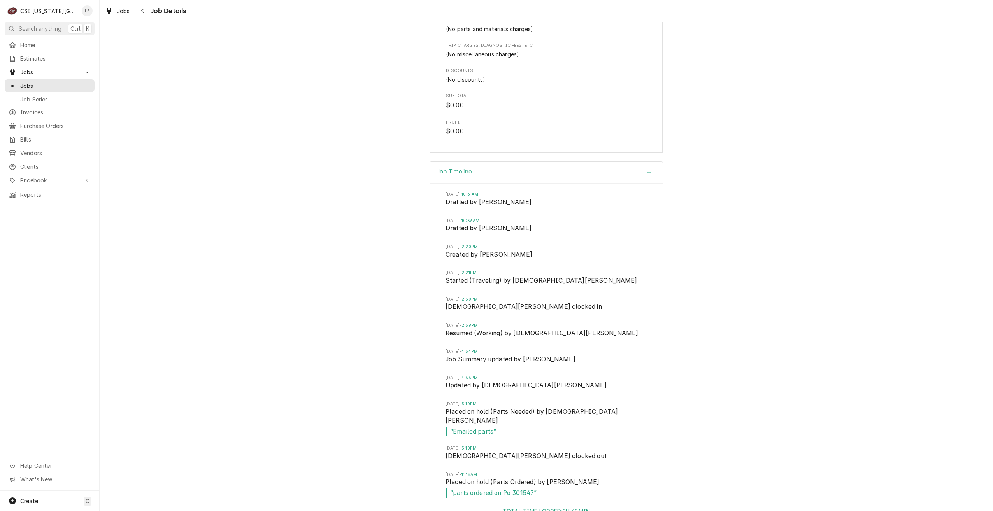
scroll to position [2590, 0]
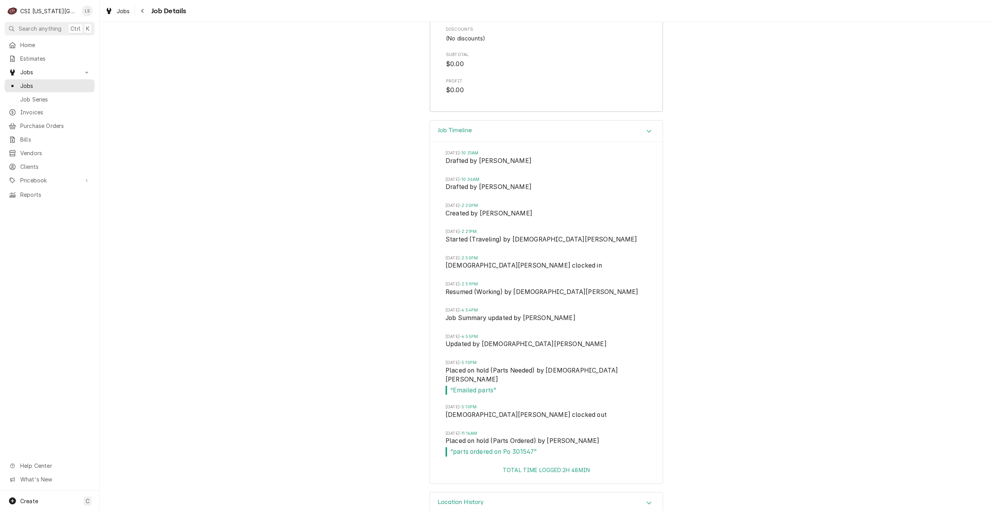
click at [516, 448] on span "“ parts ordered on Po 301547 ”" at bounding box center [547, 452] width 202 height 9
copy span "301547"
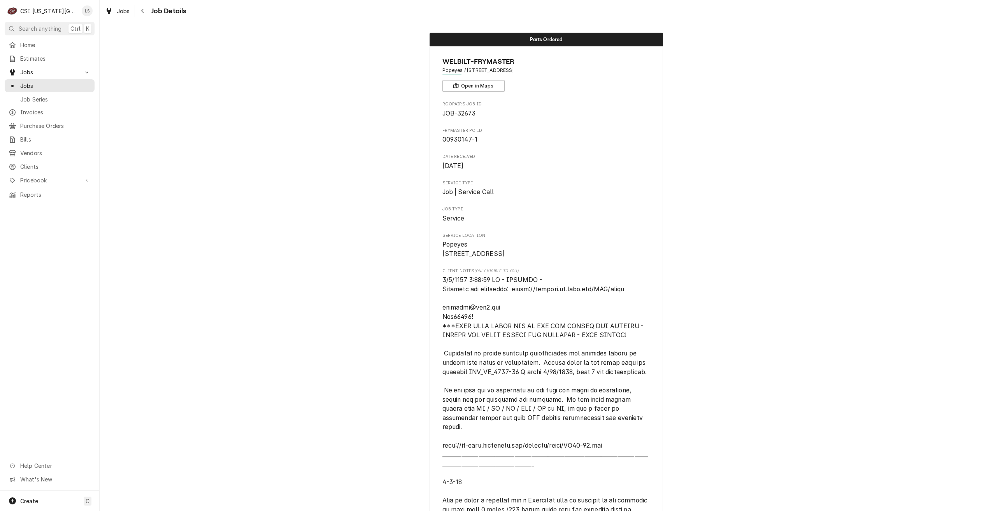
scroll to position [0, 0]
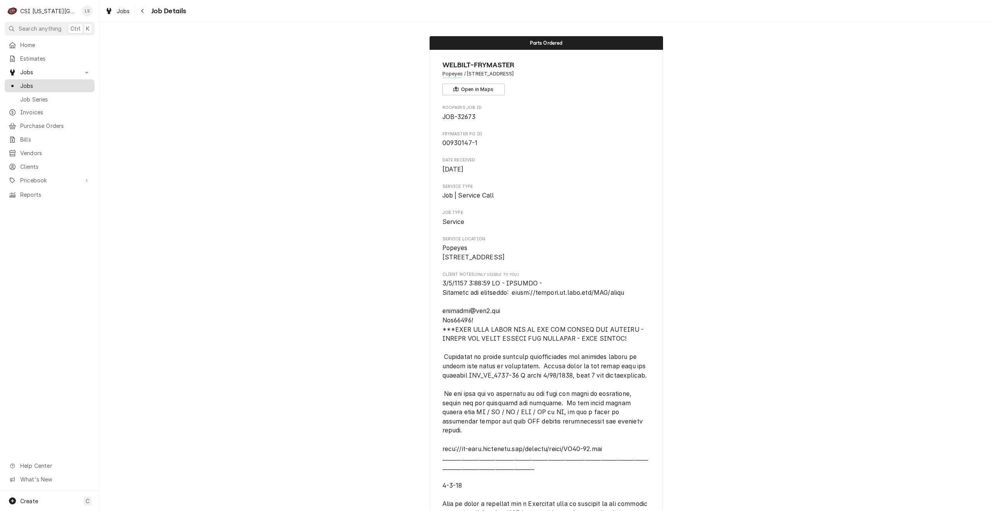
click at [58, 79] on link "Jobs" at bounding box center [50, 85] width 90 height 13
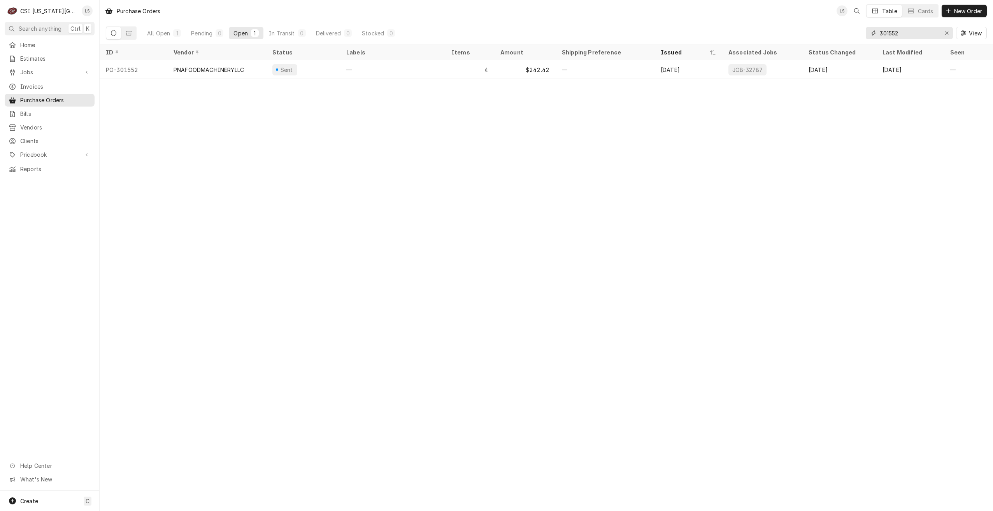
click at [905, 33] on input "301552" at bounding box center [909, 33] width 58 height 12
paste input "47"
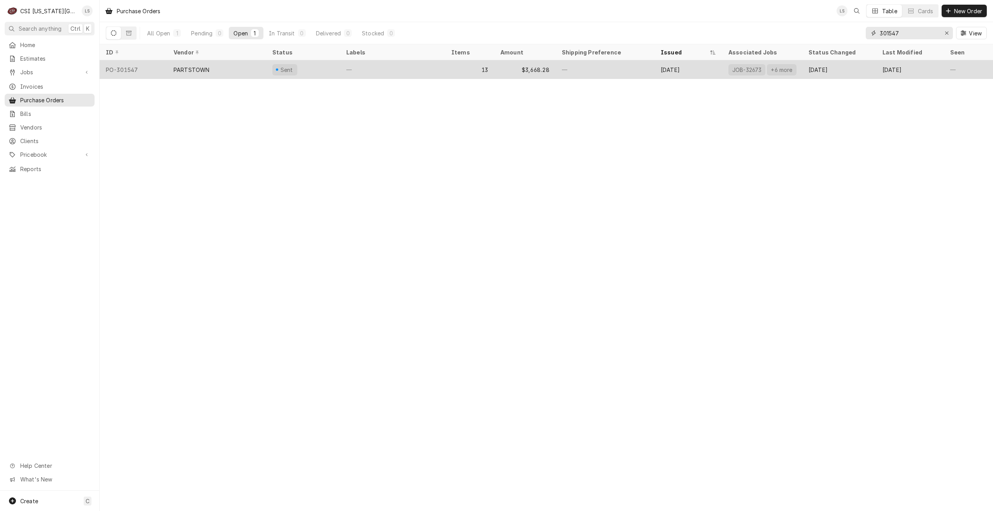
type input "301547"
click at [450, 75] on div "13" at bounding box center [469, 69] width 49 height 19
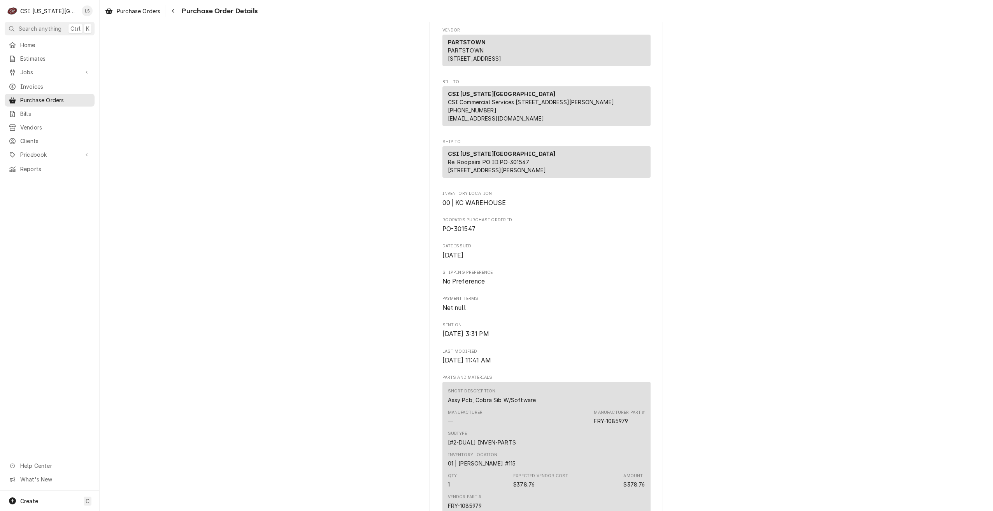
scroll to position [195, 0]
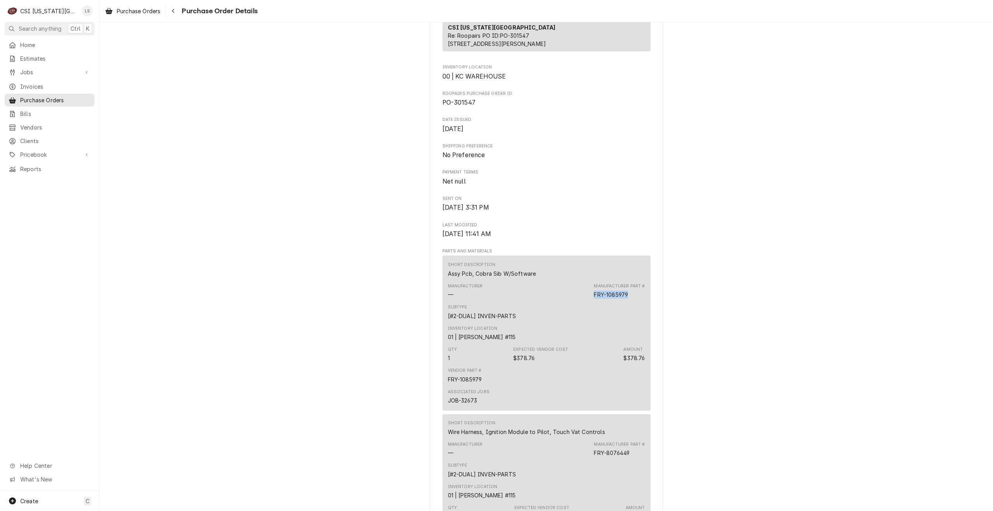
drag, startPoint x: 631, startPoint y: 320, endPoint x: 593, endPoint y: 320, distance: 38.5
click at [594, 299] on div "Manufacturer Part # FRY-1085979" at bounding box center [619, 291] width 51 height 16
copy div "FRY-1085979"
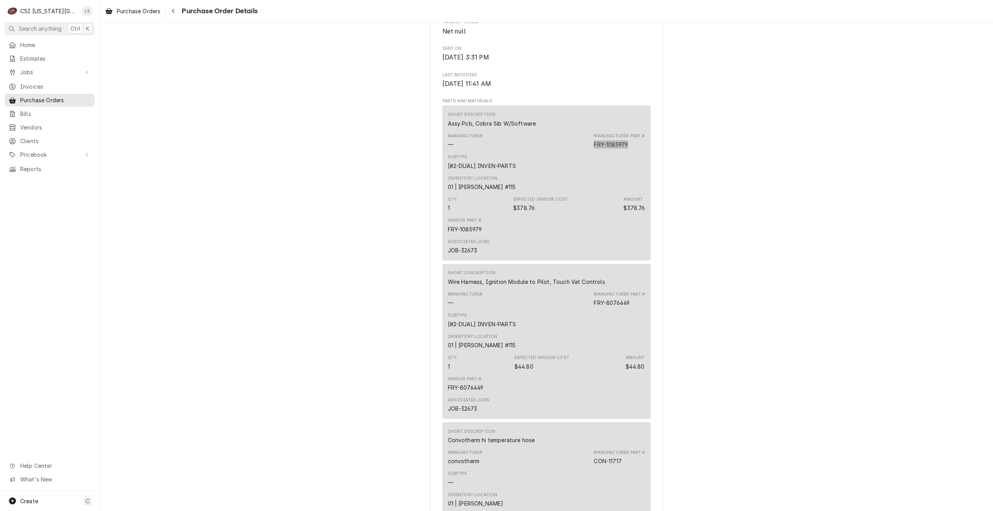
scroll to position [350, 0]
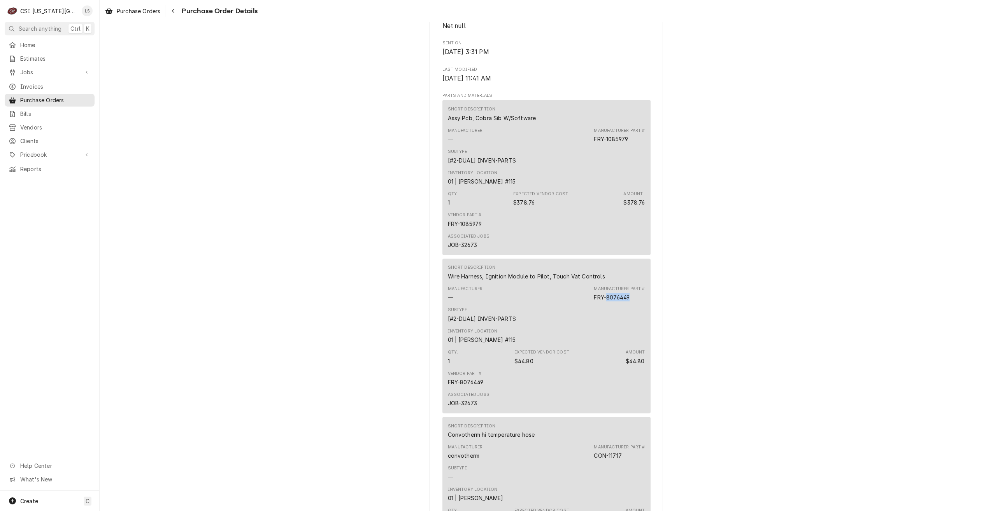
drag, startPoint x: 629, startPoint y: 319, endPoint x: 606, endPoint y: 323, distance: 23.6
click at [606, 302] on div "Manufacturer Part # FRY-8076449" at bounding box center [619, 294] width 51 height 16
copy div "8076449"
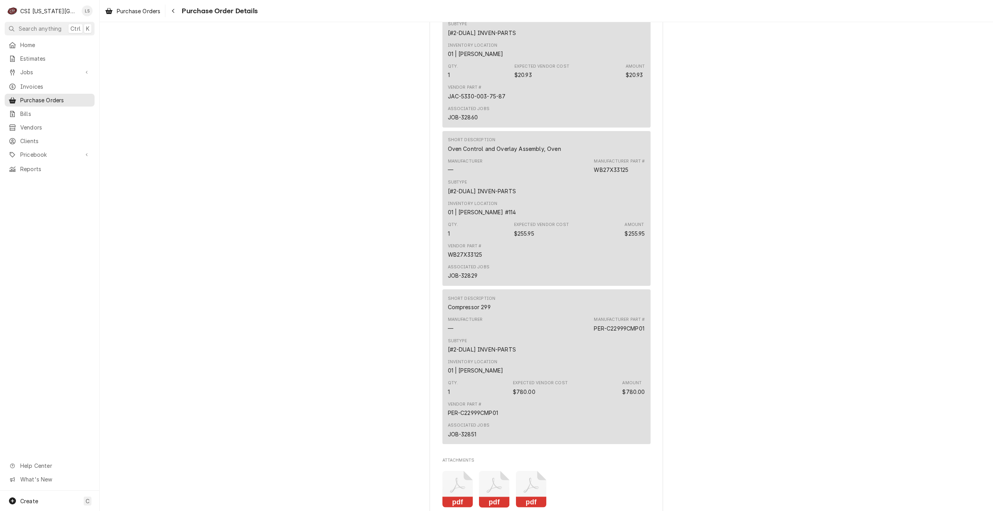
scroll to position [2218, 0]
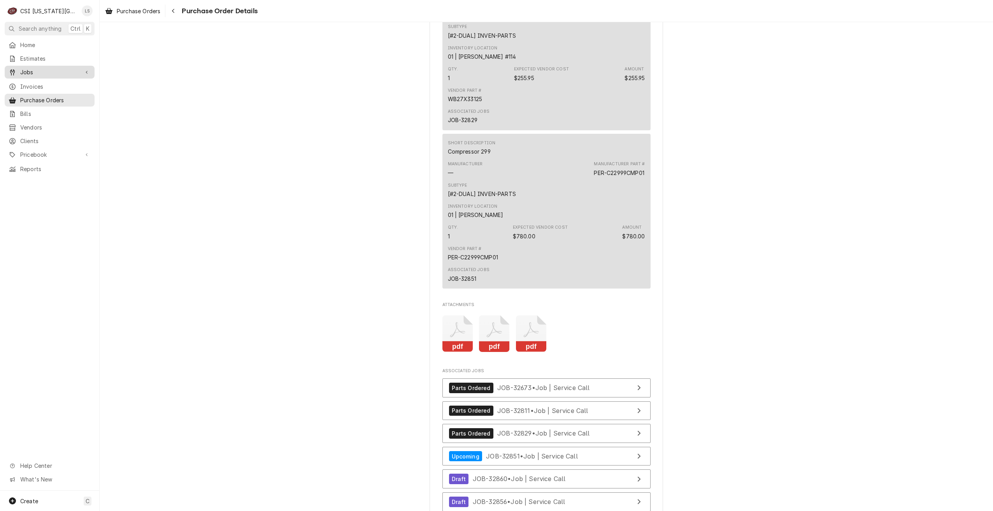
click at [31, 71] on span "Jobs" at bounding box center [49, 72] width 59 height 8
click at [32, 82] on span "Jobs" at bounding box center [55, 86] width 70 height 8
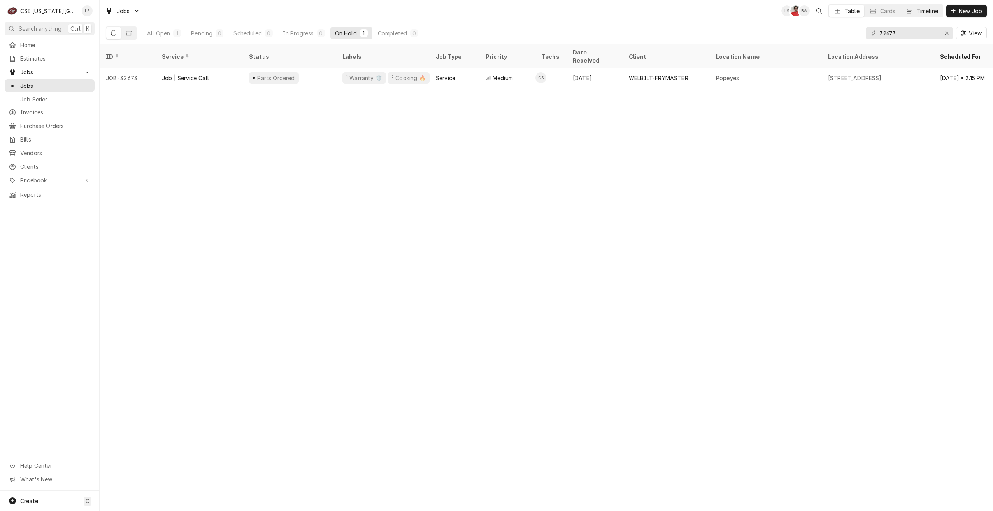
click at [917, 14] on div "Timeline" at bounding box center [928, 11] width 22 height 8
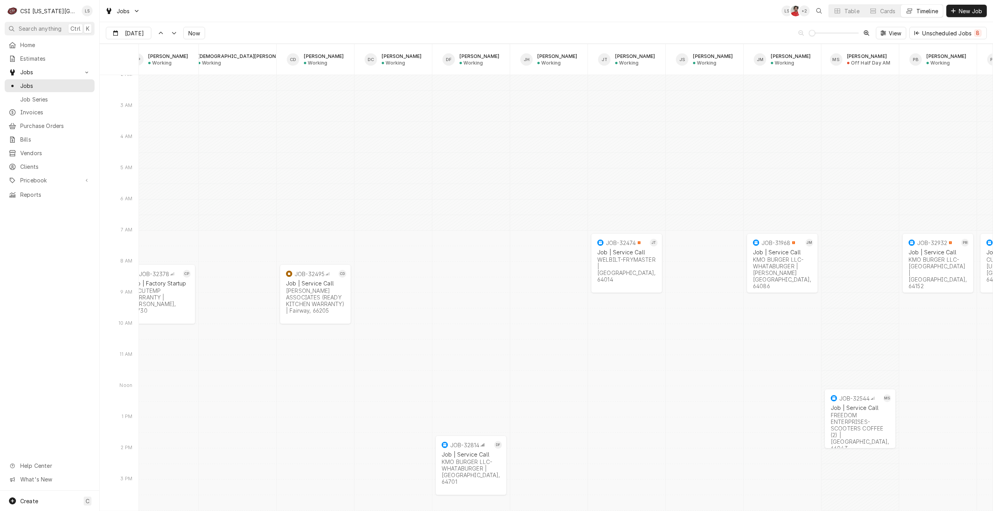
click at [292, 7] on div "Jobs LS NF + 2 Table Cards Timeline New Job" at bounding box center [547, 11] width 894 height 22
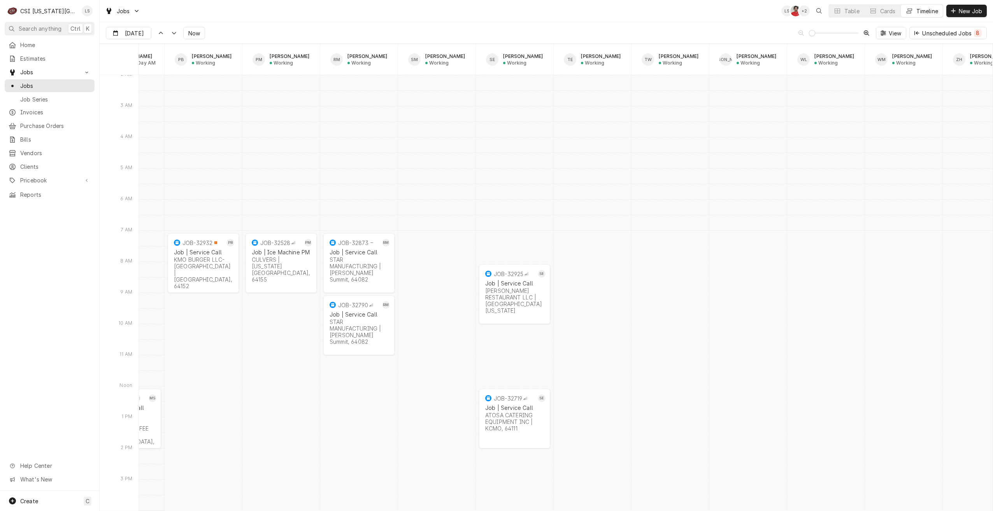
scroll to position [0, 1333]
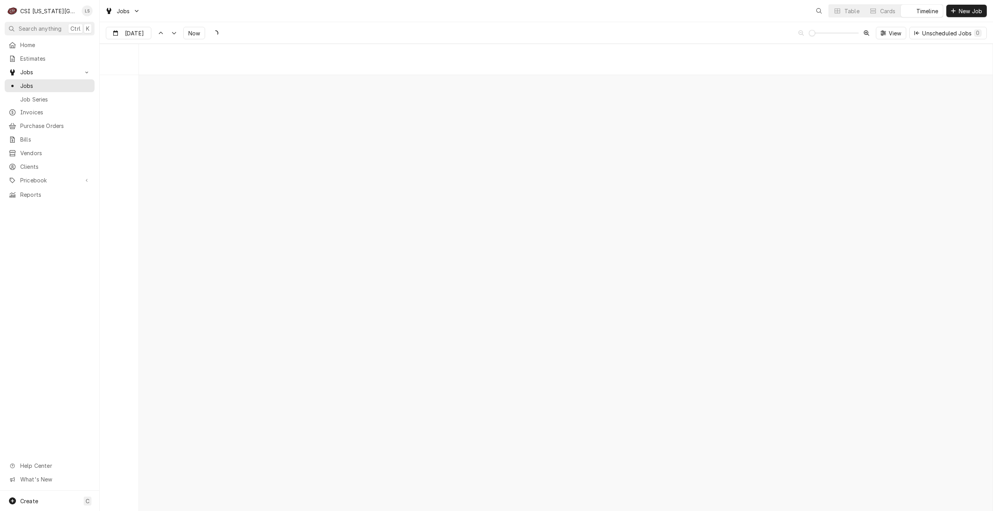
scroll to position [8936, 0]
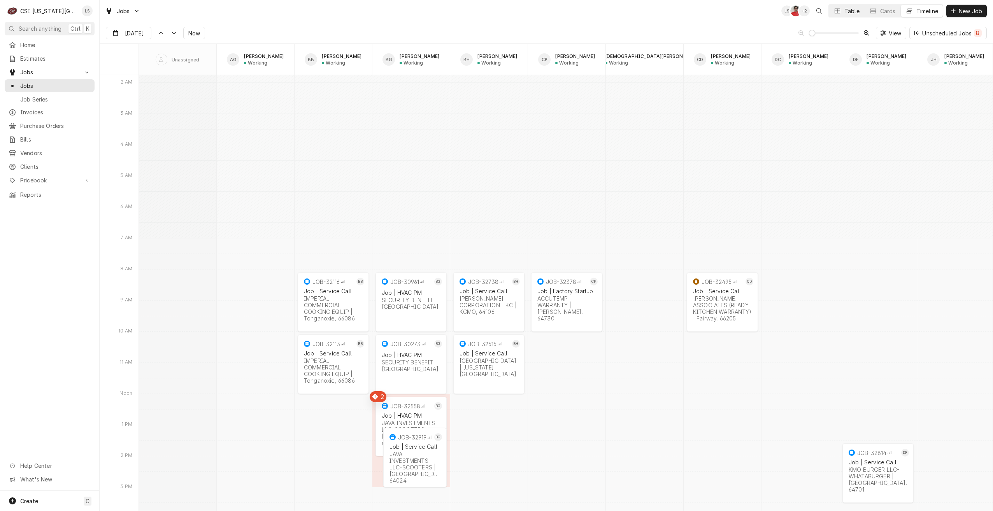
click at [841, 15] on button "Table" at bounding box center [846, 11] width 35 height 12
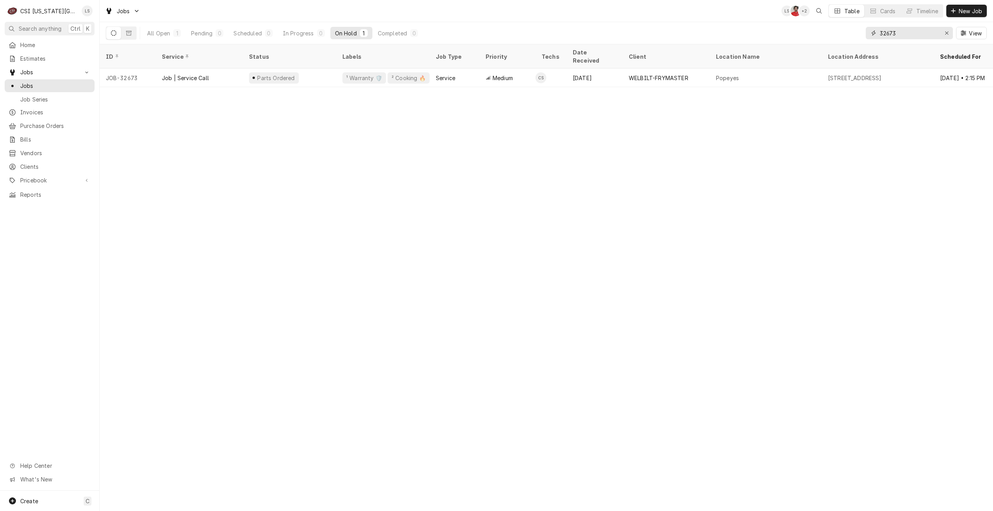
click at [901, 34] on input "32673" at bounding box center [909, 33] width 58 height 12
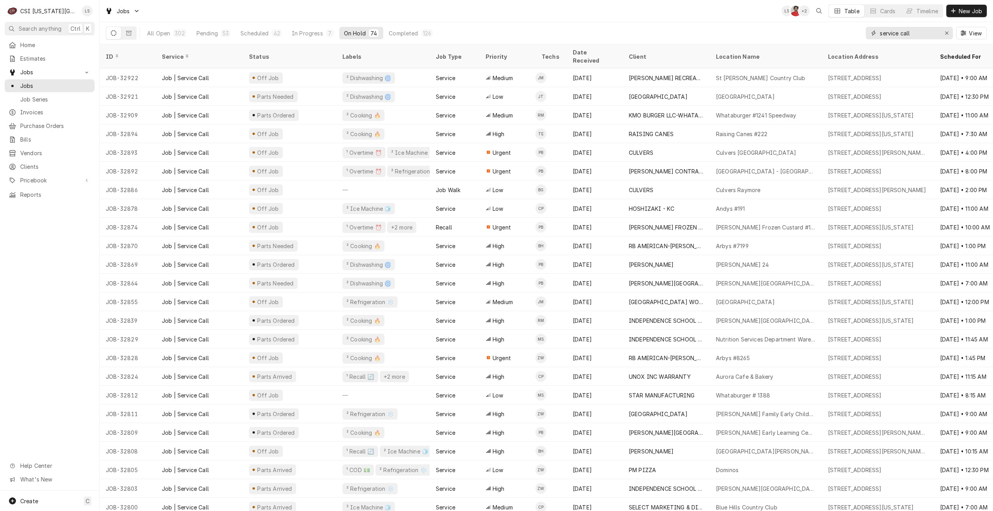
type input "service call"
click at [300, 10] on div "Jobs LS NF + 2 Table Cards Timeline New Job" at bounding box center [547, 11] width 894 height 22
click at [209, 30] on div "Pending" at bounding box center [207, 33] width 21 height 8
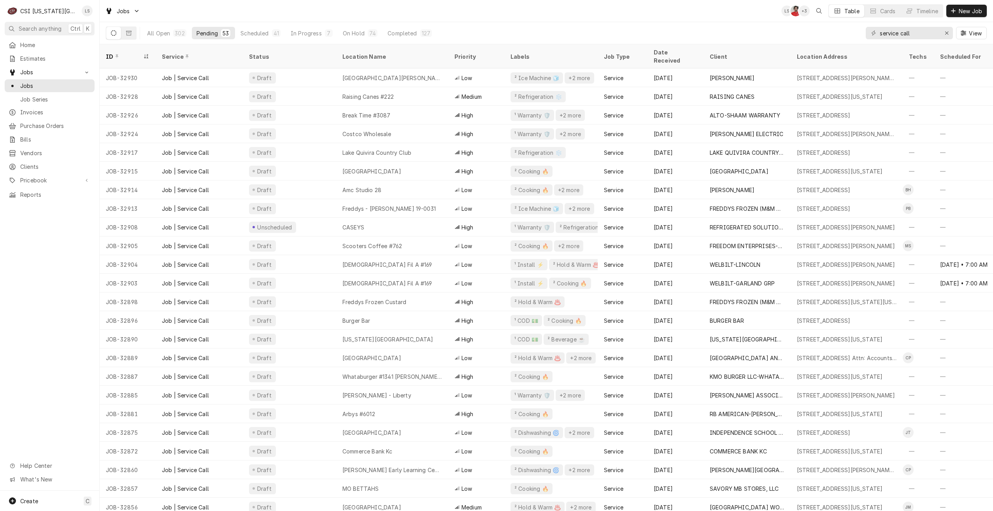
click at [236, 6] on div "Jobs LS NF + 3 Table Cards Timeline New Job" at bounding box center [547, 11] width 894 height 22
click at [297, 10] on div "Jobs LS NF + 2 Table Cards Timeline New Job" at bounding box center [547, 11] width 894 height 22
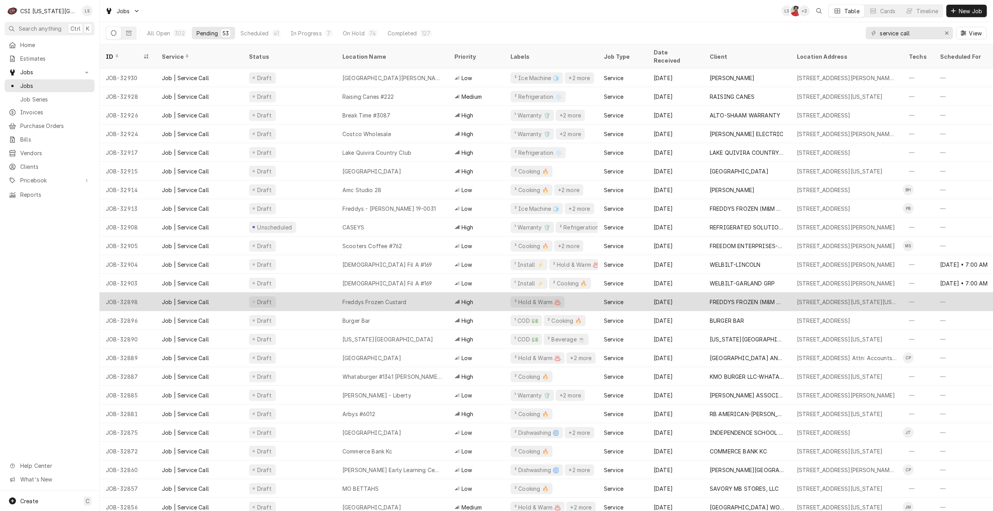
click at [403, 298] on div "Freddys Frozen Custard" at bounding box center [375, 302] width 64 height 8
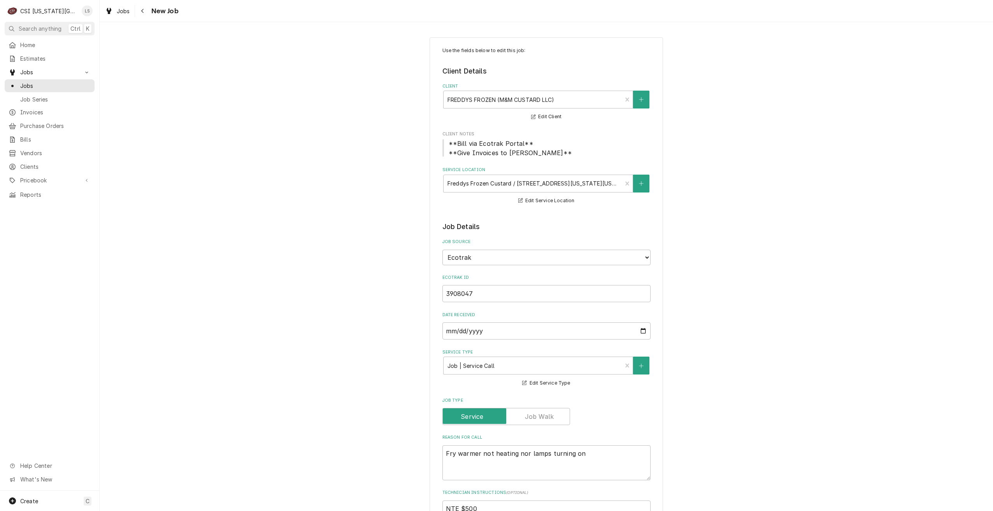
type textarea "x"
click at [76, 87] on div "Jobs" at bounding box center [49, 86] width 87 height 10
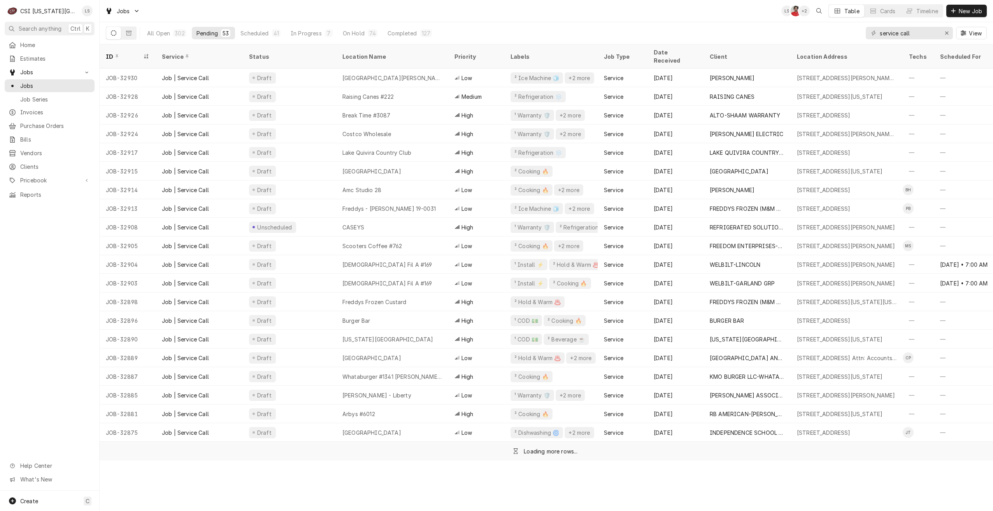
click at [426, 16] on div "Jobs LS NF + 2 Table Cards Timeline New Job" at bounding box center [547, 11] width 894 height 22
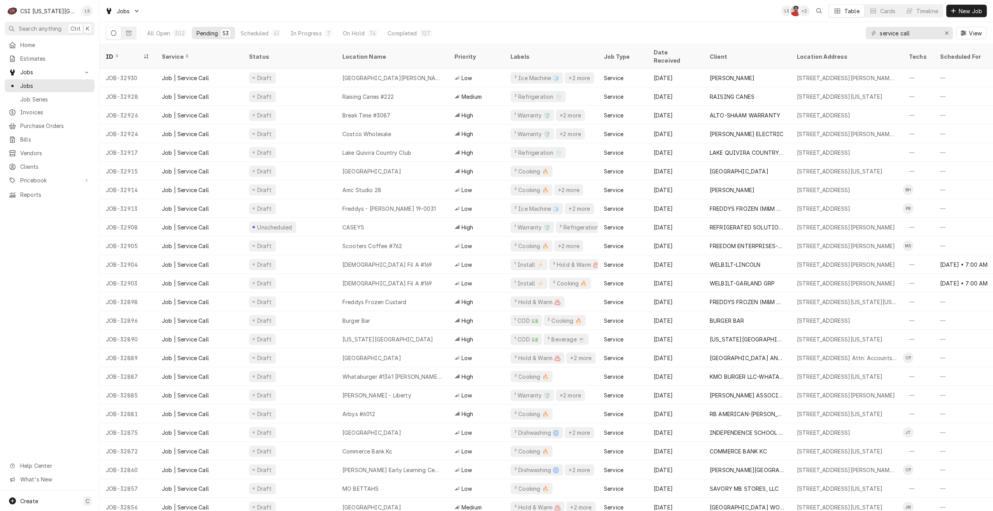
click at [426, 16] on div "Jobs LS NF + 2 Table Cards Timeline New Job" at bounding box center [547, 11] width 894 height 22
click at [680, 23] on div "All Open 302 Pending 53 Scheduled 41 In Progress 7 On Hold 74 Completed 127 ser…" at bounding box center [546, 33] width 881 height 22
click at [601, 6] on div "Jobs LS NF + 2 Table Cards Timeline New Job" at bounding box center [547, 11] width 894 height 22
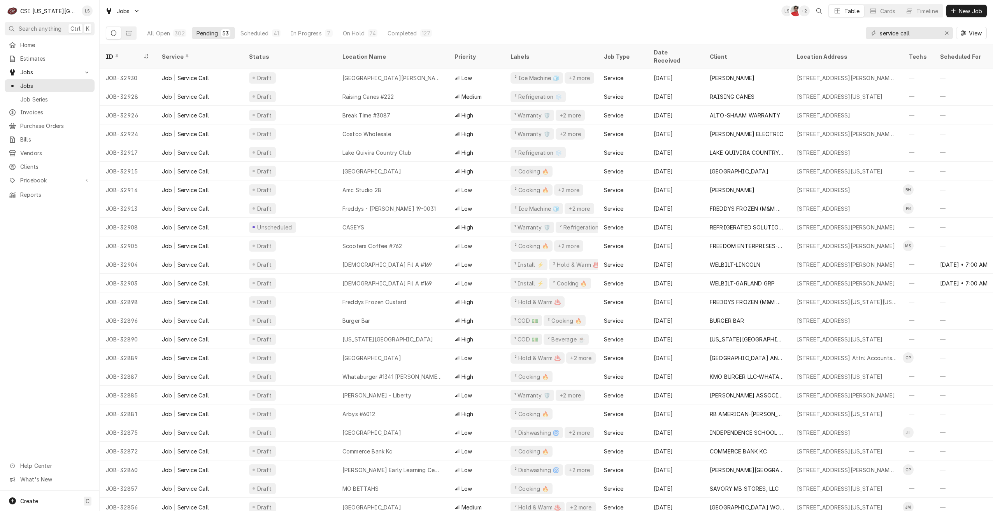
click at [569, 19] on div "Jobs LS NF + 2 Table Cards Timeline New Job" at bounding box center [547, 11] width 894 height 22
click at [674, 17] on div "Jobs LS KC Table Cards Timeline New Job" at bounding box center [547, 11] width 894 height 22
click at [674, 17] on div "Jobs LS Table Cards Timeline New Job" at bounding box center [547, 11] width 894 height 22
drag, startPoint x: 921, startPoint y: 32, endPoint x: 876, endPoint y: 33, distance: 45.2
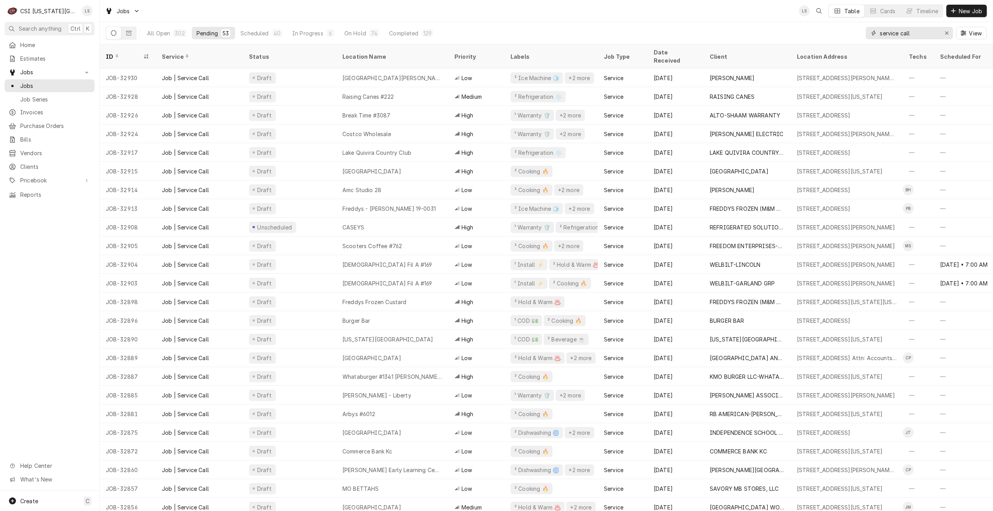
click at [876, 33] on div "service call" at bounding box center [909, 33] width 87 height 12
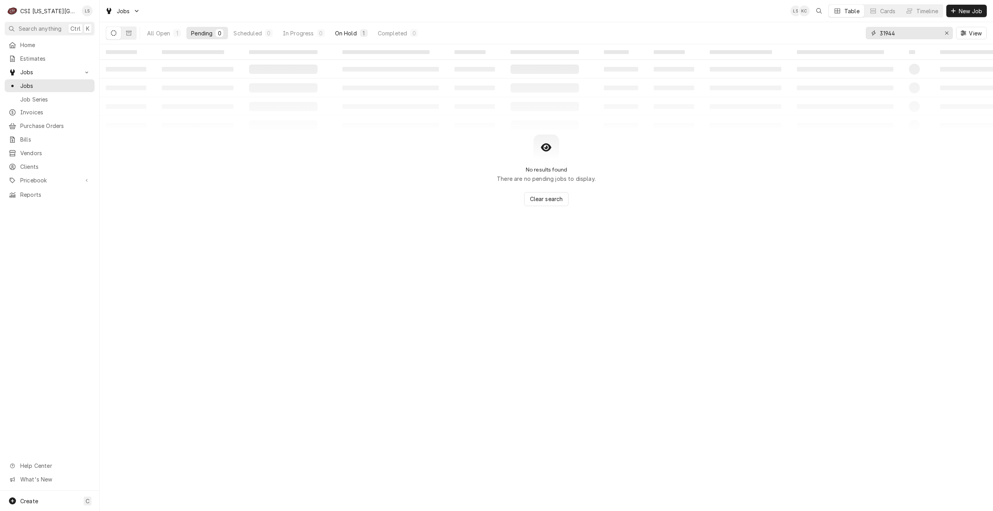
type input "31944"
click at [355, 33] on div "On Hold" at bounding box center [346, 33] width 22 height 8
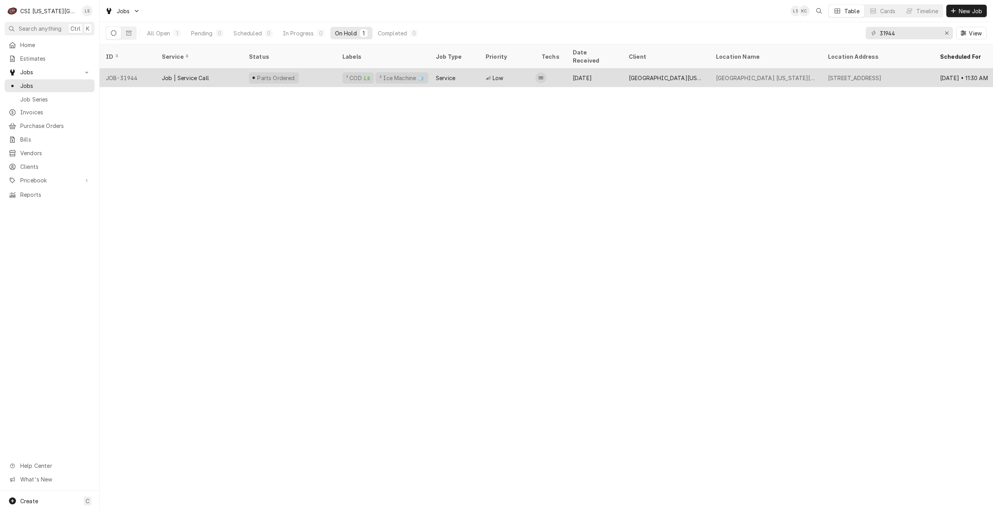
click at [610, 69] on div "[DATE]" at bounding box center [595, 78] width 56 height 19
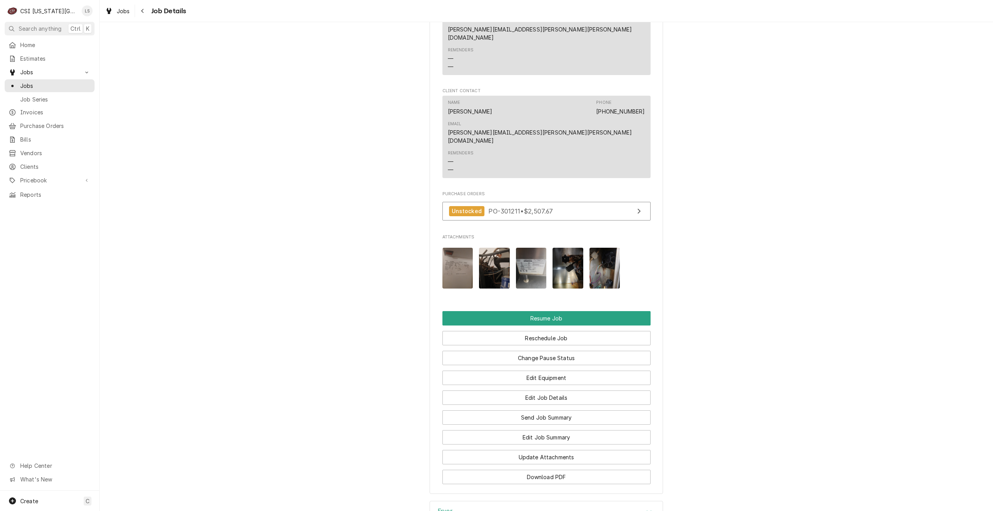
scroll to position [984, 0]
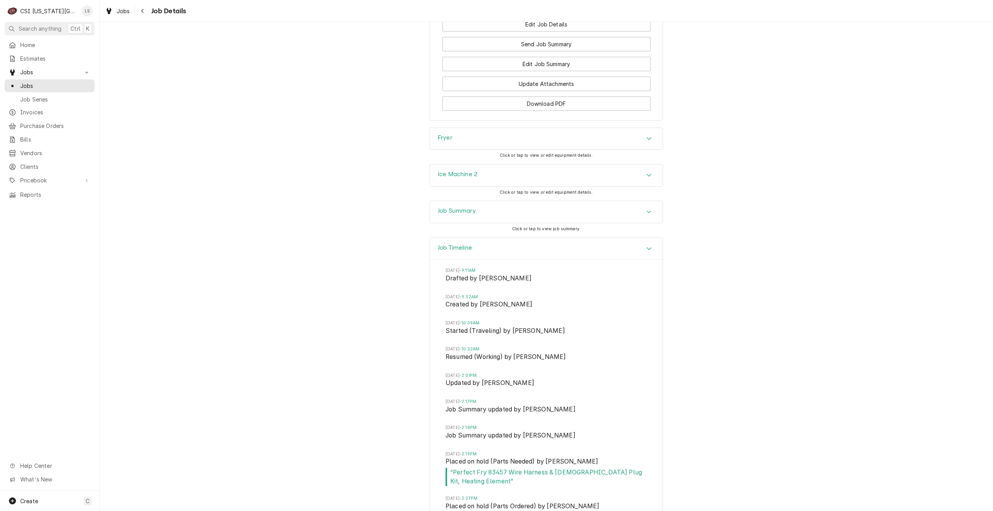
scroll to position [1293, 0]
click at [521, 511] on span "“ Parts ordered on Po 301211 ”" at bounding box center [547, 516] width 202 height 9
copy span "301211"
click at [40, 123] on span "Purchase Orders" at bounding box center [55, 126] width 70 height 8
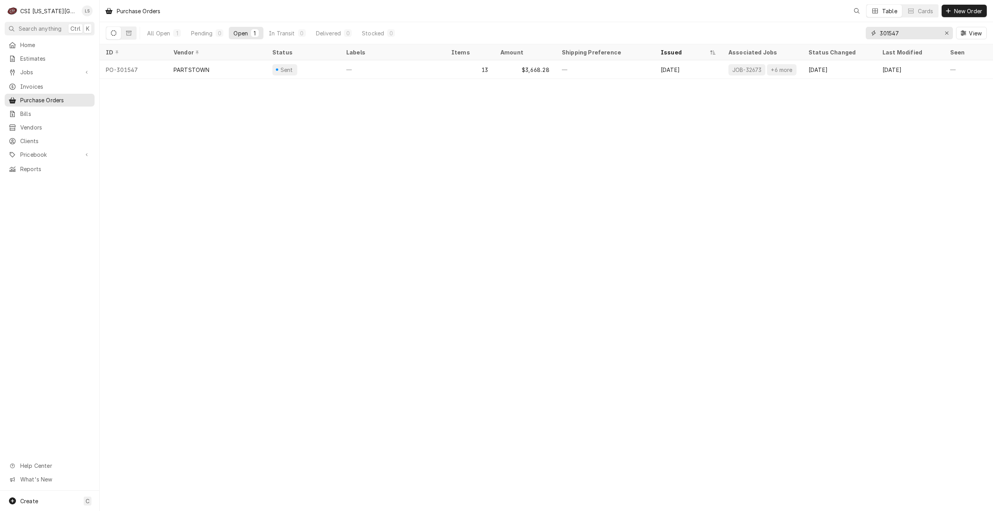
click at [914, 35] on input "301547" at bounding box center [909, 33] width 58 height 12
paste input "211"
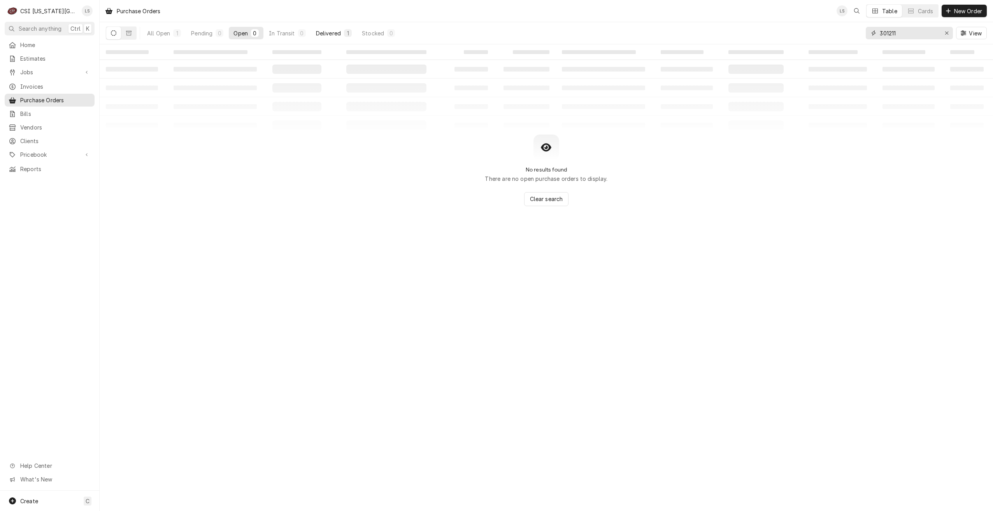
type input "301211"
click at [341, 34] on div "Delivered" at bounding box center [328, 33] width 25 height 8
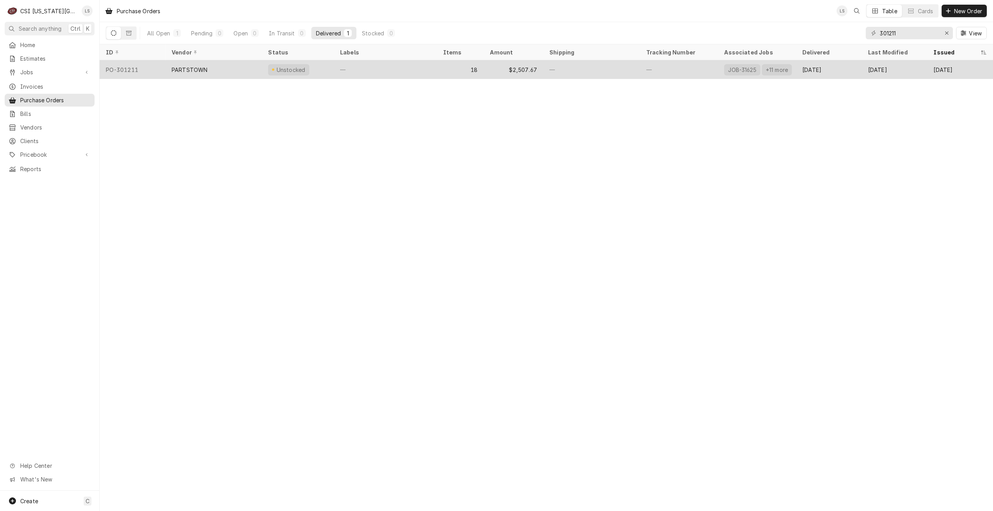
click at [524, 70] on div "$2,507.67" at bounding box center [514, 69] width 60 height 19
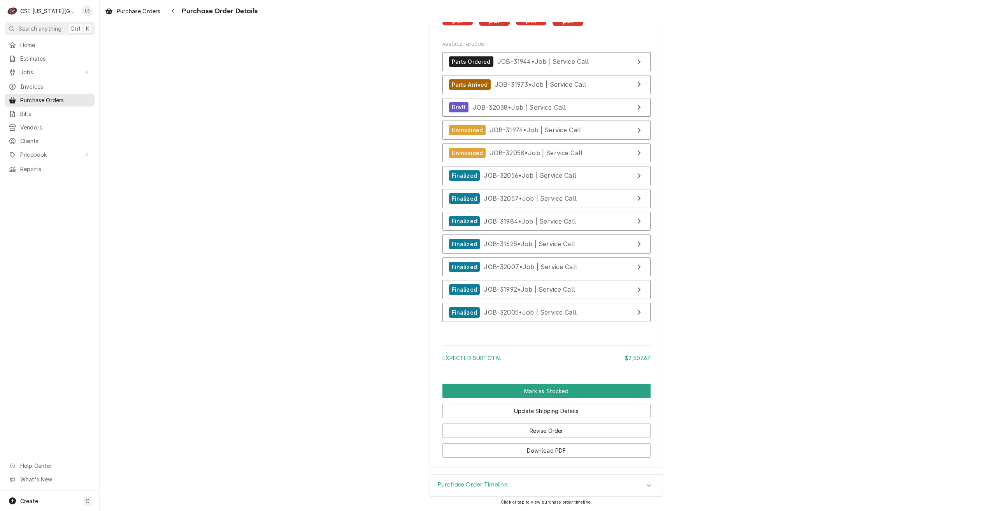
scroll to position [3465, 0]
click at [632, 490] on div "Purchase Order Timeline" at bounding box center [546, 486] width 233 height 22
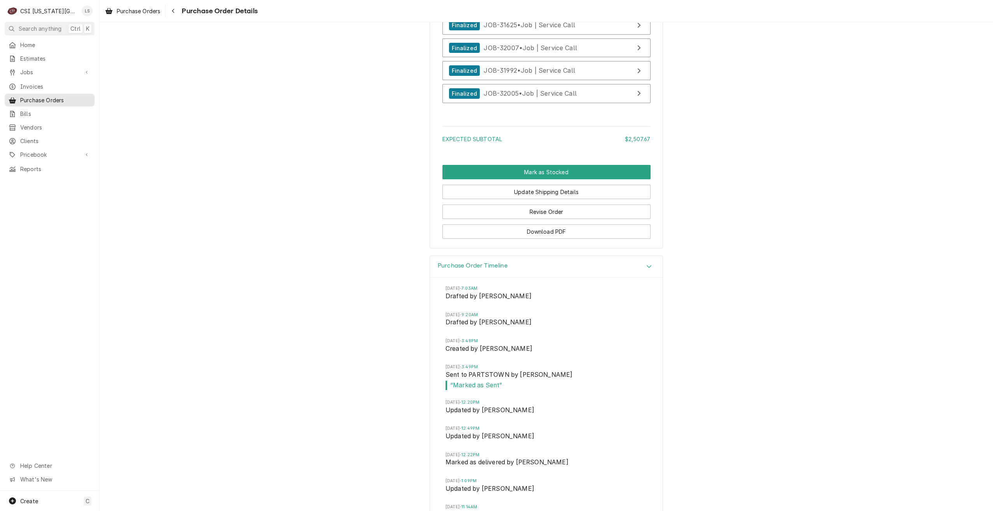
scroll to position [3765, 0]
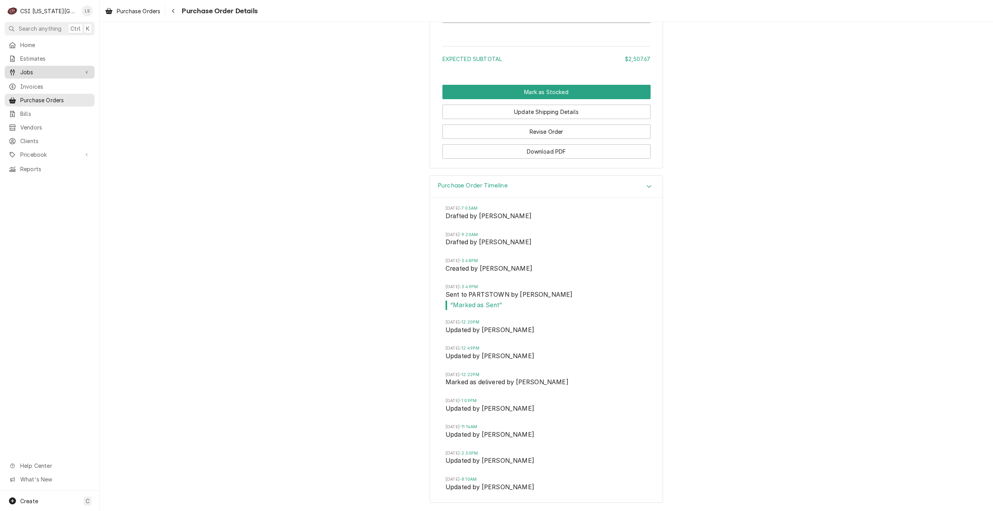
click at [40, 74] on div "Jobs" at bounding box center [49, 72] width 87 height 10
click at [38, 82] on span "Jobs" at bounding box center [55, 86] width 70 height 8
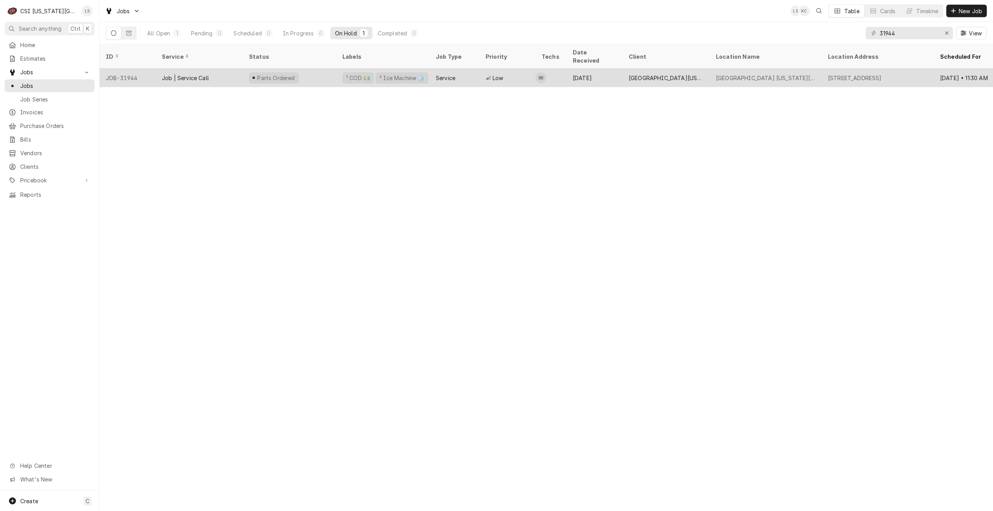
click at [590, 73] on div "[DATE]" at bounding box center [595, 78] width 56 height 19
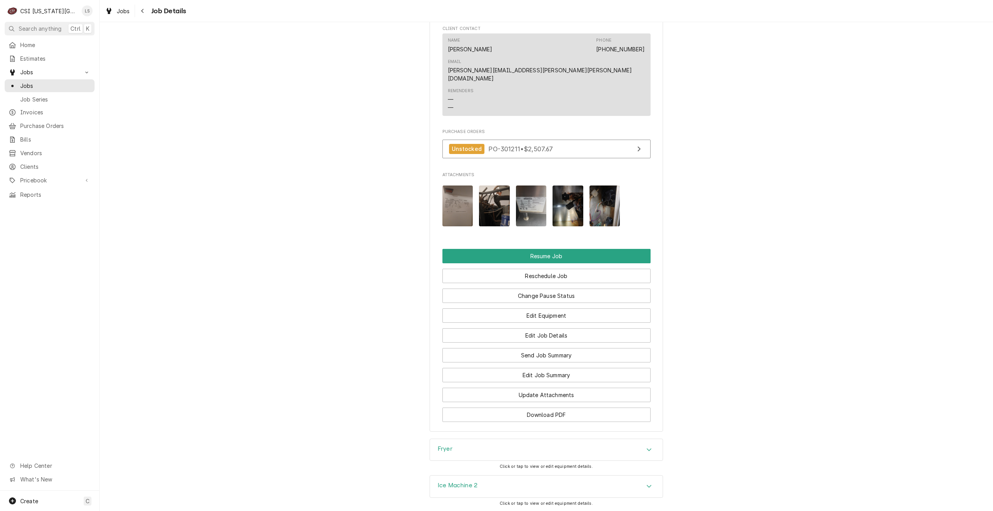
scroll to position [984, 0]
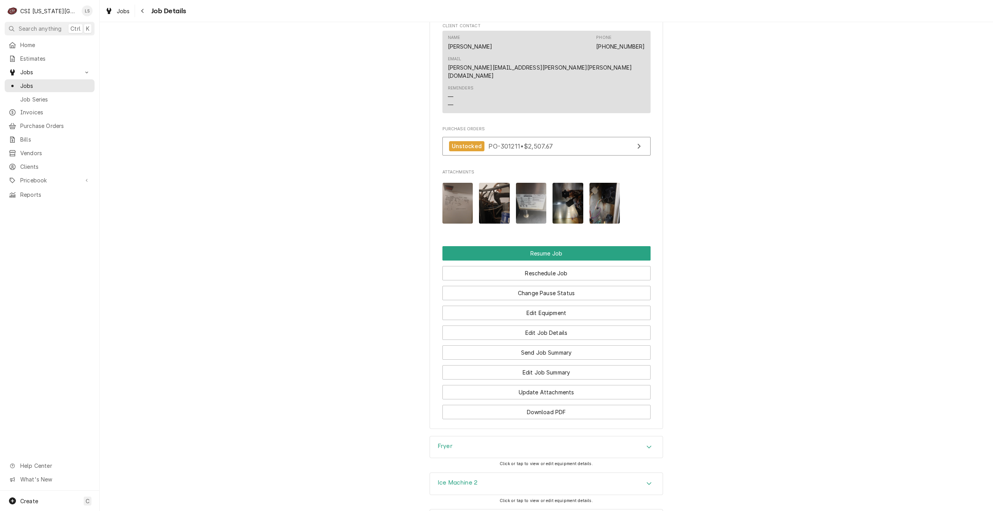
click at [597, 510] on div "Job Summary" at bounding box center [546, 521] width 233 height 22
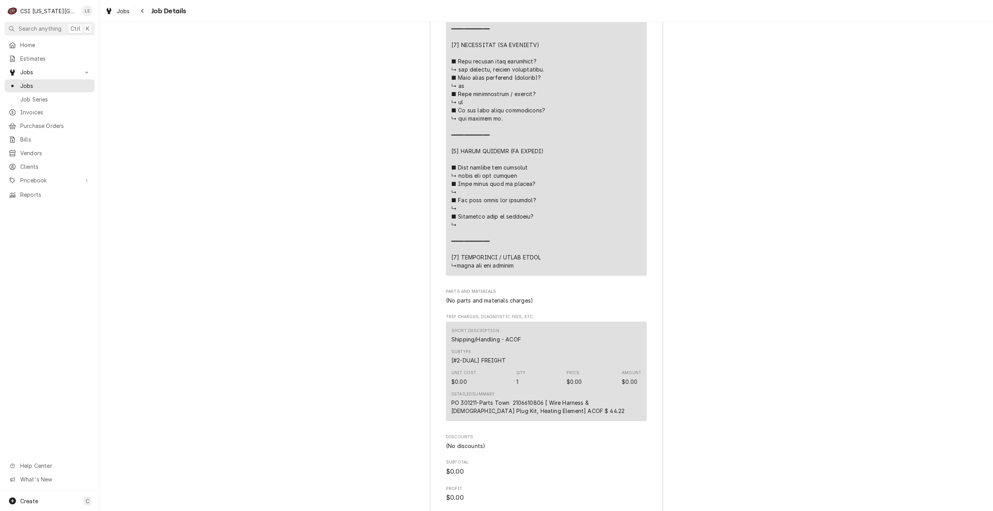
scroll to position [2063, 0]
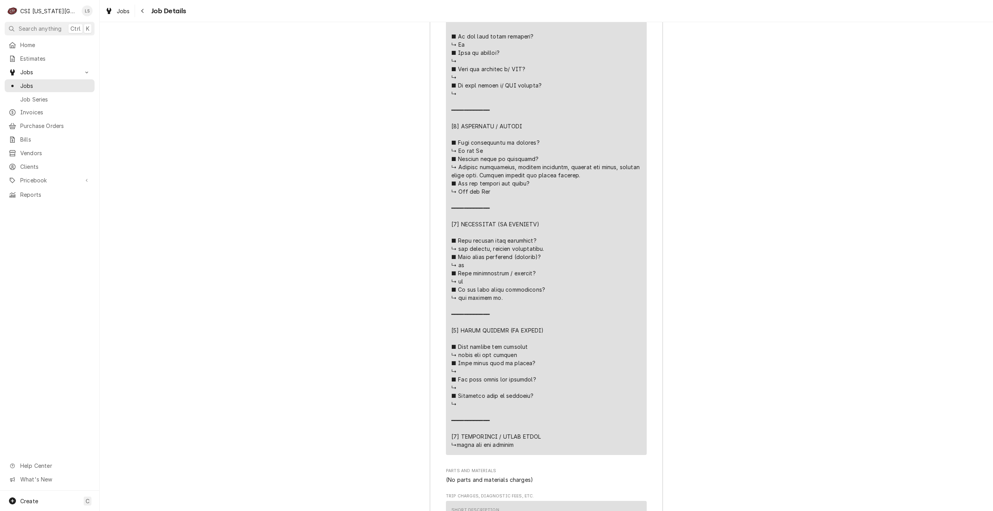
scroll to position [1671, 0]
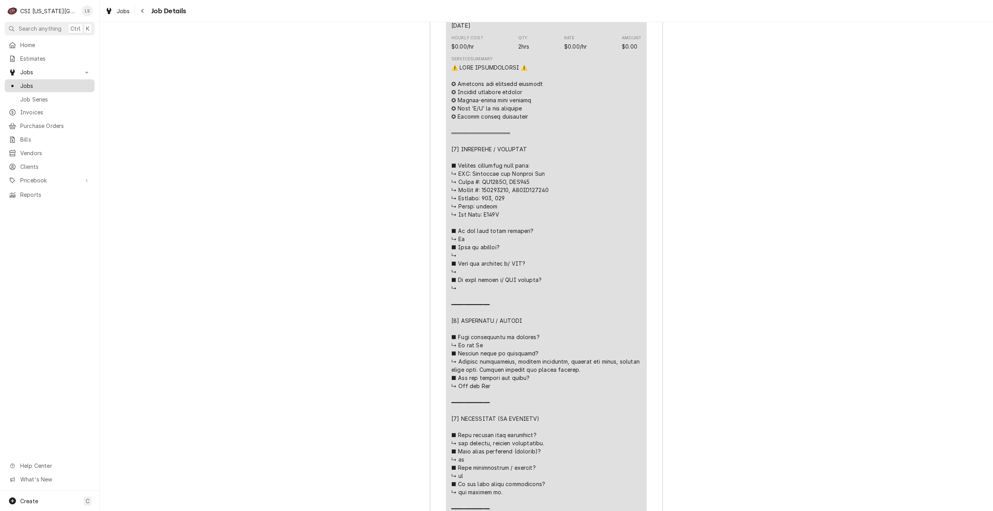
click at [79, 87] on div "Jobs" at bounding box center [49, 86] width 87 height 10
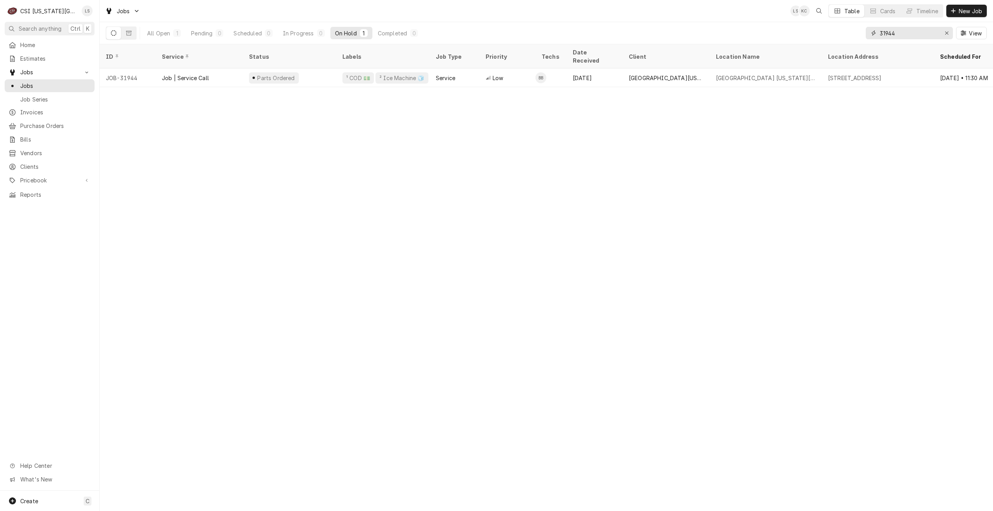
click at [909, 35] on input "31944" at bounding box center [909, 33] width 58 height 12
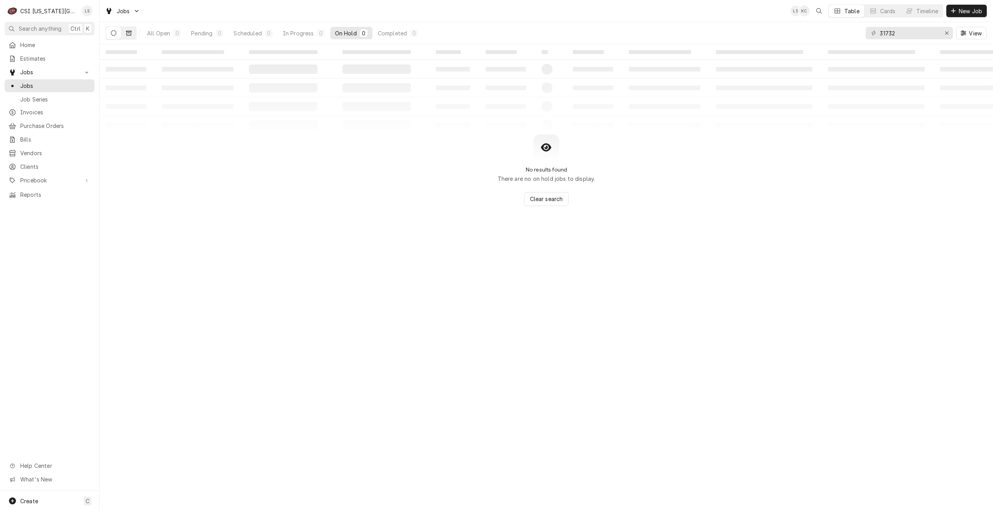
click at [126, 34] on icon "Dynamic Content Wrapper" at bounding box center [128, 33] width 5 height 5
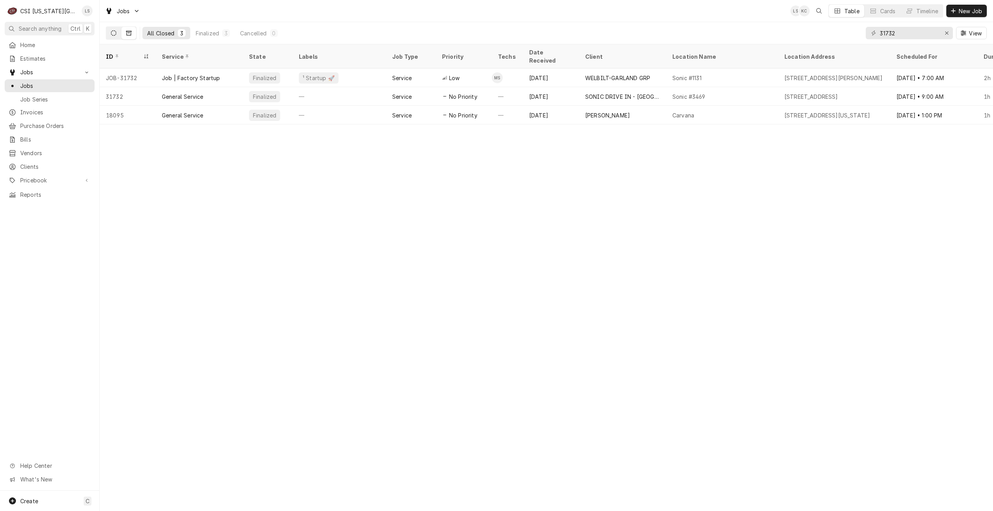
click at [117, 35] on button "Dynamic Content Wrapper" at bounding box center [113, 33] width 15 height 12
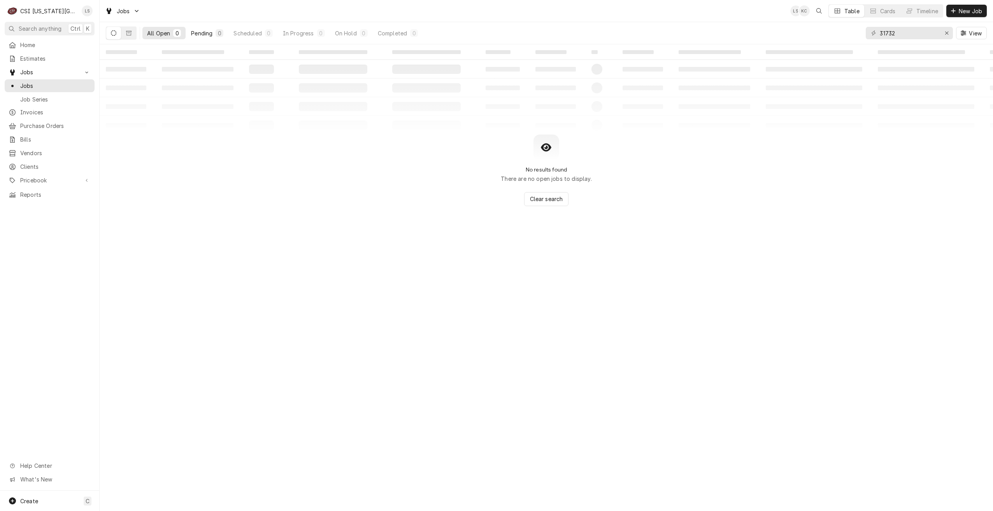
click at [206, 32] on div "Pending" at bounding box center [201, 33] width 21 height 8
click at [898, 29] on input "31732" at bounding box center [909, 33] width 58 height 12
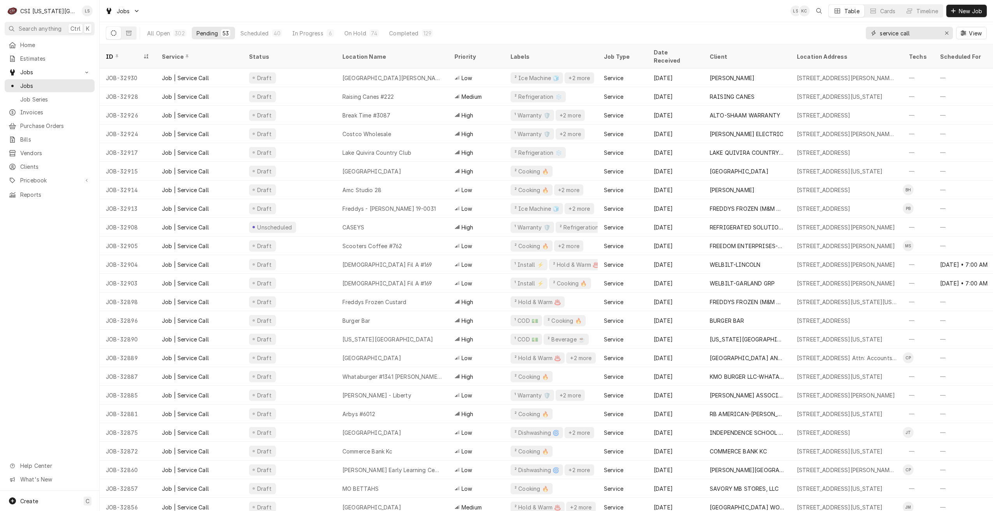
drag, startPoint x: 919, startPoint y: 28, endPoint x: 868, endPoint y: 35, distance: 51.5
click at [868, 35] on div "service call" at bounding box center [909, 33] width 87 height 12
type input "3"
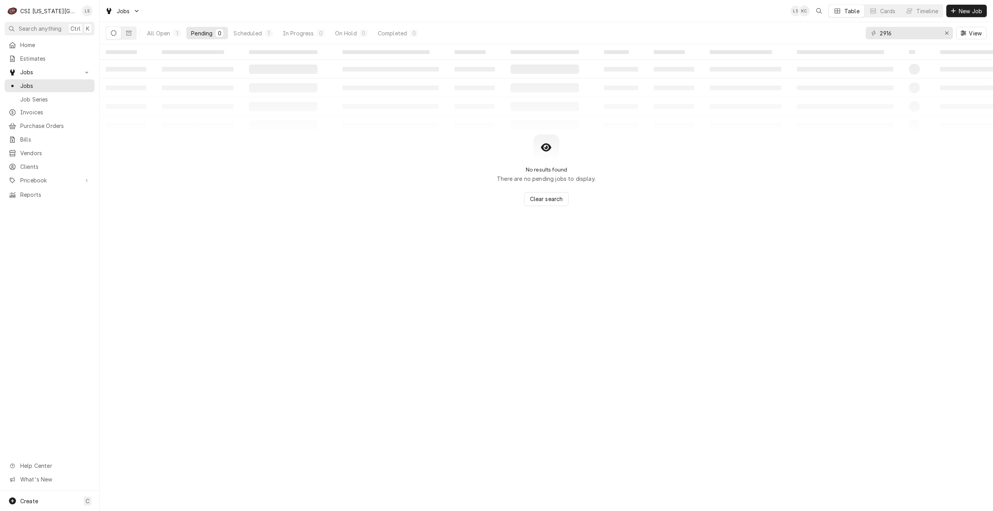
click at [879, 33] on div "2916" at bounding box center [909, 33] width 87 height 12
click at [881, 33] on input "2916" at bounding box center [909, 33] width 58 height 12
type input "32916"
click at [249, 36] on div "Scheduled" at bounding box center [248, 33] width 28 height 8
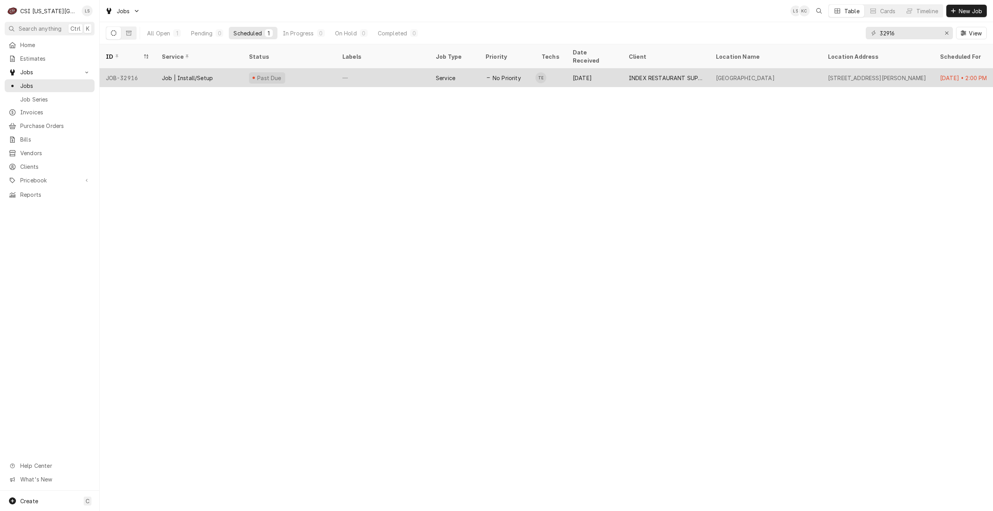
click at [470, 69] on div "Service" at bounding box center [455, 78] width 50 height 19
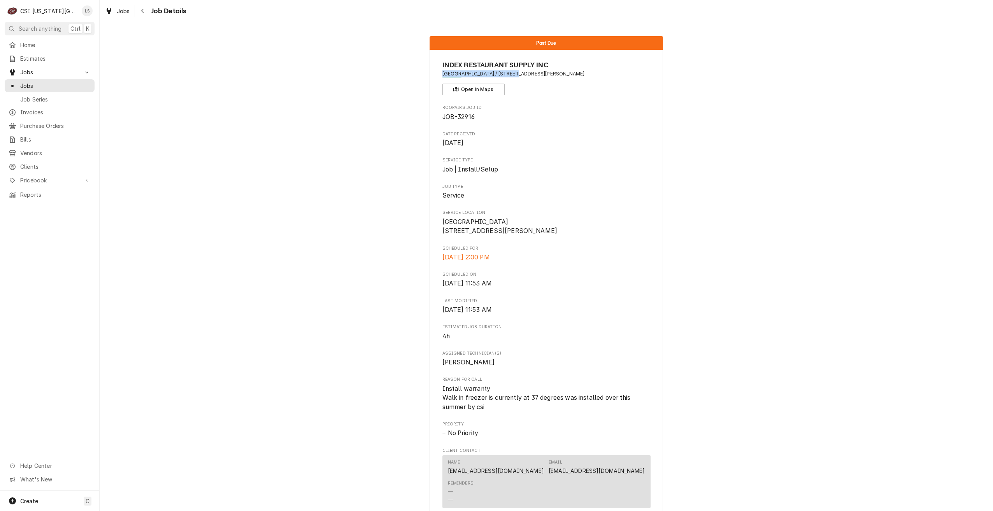
drag, startPoint x: 509, startPoint y: 73, endPoint x: 439, endPoint y: 70, distance: 70.9
click at [439, 70] on div "INDEX RESTAURANT SUPPLY INC [GEOGRAPHIC_DATA] / [STREET_ADDRESS][PERSON_NAME] O…" at bounding box center [547, 341] width 234 height 582
copy span "[GEOGRAPHIC_DATA]"
drag, startPoint x: 558, startPoint y: 74, endPoint x: 515, endPoint y: 76, distance: 43.2
click at [515, 76] on span "[GEOGRAPHIC_DATA] / [STREET_ADDRESS][PERSON_NAME]" at bounding box center [547, 73] width 208 height 7
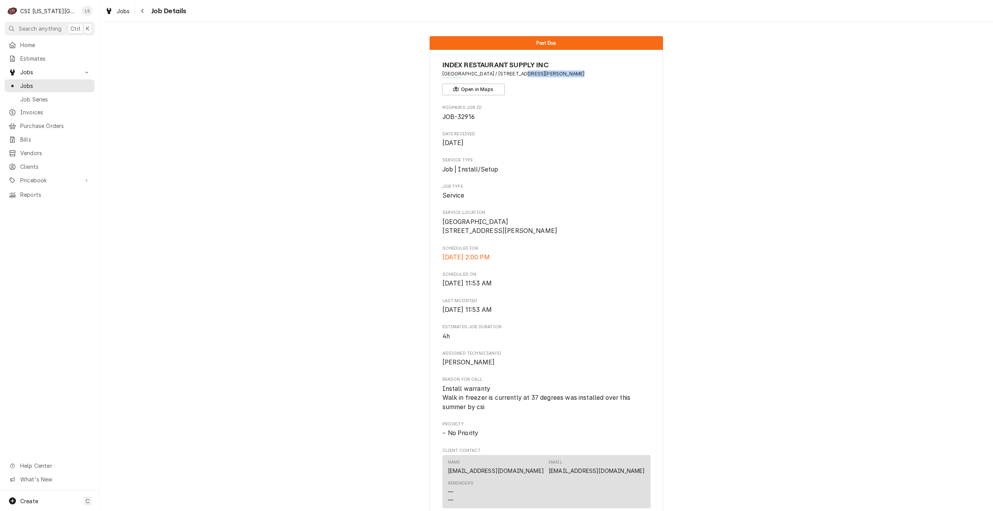
copy span "[STREET_ADDRESS]"
drag, startPoint x: 561, startPoint y: 406, endPoint x: 437, endPoint y: 404, distance: 124.2
click at [437, 404] on div "INDEX RESTAURANT SUPPLY INC [GEOGRAPHIC_DATA] / [STREET_ADDRESS][PERSON_NAME] O…" at bounding box center [547, 341] width 234 height 582
copy span "Walk in freezer is currently at 37 degrees"
drag, startPoint x: 475, startPoint y: 115, endPoint x: 441, endPoint y: 117, distance: 34.3
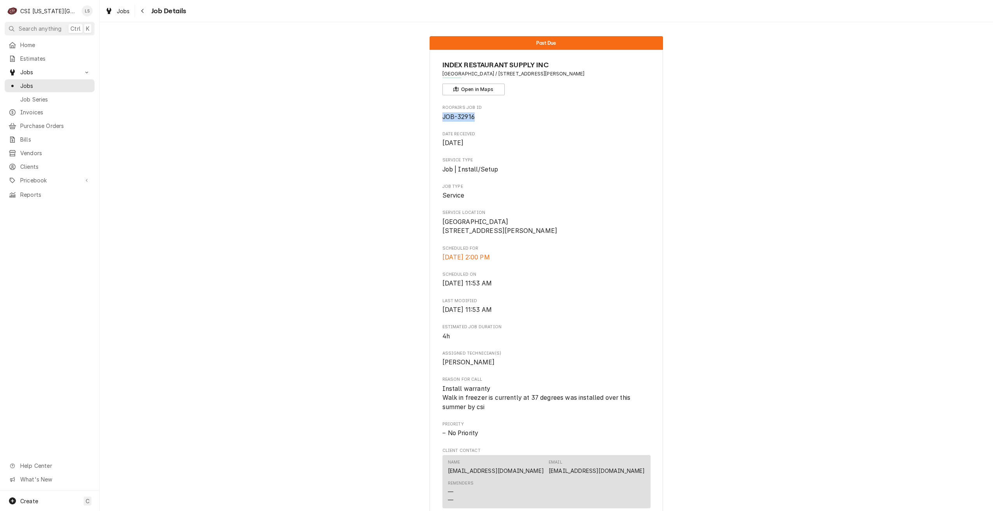
click at [443, 117] on span "JOB-32916" at bounding box center [547, 116] width 208 height 9
copy span "JOB-32916"
click at [66, 81] on div "Jobs" at bounding box center [49, 86] width 87 height 10
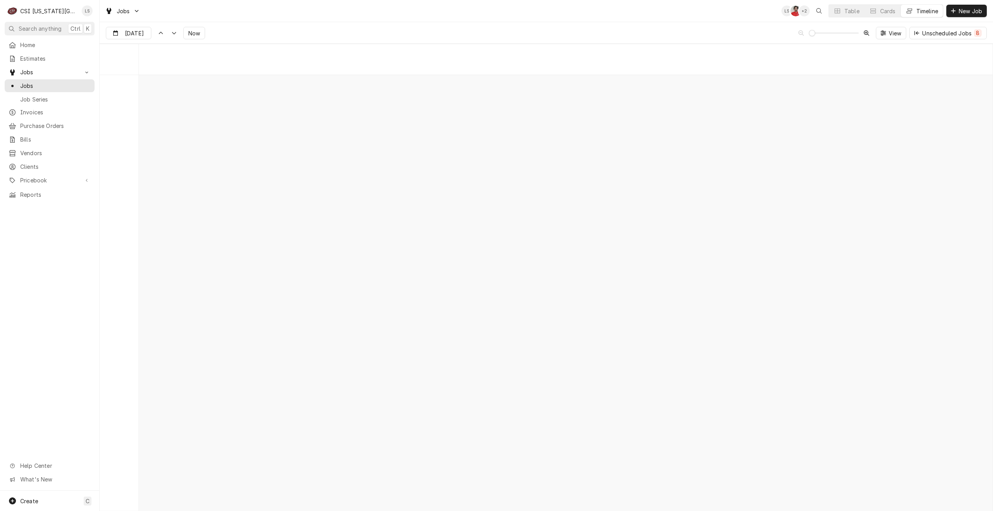
scroll to position [0, 1333]
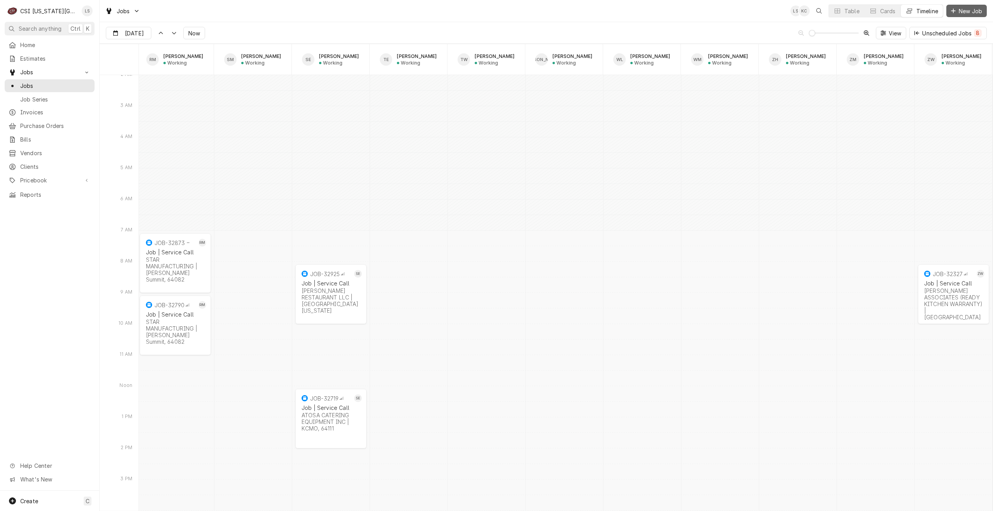
click at [954, 11] on icon "Dynamic Content Wrapper" at bounding box center [953, 11] width 4 height 4
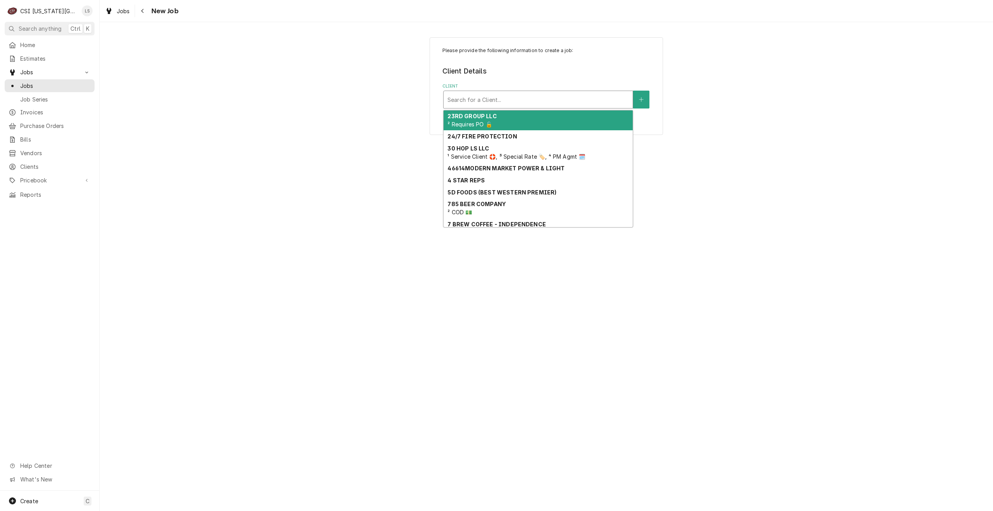
click at [583, 93] on div "Client" at bounding box center [538, 100] width 181 height 14
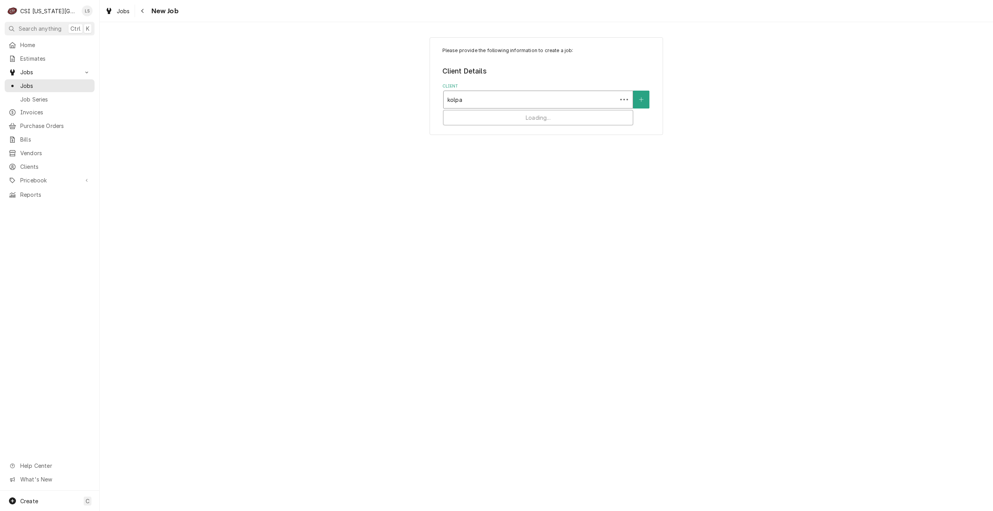
type input "kolpak"
click at [537, 114] on div "WELBILT-KOLPAK MFG ¹ Bill-Only Client 🏦" at bounding box center [538, 121] width 189 height 20
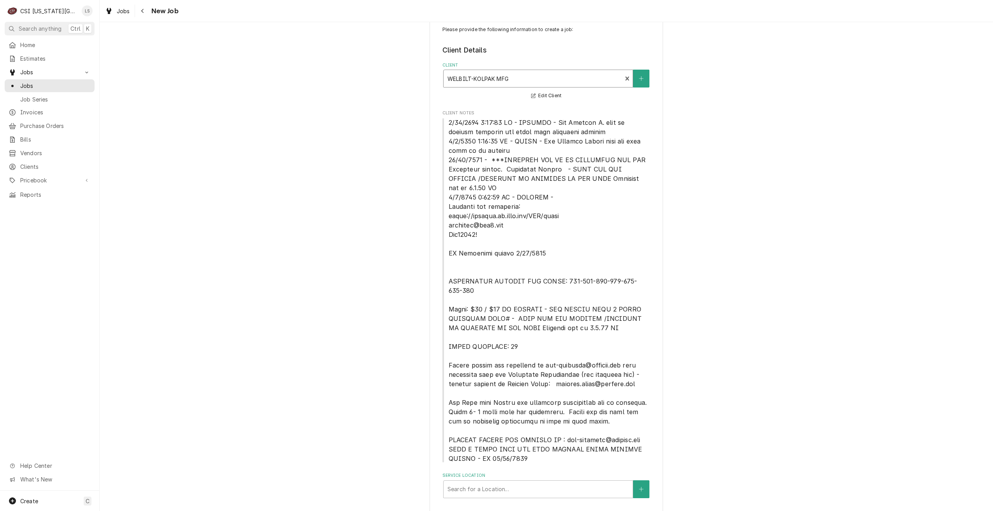
scroll to position [41, 0]
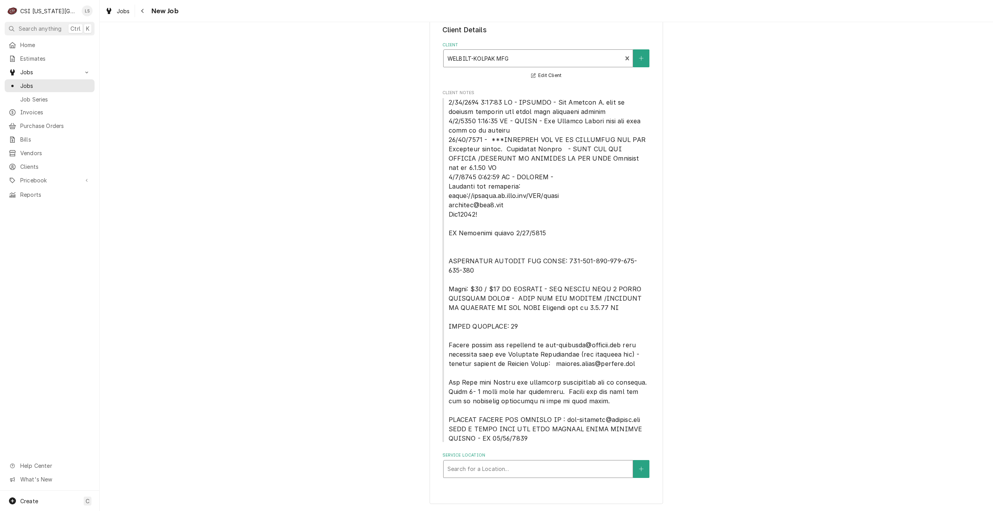
click at [553, 467] on div "Service Location" at bounding box center [538, 469] width 181 height 14
type input "hawthorn"
click at [640, 472] on button "Service Location" at bounding box center [641, 469] width 16 height 18
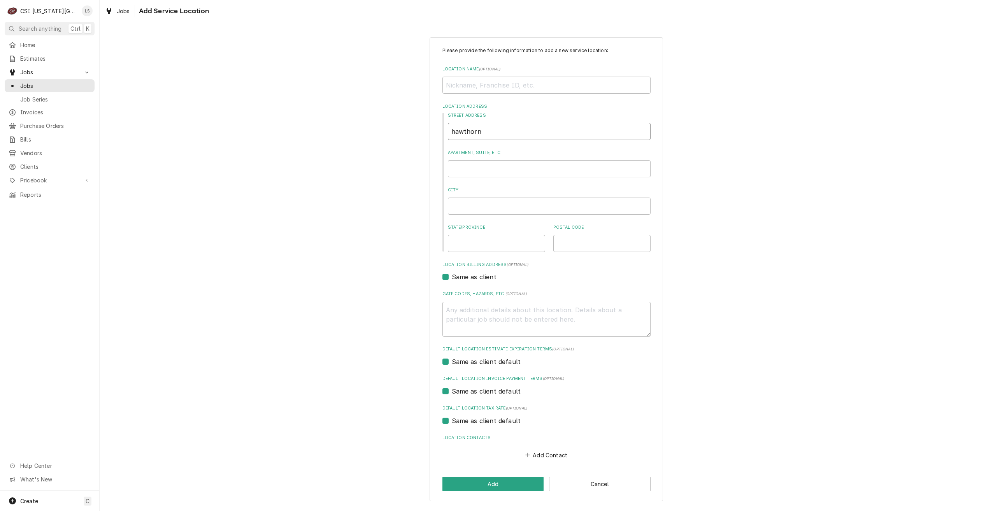
drag, startPoint x: 489, startPoint y: 130, endPoint x: 437, endPoint y: 127, distance: 52.6
click at [437, 127] on div "Please provide the following information to add a new service location: Locatio…" at bounding box center [547, 269] width 234 height 464
type textarea "x"
click at [504, 86] on input "Location Name ( optional )" at bounding box center [547, 85] width 208 height 17
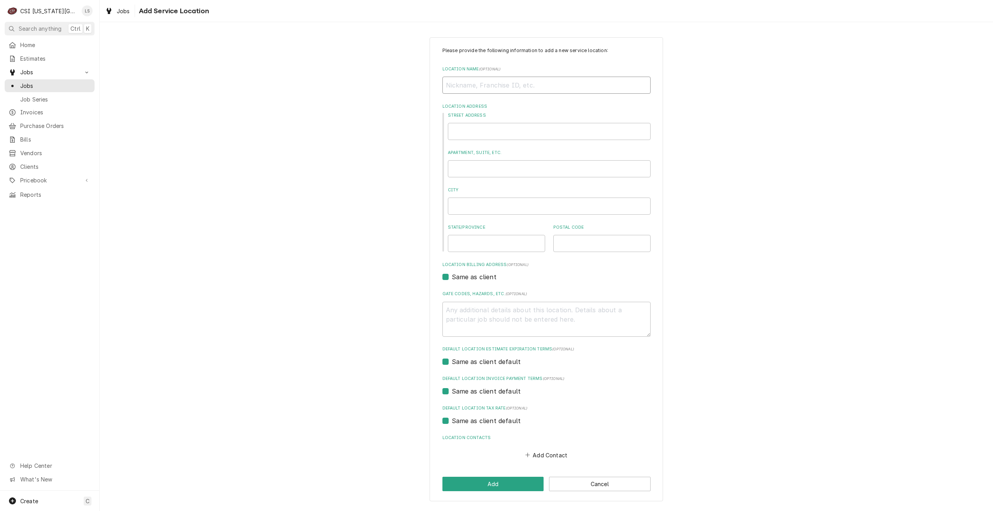
paste input "[GEOGRAPHIC_DATA]"
type textarea "x"
type input "[GEOGRAPHIC_DATA]"
type textarea "x"
type input "[GEOGRAPHIC_DATA]"
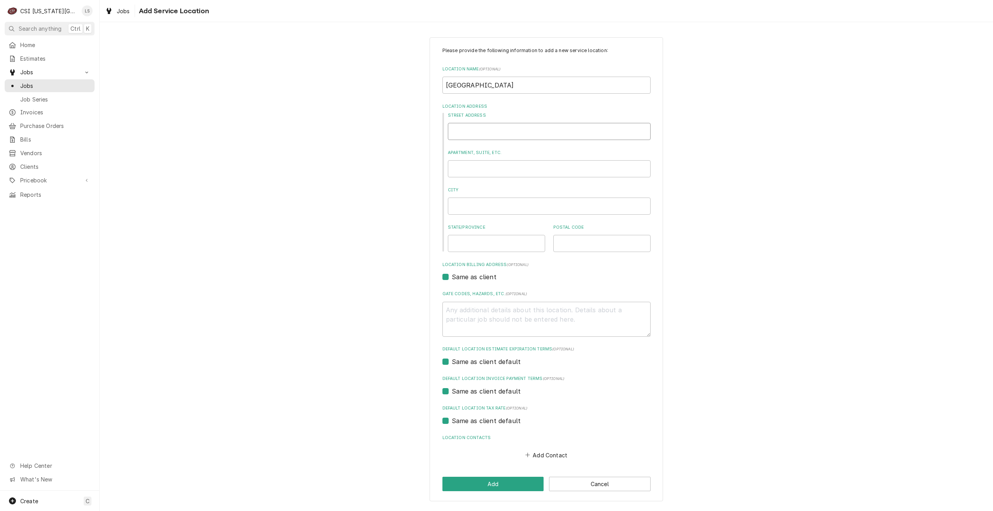
click at [492, 134] on input "Street Address" at bounding box center [549, 131] width 203 height 17
paste input "[STREET_ADDRESS]"
type textarea "x"
type input "1815 S Jefferson St"
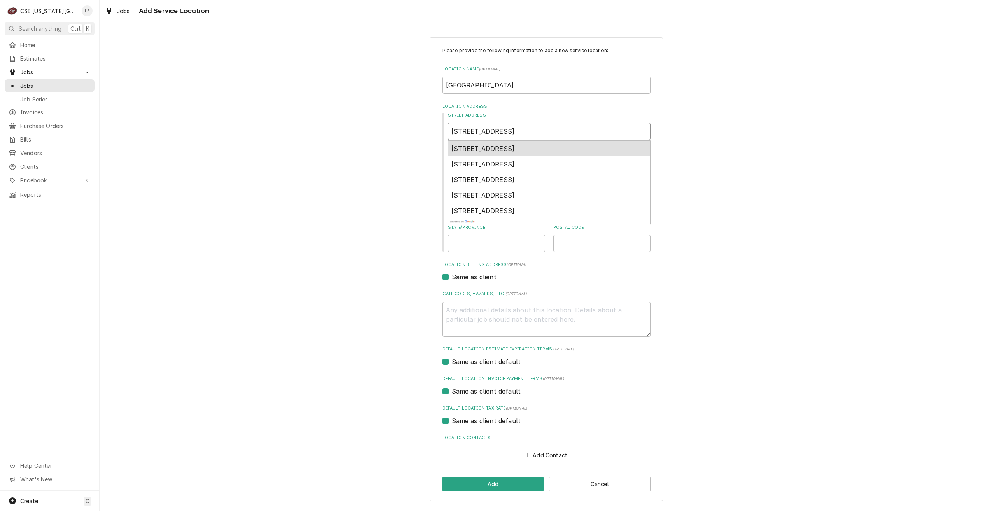
click at [515, 147] on span "1815 South Jefferson Street, Kearney, MO, USA" at bounding box center [482, 149] width 63 height 8
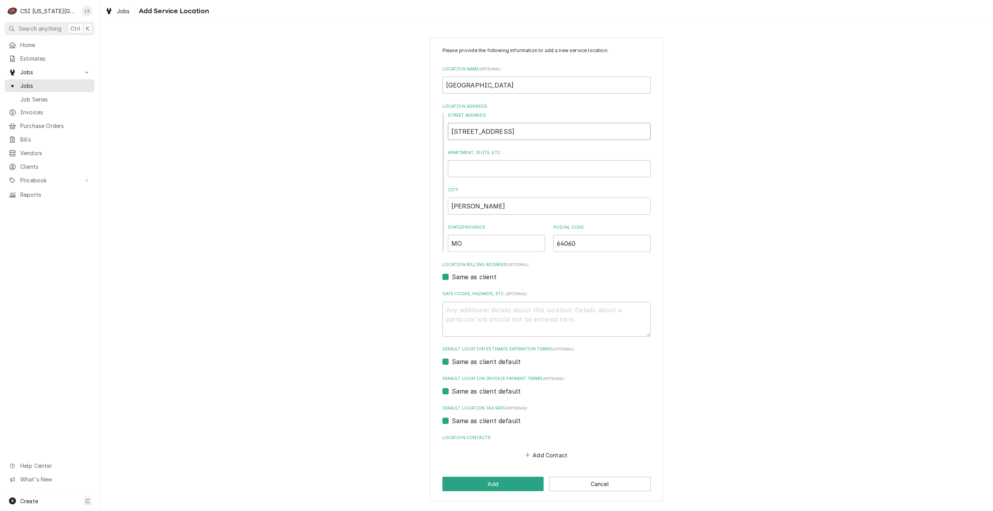
type textarea "x"
type input "1815 S Jefferson St"
click at [729, 162] on div "Please provide the following information to add a new service location: Locatio…" at bounding box center [547, 269] width 894 height 478
click at [523, 482] on button "Add" at bounding box center [494, 484] width 102 height 14
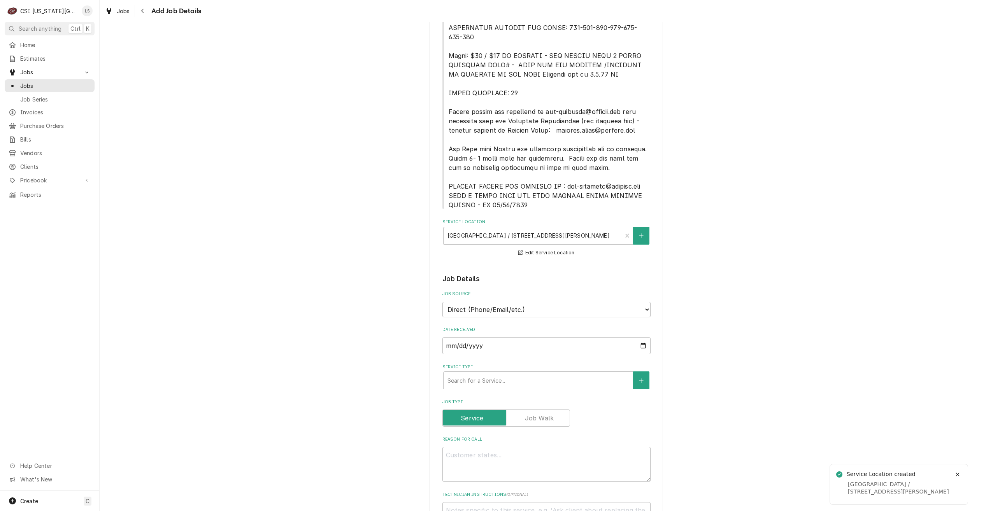
scroll to position [430, 0]
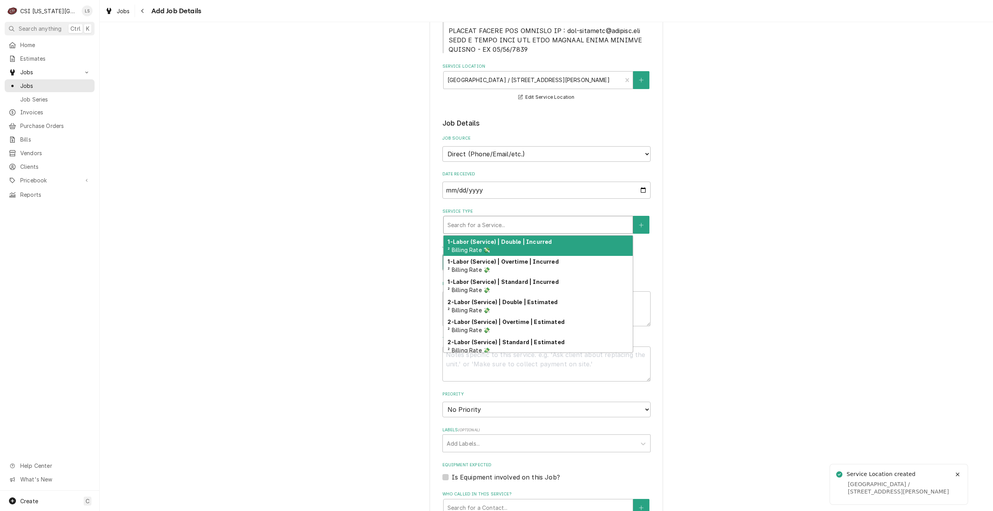
click at [527, 221] on div "Service Type" at bounding box center [538, 225] width 181 height 14
type textarea "x"
type input "s"
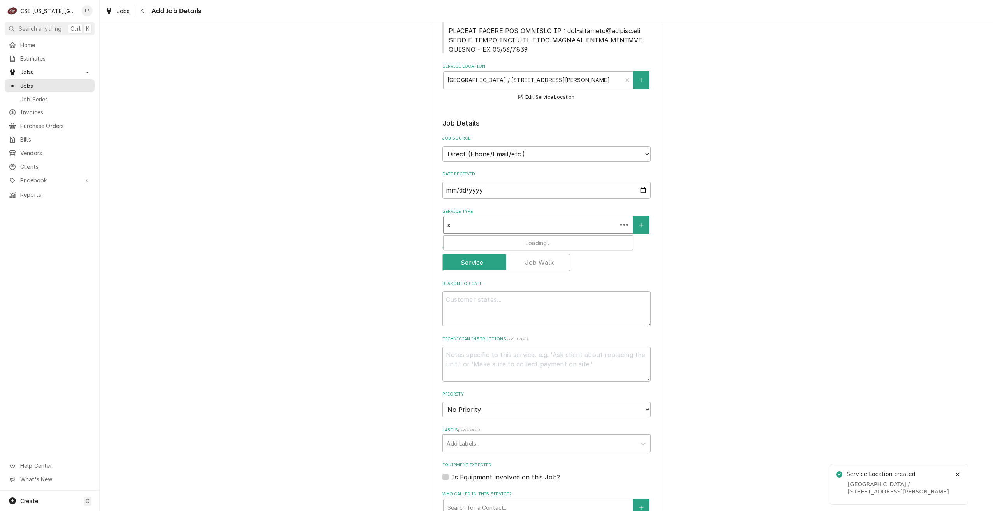
type textarea "x"
type input "se"
type textarea "x"
type input "ser"
type textarea "x"
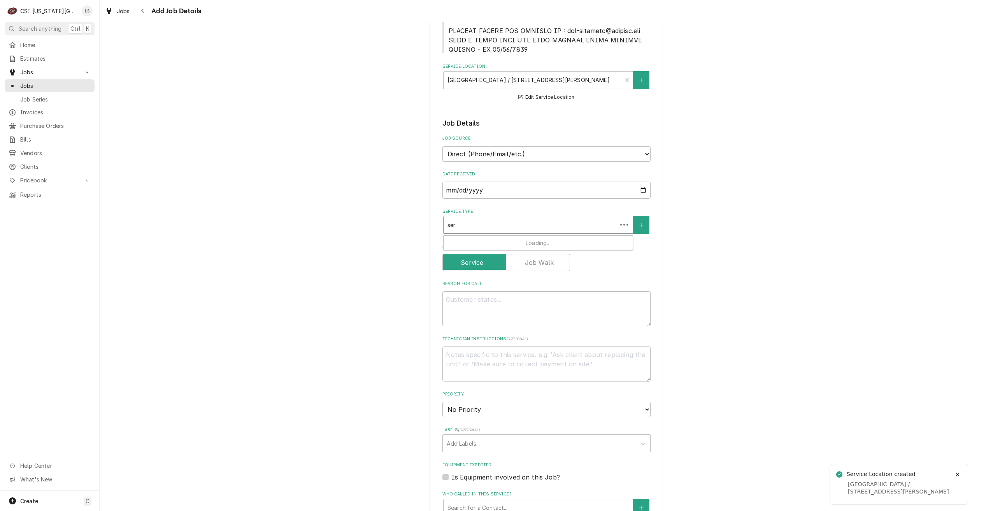
type input "serv"
type textarea "x"
type input "servi"
type textarea "x"
type input "servic"
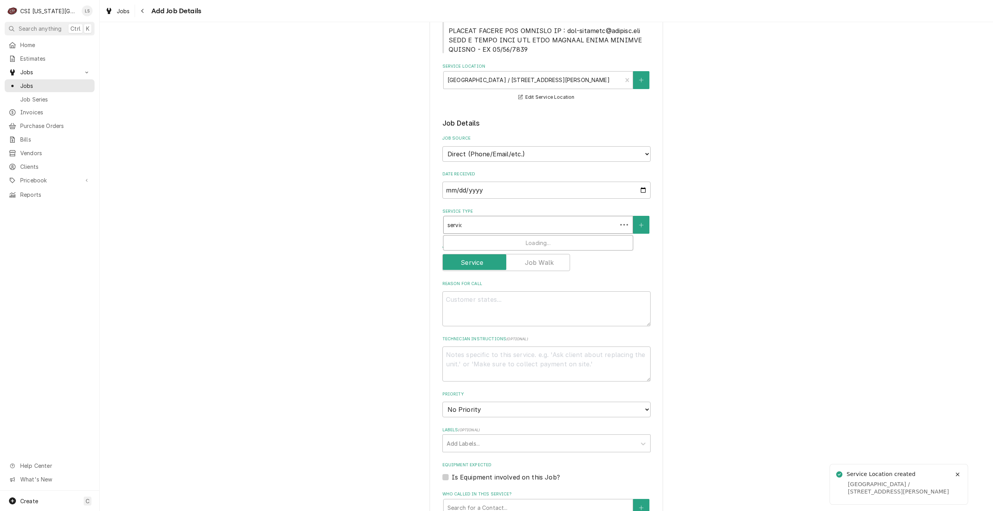
type textarea "x"
type input "service"
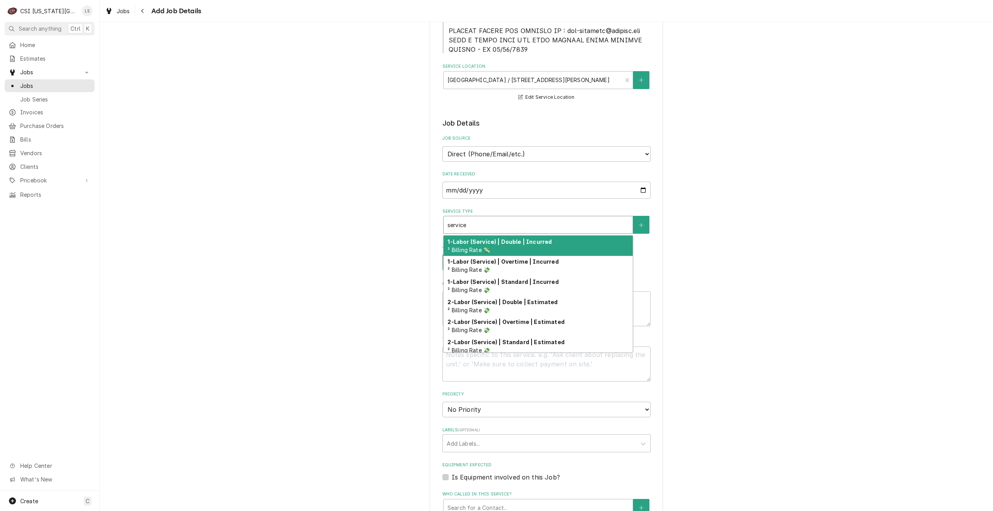
type textarea "x"
type input "service"
type textarea "x"
type input "service c"
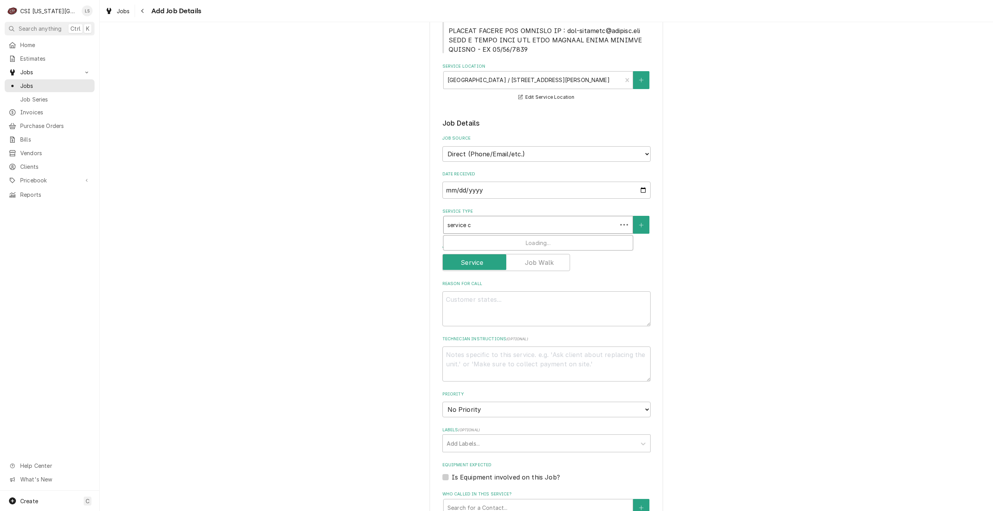
type textarea "x"
type input "service ca"
type textarea "x"
type input "service cal"
type textarea "x"
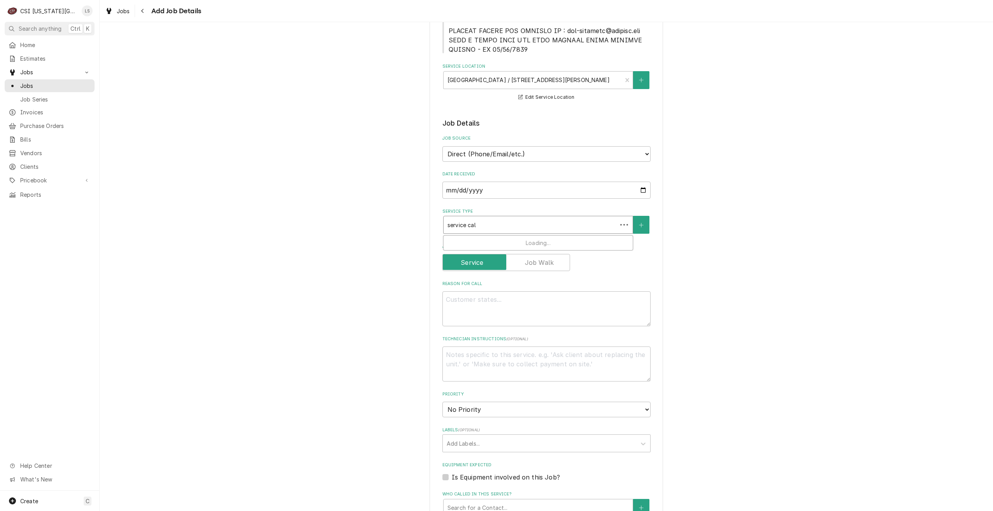
type input "service call"
click at [531, 240] on div "Job | Service Call ¹ Service Type 🛠️" at bounding box center [538, 246] width 189 height 20
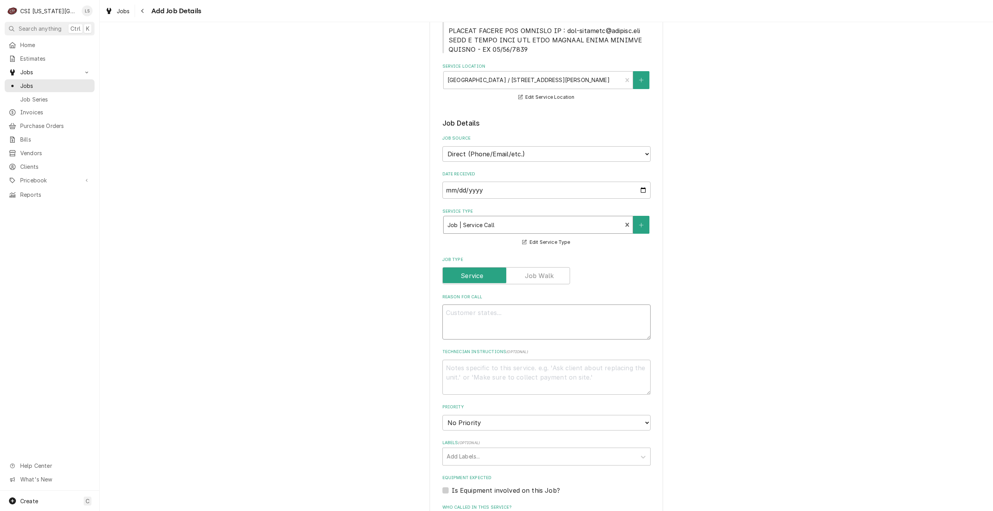
click at [583, 316] on textarea "Reason For Call" at bounding box center [547, 322] width 208 height 35
click at [512, 317] on textarea "Reason For Call" at bounding box center [547, 322] width 208 height 35
paste textarea "Walk in freezer is currently at 37 degrees"
type textarea "x"
type textarea "Walk in freezer is currently at 37 degrees"
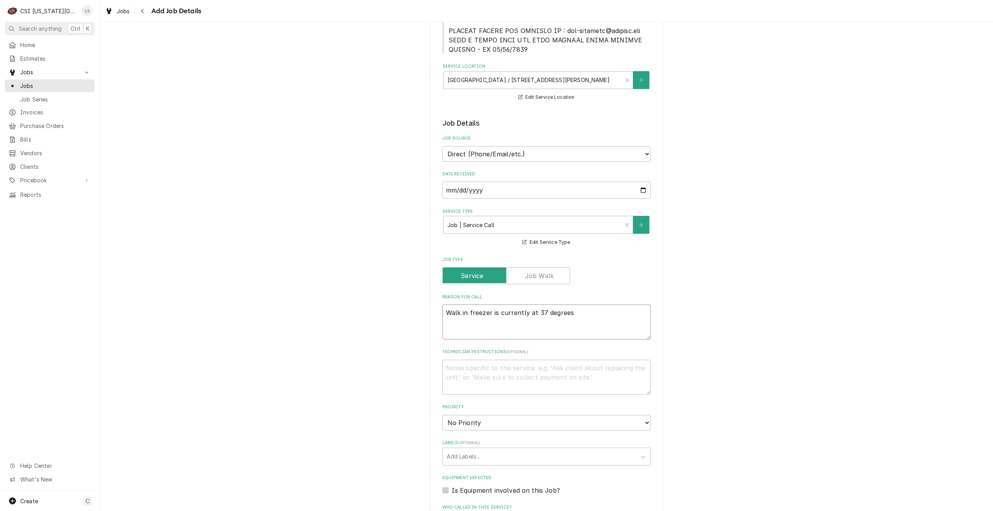
type textarea "x"
type textarea "Walk in freezer is currently at 37 degrees"
click at [530, 380] on textarea "Technician Instructions ( optional )" at bounding box center [547, 377] width 208 height 35
type textarea "x"
type textarea "W"
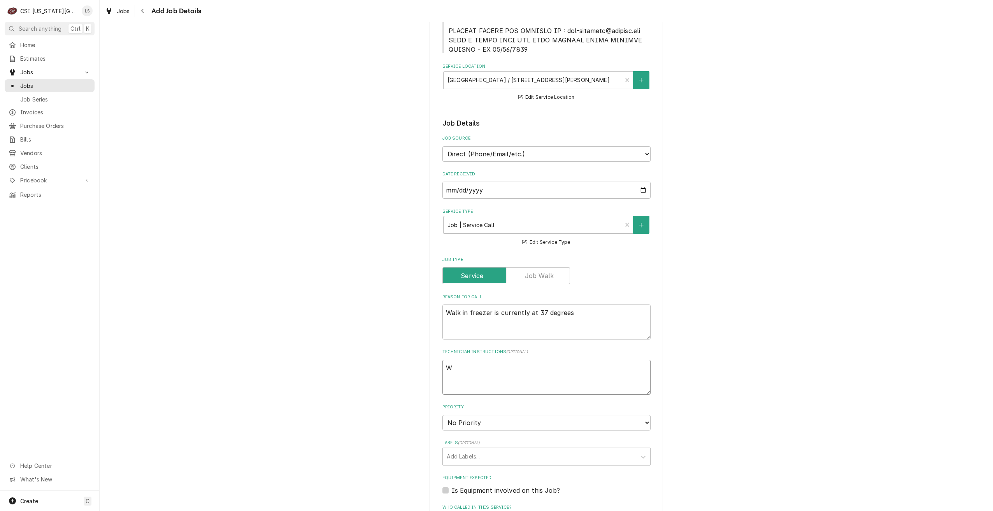
type textarea "x"
type textarea "War"
type textarea "x"
type textarea "Warra"
type textarea "x"
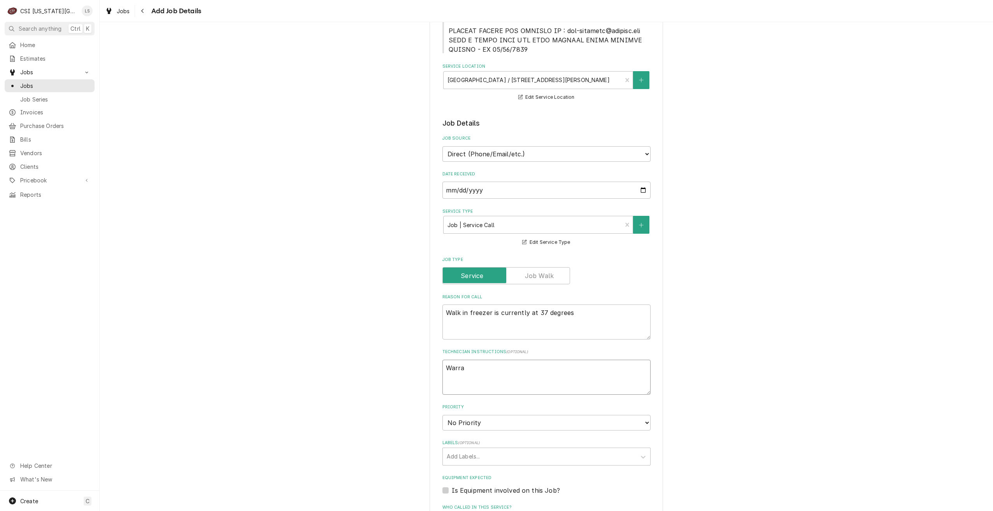
type textarea "Warran"
type textarea "x"
type textarea "Warrant"
type textarea "x"
type textarea "Warranty"
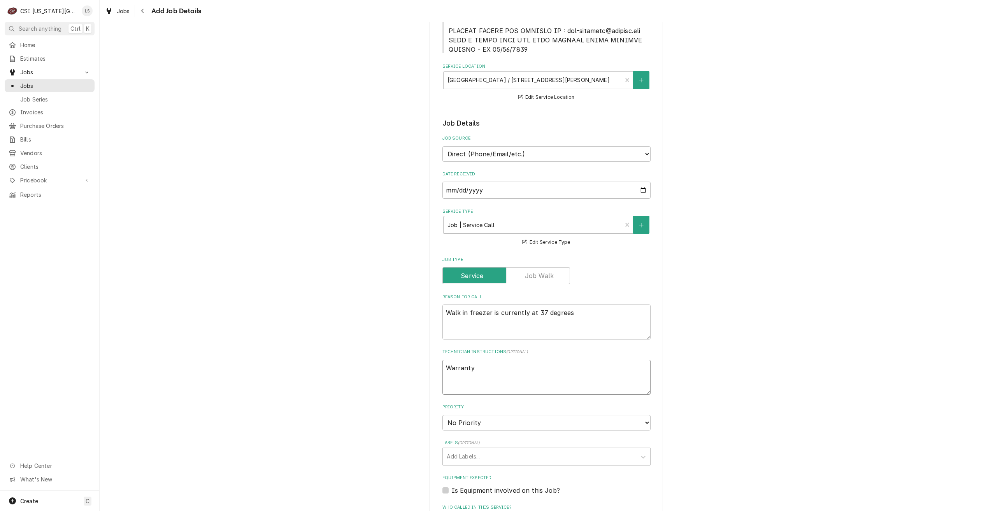
type textarea "x"
type textarea "Warranty"
type textarea "x"
type textarea "Warranty r"
type textarea "x"
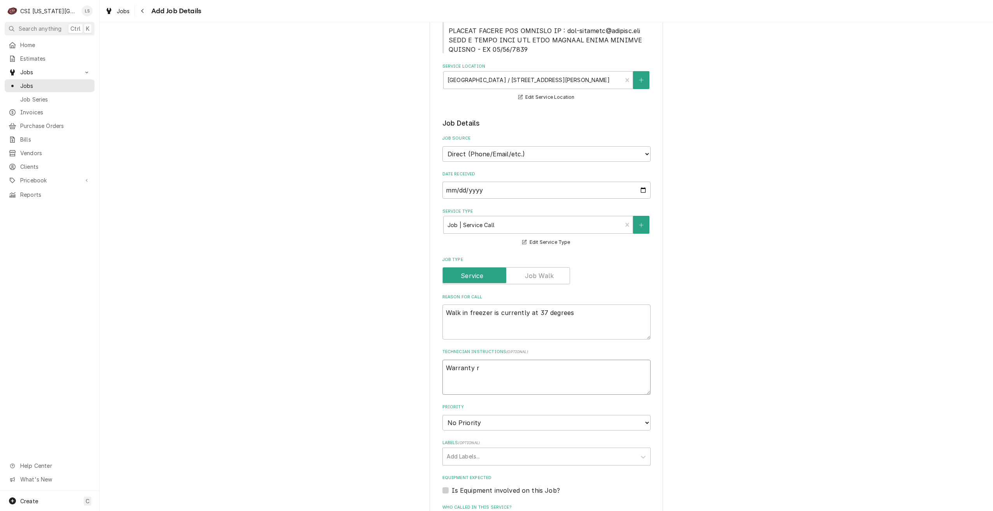
type textarea "Warranty re"
type textarea "x"
type textarea "Warranty rep"
type textarea "x"
type textarea "Warranty repa"
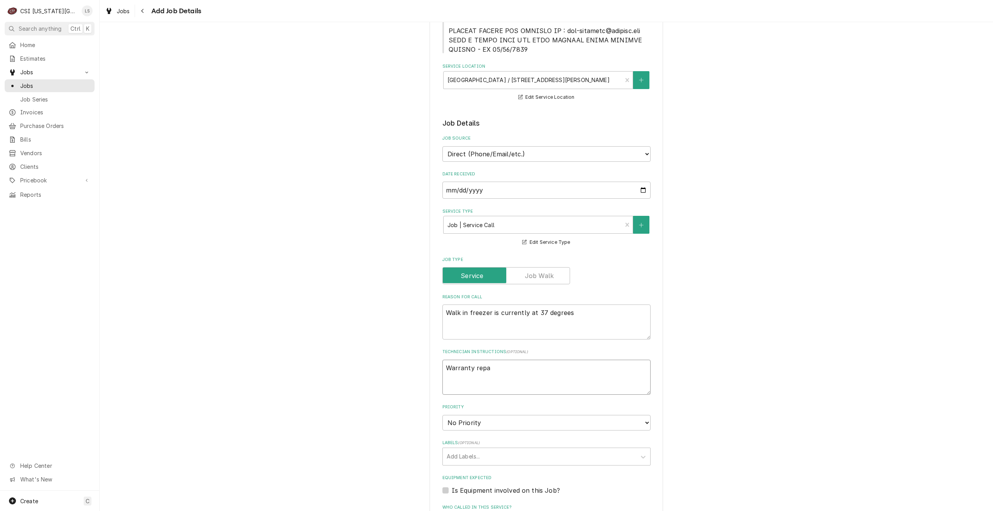
type textarea "x"
type textarea "Warranty repair"
type textarea "x"
type textarea "Warranty repairs"
type textarea "x"
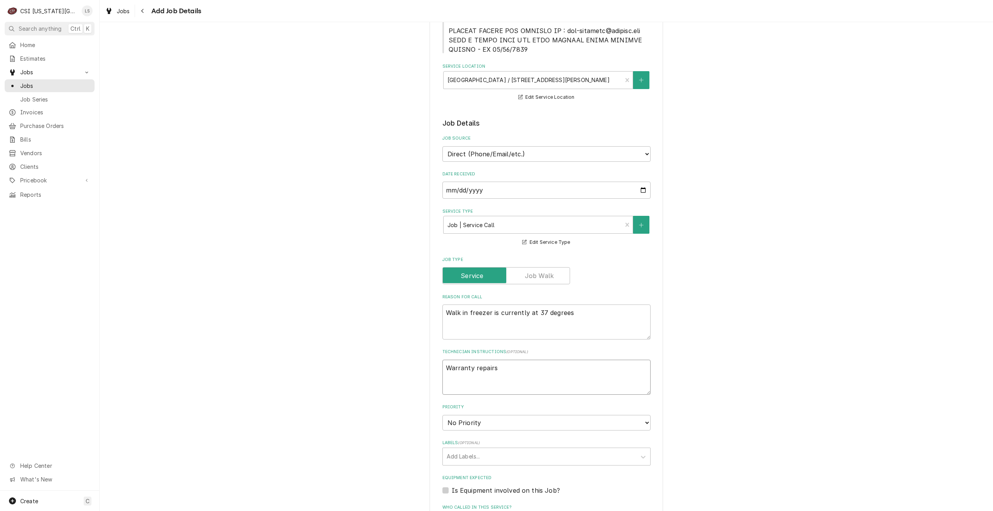
type textarea "Warranty repairs"
type textarea "x"
type textarea "Warranty repairs f"
type textarea "x"
type textarea "Warranty repairs fr"
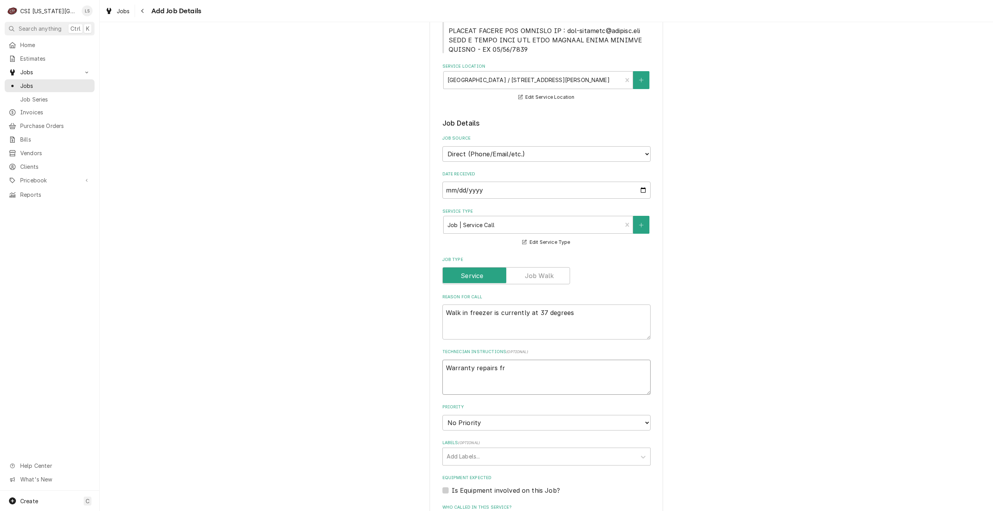
type textarea "x"
type textarea "Warranty repairs fro"
type textarea "x"
type textarea "Warranty repairs from"
paste textarea "JOB-32916"
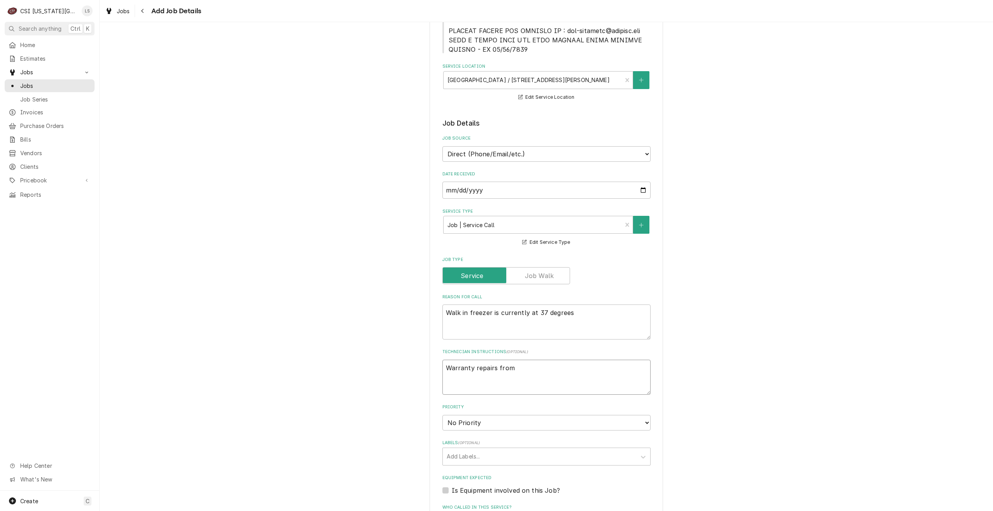
type textarea "x"
type textarea "Warranty repairs from JOB-32916"
type textarea "x"
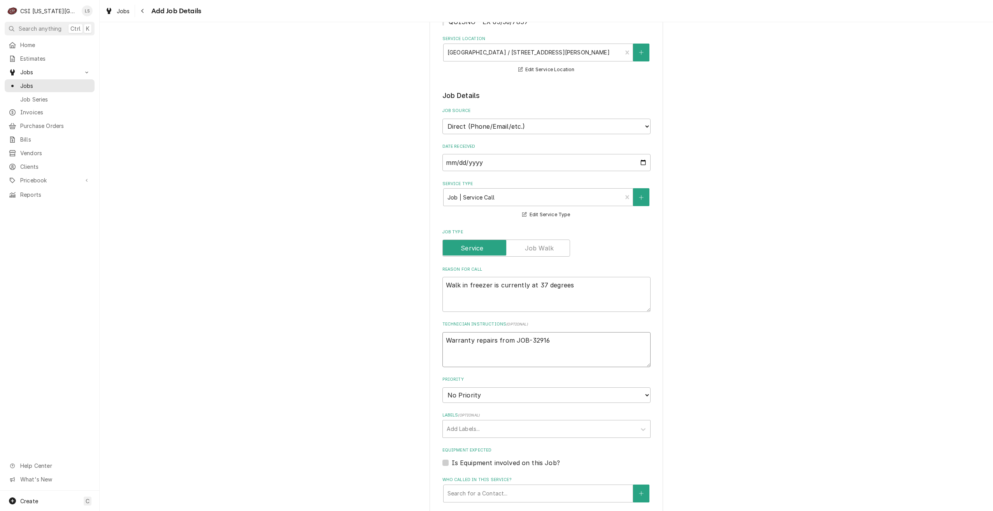
scroll to position [469, 0]
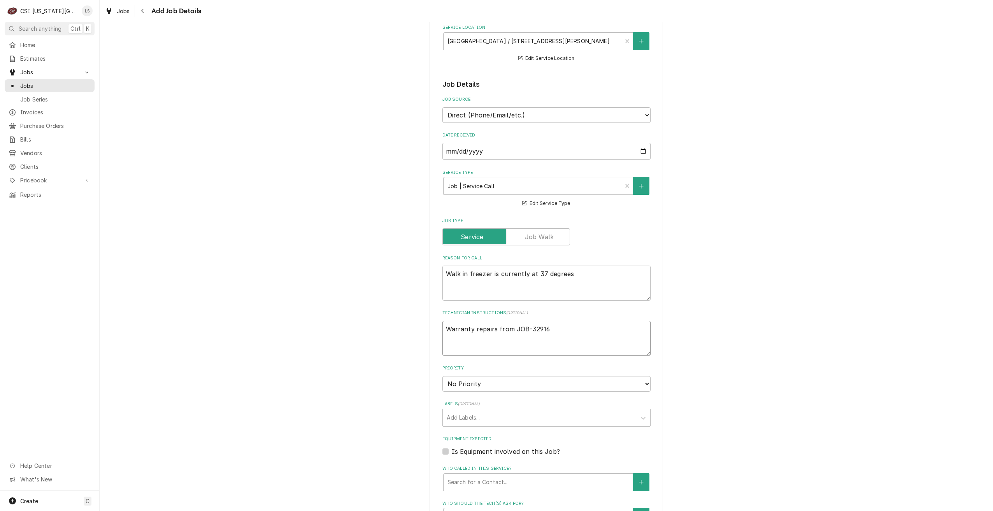
type textarea "Warranty repairs from JOB-32916"
click at [524, 388] on select "No Priority Urgent High Medium Low" at bounding box center [547, 384] width 208 height 16
select select "4"
click at [443, 376] on select "No Priority Urgent High Medium Low" at bounding box center [547, 384] width 208 height 16
type textarea "x"
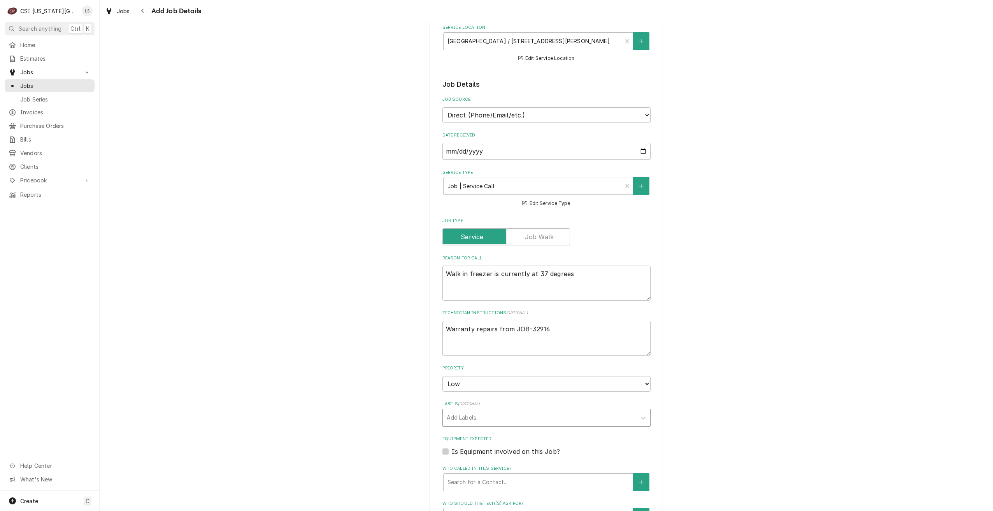
click at [526, 416] on div "Labels" at bounding box center [540, 418] width 186 height 14
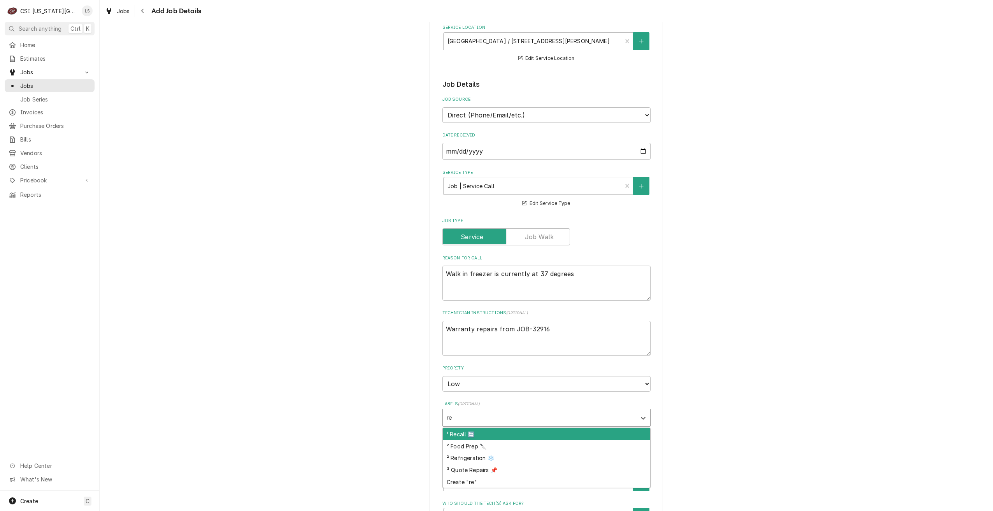
type input "ref"
click at [529, 432] on div "² Refrigeration ❄️" at bounding box center [546, 435] width 207 height 12
type textarea "x"
type input "warr"
click at [529, 432] on div "¹ Warranty 🛡️" at bounding box center [546, 435] width 207 height 12
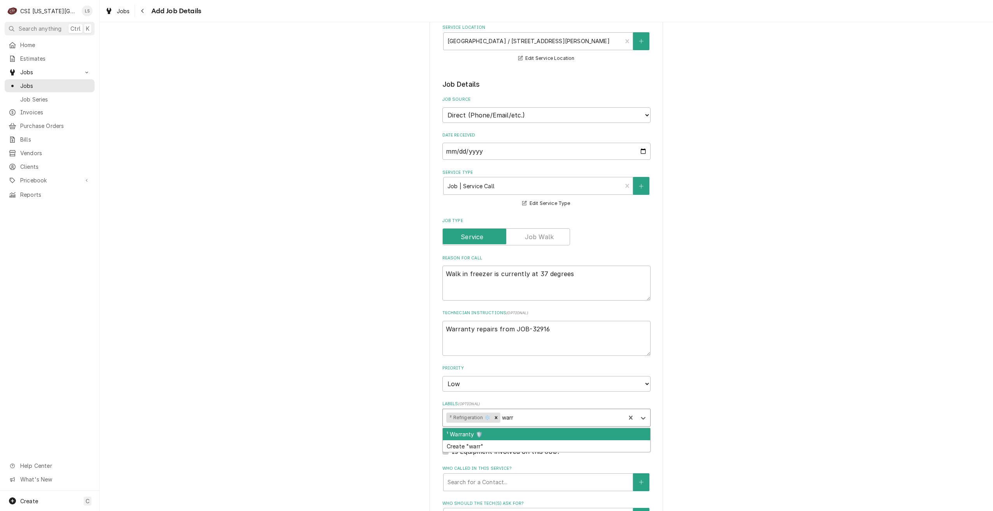
type textarea "x"
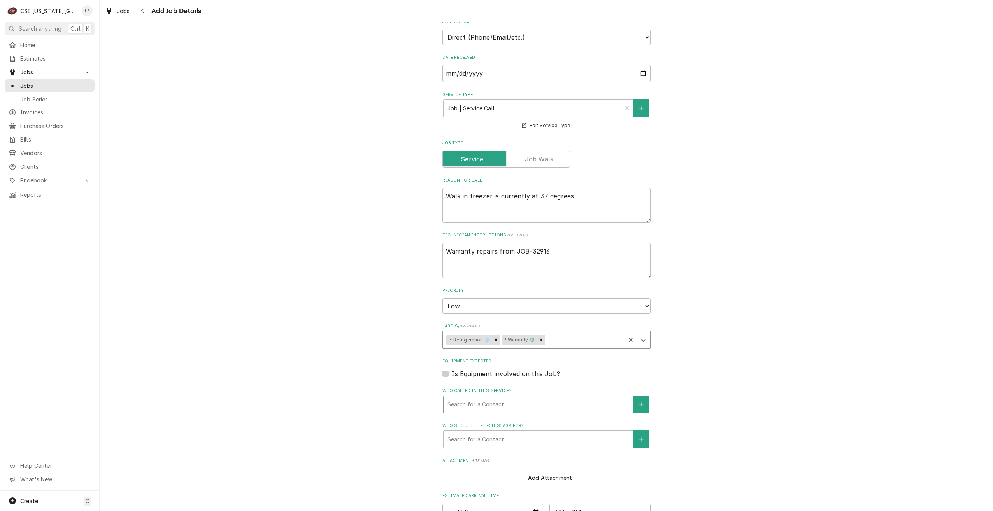
scroll to position [697, 0]
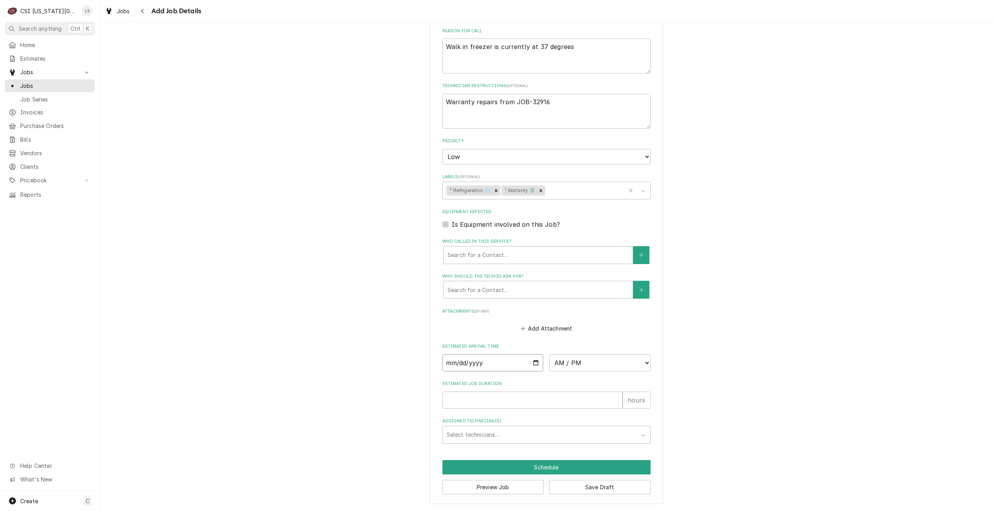
click at [532, 363] on input "Date" at bounding box center [493, 363] width 101 height 17
type textarea "x"
type input "2025-09-22"
type textarea "x"
click at [581, 362] on select "AM / PM 6:00 AM 6:15 AM 6:30 AM 6:45 AM 7:00 AM 7:15 AM 7:30 AM 7:45 AM 8:00 AM…" at bounding box center [600, 363] width 101 height 17
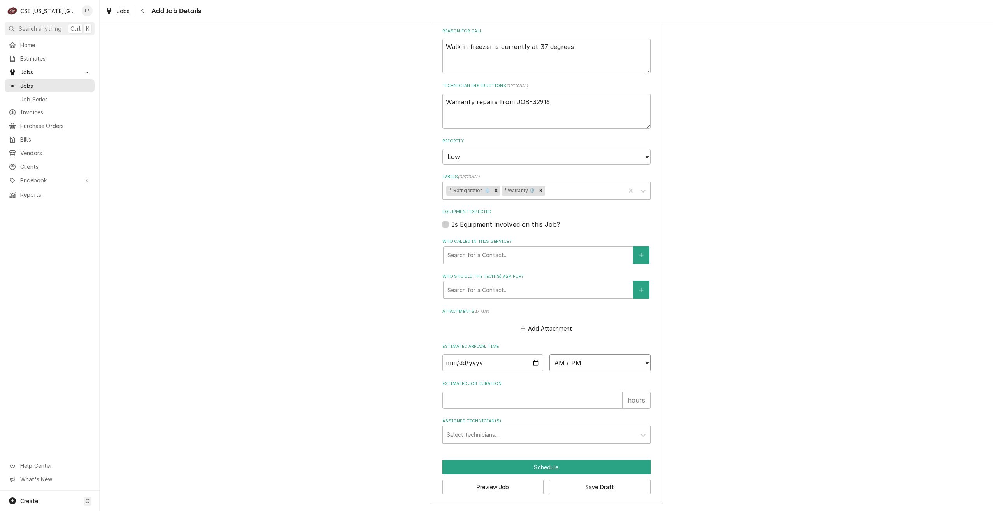
select select "16:00:00"
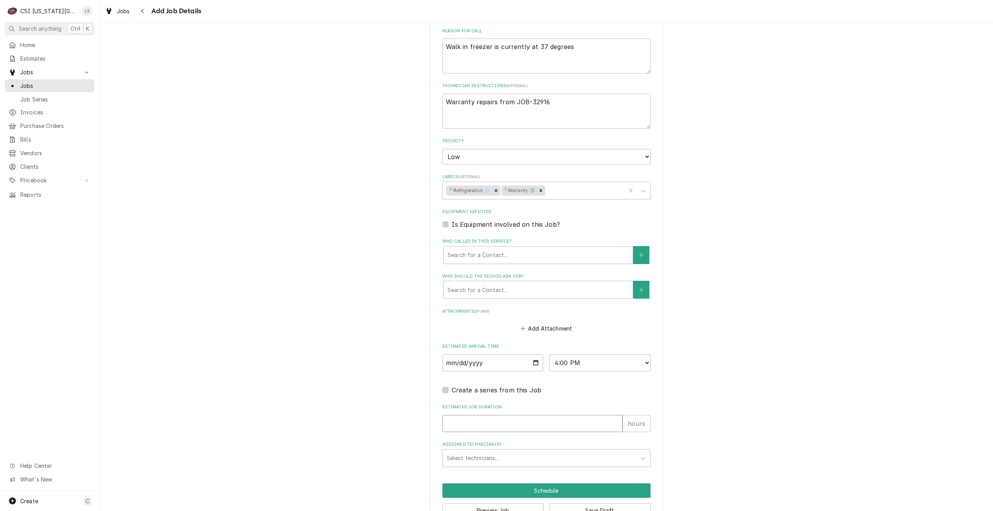
click at [571, 423] on input "Estimated Job Duration" at bounding box center [533, 423] width 180 height 17
type textarea "x"
type input "2"
type textarea "x"
type input "2"
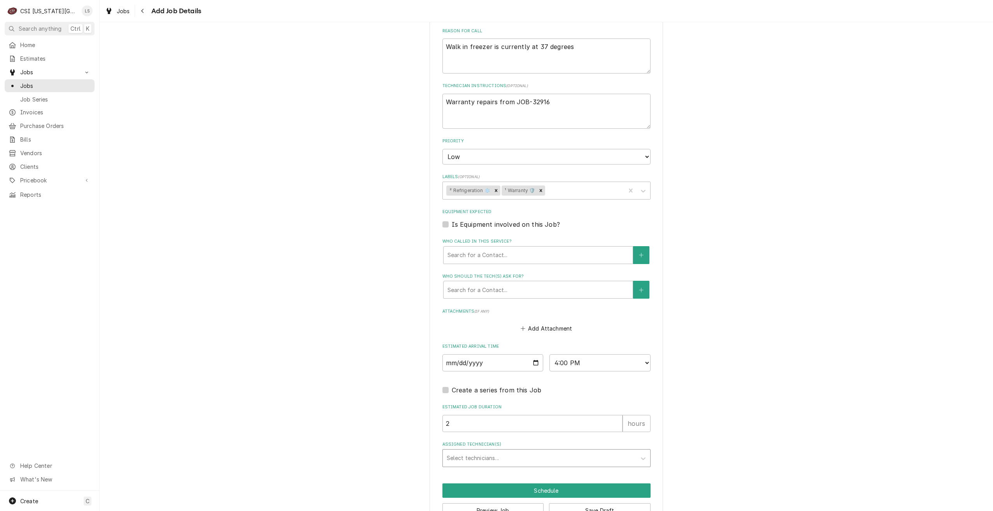
click at [581, 454] on div "Assigned Technician(s)" at bounding box center [540, 458] width 186 height 14
type input "trey"
click at [564, 474] on div "Trey Eslinger" at bounding box center [546, 475] width 207 height 12
type textarea "x"
click at [560, 487] on button "Schedule" at bounding box center [547, 491] width 208 height 14
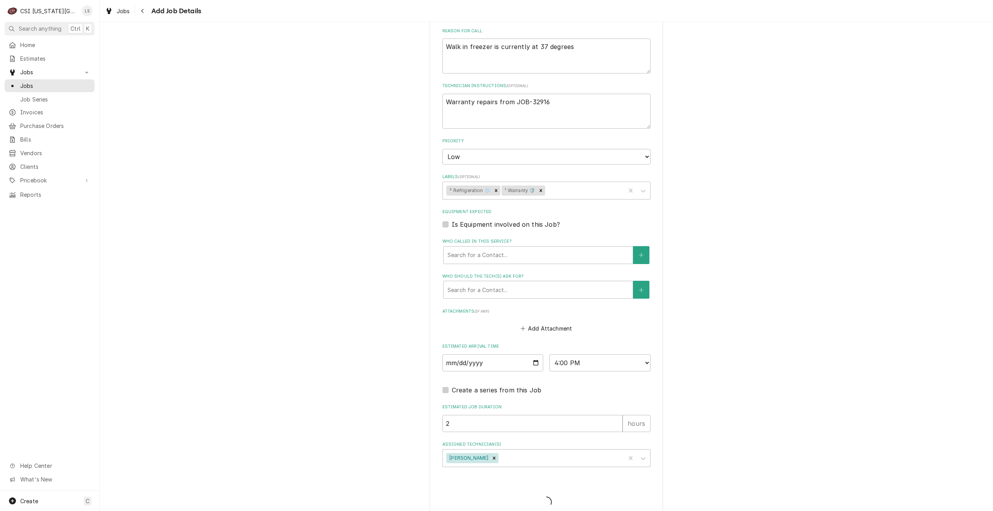
type textarea "x"
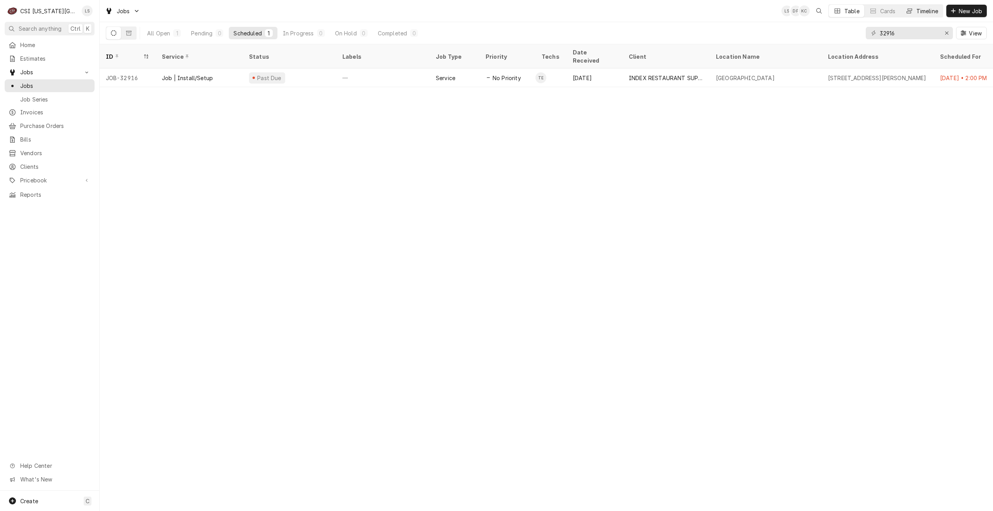
click at [918, 15] on button "Timeline" at bounding box center [922, 11] width 42 height 12
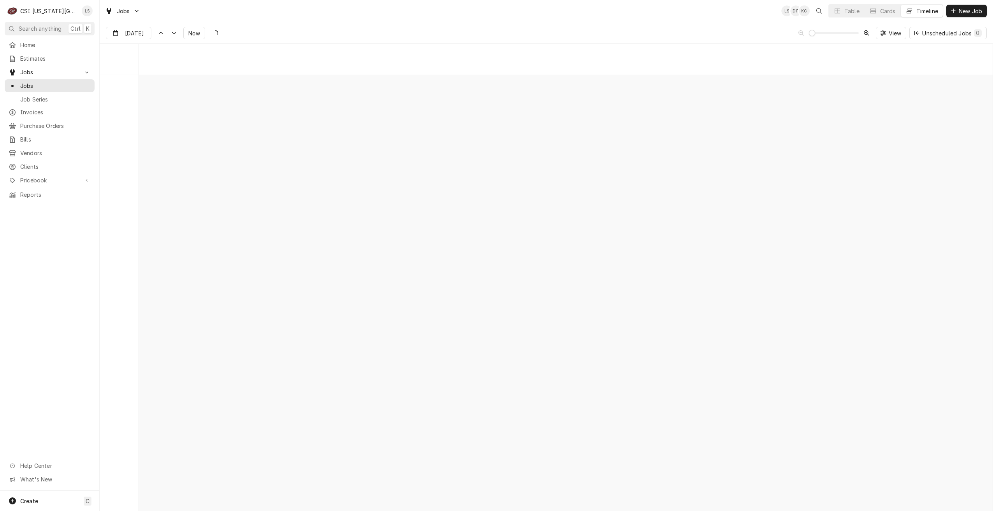
scroll to position [8936, 0]
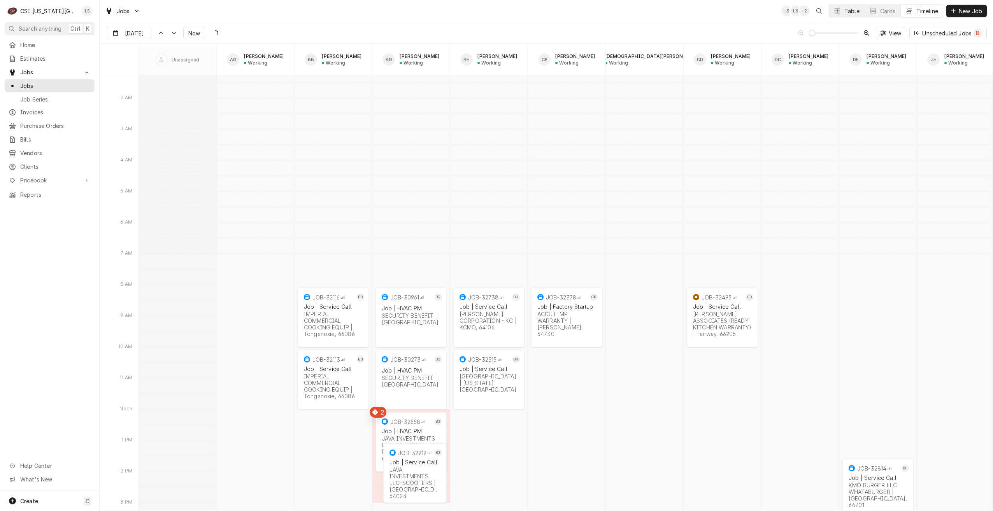
click at [836, 12] on icon "Dynamic Content Wrapper" at bounding box center [837, 10] width 5 height 5
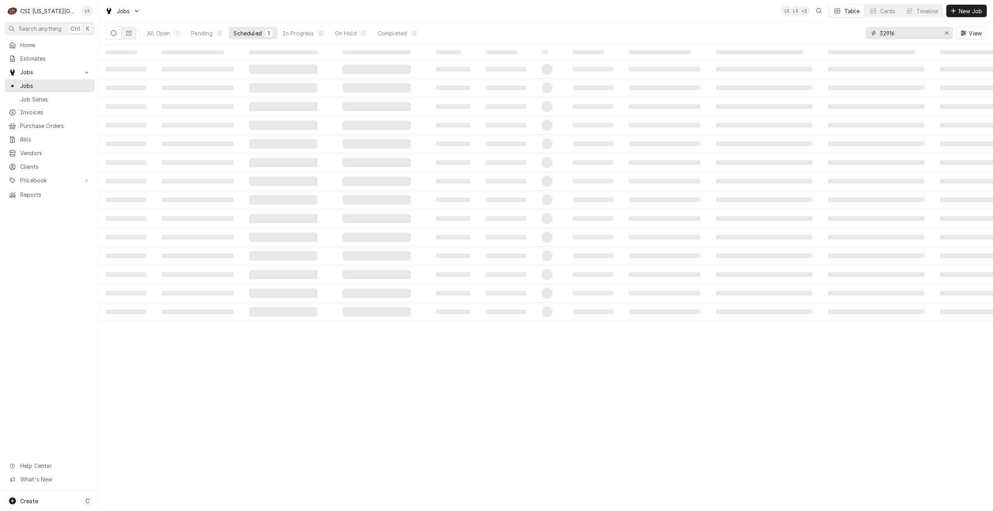
click at [896, 37] on input "32916" at bounding box center [909, 33] width 58 height 12
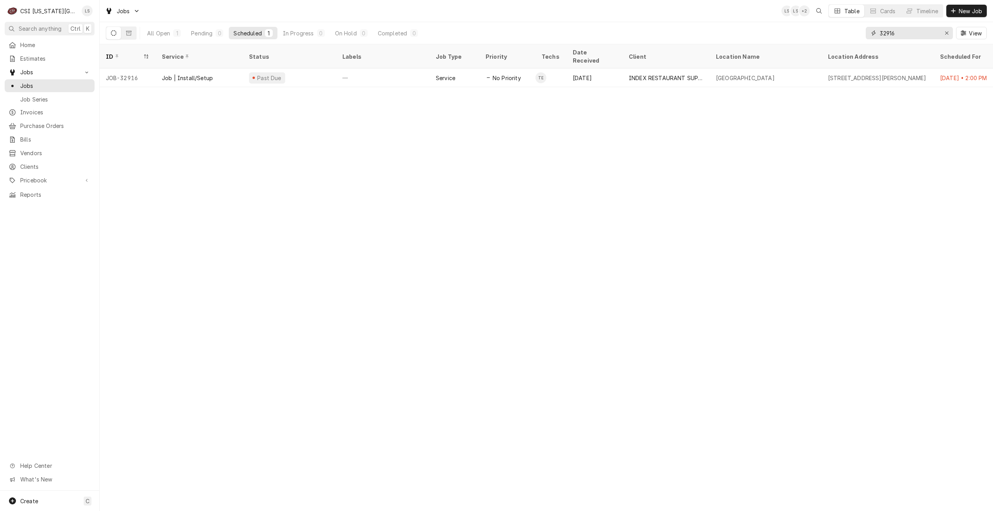
click at [896, 37] on input "32916" at bounding box center [909, 33] width 58 height 12
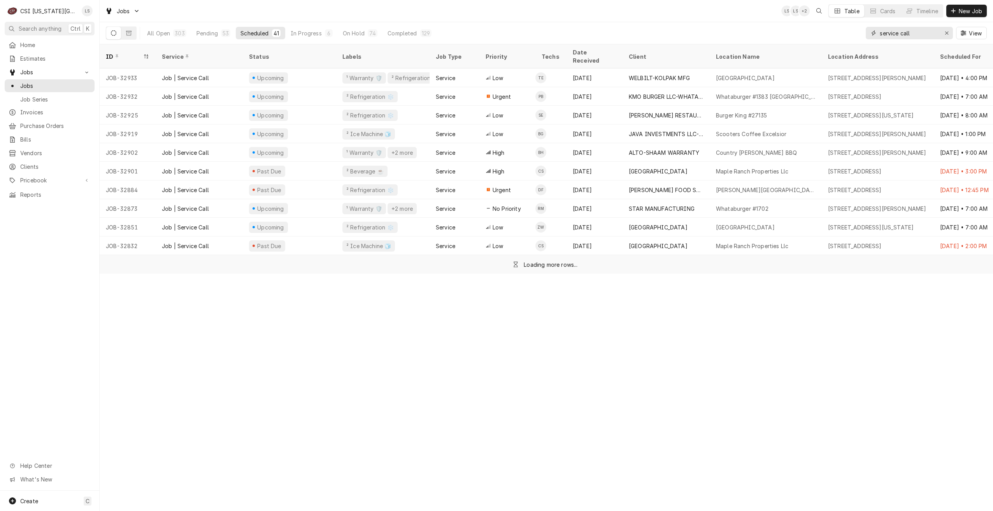
type input "service call"
click at [731, 23] on div "All Open 303 Pending 53 Scheduled 41 In Progress 6 On Hold 74 Completed 129 ser…" at bounding box center [546, 33] width 881 height 22
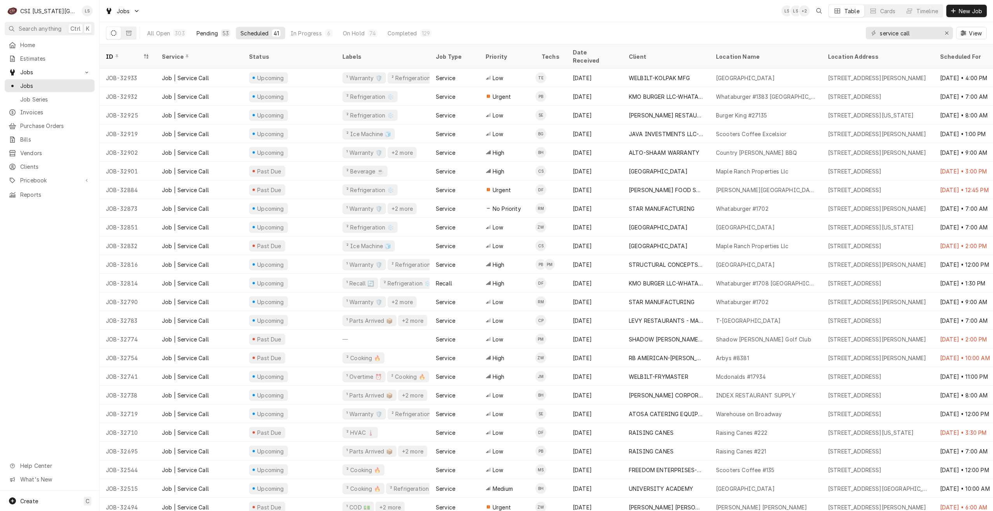
click at [204, 35] on div "Pending" at bounding box center [207, 33] width 21 height 8
